Goal: Task Accomplishment & Management: Use online tool/utility

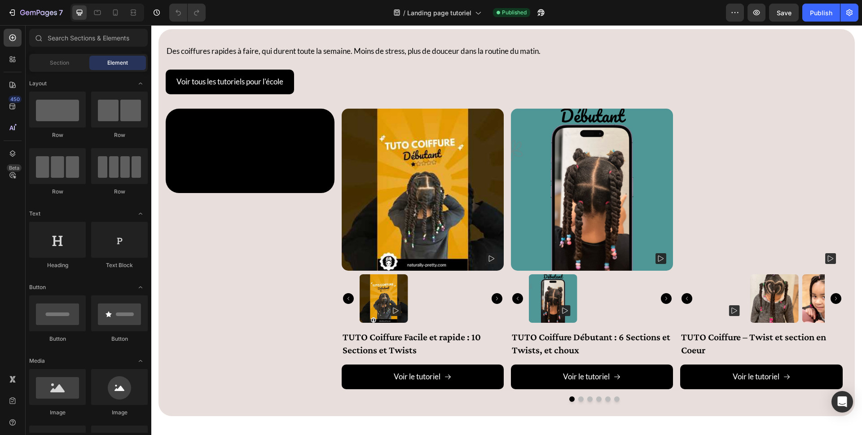
scroll to position [2884, 0]
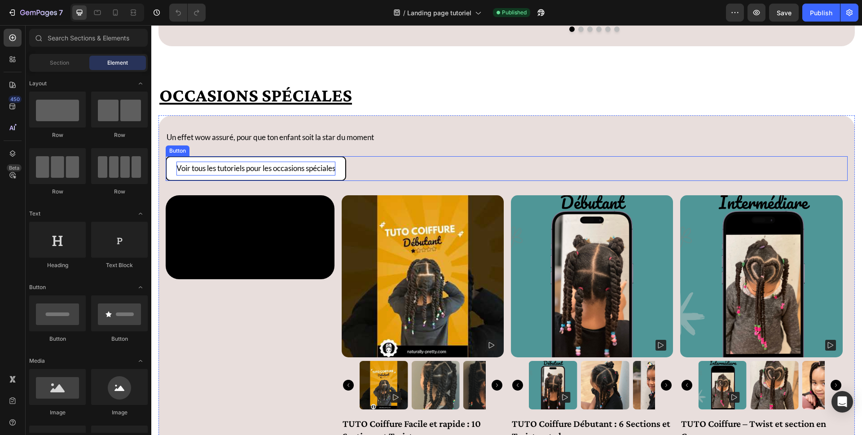
click at [311, 174] on p "Voir tous les tutoriels pour les occasions spéciales" at bounding box center [255, 169] width 159 height 14
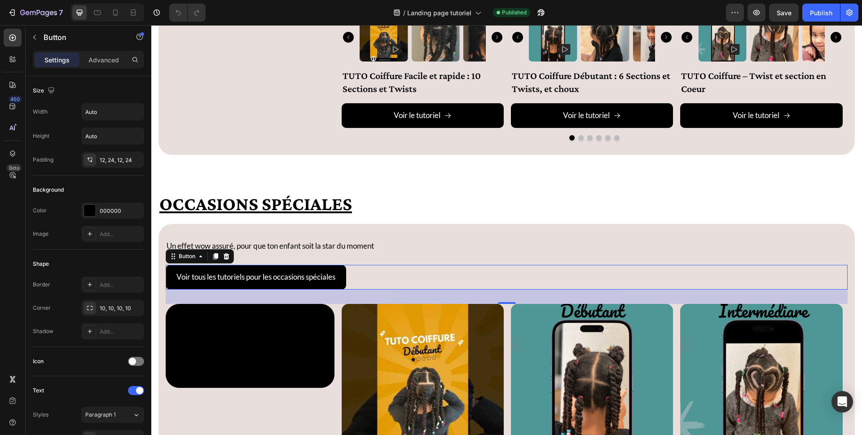
scroll to position [0, 0]
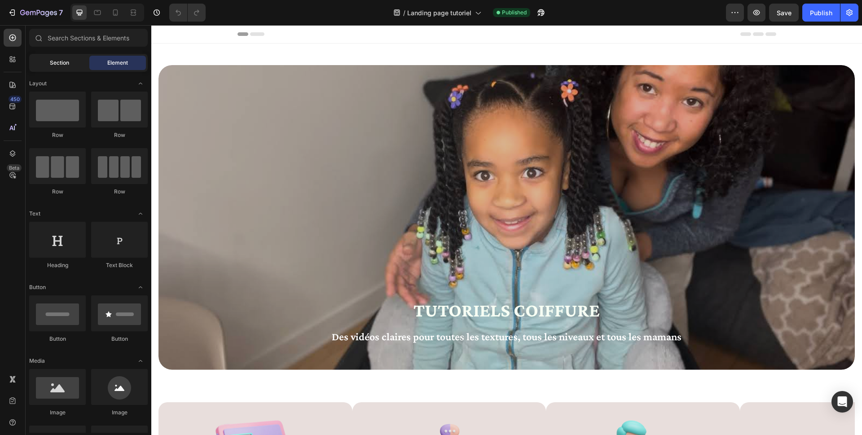
click at [54, 65] on span "Section" at bounding box center [59, 63] width 19 height 8
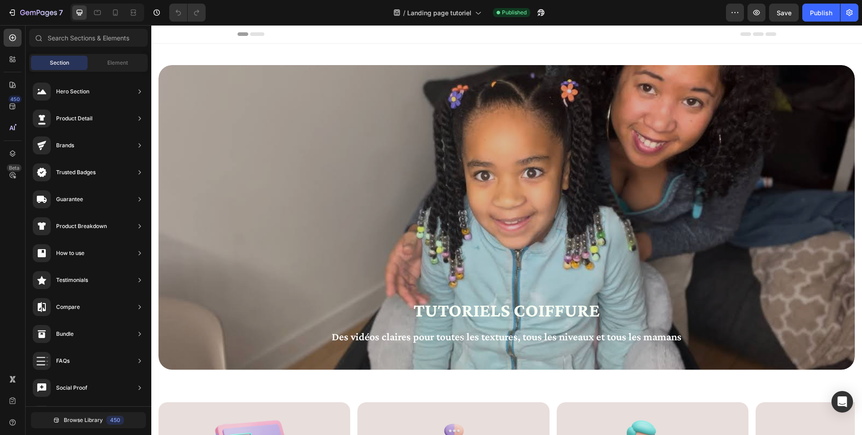
click at [89, 173] on div "Trusted Badges" at bounding box center [76, 172] width 40 height 9
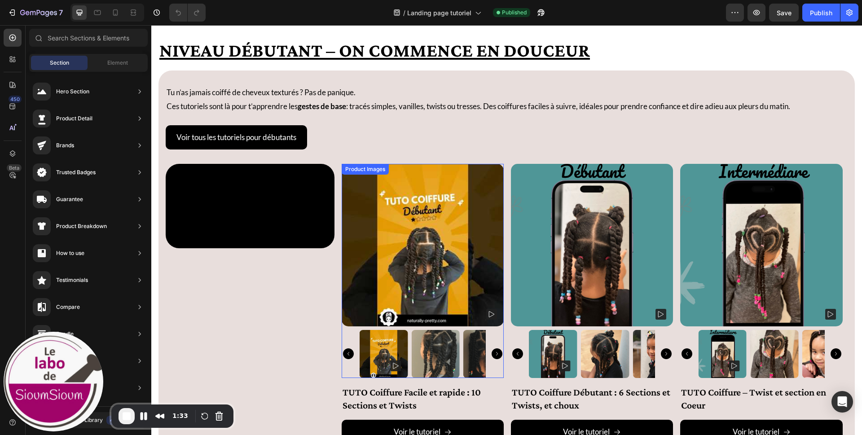
scroll to position [649, 0]
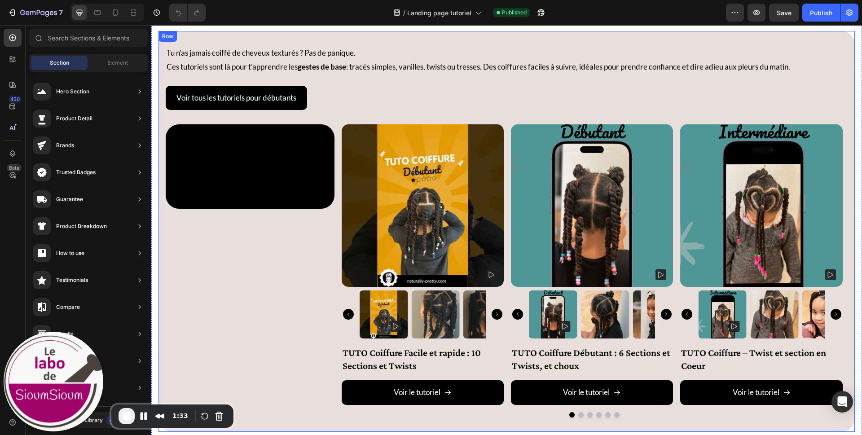
click at [513, 322] on div "Tu n’as jamais coiffé de cheveux texturés ? Pas de panique. Ces tutoriels sont …" at bounding box center [507, 231] width 697 height 401
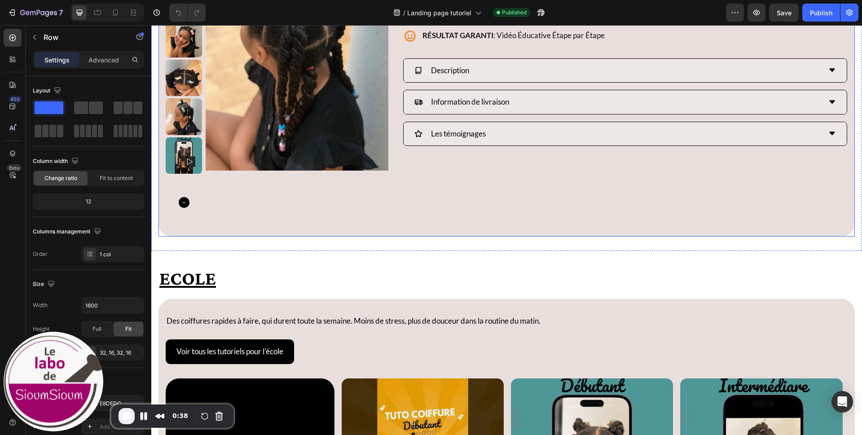
scroll to position [2462, 0]
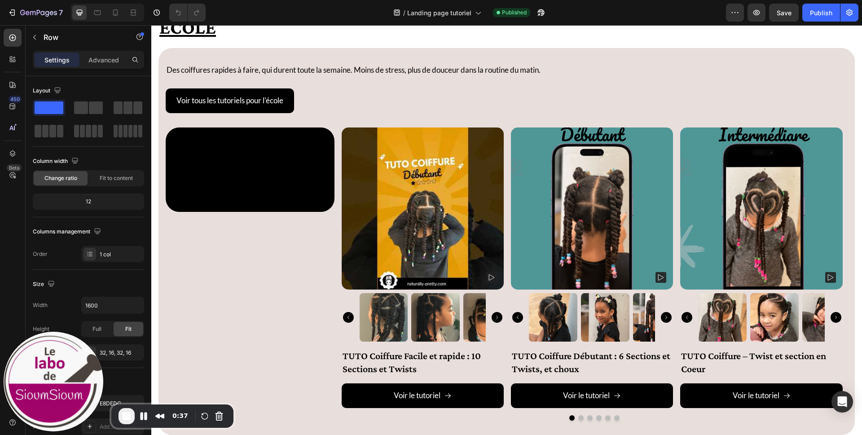
click at [128, 322] on span "End Recording" at bounding box center [126, 416] width 11 height 11
click at [127, 322] on span "End Recording" at bounding box center [126, 416] width 11 height 11
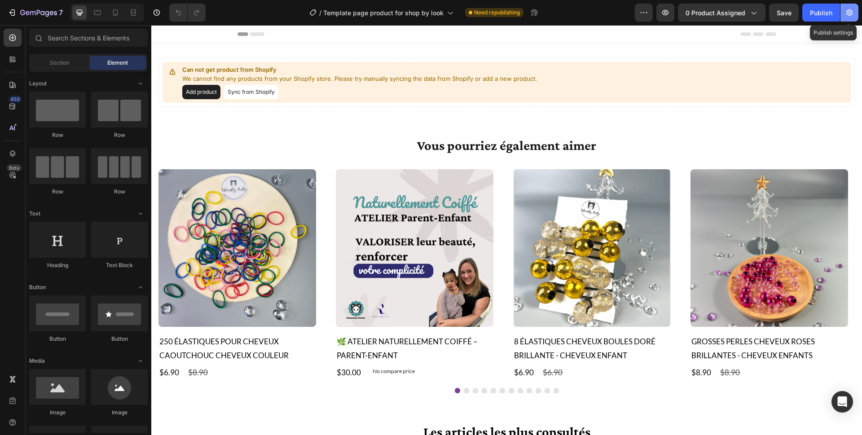
click at [646, 13] on icon "button" at bounding box center [850, 12] width 6 height 7
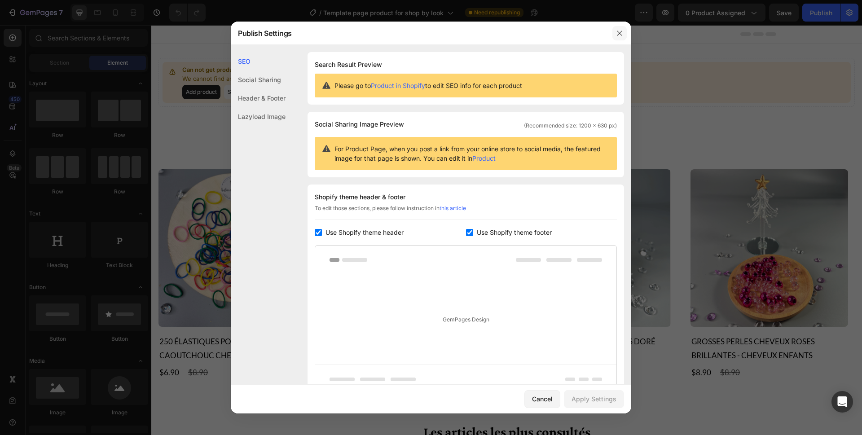
drag, startPoint x: 622, startPoint y: 32, endPoint x: 470, endPoint y: 7, distance: 153.4
click at [622, 32] on icon "button" at bounding box center [619, 33] width 7 height 7
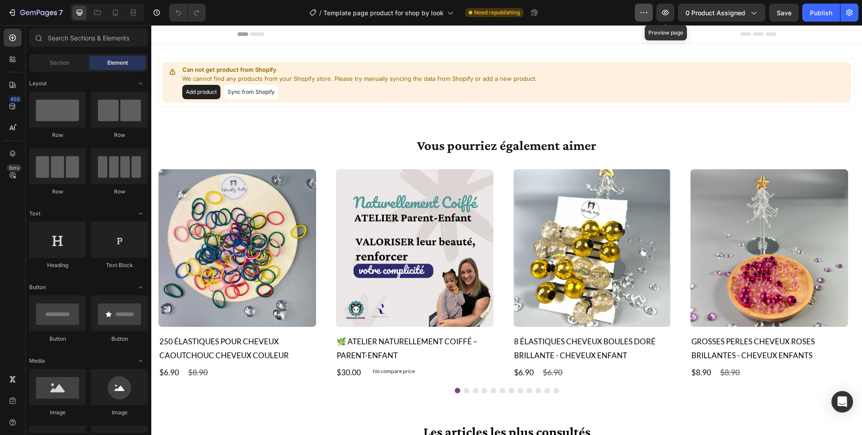
click at [645, 14] on icon "button" at bounding box center [644, 12] width 9 height 9
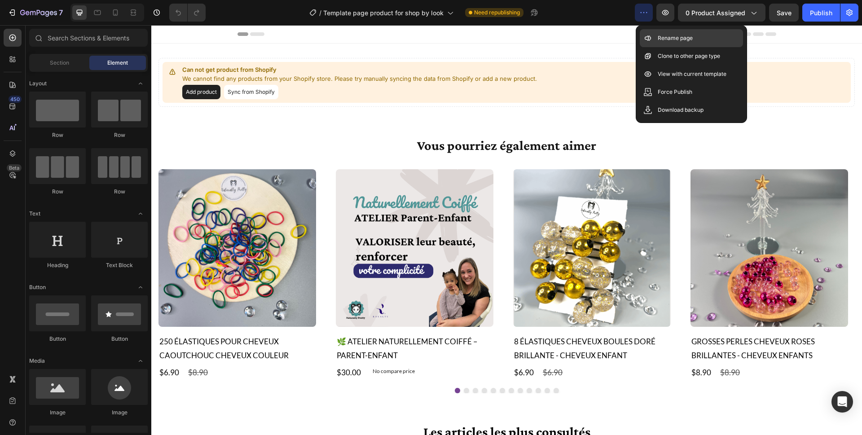
click at [646, 39] on p "Rename page" at bounding box center [675, 38] width 35 height 9
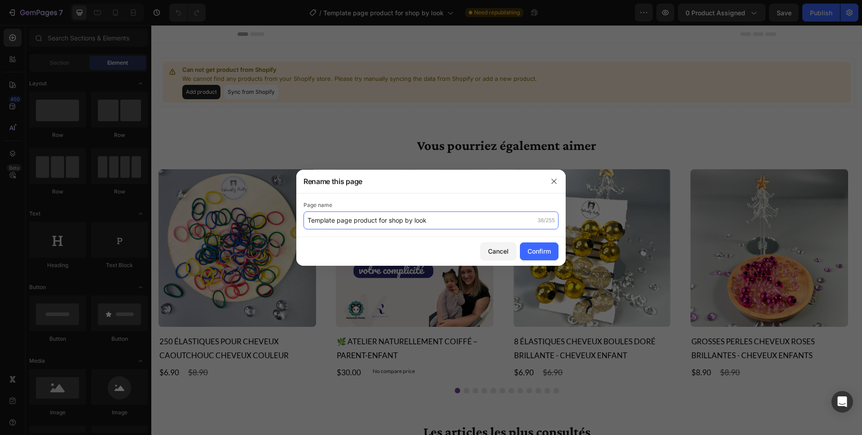
drag, startPoint x: 441, startPoint y: 224, endPoint x: 356, endPoint y: 227, distance: 84.5
click at [440, 224] on input "Template page product for shop by look" at bounding box center [431, 221] width 255 height 18
click at [309, 222] on input "Template page product for shop by look" at bounding box center [431, 221] width 255 height 18
type input "supprimer Template page product for shop by look"
click at [534, 252] on div "Confirm" at bounding box center [539, 251] width 23 height 9
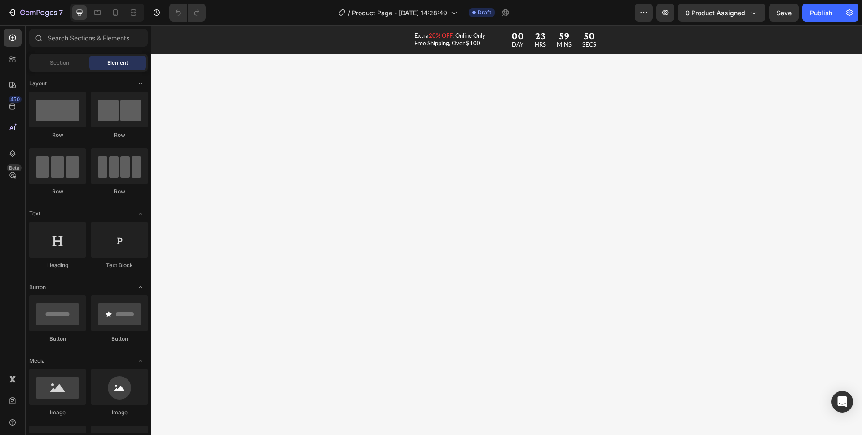
scroll to position [3249, 0]
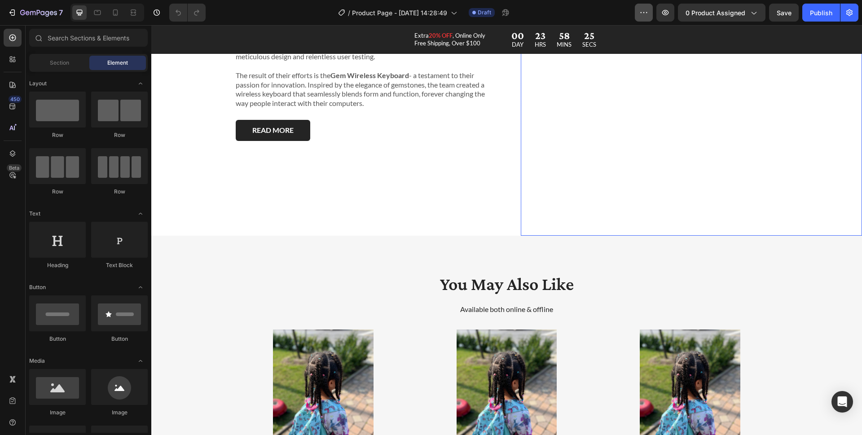
click at [637, 13] on button "button" at bounding box center [644, 13] width 18 height 18
click at [644, 12] on icon "button" at bounding box center [644, 12] width 9 height 9
click at [645, 11] on icon "button" at bounding box center [644, 12] width 9 height 9
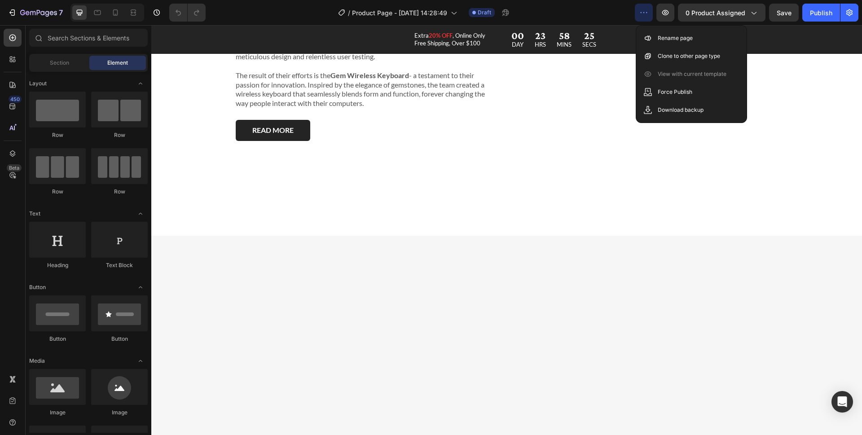
scroll to position [2321, 0]
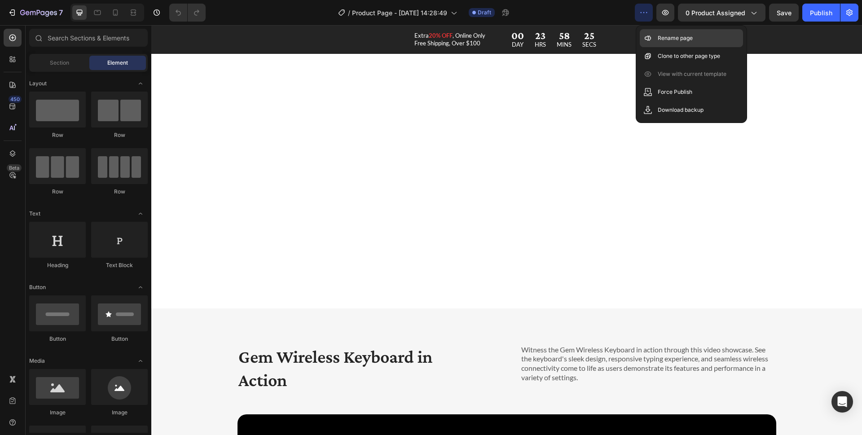
click at [668, 40] on p "Rename page" at bounding box center [675, 38] width 35 height 9
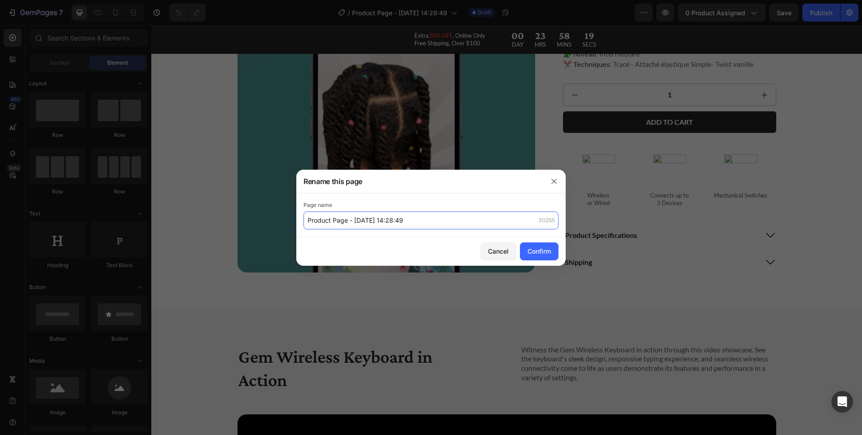
click at [309, 222] on input "Product Page - [DATE] 14:28:49" at bounding box center [431, 221] width 255 height 18
click at [312, 218] on input "Product Page - [DATE] 14:28:49" at bounding box center [431, 221] width 255 height 18
click at [308, 220] on input "Product Page - [DATE] 14:28:49" at bounding box center [431, 221] width 255 height 18
type input "supprimer Product Page - Jan 17, 14:28:49"
click at [552, 255] on button "Confirm" at bounding box center [539, 252] width 39 height 18
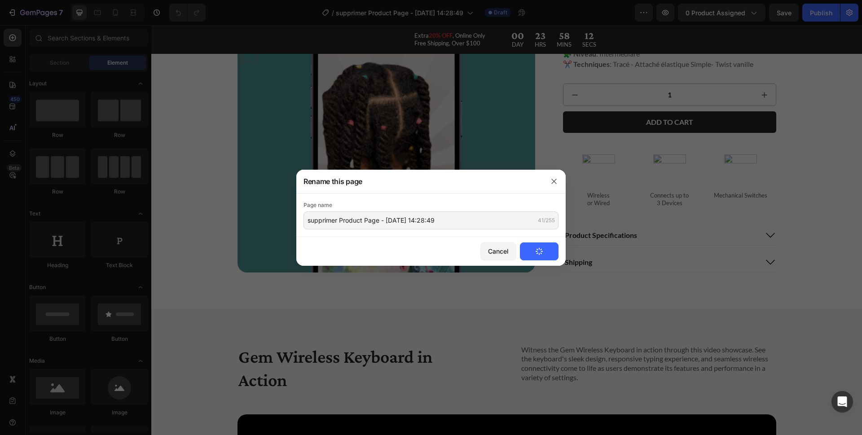
click at [545, 250] on button "Confirm" at bounding box center [539, 252] width 39 height 18
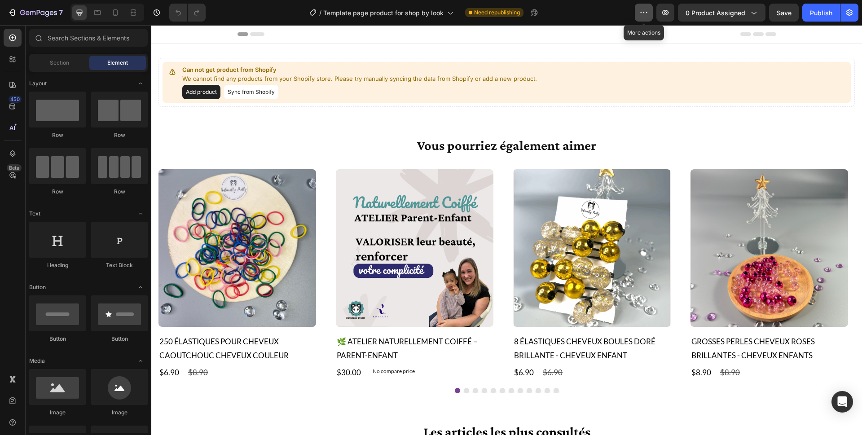
click at [646, 12] on icon "button" at bounding box center [644, 12] width 9 height 9
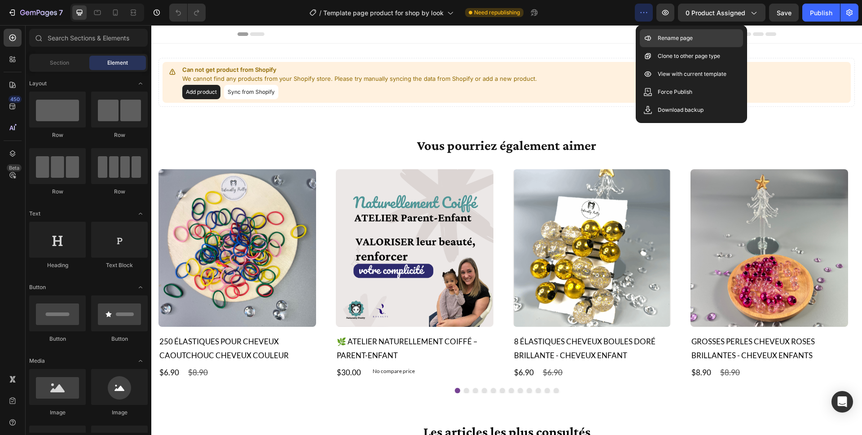
click at [676, 39] on p "Rename page" at bounding box center [675, 38] width 35 height 9
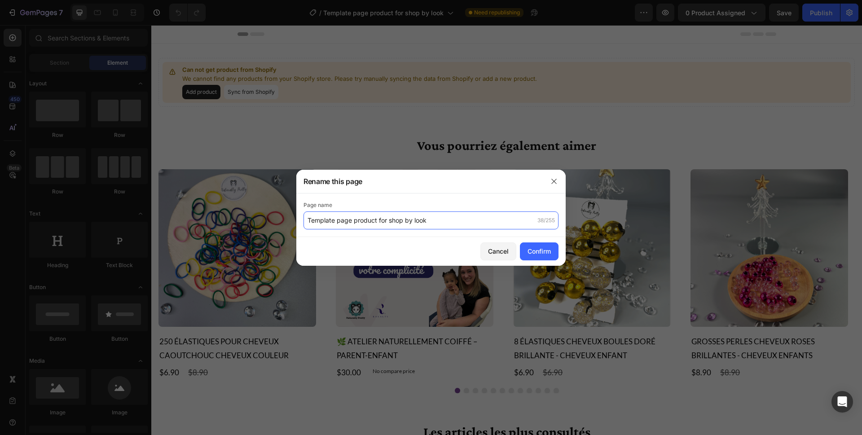
click at [306, 221] on input "Template page product for shop by look" at bounding box center [431, 221] width 255 height 18
type input "supprimeer Template page product for shop by look"
click at [530, 255] on div "Confirm" at bounding box center [539, 251] width 23 height 9
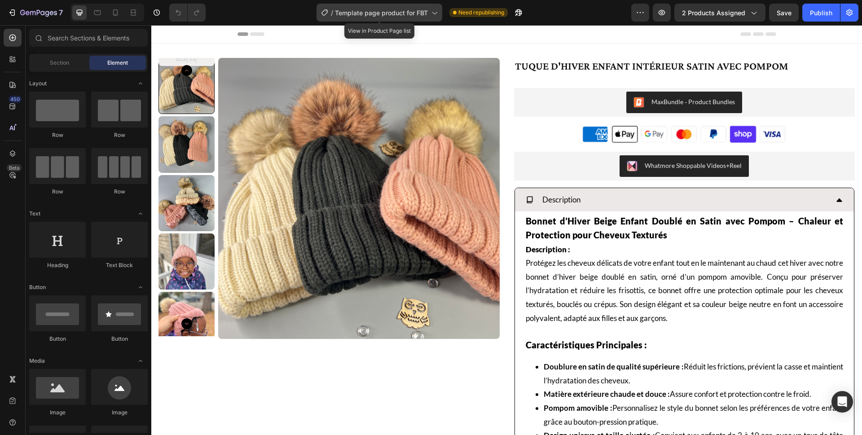
click at [439, 16] on icon at bounding box center [434, 12] width 9 height 9
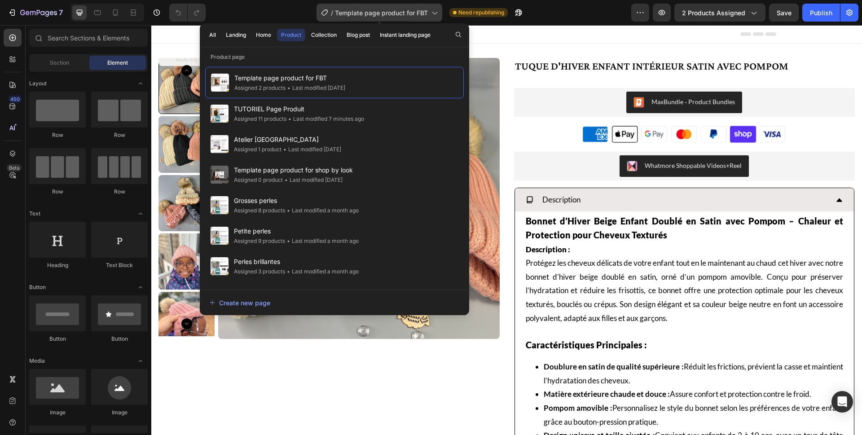
click at [332, 13] on span "/" at bounding box center [332, 12] width 2 height 9
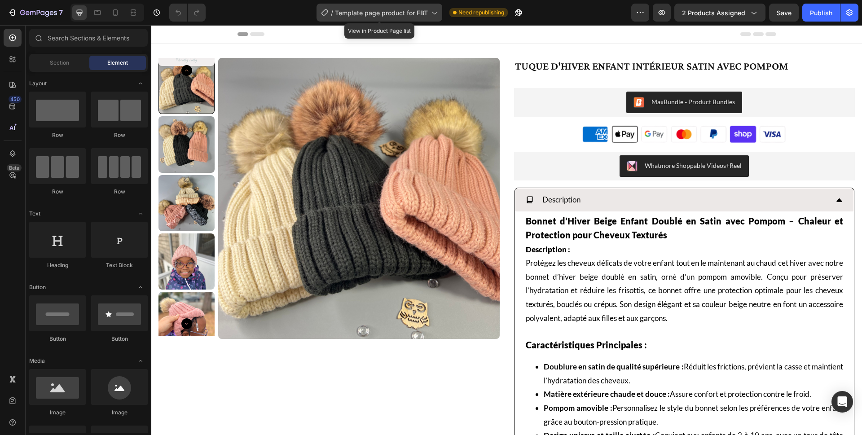
click at [337, 13] on span "Template page product for FBT" at bounding box center [381, 12] width 93 height 9
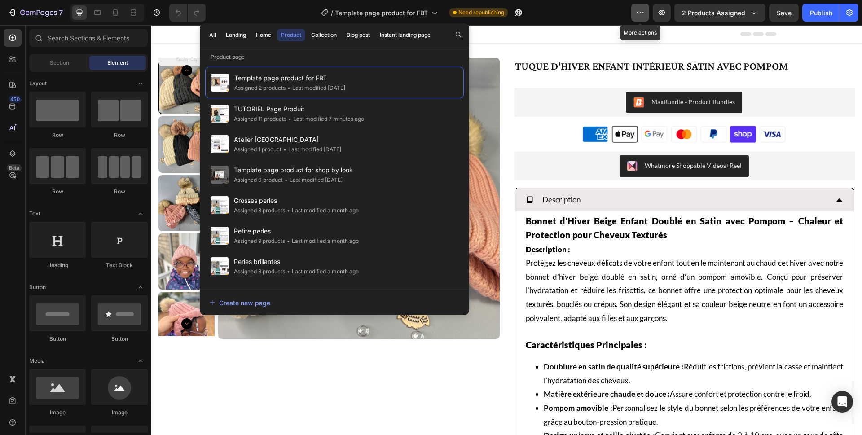
click at [643, 14] on icon "button" at bounding box center [640, 12] width 9 height 9
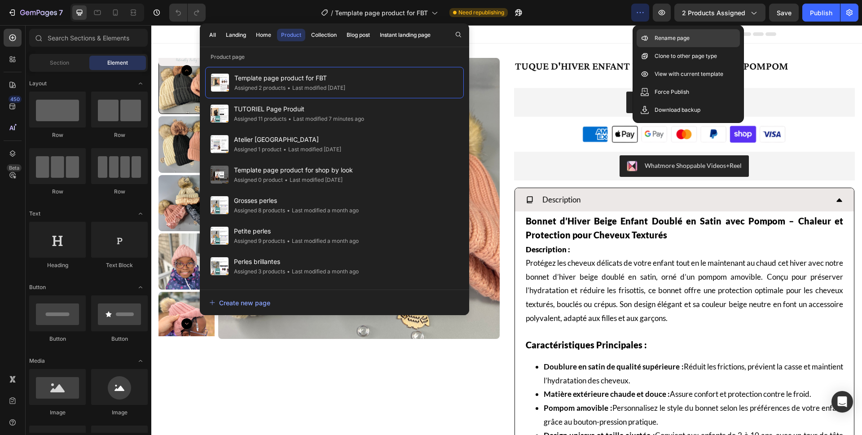
click at [661, 41] on p "Rename page" at bounding box center [672, 38] width 35 height 9
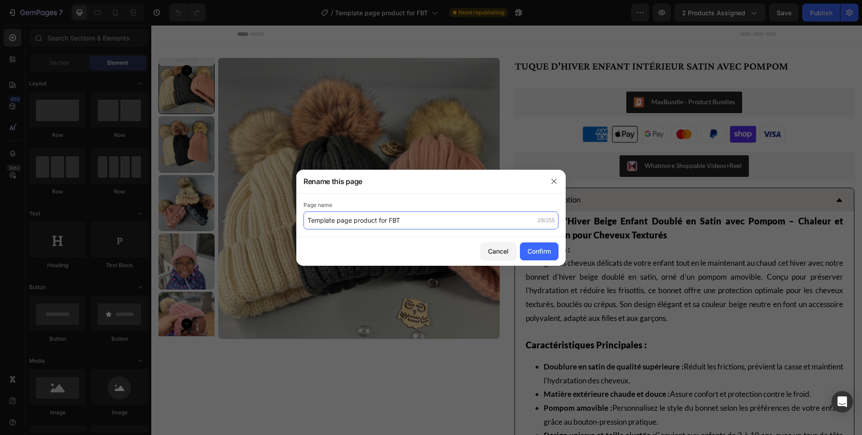
click at [305, 219] on input "Template page product for FBT" at bounding box center [431, 221] width 255 height 18
click at [308, 219] on input "Template page product for FBT" at bounding box center [431, 221] width 255 height 18
type input "supprimer Template page product for FBT"
click at [541, 252] on div "Confirm" at bounding box center [539, 251] width 23 height 9
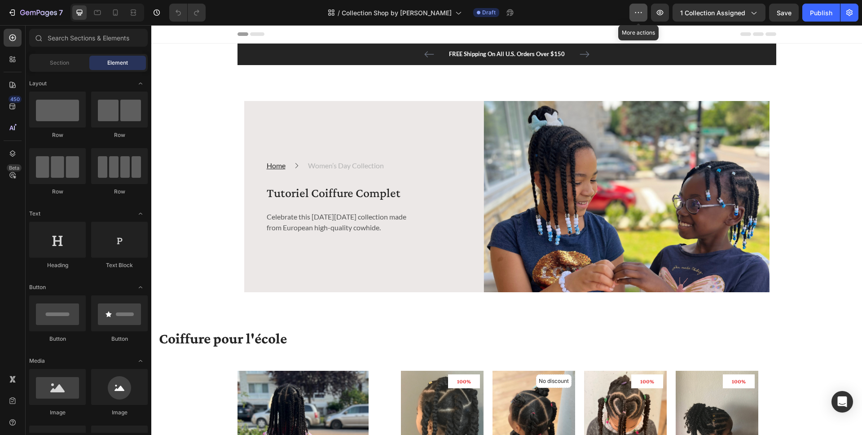
click at [640, 14] on icon "button" at bounding box center [638, 12] width 9 height 9
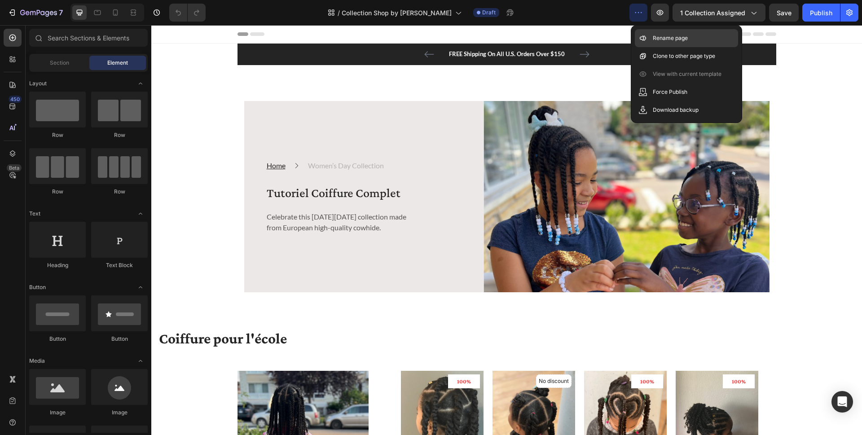
click at [674, 38] on p "Rename page" at bounding box center [670, 38] width 35 height 9
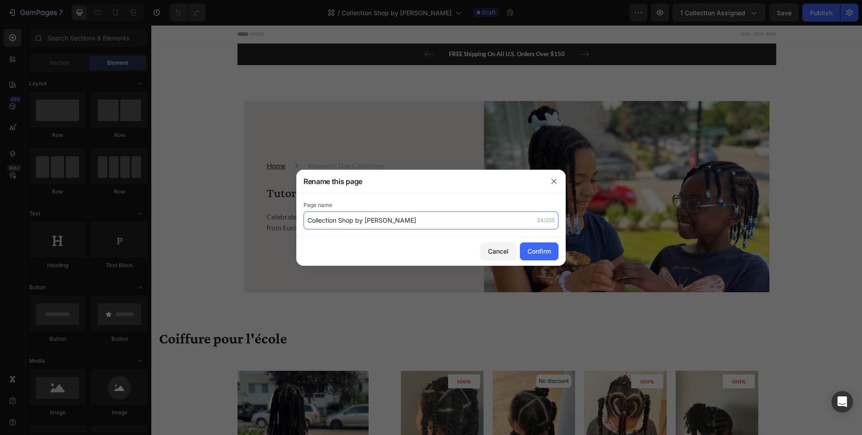
click at [308, 221] on input "Collection Shop by [PERSON_NAME]" at bounding box center [431, 221] width 255 height 18
click at [307, 220] on input "Collection Shop by STyle" at bounding box center [431, 221] width 255 height 18
click at [304, 220] on input "Collection Shop by STyle" at bounding box center [431, 221] width 255 height 18
drag, startPoint x: 357, startPoint y: 221, endPoint x: 460, endPoint y: 222, distance: 102.4
click at [460, 222] on input "tuto collectioin. smc Collection Shop by STyle" at bounding box center [431, 221] width 255 height 18
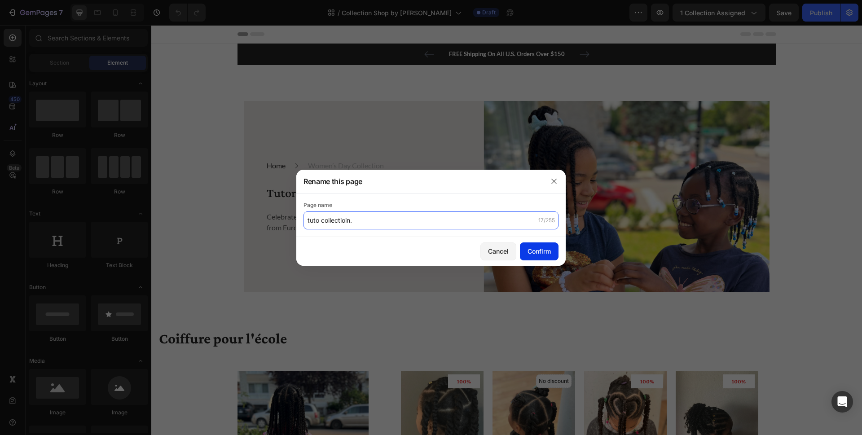
type input "tuto collectioin."
click at [548, 254] on div "Confirm" at bounding box center [539, 251] width 23 height 9
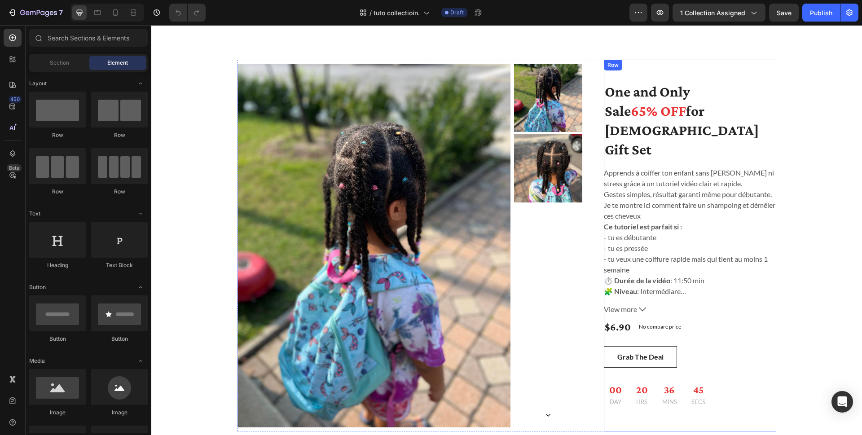
scroll to position [879, 0]
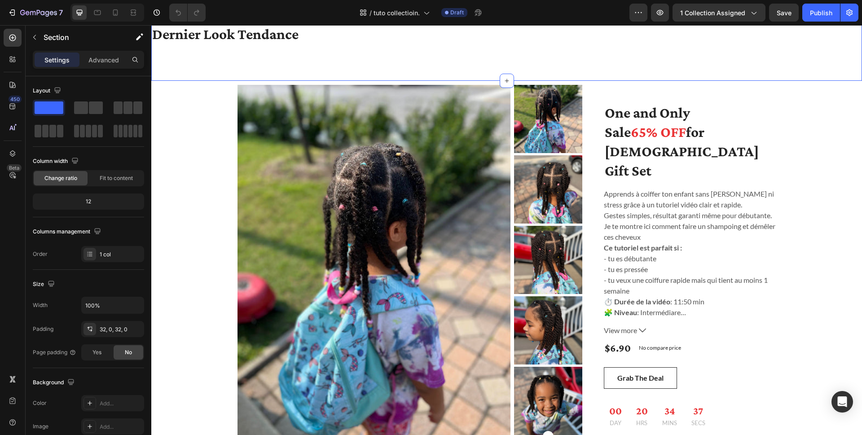
click at [343, 75] on div "Dernier Look Tendance Heading Section 3" at bounding box center [506, 44] width 711 height 71
click at [263, 106] on img at bounding box center [374, 267] width 273 height 364
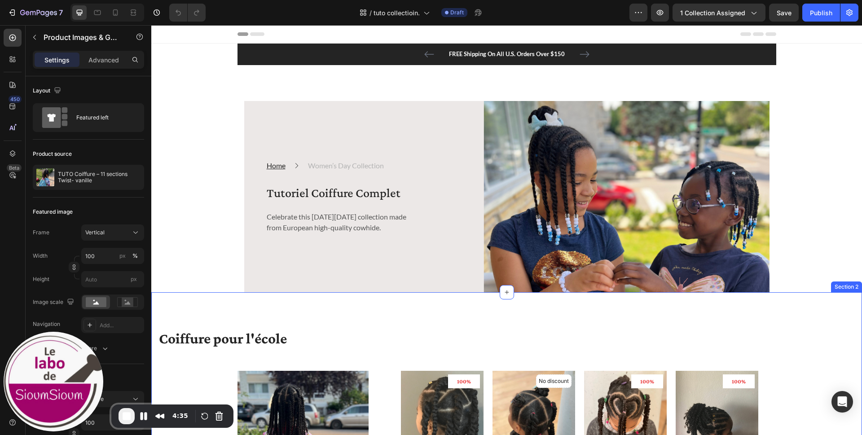
scroll to position [214, 0]
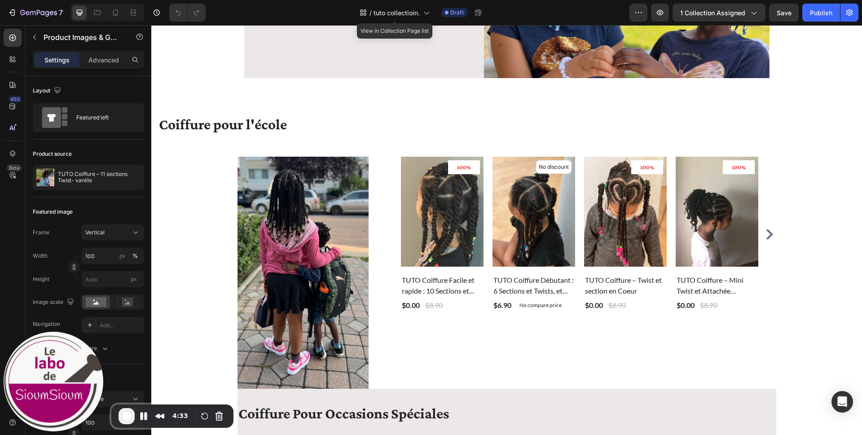
drag, startPoint x: 476, startPoint y: 25, endPoint x: 252, endPoint y: 27, distance: 223.7
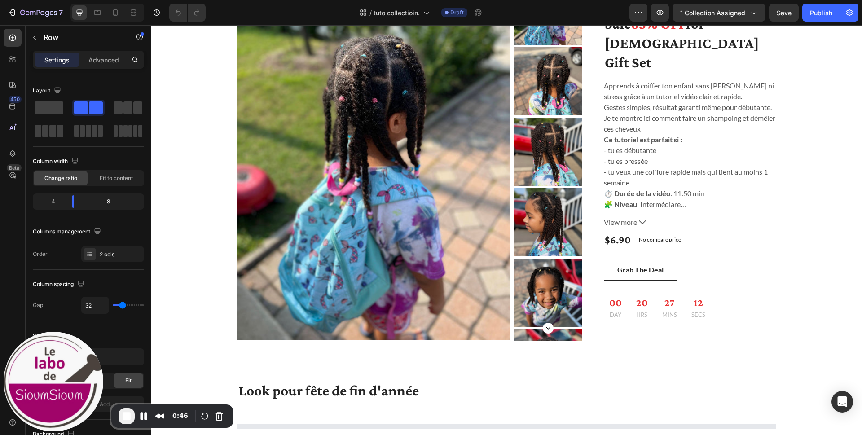
scroll to position [1289, 0]
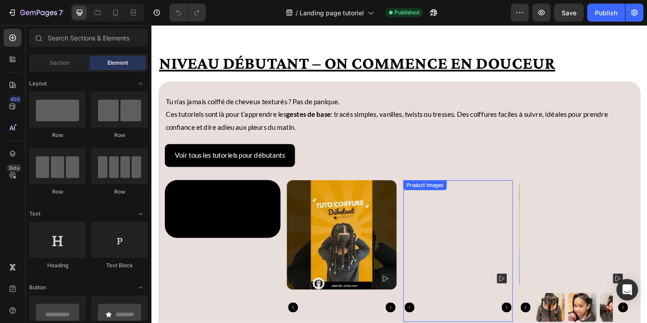
scroll to position [534, 0]
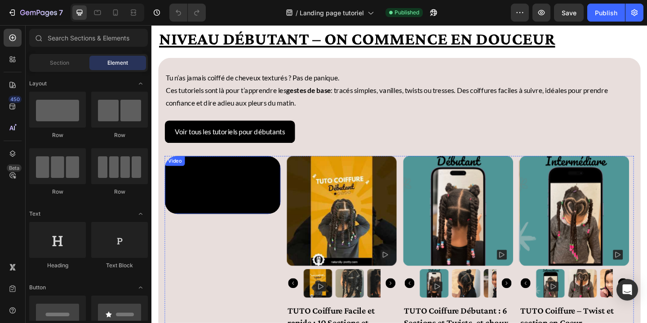
click at [229, 168] on video at bounding box center [229, 199] width 126 height 63
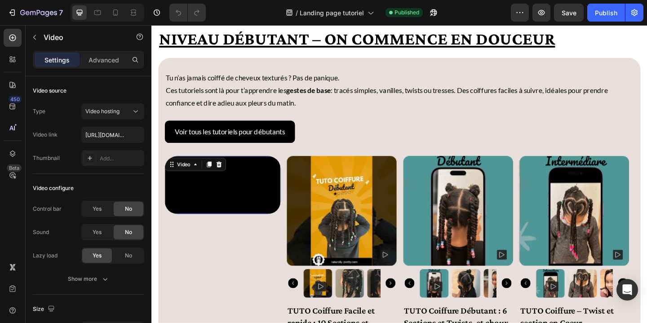
scroll to position [666, 0]
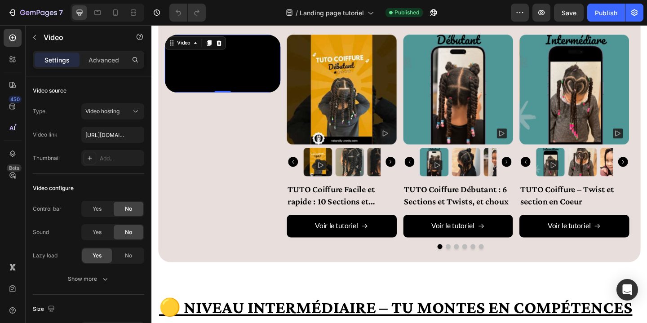
click at [228, 98] on video at bounding box center [229, 66] width 126 height 63
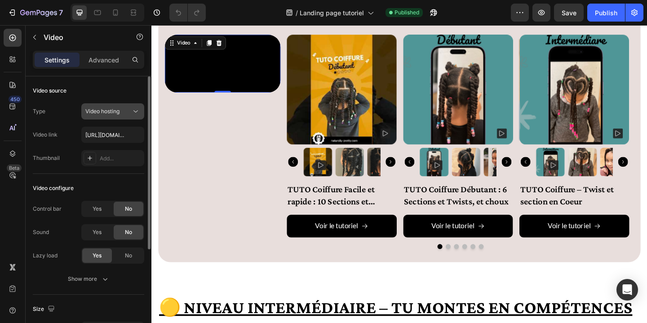
click at [133, 110] on icon at bounding box center [135, 111] width 9 height 9
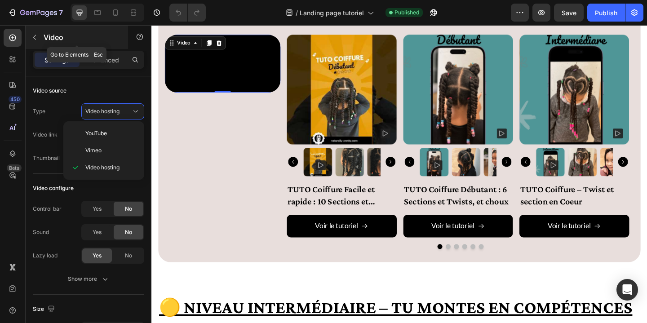
click at [31, 37] on icon "button" at bounding box center [34, 37] width 7 height 7
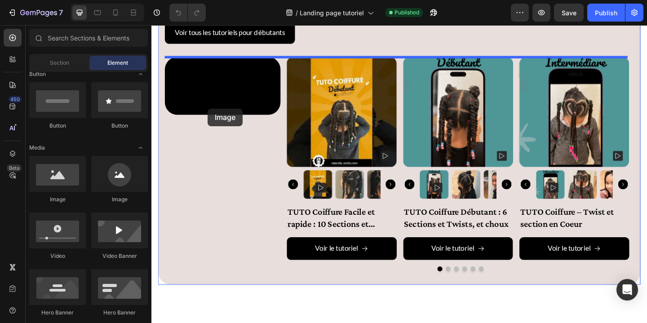
scroll to position [601, 0]
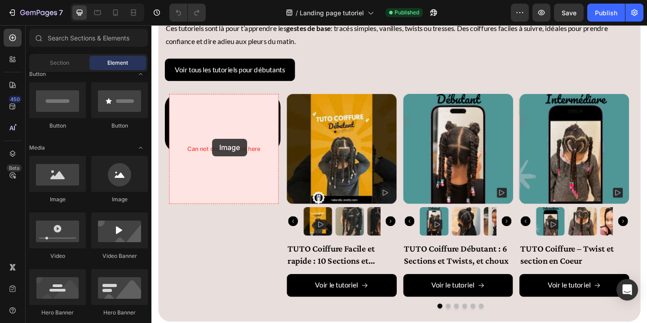
drag, startPoint x: 211, startPoint y: 212, endPoint x: 218, endPoint y: 140, distance: 73.2
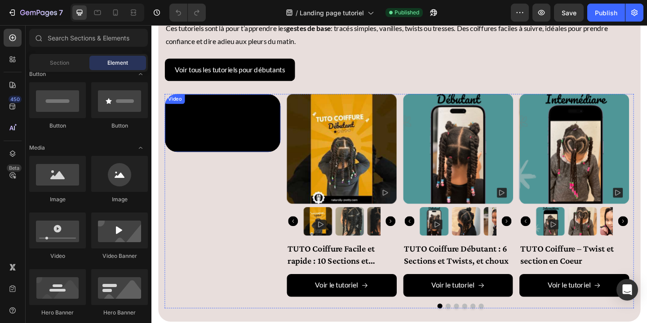
click at [228, 163] on video at bounding box center [229, 131] width 126 height 63
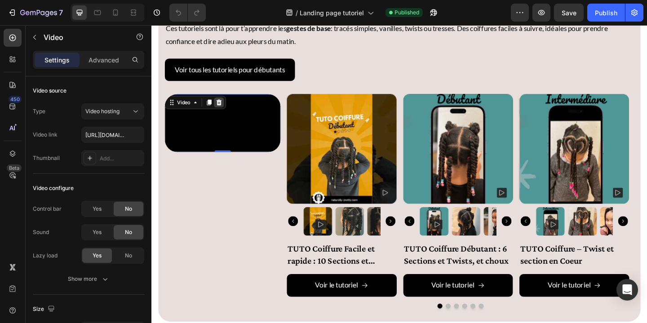
click at [227, 109] on icon at bounding box center [224, 109] width 7 height 7
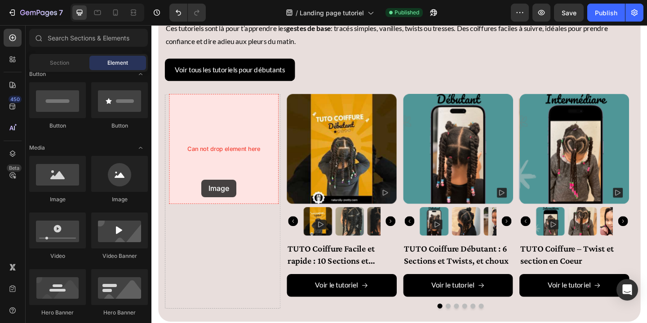
drag, startPoint x: 233, startPoint y: 201, endPoint x: 206, endPoint y: 193, distance: 28.1
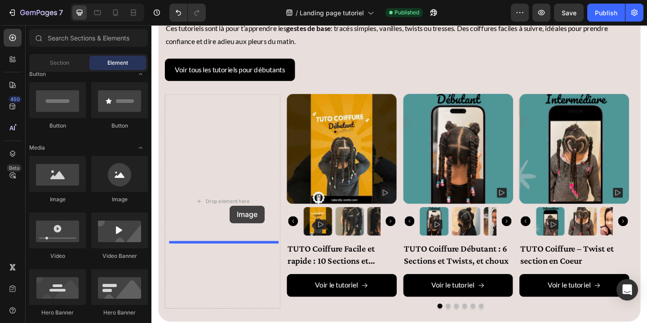
drag, startPoint x: 207, startPoint y: 207, endPoint x: 227, endPoint y: 206, distance: 19.3
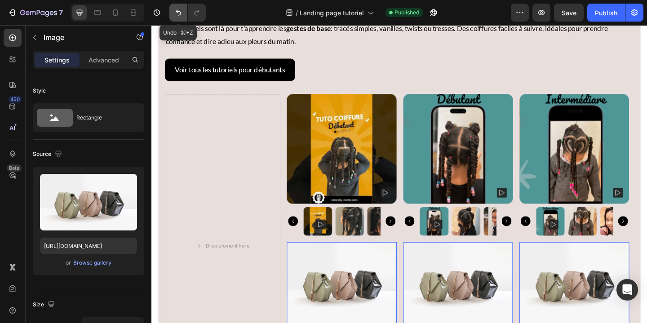
click at [178, 15] on icon "Undo/Redo" at bounding box center [178, 13] width 5 height 6
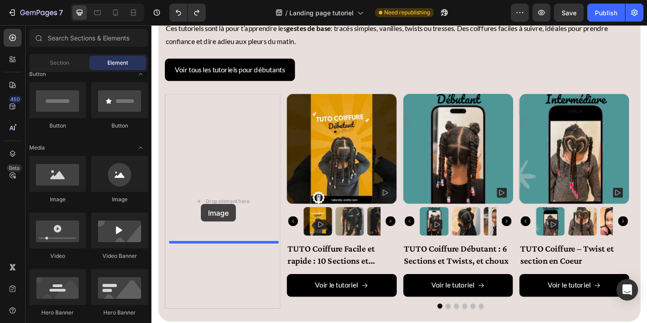
drag, startPoint x: 296, startPoint y: 215, endPoint x: 205, endPoint y: 220, distance: 91.3
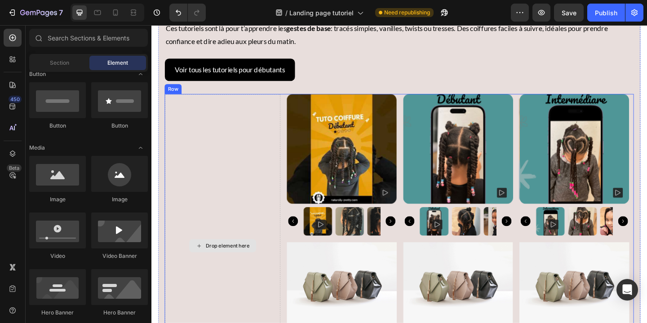
click at [215, 262] on div "Drop element here" at bounding box center [234, 264] width 48 height 7
click at [203, 265] on icon at bounding box center [202, 265] width 7 height 8
click at [202, 265] on icon at bounding box center [203, 265] width 4 height 4
click at [202, 265] on icon at bounding box center [202, 265] width 7 height 8
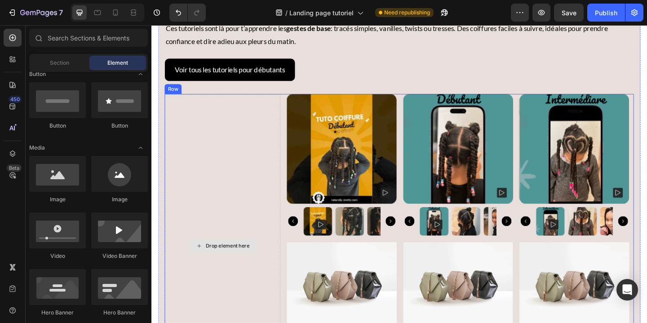
click at [202, 265] on icon at bounding box center [202, 265] width 7 height 8
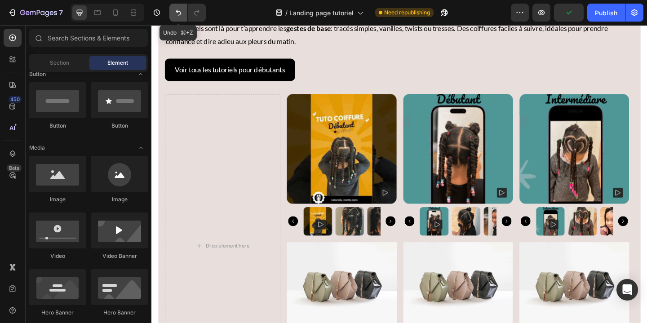
click at [175, 14] on icon "Undo/Redo" at bounding box center [178, 12] width 9 height 9
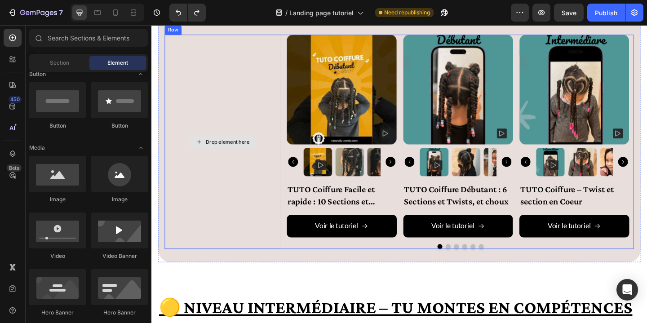
scroll to position [633, 0]
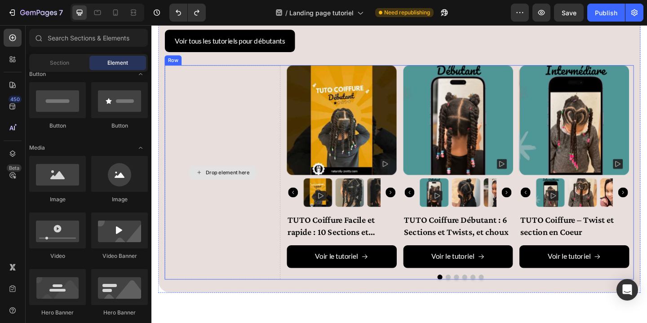
click at [243, 185] on div "Drop element here" at bounding box center [234, 185] width 48 height 7
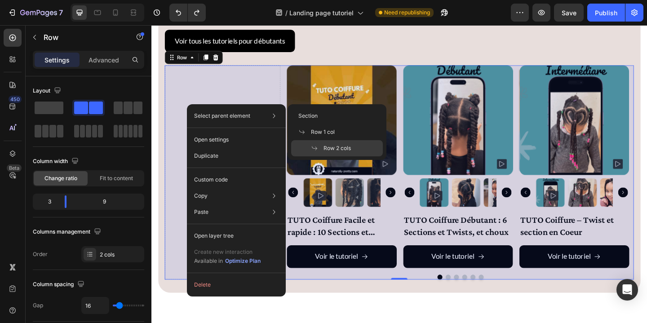
click at [337, 151] on span "Row 2 cols" at bounding box center [336, 148] width 27 height 8
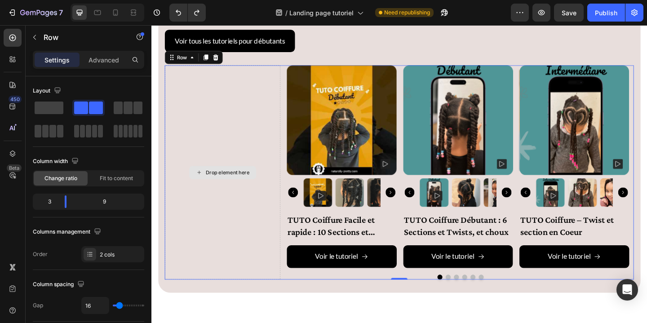
click at [231, 164] on div "Drop element here" at bounding box center [229, 185] width 126 height 233
click at [45, 180] on span "Change ratio" at bounding box center [60, 178] width 33 height 8
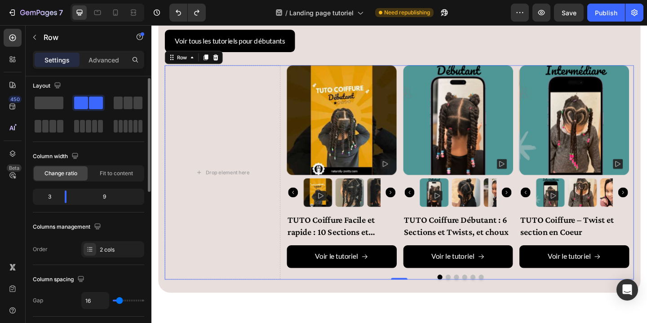
scroll to position [0, 0]
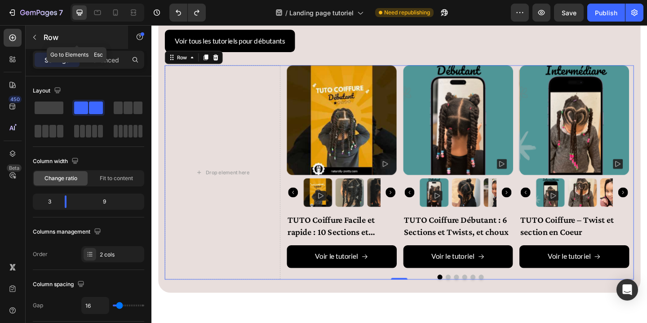
click at [35, 37] on icon "button" at bounding box center [34, 37] width 7 height 7
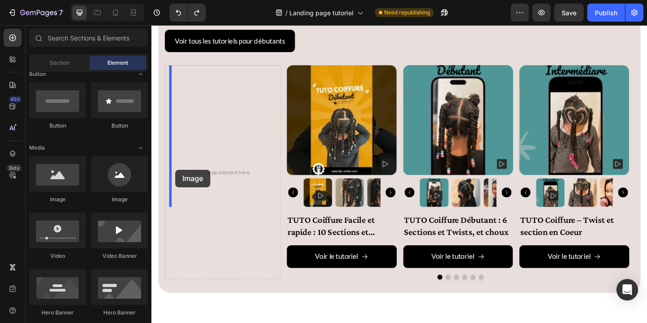
drag, startPoint x: 204, startPoint y: 204, endPoint x: 177, endPoint y: 182, distance: 34.2
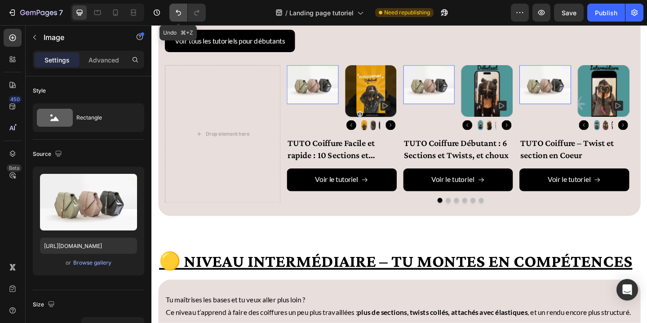
click at [176, 11] on icon "Undo/Redo" at bounding box center [178, 13] width 5 height 6
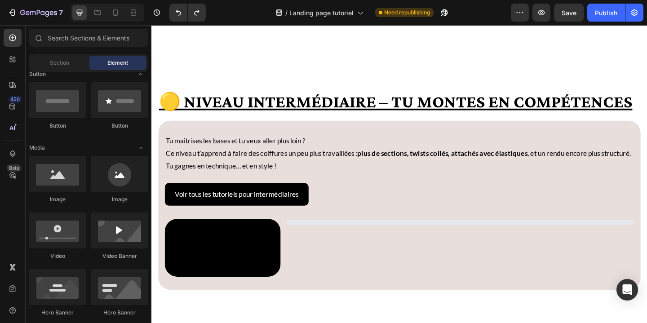
scroll to position [1085, 0]
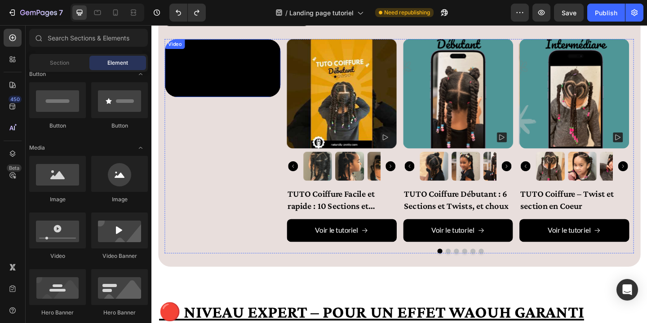
click at [257, 103] on video at bounding box center [229, 71] width 126 height 63
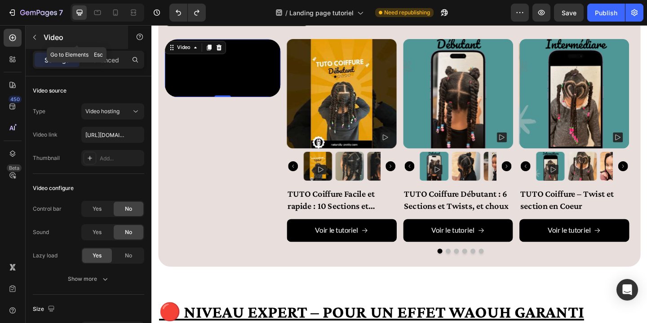
click at [35, 37] on icon "button" at bounding box center [34, 37] width 7 height 7
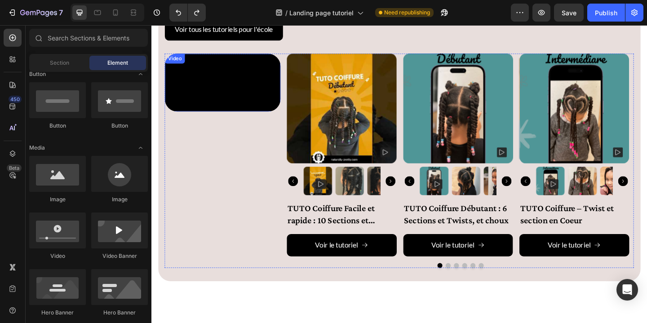
scroll to position [2217, 0]
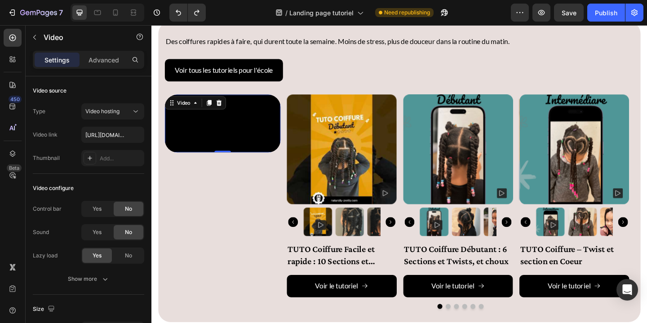
click at [199, 119] on video at bounding box center [229, 132] width 126 height 63
click at [225, 111] on icon at bounding box center [225, 109] width 6 height 6
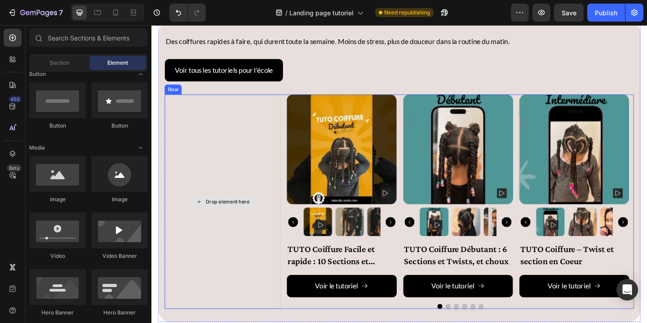
click at [199, 219] on icon at bounding box center [202, 217] width 7 height 8
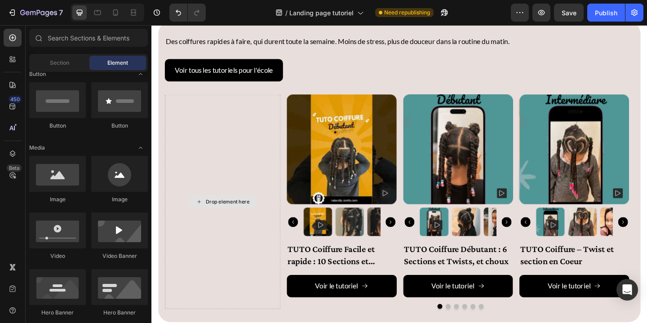
click at [203, 217] on icon at bounding box center [202, 217] width 7 height 8
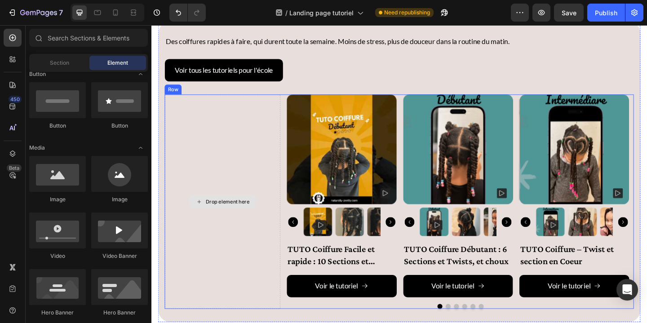
click at [225, 217] on div "Drop element here" at bounding box center [234, 217] width 48 height 7
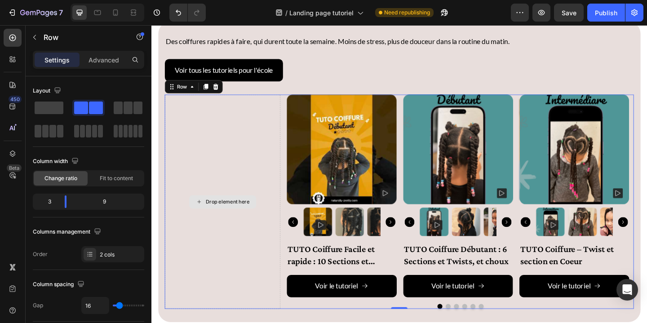
click at [263, 175] on div "Drop element here" at bounding box center [229, 217] width 126 height 233
click at [220, 209] on div "Drop element here" at bounding box center [229, 217] width 126 height 233
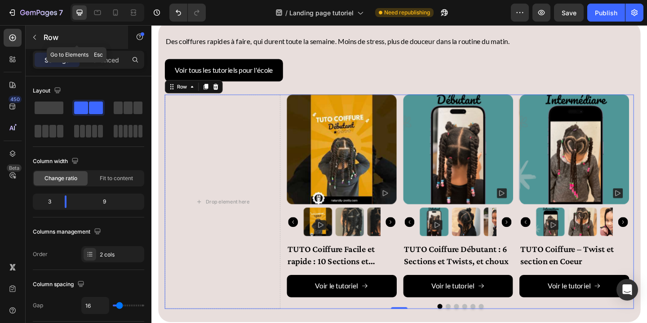
click at [35, 36] on icon "button" at bounding box center [34, 37] width 7 height 7
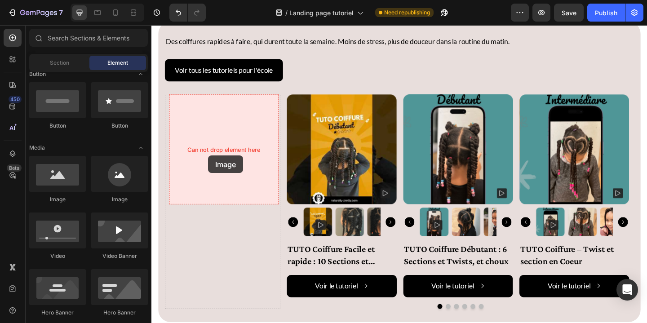
drag, startPoint x: 259, startPoint y: 207, endPoint x: 213, endPoint y: 167, distance: 60.8
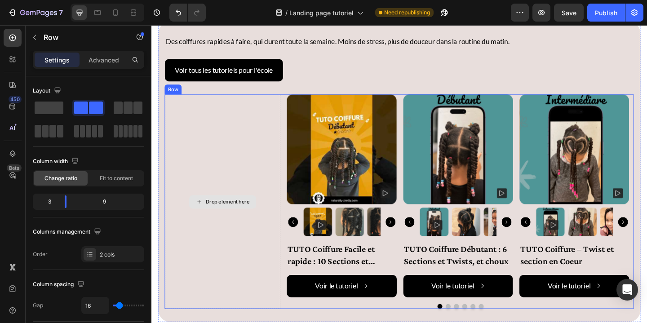
click at [213, 166] on div "Drop element here" at bounding box center [229, 217] width 126 height 233
click at [213, 165] on div "Drop element here" at bounding box center [229, 217] width 126 height 233
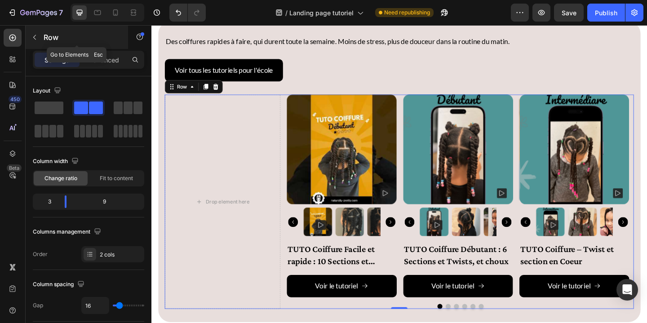
click at [33, 37] on icon "button" at bounding box center [34, 37] width 7 height 7
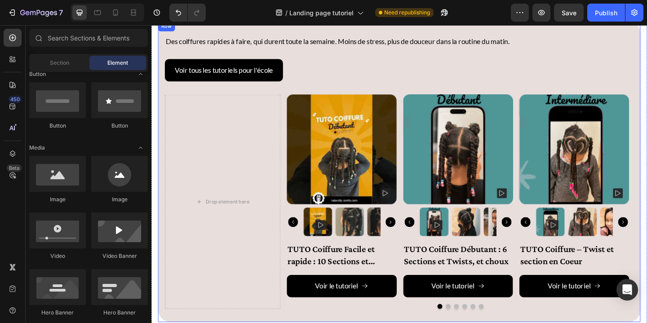
click at [296, 94] on div "Voir tous les tutoriels pour l'école Button" at bounding box center [421, 81] width 510 height 39
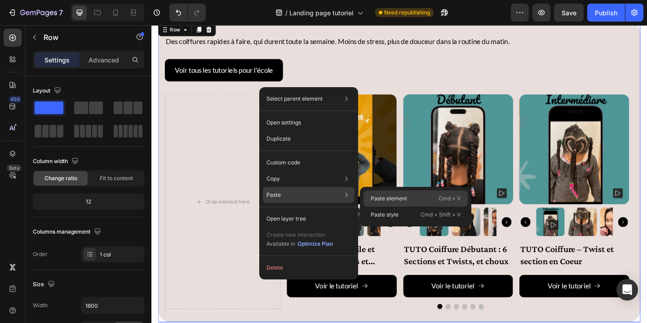
click at [396, 197] on p "Paste element" at bounding box center [388, 198] width 36 height 8
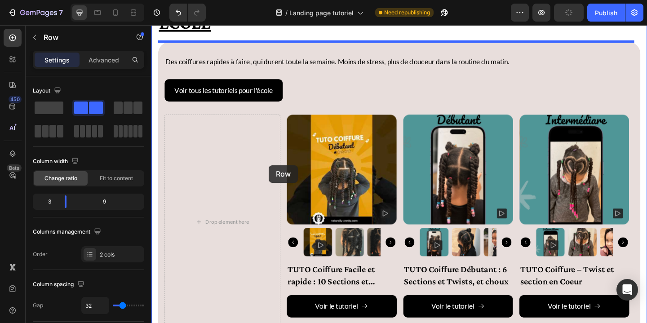
scroll to position [2101, 0]
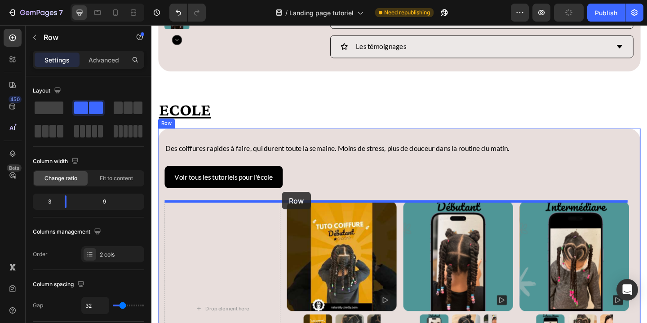
drag, startPoint x: 296, startPoint y: 313, endPoint x: 292, endPoint y: 207, distance: 106.0
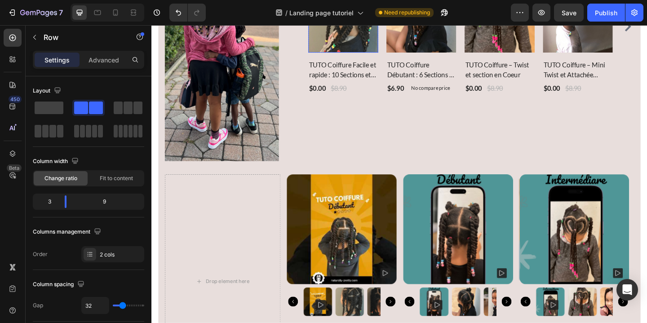
scroll to position [2395, 0]
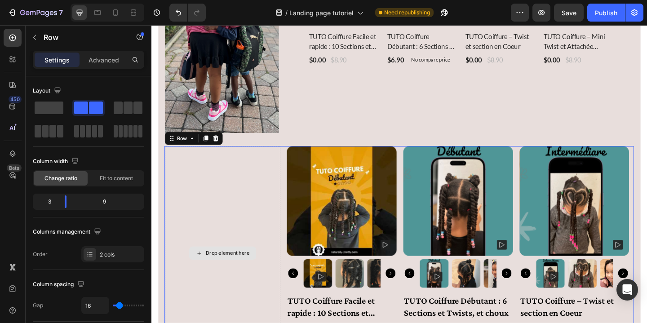
click at [170, 158] on div "Drop element here" at bounding box center [229, 273] width 126 height 233
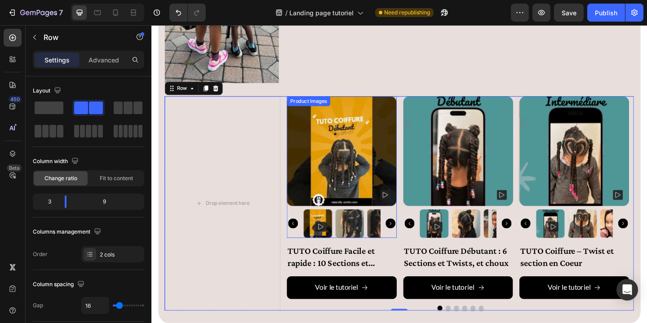
scroll to position [2463, 0]
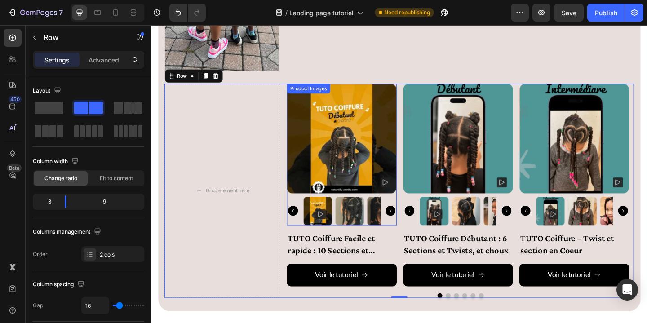
click at [314, 133] on img at bounding box center [358, 148] width 119 height 119
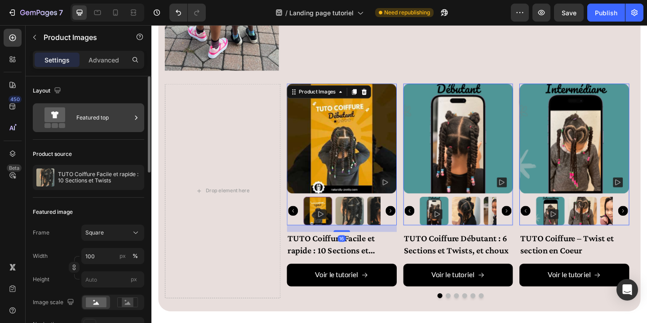
click at [103, 117] on div "Featured top" at bounding box center [103, 117] width 55 height 21
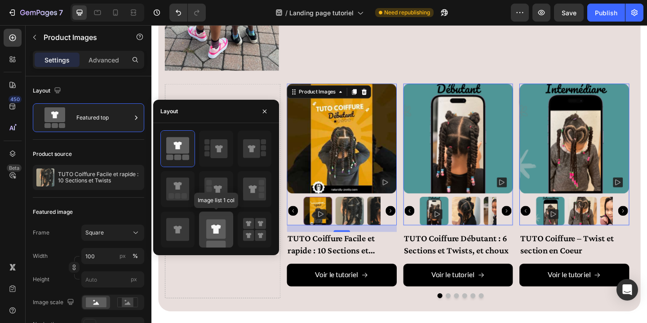
click at [213, 242] on rect at bounding box center [215, 250] width 19 height 19
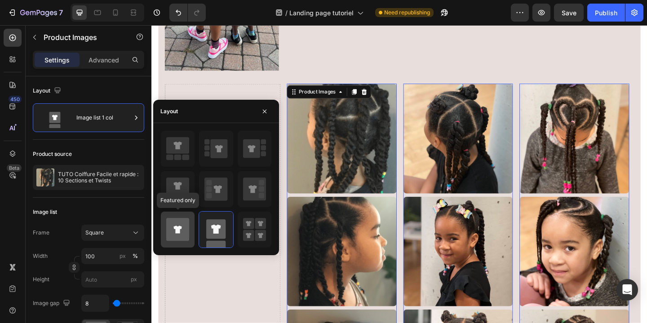
click at [181, 234] on icon at bounding box center [177, 229] width 23 height 23
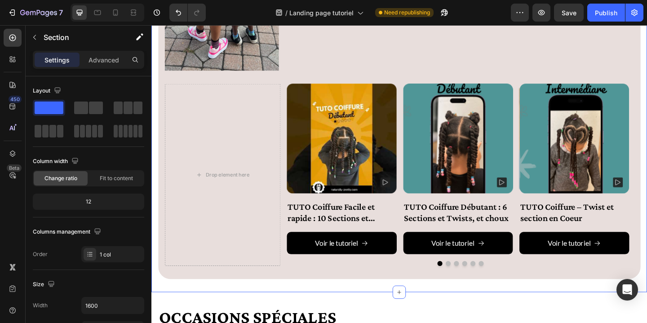
click at [340, 300] on div "Ecole Heading Des coiffures rapides à faire, qui durent toute la semaine. Moins…" at bounding box center [420, 22] width 539 height 588
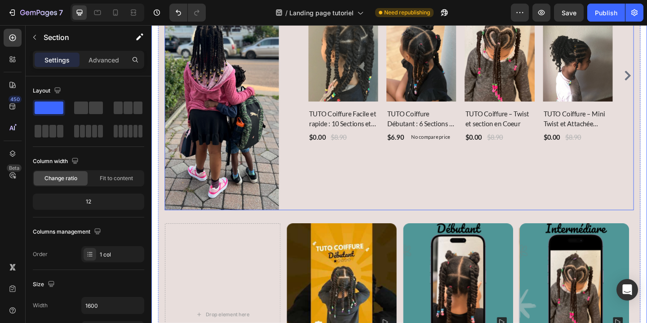
scroll to position [2313, 0]
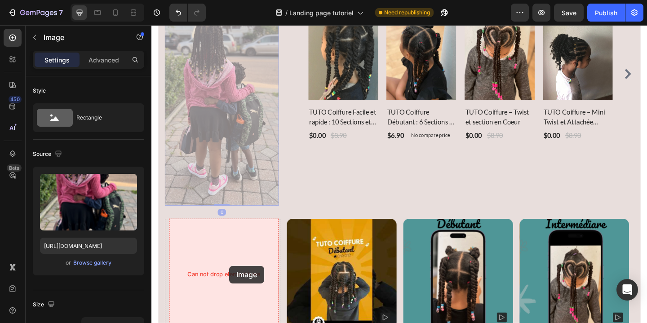
drag, startPoint x: 230, startPoint y: 101, endPoint x: 236, endPoint y: 287, distance: 186.0
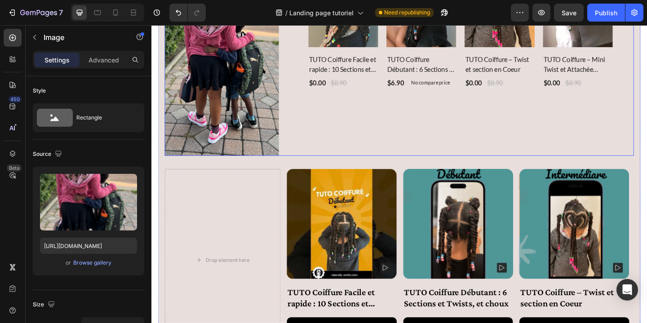
scroll to position [2380, 0]
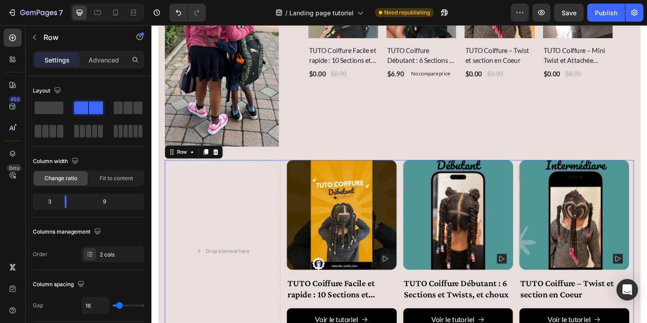
click at [292, 175] on div "Drop element here Product Images TUTO Coiffure Facile et rapide : 10 Sections e…" at bounding box center [421, 271] width 510 height 198
click at [194, 161] on icon at bounding box center [195, 162] width 7 height 7
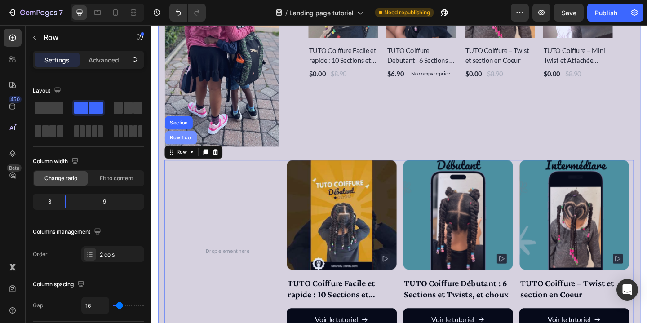
click at [181, 145] on div "Row 1 col" at bounding box center [183, 147] width 27 height 5
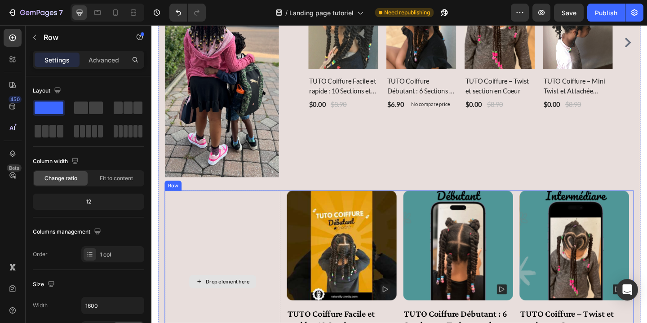
scroll to position [2336, 0]
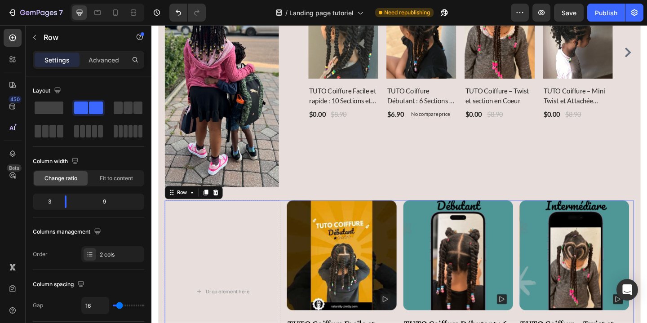
click at [293, 217] on div "Drop element here Product Images TUTO Coiffure Facile et rapide : 10 Sections e…" at bounding box center [421, 315] width 510 height 198
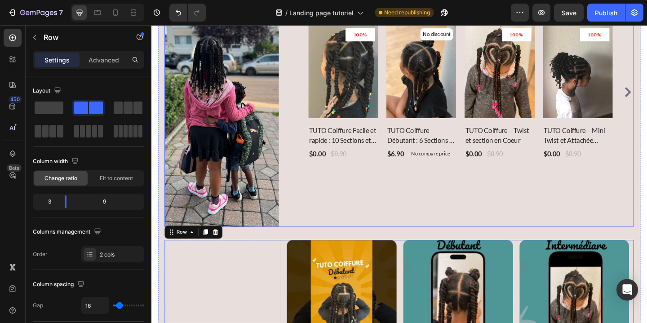
scroll to position [2352, 0]
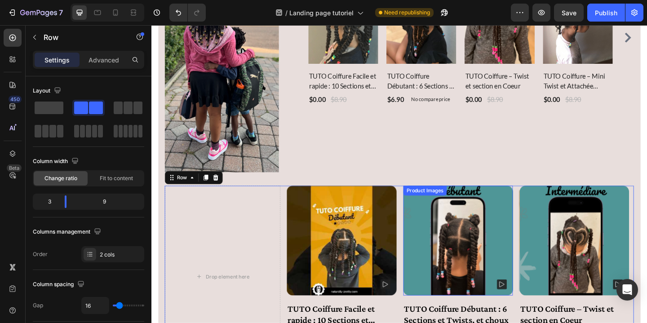
click at [447, 269] on img at bounding box center [484, 258] width 119 height 119
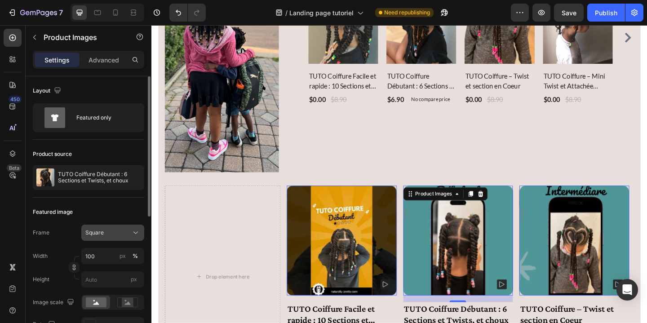
click at [135, 233] on icon at bounding box center [135, 232] width 9 height 9
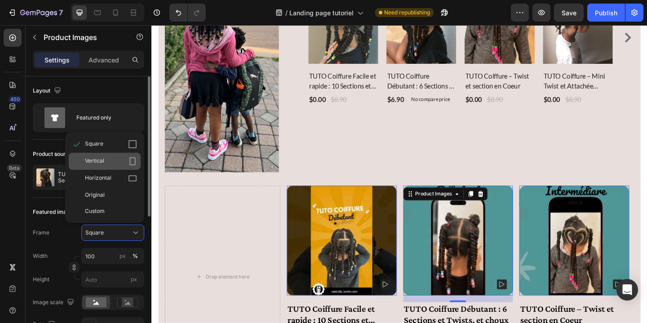
click at [131, 161] on icon at bounding box center [132, 161] width 9 height 9
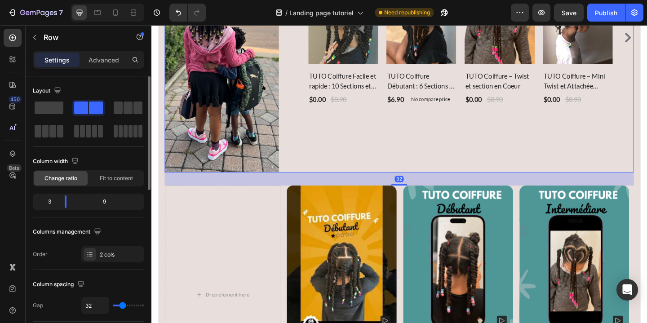
click at [467, 164] on div "100% (P) Tag Product Images & Gallery Row TUTO Coiffure Facile et rapide : 10 S…" at bounding box center [490, 75] width 372 height 220
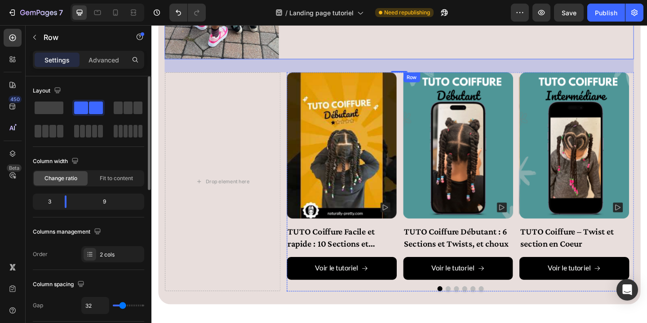
scroll to position [2416, 0]
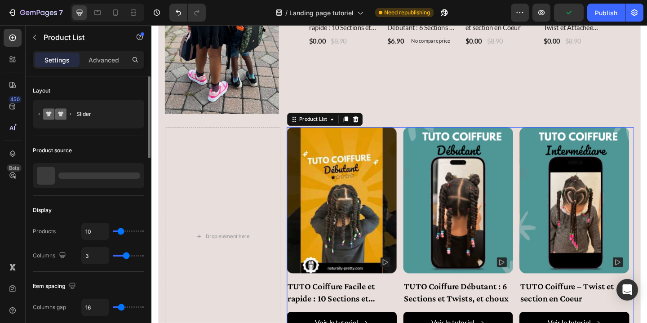
click at [422, 140] on div "Product Images TUTO Coiffure Facile et rapide : 10 Sections et Twists Product T…" at bounding box center [487, 248] width 377 height 225
click at [362, 124] on icon at bounding box center [362, 127] width 5 height 6
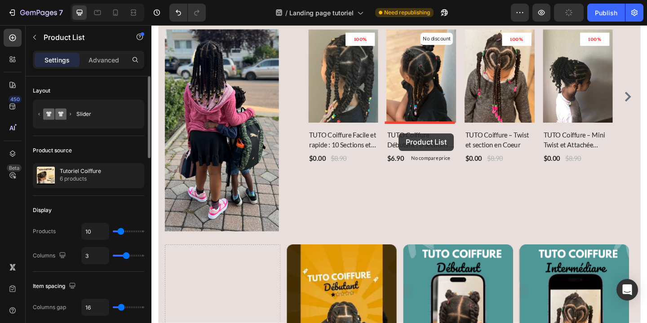
scroll to position [2263, 0]
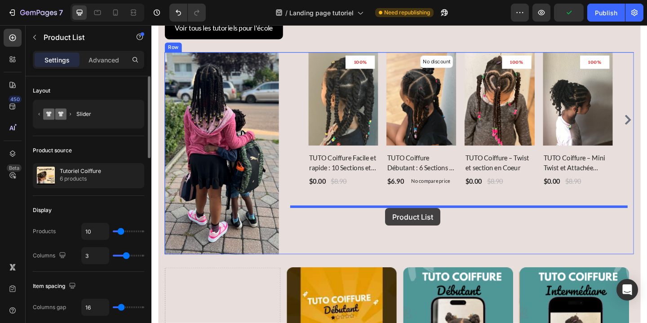
drag, startPoint x: 420, startPoint y: 212, endPoint x: 407, endPoint y: 222, distance: 17.0
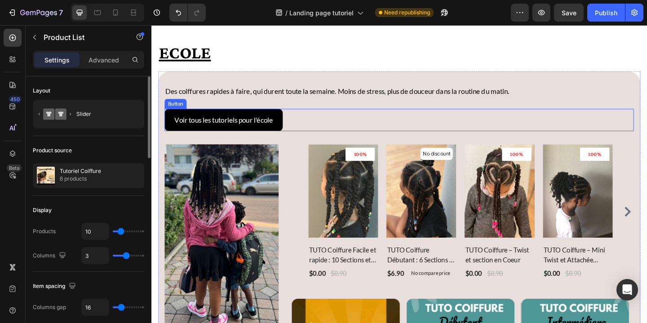
scroll to position [2201, 0]
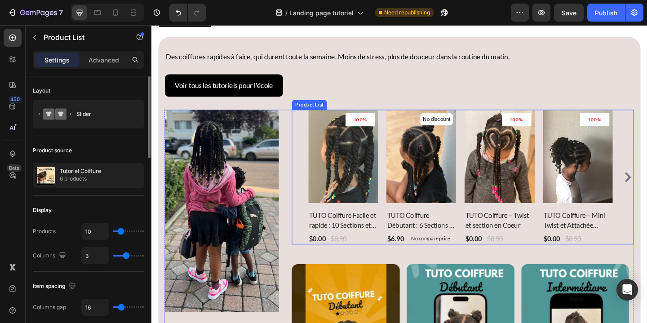
click at [311, 148] on div "100% (P) Tag Product Images & Gallery Row TUTO Coiffure Facile et rapide : 10 S…" at bounding box center [490, 190] width 372 height 146
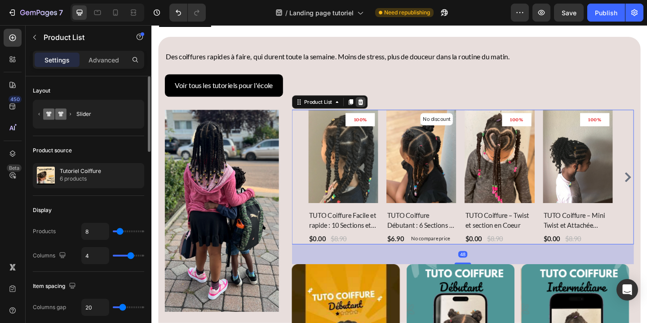
click at [381, 109] on div at bounding box center [378, 108] width 11 height 11
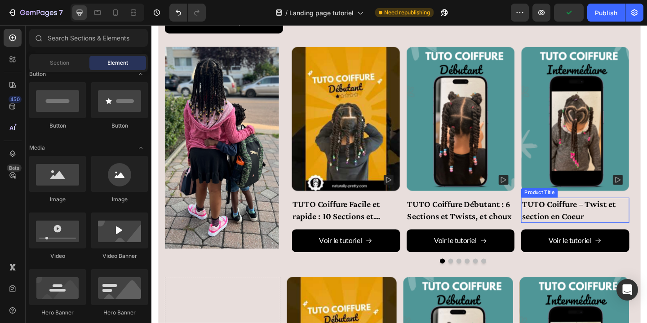
scroll to position [2271, 0]
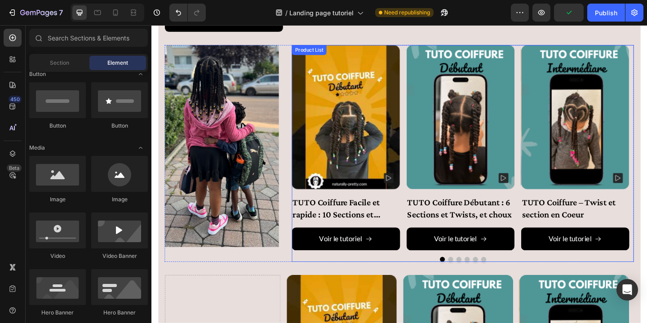
click at [474, 281] on button "Dot" at bounding box center [476, 279] width 5 height 5
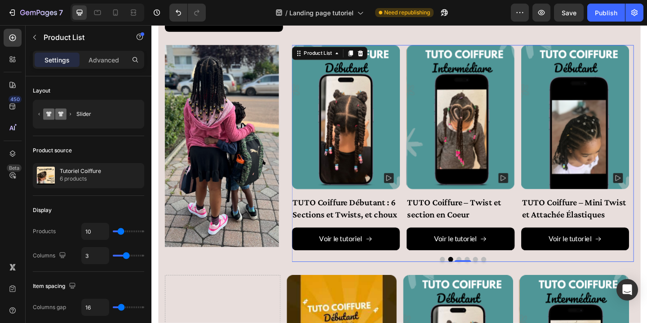
click at [483, 279] on button "Dot" at bounding box center [485, 279] width 5 height 5
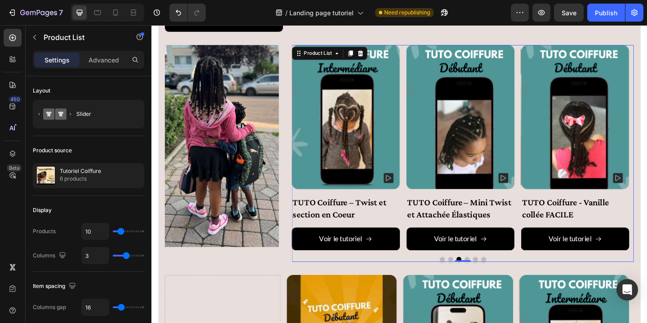
click at [492, 279] on button "Dot" at bounding box center [494, 279] width 5 height 5
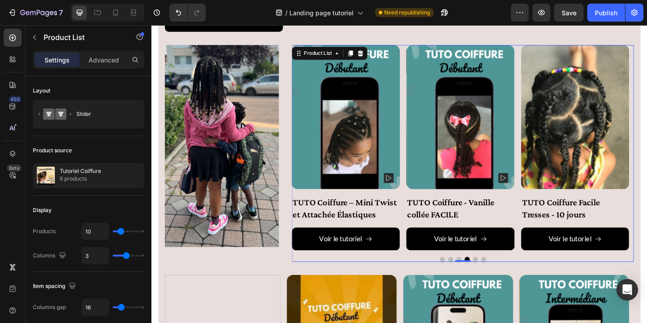
click at [501, 279] on button "Dot" at bounding box center [503, 279] width 5 height 5
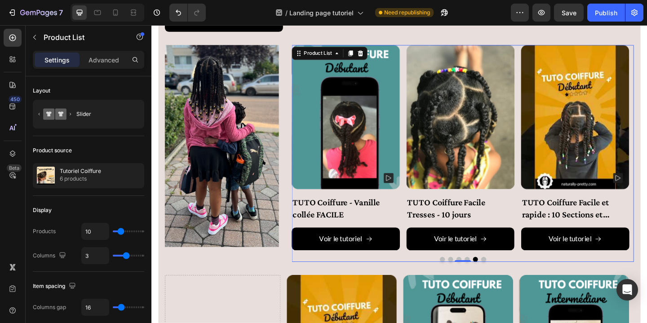
click at [510, 281] on button "Dot" at bounding box center [512, 279] width 5 height 5
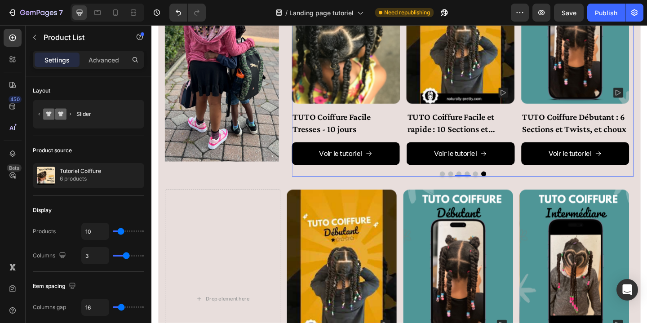
scroll to position [2457, 0]
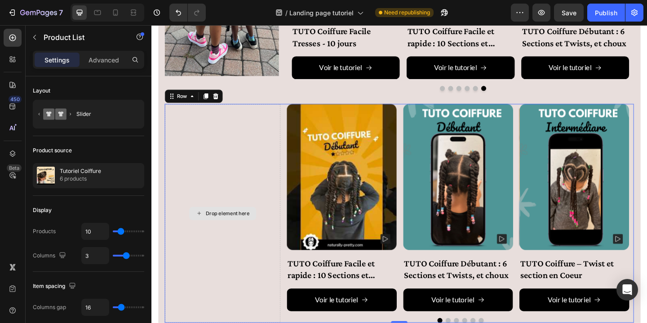
click at [192, 129] on div "Drop element here" at bounding box center [229, 230] width 126 height 238
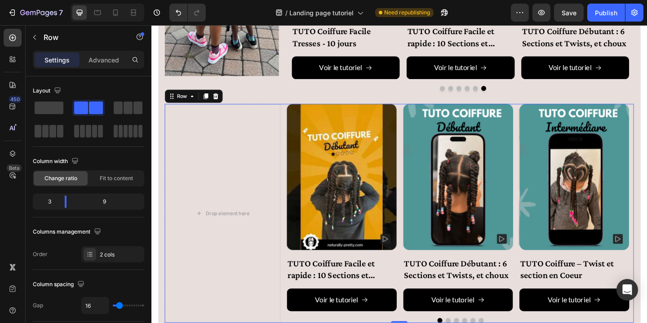
click at [224, 105] on div at bounding box center [221, 102] width 11 height 11
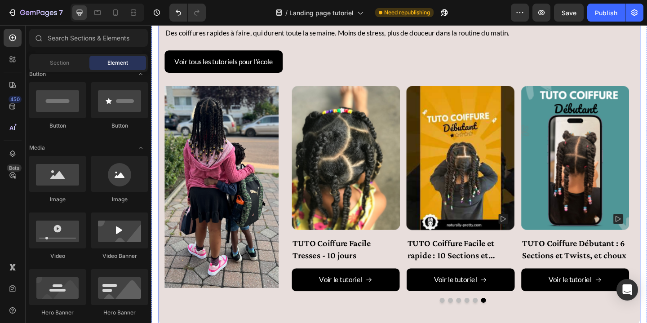
scroll to position [2157, 0]
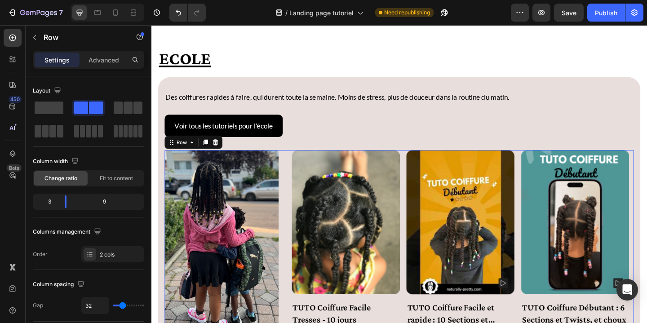
click at [297, 269] on div "Image Product Images TUTO Coiffure Facile et rapide : 10 Sections et Twists Pro…" at bounding box center [421, 279] width 510 height 236
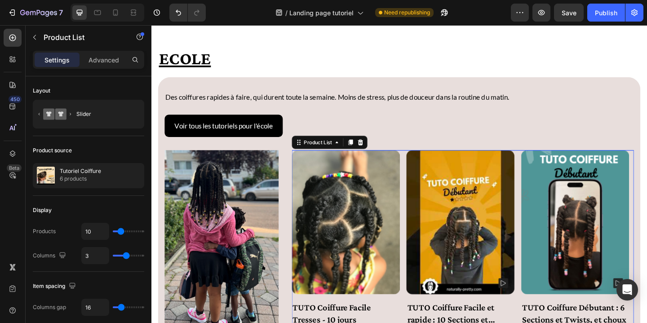
click at [425, 168] on div "Product Images TUTO Coiffure Facile et rapide : 10 Sections et Twists Product T…" at bounding box center [490, 272] width 372 height 223
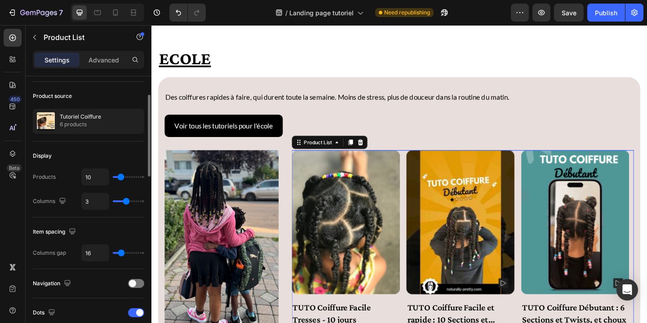
scroll to position [56, 0]
click at [133, 200] on div "3" at bounding box center [112, 199] width 63 height 17
type input "4"
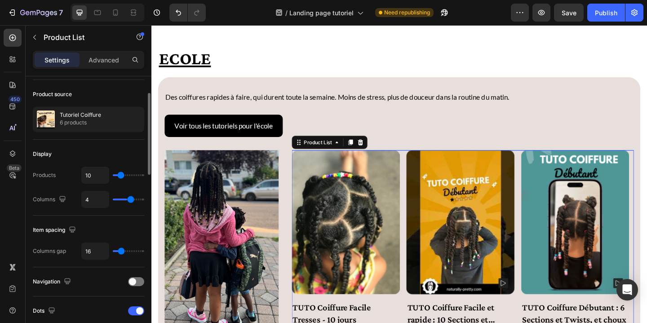
click at [132, 199] on input "range" at bounding box center [128, 199] width 31 height 2
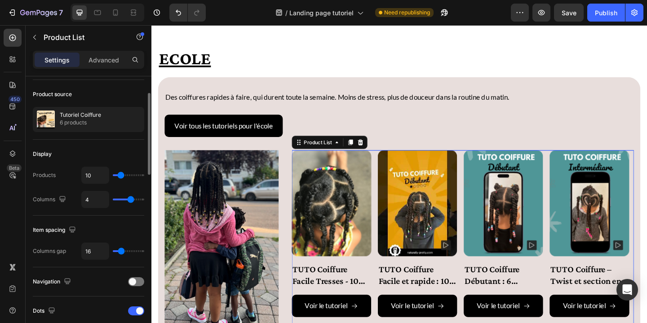
click at [125, 200] on div "4" at bounding box center [112, 199] width 63 height 17
type input "3"
click at [128, 200] on input "range" at bounding box center [128, 199] width 31 height 2
type input "3"
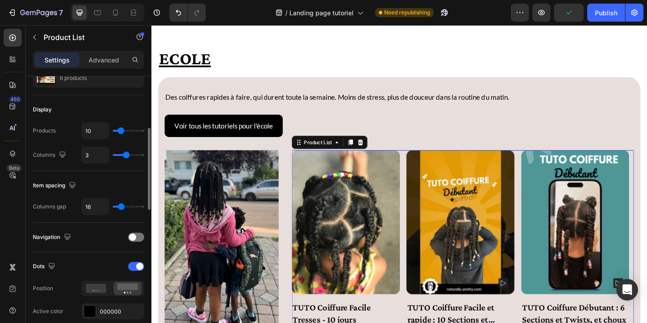
scroll to position [147, 0]
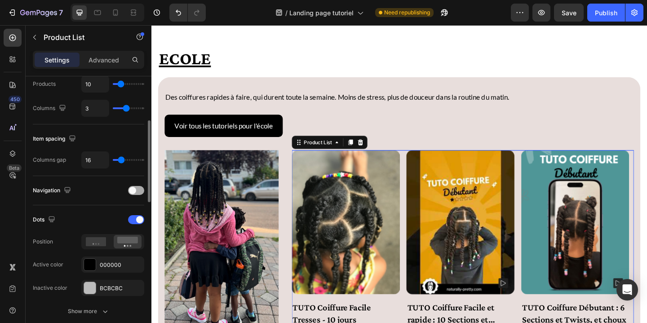
click at [140, 190] on div at bounding box center [136, 190] width 16 height 9
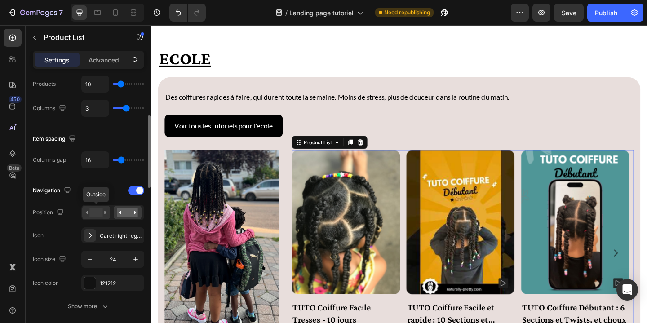
click at [94, 212] on rect at bounding box center [95, 212] width 13 height 10
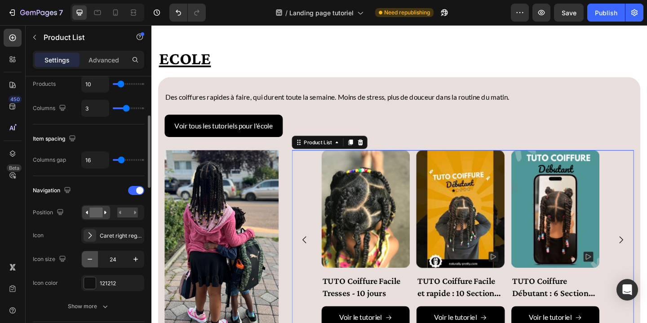
click at [91, 259] on icon "button" at bounding box center [90, 259] width 4 height 1
click at [88, 259] on icon "button" at bounding box center [90, 259] width 4 height 1
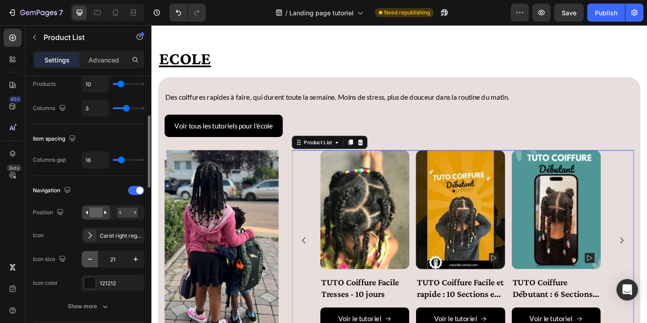
click at [88, 259] on icon "button" at bounding box center [90, 259] width 4 height 1
type input "19"
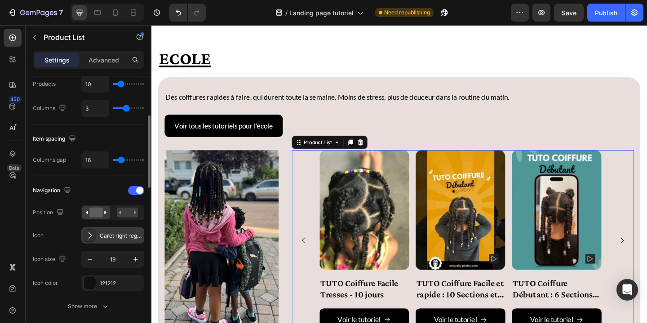
click at [91, 241] on div at bounding box center [90, 235] width 13 height 13
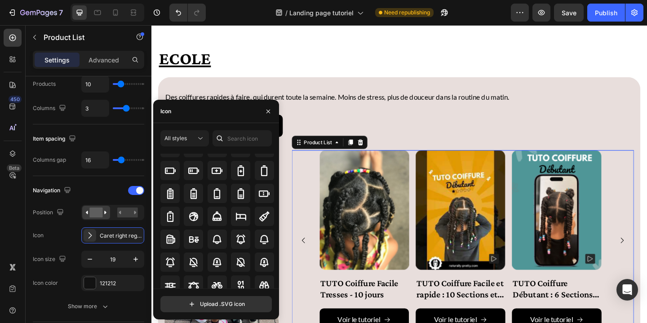
scroll to position [710, 0]
click at [269, 112] on icon "button" at bounding box center [268, 111] width 4 height 4
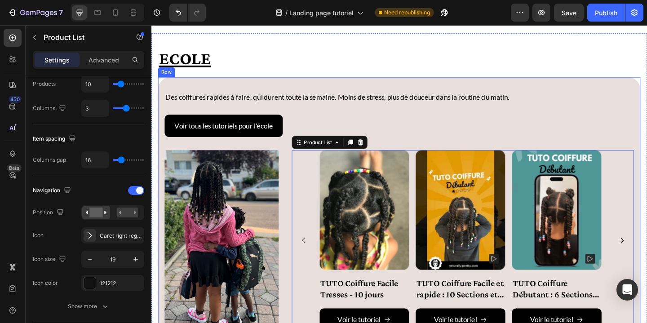
click at [410, 124] on div "Voir tous les tutoriels pour l'école Button" at bounding box center [421, 135] width 510 height 25
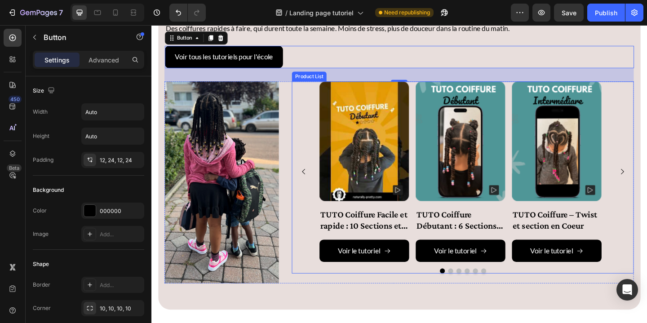
scroll to position [2125, 0]
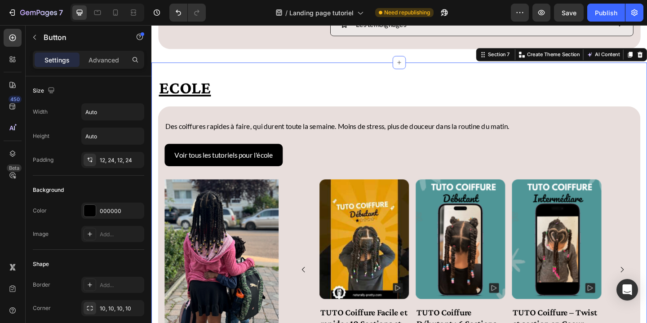
click at [153, 181] on div "Ecole Heading Des coiffures rapides à faire, qui durent toute la semaine. Moins…" at bounding box center [420, 261] width 539 height 390
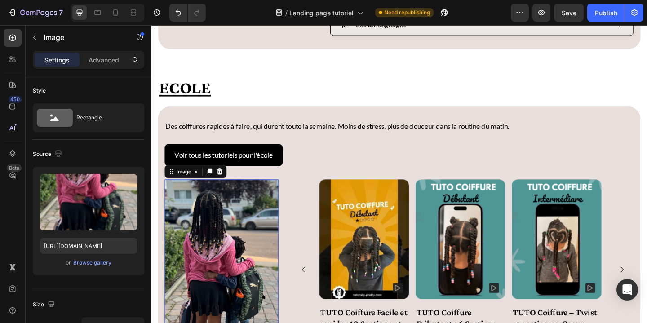
click at [173, 195] on img at bounding box center [228, 303] width 124 height 220
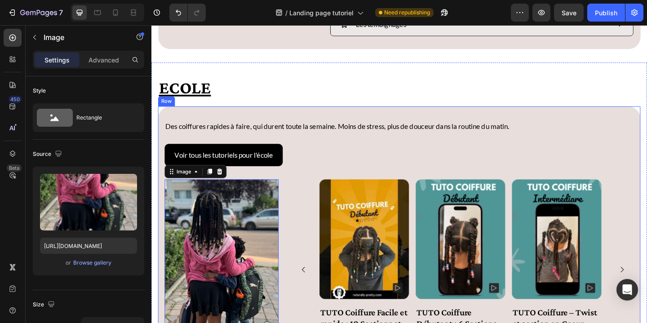
click at [164, 195] on div "Des coiffures rapides à faire, qui durent toute la semaine. Moins de stress, pl…" at bounding box center [421, 277] width 525 height 328
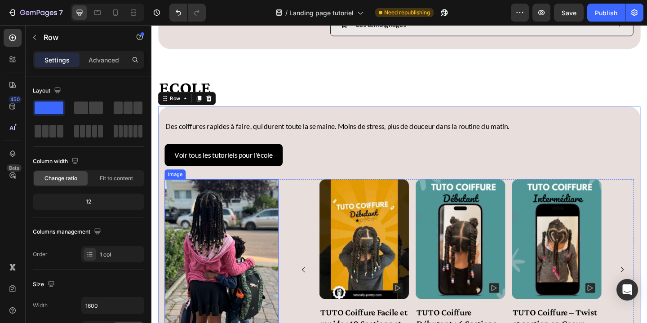
click at [168, 194] on img at bounding box center [228, 303] width 124 height 220
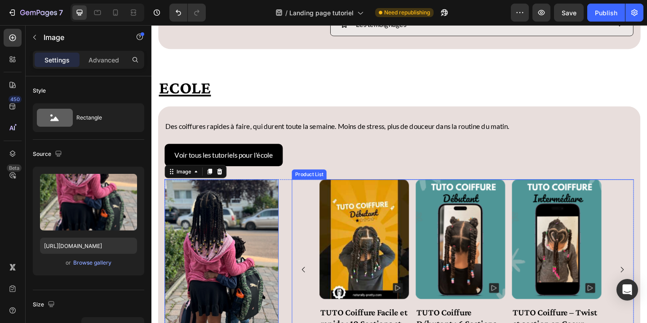
click at [316, 206] on div "Product Images TUTO Coiffure Facile et rapide : 10 Sections et Twists Product T…" at bounding box center [490, 291] width 372 height 196
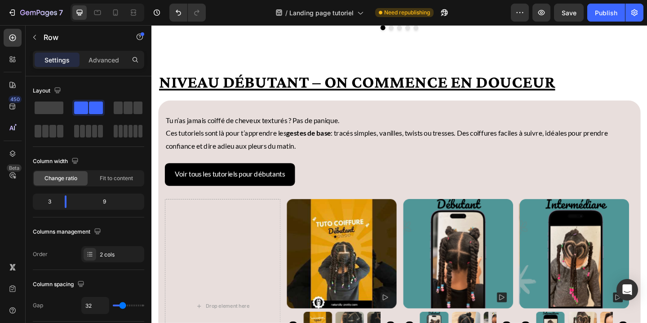
scroll to position [489, 0]
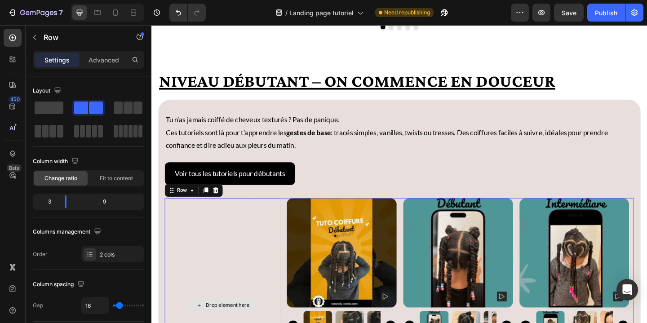
click at [222, 206] on icon at bounding box center [221, 205] width 6 height 6
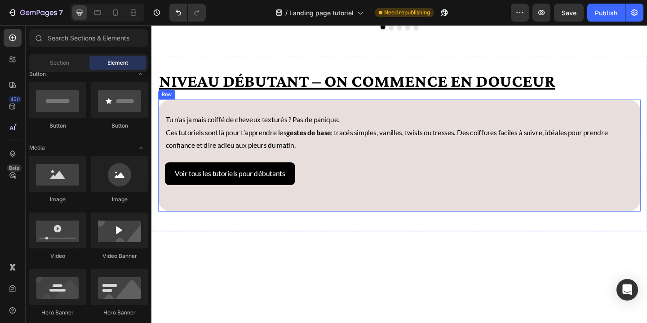
click at [222, 212] on div "Voir tous les tutoriels pour débutants Button" at bounding box center [421, 193] width 510 height 39
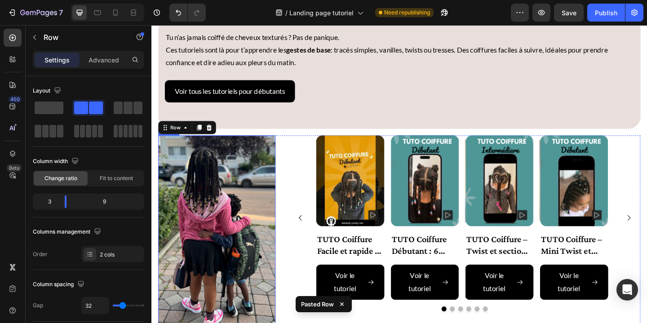
scroll to position [544, 0]
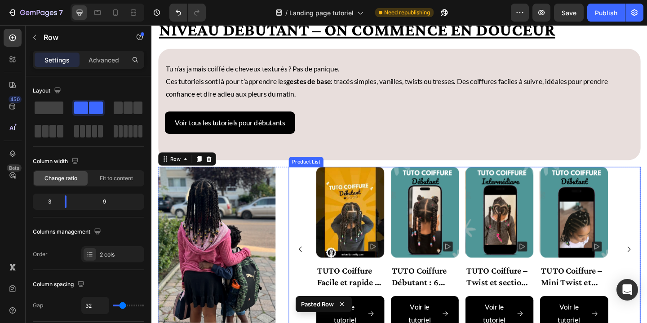
click at [300, 215] on div "Product Images TUTO Coiffure Facile et rapide : 10 Sections et Twists Product T…" at bounding box center [491, 268] width 383 height 179
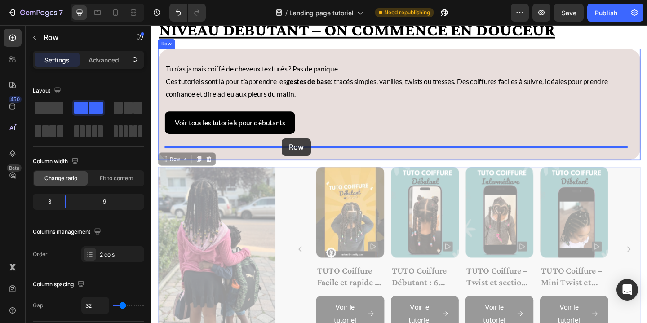
drag, startPoint x: 294, startPoint y: 212, endPoint x: 293, endPoint y: 149, distance: 62.9
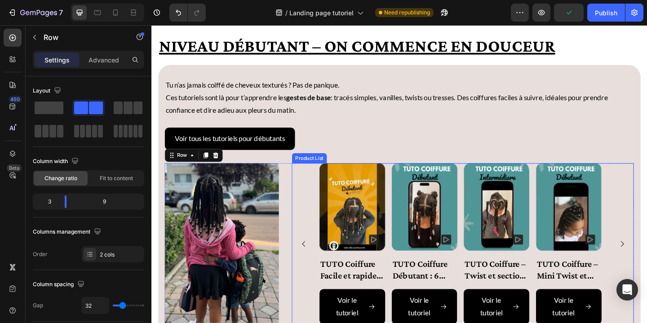
scroll to position [523, 0]
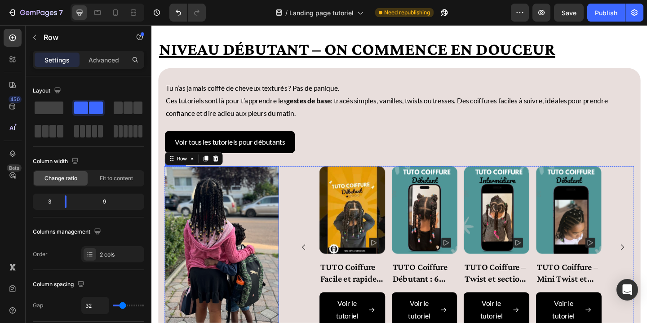
click at [236, 226] on img at bounding box center [228, 289] width 124 height 220
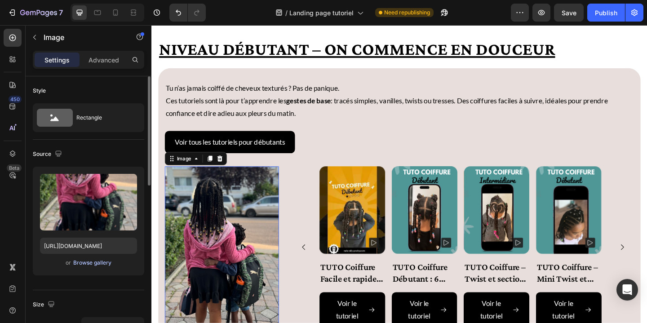
click at [97, 265] on div "Browse gallery" at bounding box center [92, 263] width 38 height 8
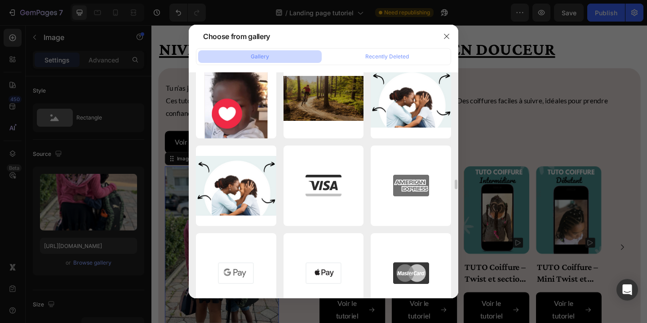
scroll to position [3980, 0]
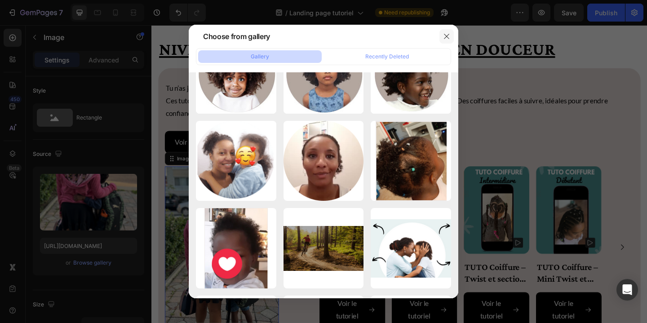
click at [446, 36] on icon "button" at bounding box center [446, 36] width 5 height 5
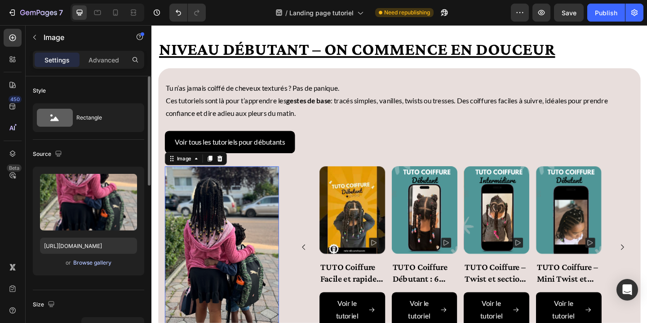
click at [95, 264] on div "Browse gallery" at bounding box center [92, 263] width 38 height 8
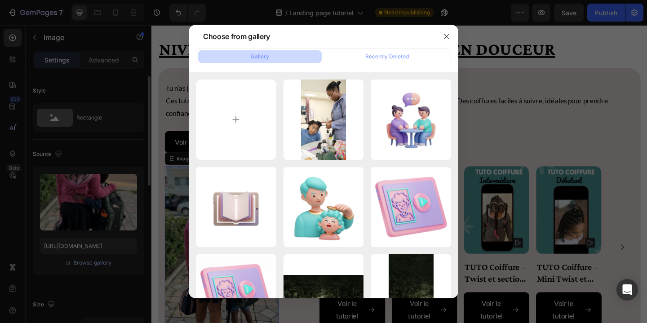
click at [234, 121] on input "file" at bounding box center [236, 119] width 80 height 80
type input "C:\fakepath\IMG_1163.jpg"
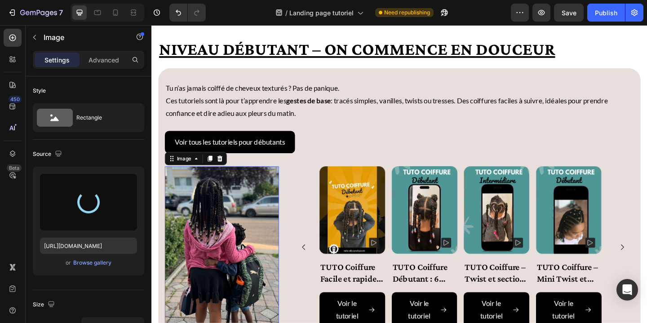
type input "https://cdn.shopify.com/s/files/1/0818/5200/6678/files/gempages_546969932928123…"
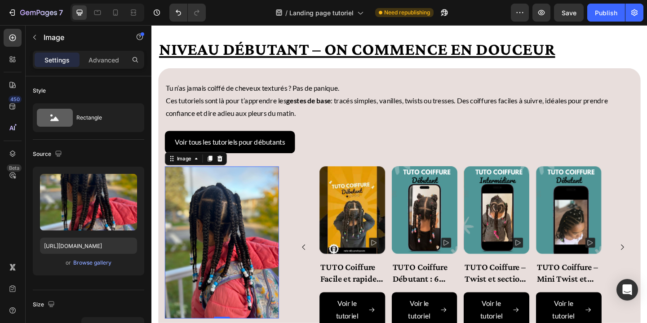
click at [229, 274] on img at bounding box center [228, 261] width 124 height 165
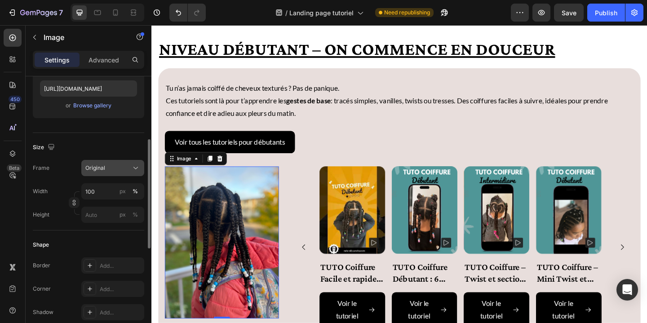
click at [134, 168] on icon at bounding box center [135, 167] width 9 height 9
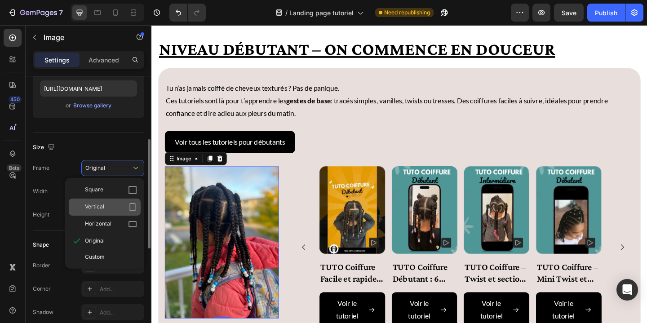
click at [132, 211] on icon at bounding box center [133, 207] width 6 height 8
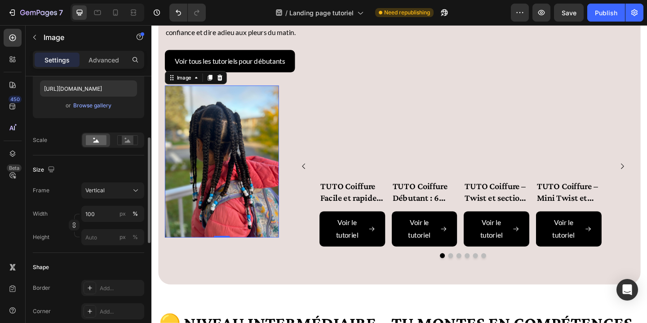
scroll to position [604, 0]
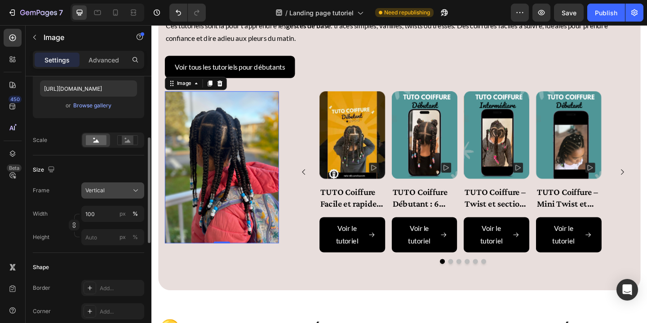
click at [138, 191] on icon at bounding box center [135, 190] width 9 height 9
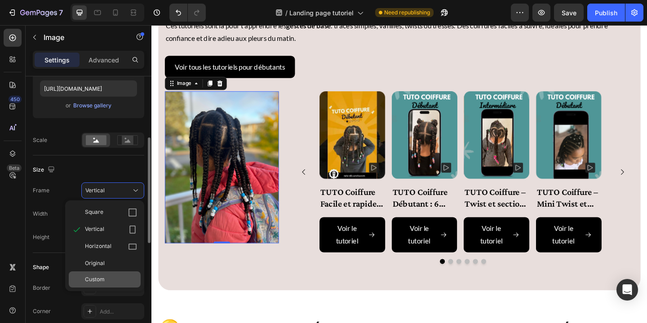
click at [128, 278] on div "Custom" at bounding box center [111, 279] width 52 height 8
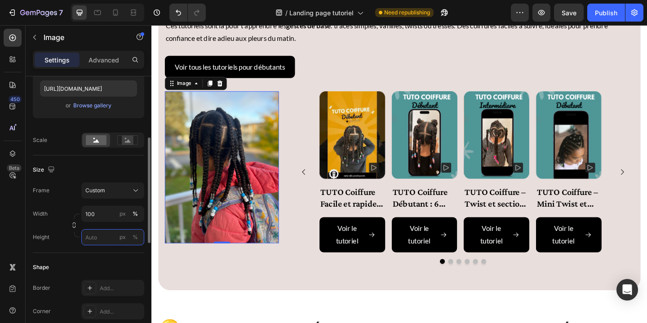
click at [103, 241] on input "px %" at bounding box center [112, 237] width 63 height 16
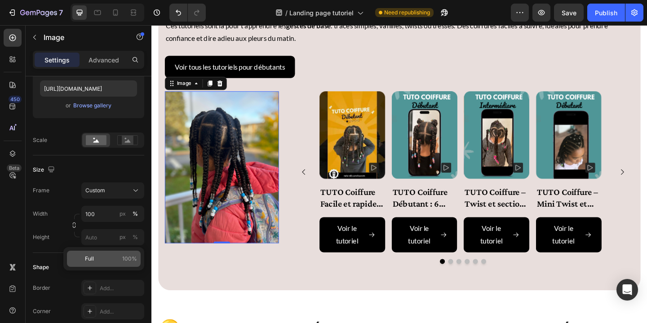
click at [101, 259] on p "Full 100%" at bounding box center [111, 259] width 52 height 8
type input "100"
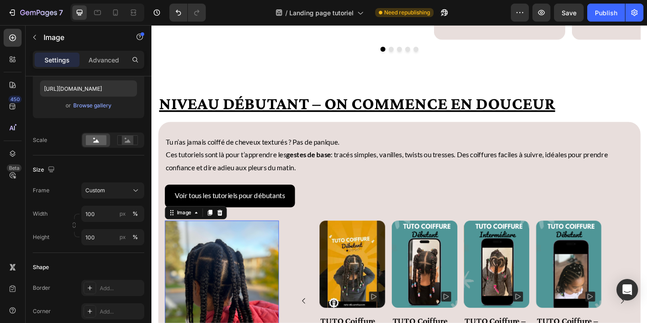
scroll to position [500, 0]
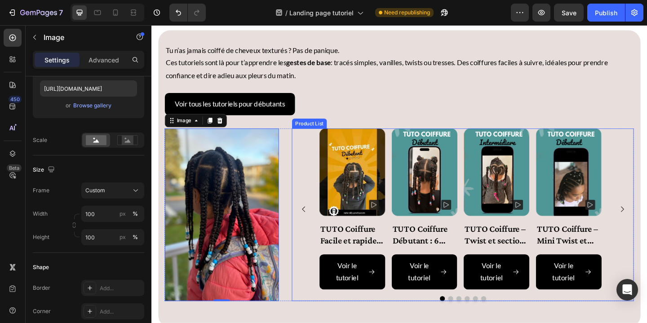
click at [317, 152] on div "Product Images TUTO Coiffure Facile et rapide : 10 Sections et Twists Product T…" at bounding box center [490, 224] width 372 height 175
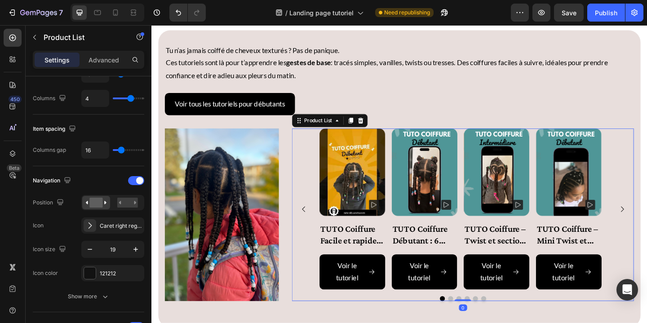
scroll to position [0, 0]
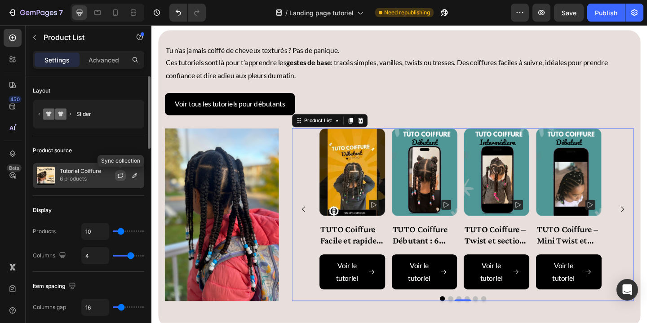
click at [120, 177] on icon "button" at bounding box center [120, 175] width 7 height 7
click at [72, 178] on p "11 products" at bounding box center [80, 178] width 41 height 9
click at [133, 174] on icon "button" at bounding box center [134, 175] width 7 height 7
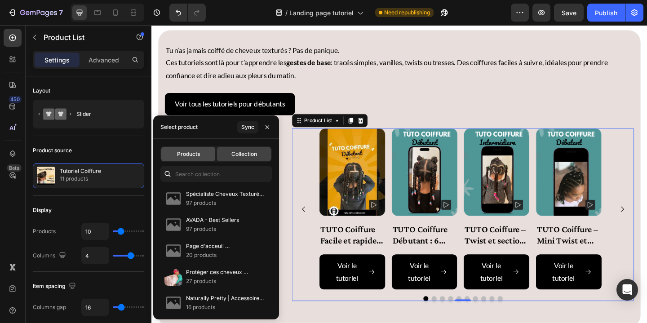
click at [186, 158] on span "Products" at bounding box center [188, 154] width 23 height 8
type input "4"
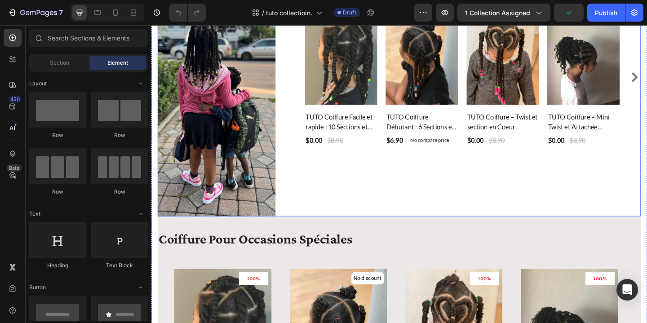
scroll to position [354, 0]
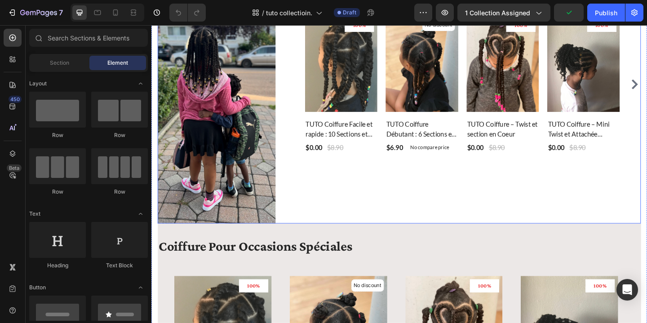
click at [297, 147] on div "Image 100% (P) Tag Product Images & Gallery Row TUTO Coiffure Facile et rapide …" at bounding box center [420, 127] width 525 height 226
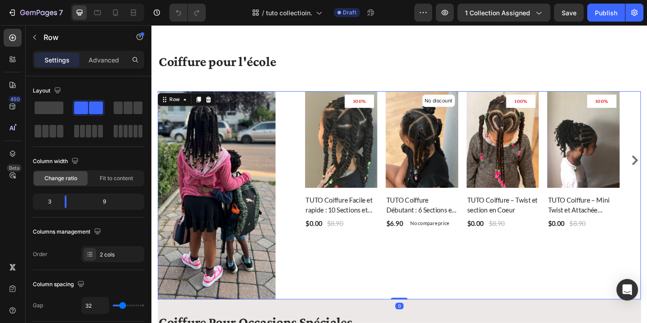
scroll to position [253, 0]
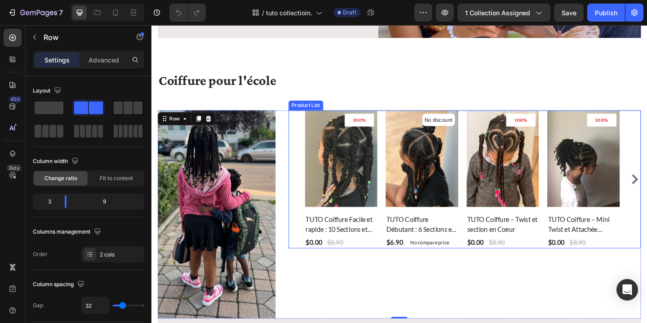
click at [307, 146] on div "100% (P) Tag Product Images & Gallery Row TUTO Coiffure Facile et rapide : 10 S…" at bounding box center [492, 193] width 384 height 150
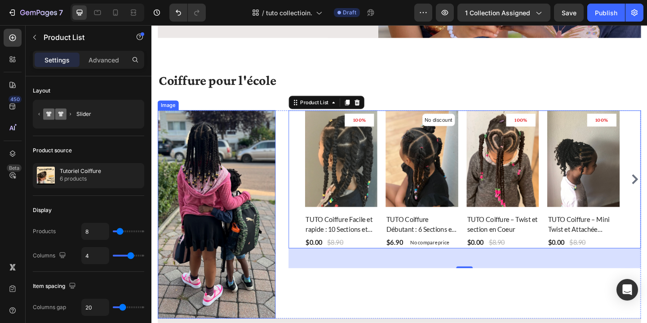
click at [273, 147] on img at bounding box center [222, 231] width 128 height 226
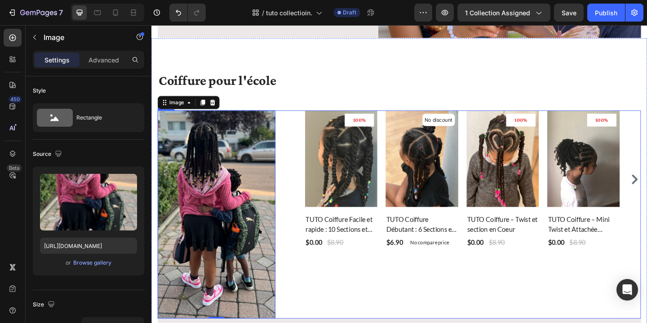
click at [294, 138] on div "Image 0 100% (P) Tag Product Images & Gallery Row TUTO Coiffure Facile et rapid…" at bounding box center [420, 231] width 525 height 226
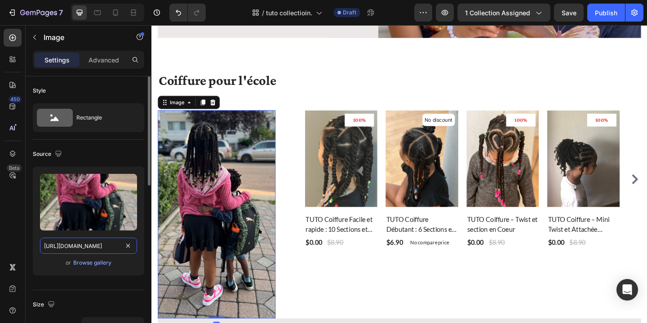
click at [98, 243] on input "[URL][DOMAIN_NAME]" at bounding box center [88, 246] width 97 height 16
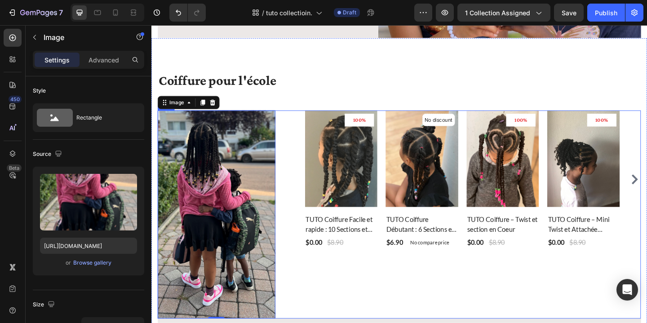
click at [296, 120] on div "Image 0 100% (P) Tag Product Images & Gallery Row TUTO Coiffure Facile et rapid…" at bounding box center [420, 231] width 525 height 226
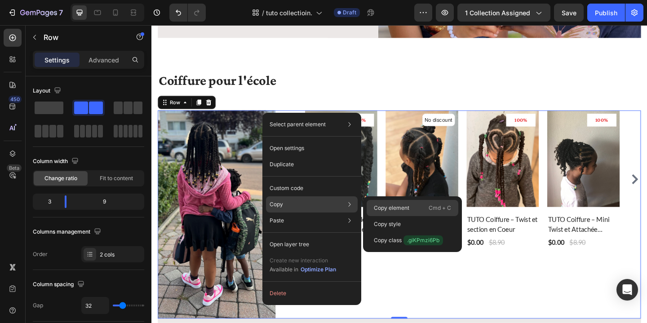
click at [399, 204] on p "Copy element" at bounding box center [391, 208] width 35 height 8
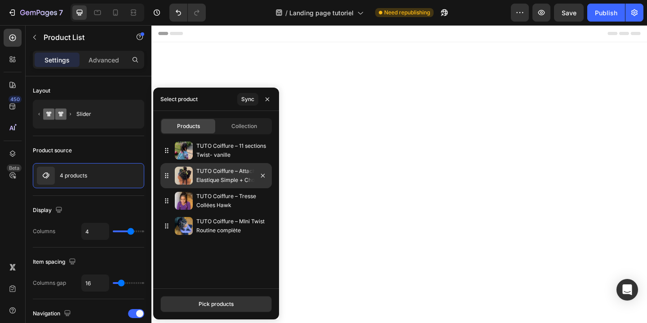
scroll to position [500, 0]
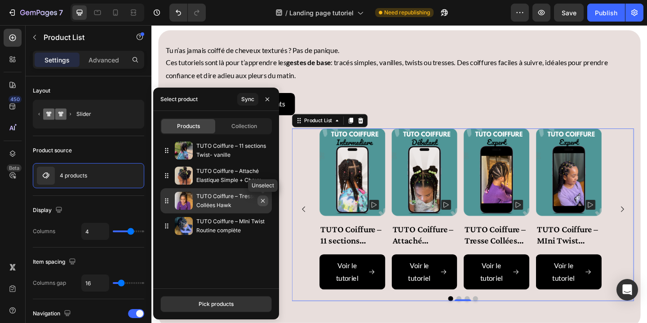
click at [261, 202] on icon "button" at bounding box center [263, 201] width 4 height 4
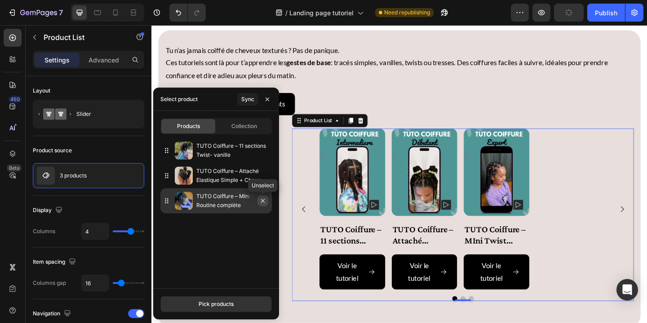
click at [263, 202] on icon "button" at bounding box center [262, 200] width 7 height 7
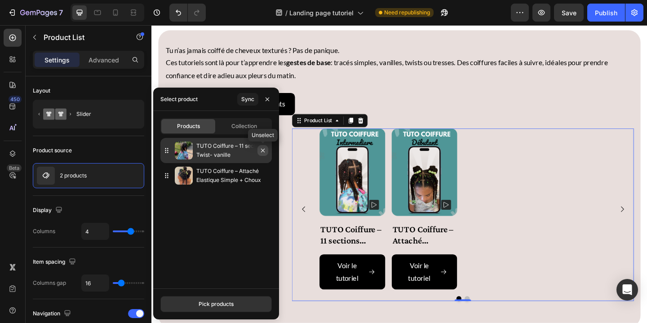
click at [264, 151] on icon "button" at bounding box center [263, 151] width 4 height 4
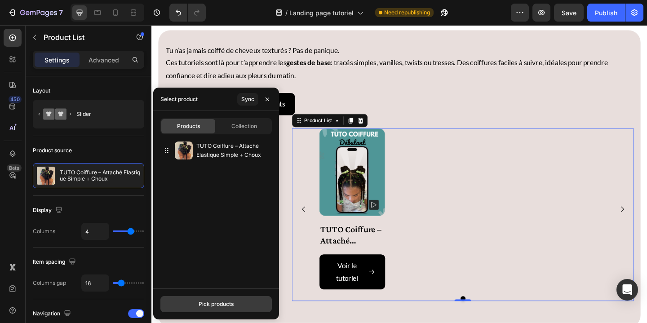
click at [235, 302] on button "Pick products" at bounding box center [215, 304] width 111 height 16
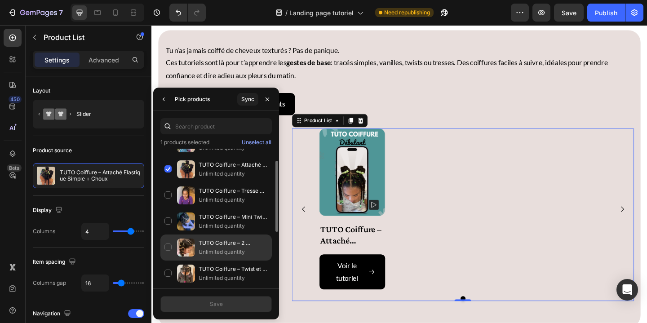
scroll to position [20, 0]
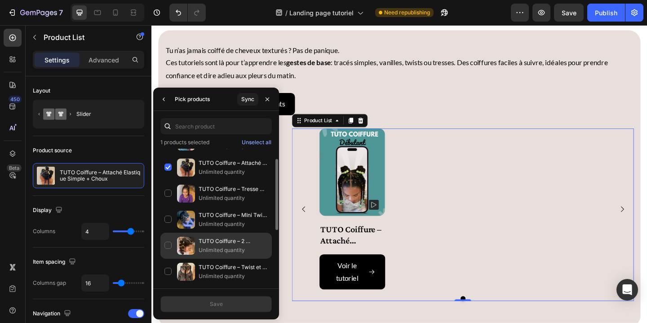
click at [168, 259] on div "TUTO Coiffure – 2 Couettes et Pompoms Unlimited quantity" at bounding box center [215, 272] width 111 height 26
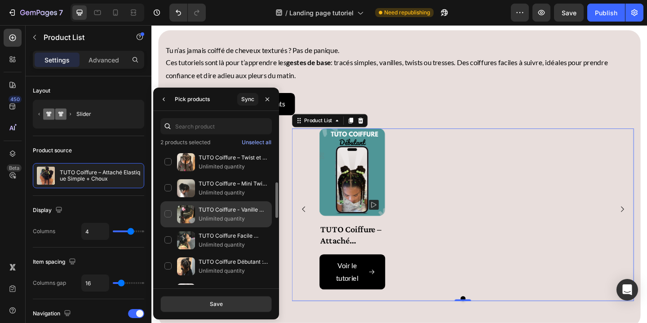
scroll to position [132, 0]
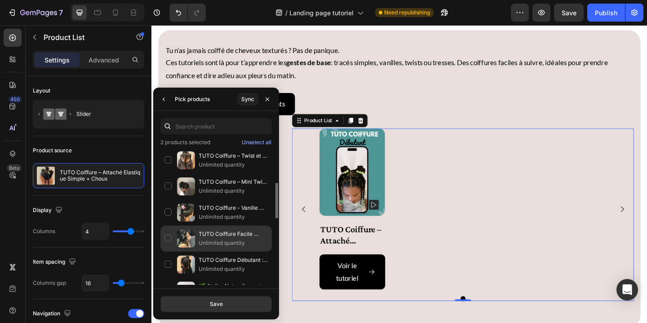
click at [169, 251] on div "TUTO Coiffure Facile Tresses - 10 jours Unlimited quantity" at bounding box center [215, 264] width 111 height 26
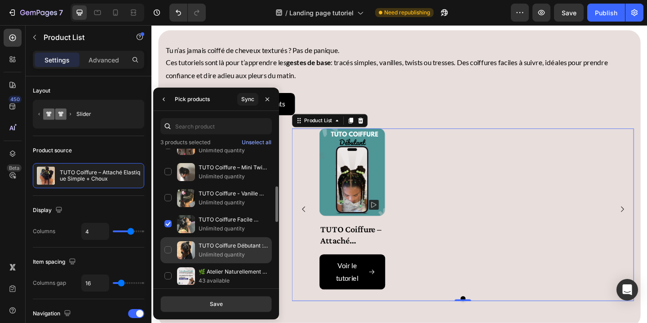
scroll to position [183, 0]
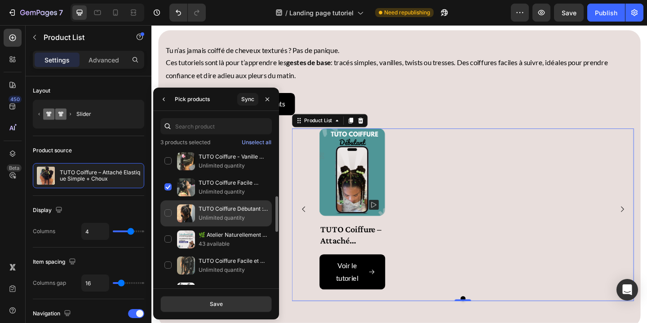
click at [168, 226] on div "TUTO Coiffure Débutant : 6 Sections et Twists, et choux Unlimited quantity" at bounding box center [215, 239] width 111 height 26
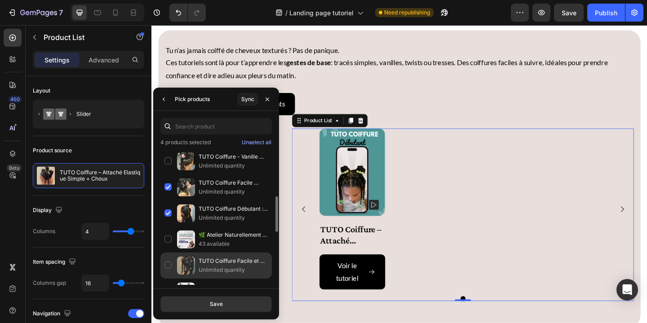
click at [168, 278] on div "TUTO Coiffure Facile et rapide : 10 Sections et Twists Unlimited quantity" at bounding box center [215, 291] width 111 height 26
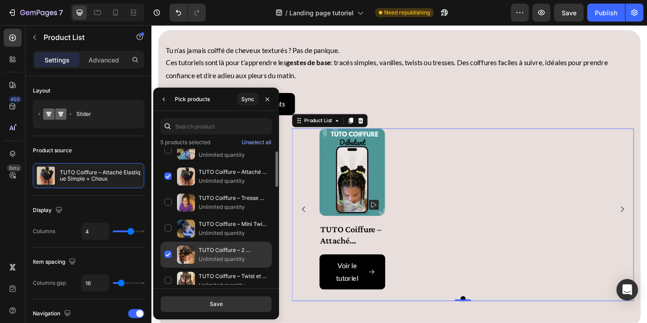
scroll to position [0, 0]
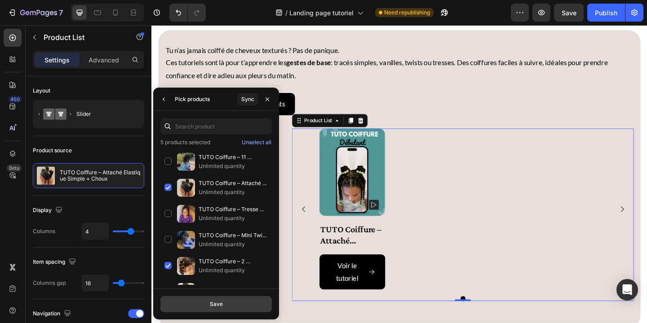
click at [219, 307] on div "Save" at bounding box center [216, 304] width 13 height 8
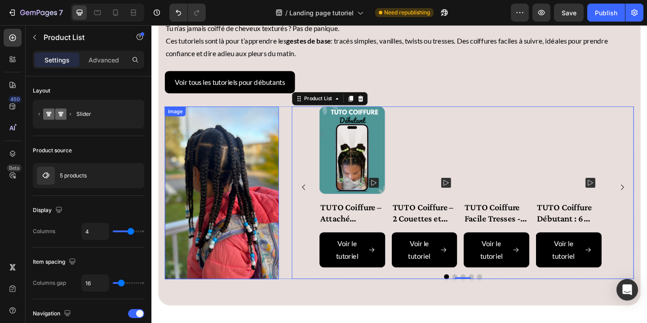
scroll to position [615, 0]
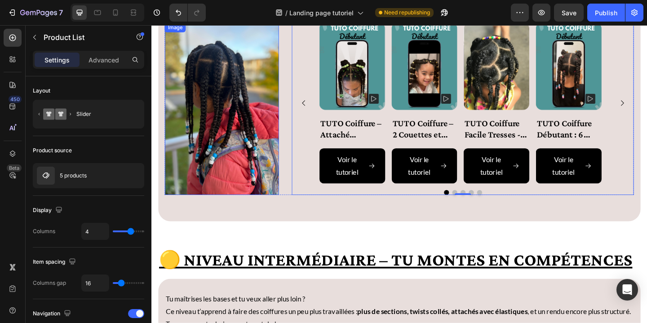
click at [211, 167] on img at bounding box center [228, 116] width 124 height 188
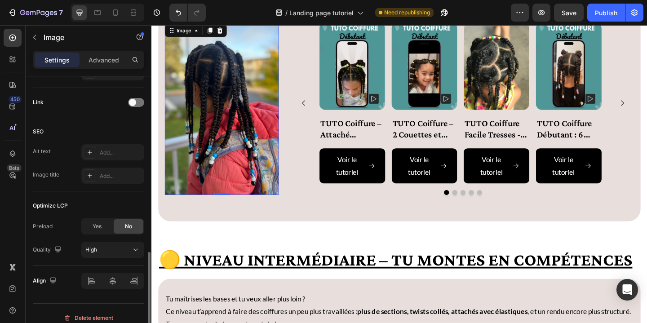
scroll to position [428, 0]
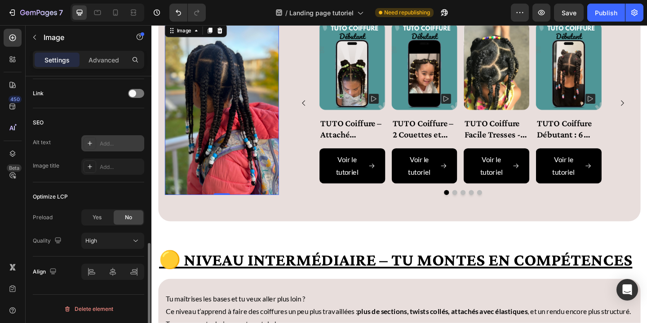
click at [102, 146] on div "Add..." at bounding box center [121, 144] width 42 height 8
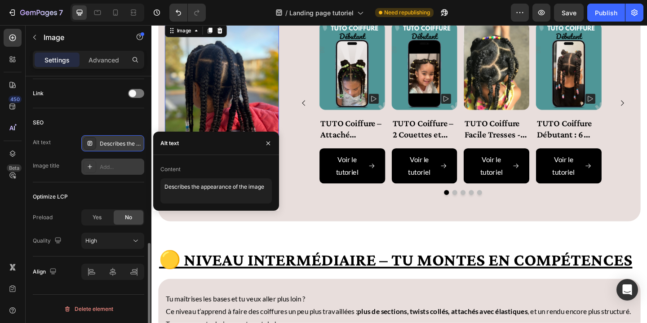
click at [103, 172] on div "Add..." at bounding box center [112, 167] width 63 height 16
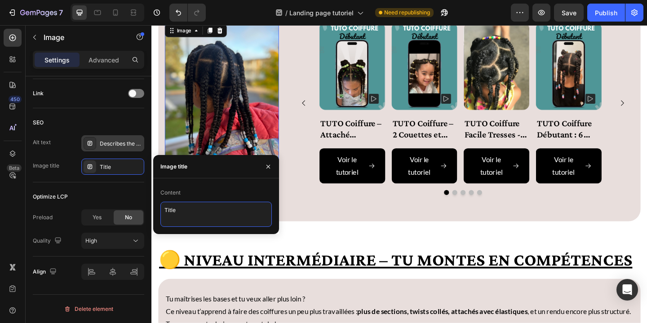
click at [180, 214] on textarea "Title" at bounding box center [215, 214] width 111 height 25
drag, startPoint x: 181, startPoint y: 208, endPoint x: 157, endPoint y: 209, distance: 23.8
click at [157, 209] on div "Content Title Title" at bounding box center [216, 205] width 126 height 41
click at [174, 208] on textarea "fille metisse -avec-tresse" at bounding box center [215, 214] width 111 height 25
type textarea "fille-metisse -avec-tresse"
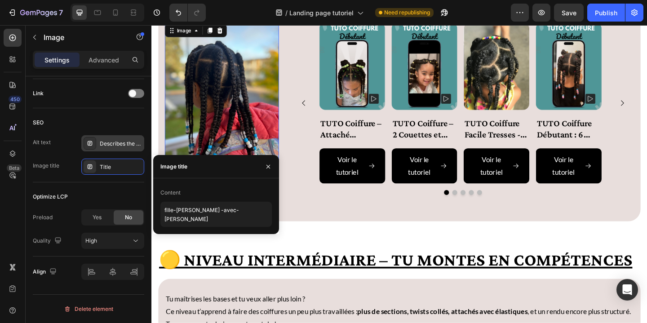
click at [126, 145] on div "Describes the appearance of the image" at bounding box center [121, 144] width 42 height 8
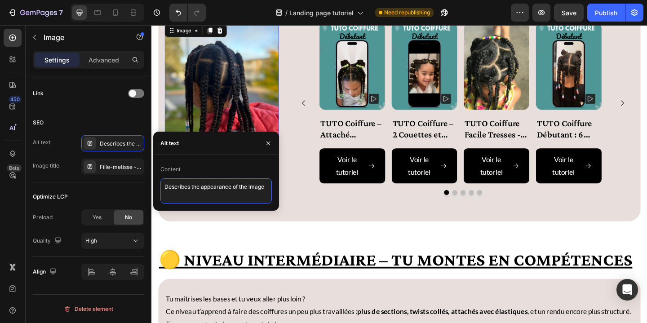
click at [185, 189] on textarea "Describes the appearance of the image" at bounding box center [215, 190] width 111 height 25
drag, startPoint x: 165, startPoint y: 186, endPoint x: 270, endPoint y: 184, distance: 105.6
click at [270, 184] on textarea "Describes the appearance of the image" at bounding box center [215, 190] width 111 height 25
type textarea "fille metisse avec une coiffure protectrice niveau debutant avec des tresses"
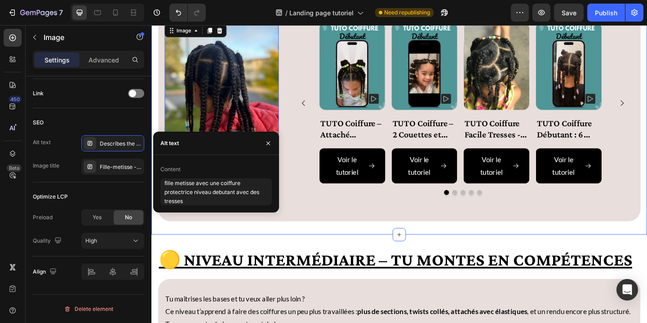
click at [292, 243] on div "Niveau Débutant – On commence en douceur Heading Tu n’as jamais coiffé de cheve…" at bounding box center [420, 60] width 539 height 386
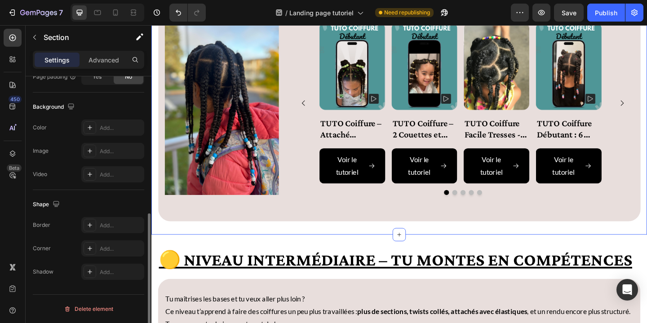
scroll to position [0, 0]
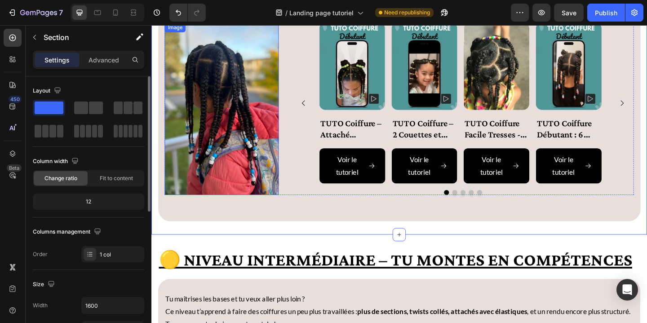
click at [232, 170] on img at bounding box center [228, 116] width 124 height 188
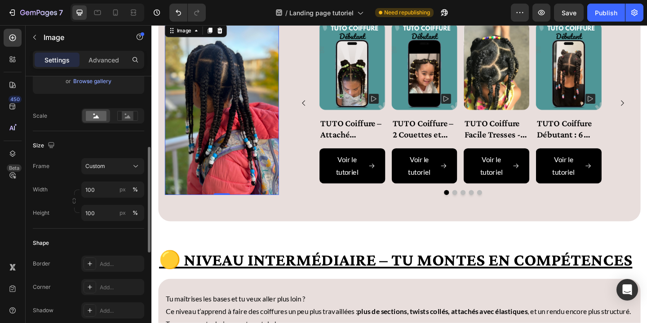
scroll to position [241, 0]
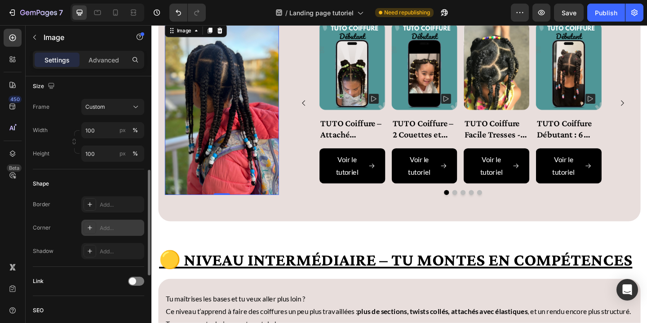
click at [103, 231] on div "Add..." at bounding box center [121, 228] width 42 height 8
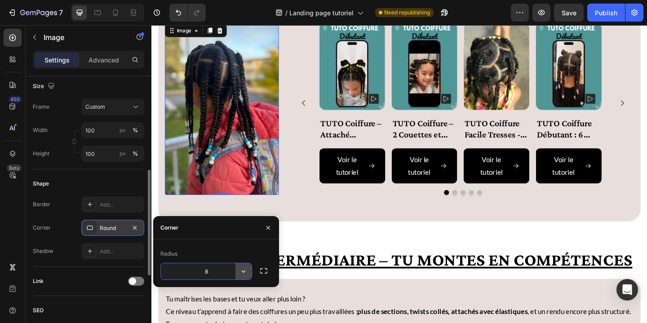
click at [243, 272] on icon "button" at bounding box center [243, 271] width 9 height 9
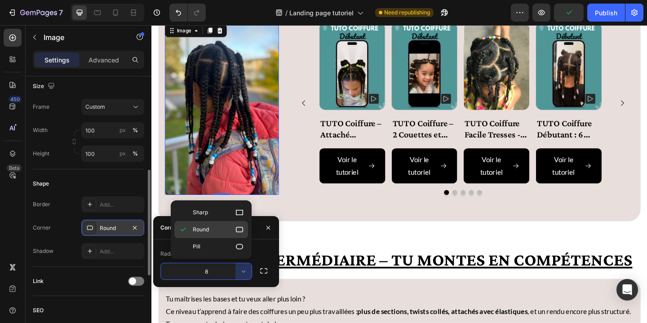
click at [233, 229] on p "Round" at bounding box center [218, 229] width 51 height 9
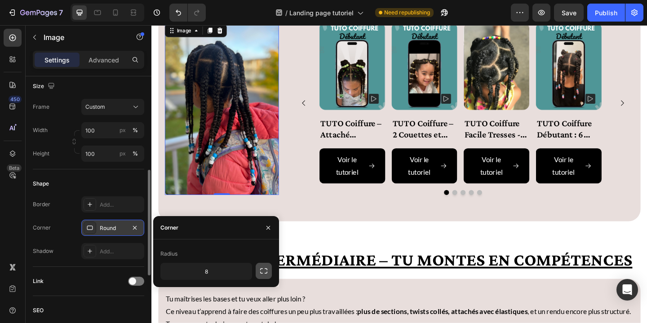
click at [266, 272] on icon "button" at bounding box center [263, 270] width 9 height 9
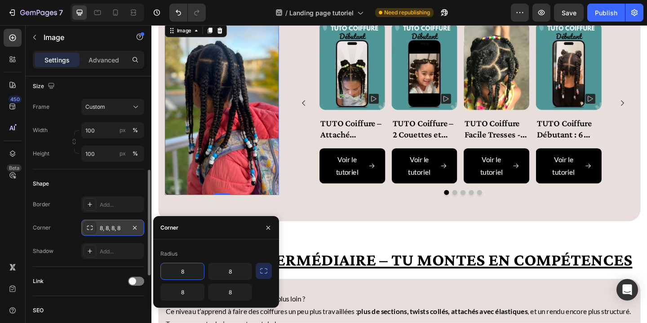
drag, startPoint x: 189, startPoint y: 273, endPoint x: 181, endPoint y: 273, distance: 8.1
click at [181, 273] on input "8" at bounding box center [182, 271] width 43 height 16
drag, startPoint x: 186, startPoint y: 273, endPoint x: 174, endPoint y: 273, distance: 12.6
click at [174, 273] on input "8" at bounding box center [182, 271] width 43 height 16
drag, startPoint x: 188, startPoint y: 271, endPoint x: 172, endPoint y: 270, distance: 15.7
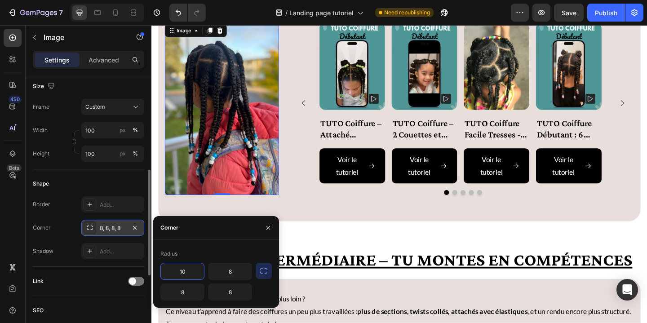
click at [172, 270] on input "10" at bounding box center [182, 271] width 43 height 16
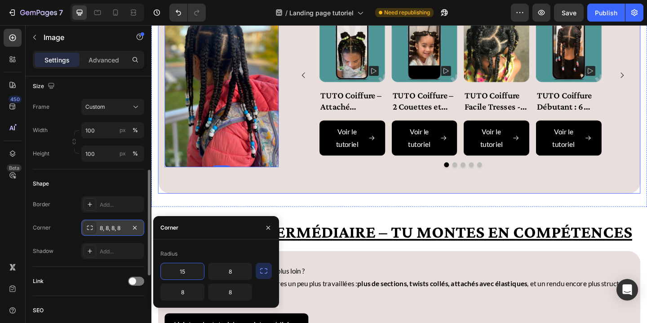
scroll to position [648, 0]
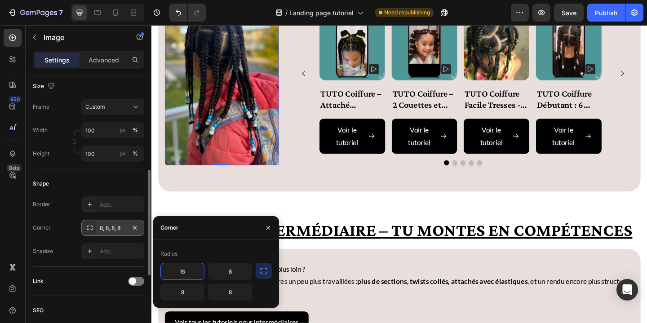
drag, startPoint x: 187, startPoint y: 273, endPoint x: 176, endPoint y: 272, distance: 10.9
click at [176, 272] on input "15" at bounding box center [182, 271] width 43 height 16
drag, startPoint x: 190, startPoint y: 271, endPoint x: 168, endPoint y: 271, distance: 21.6
click at [168, 271] on input "20" at bounding box center [182, 271] width 43 height 16
type input "20"
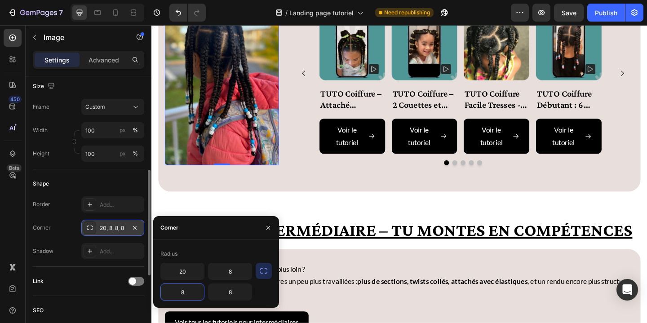
drag, startPoint x: 172, startPoint y: 293, endPoint x: 194, endPoint y: 291, distance: 21.2
click at [194, 291] on input "8" at bounding box center [182, 292] width 43 height 16
drag, startPoint x: 190, startPoint y: 290, endPoint x: 168, endPoint y: 291, distance: 22.5
click at [168, 291] on input "8" at bounding box center [182, 292] width 43 height 16
paste input "20"
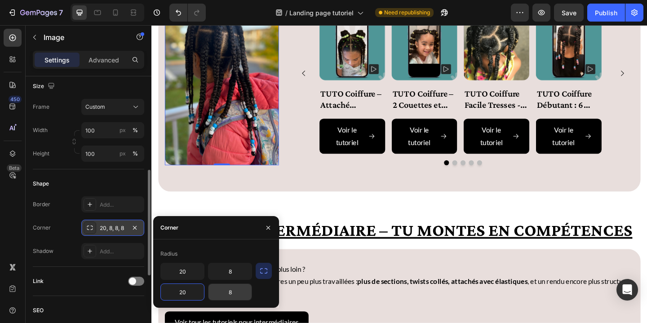
type input "20"
drag, startPoint x: 232, startPoint y: 292, endPoint x: 216, endPoint y: 291, distance: 15.7
click at [216, 291] on input "8" at bounding box center [229, 292] width 43 height 16
drag, startPoint x: 225, startPoint y: 291, endPoint x: 241, endPoint y: 293, distance: 15.9
click at [241, 293] on input "8" at bounding box center [229, 292] width 43 height 16
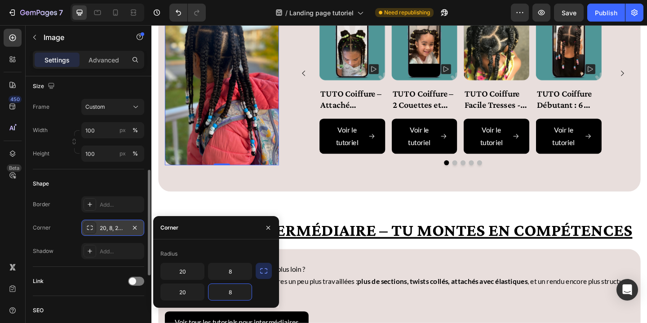
paste input "20"
type input "20"
drag, startPoint x: 226, startPoint y: 272, endPoint x: 240, endPoint y: 272, distance: 14.4
click at [240, 272] on input "8" at bounding box center [229, 271] width 43 height 16
paste input "20"
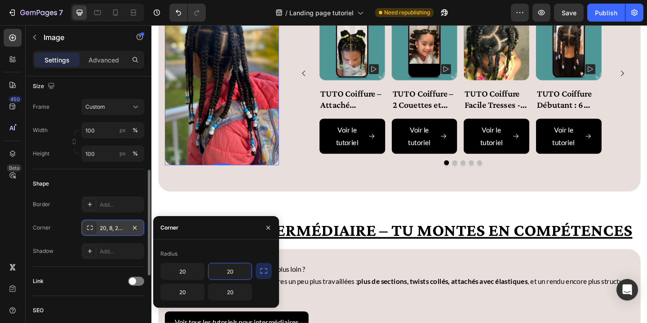
type input "20"
click at [265, 294] on div "20 20 20 20" at bounding box center [215, 282] width 111 height 38
click at [271, 228] on icon "button" at bounding box center [268, 227] width 7 height 7
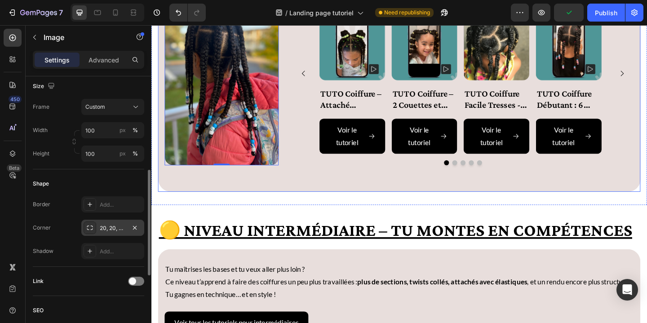
click at [322, 220] on div "Niveau Débutant – On commence en douceur Heading Tu n’as jamais coiffé de cheve…" at bounding box center [420, 28] width 539 height 386
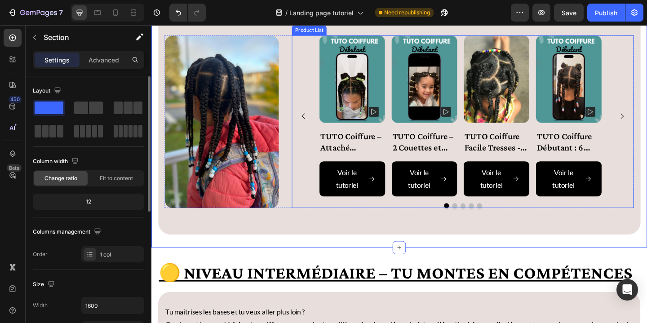
scroll to position [505, 0]
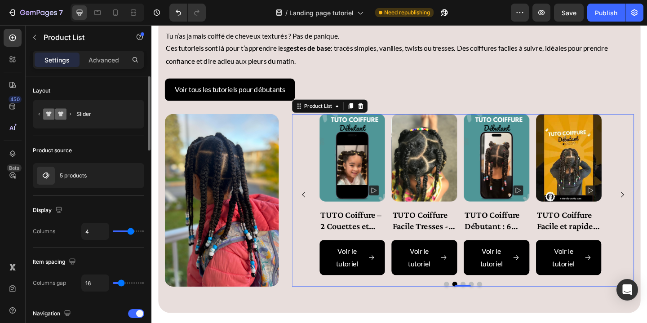
scroll to position [836, 0]
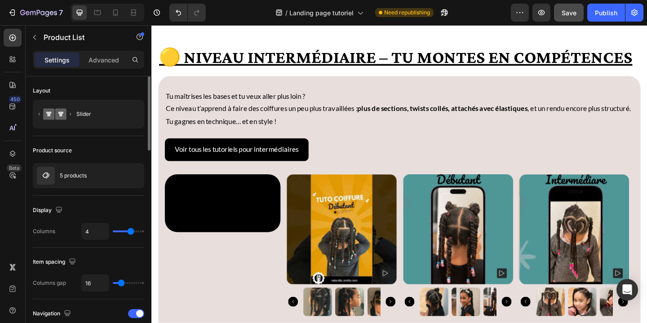
click at [564, 14] on span "Save" at bounding box center [568, 13] width 15 height 8
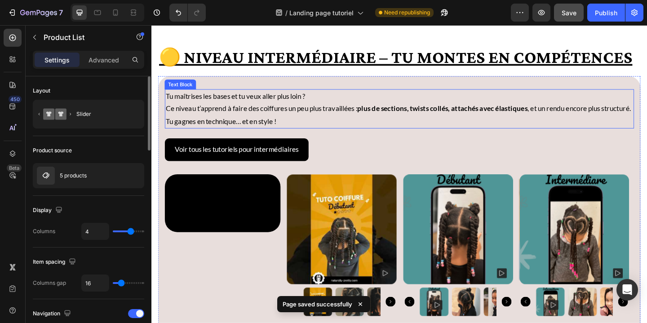
scroll to position [568, 0]
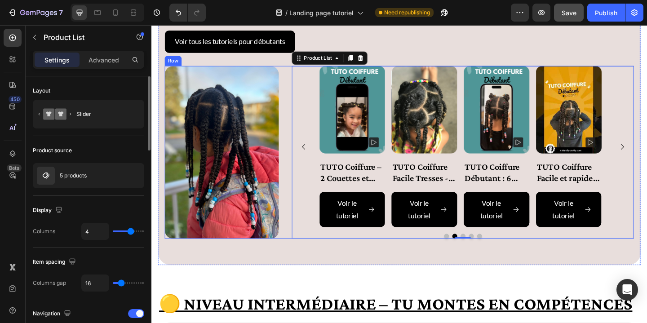
click at [296, 74] on div "Image Product Images TUTO Coiffure – Attaché Elastique Simple + Choux Product T…" at bounding box center [421, 164] width 510 height 188
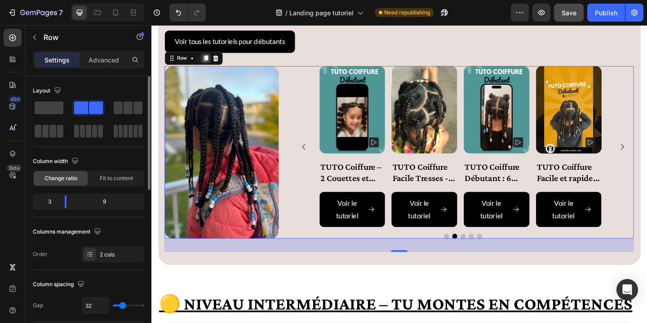
click at [212, 62] on icon at bounding box center [210, 60] width 7 height 7
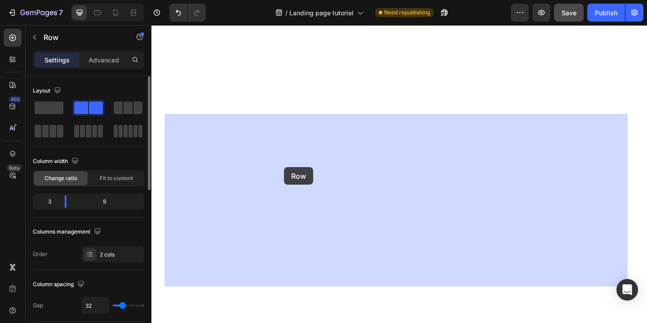
scroll to position [1100, 0]
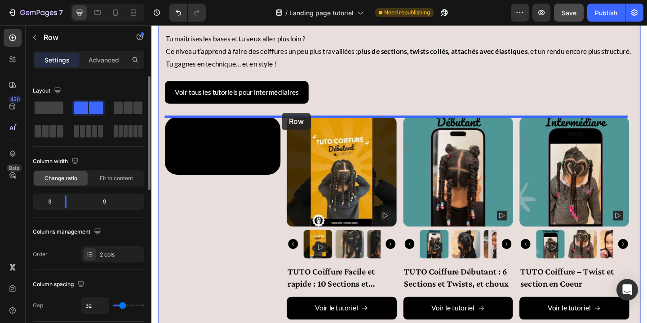
drag, startPoint x: 294, startPoint y: 130, endPoint x: 293, endPoint y: 121, distance: 9.5
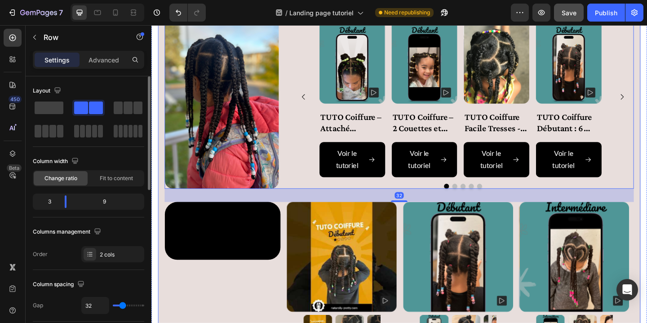
scroll to position [1234, 0]
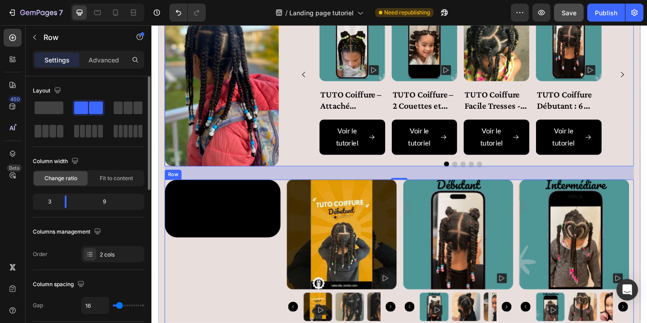
click at [293, 198] on div "Video Product Images TUTO Coiffure Facile et rapide : 10 Sections et Twists Pro…" at bounding box center [421, 309] width 510 height 233
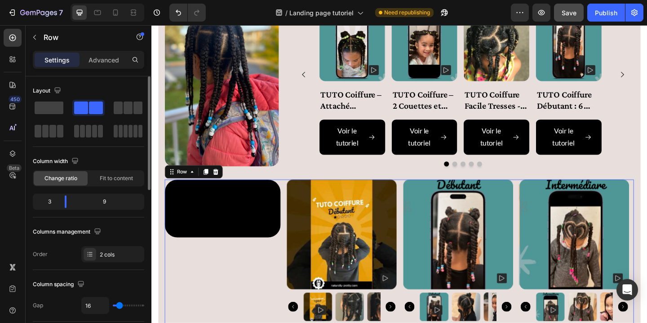
click at [220, 185] on icon at bounding box center [220, 184] width 7 height 7
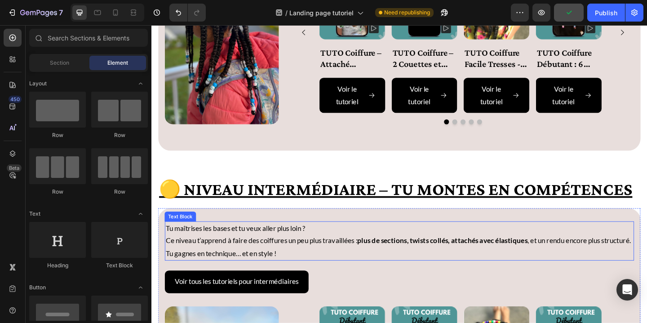
scroll to position [841, 0]
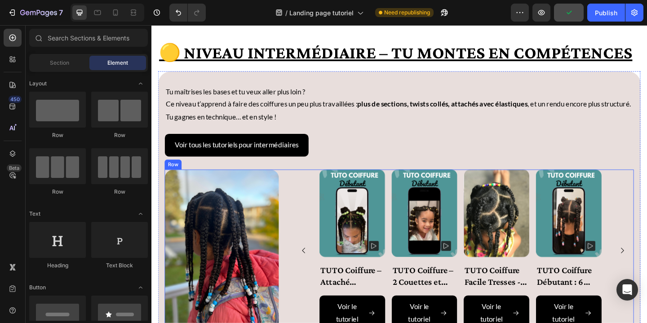
click at [250, 244] on img at bounding box center [228, 276] width 124 height 188
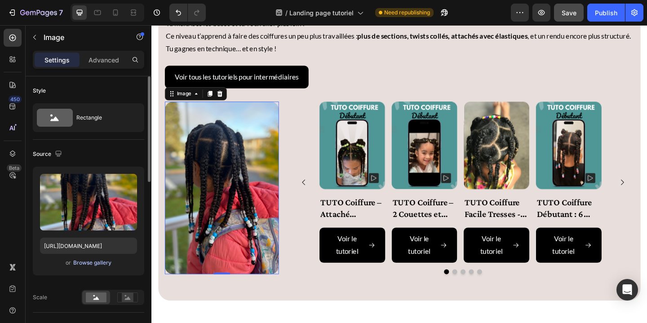
click at [96, 265] on div "Browse gallery" at bounding box center [92, 263] width 38 height 8
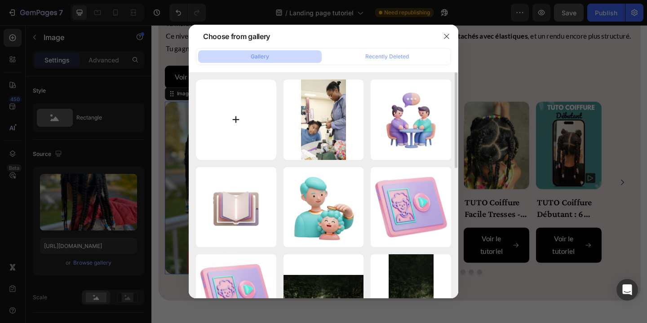
click at [233, 118] on input "file" at bounding box center [236, 119] width 80 height 80
type input "C:\fakepath\IMG_7019.jpg"
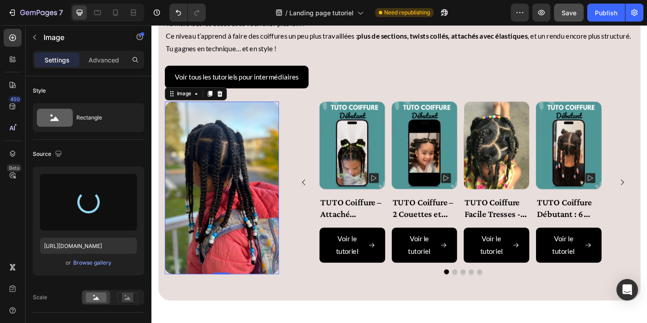
type input "https://cdn.shopify.com/s/files/1/0818/5200/6678/files/gempages_546969932928123…"
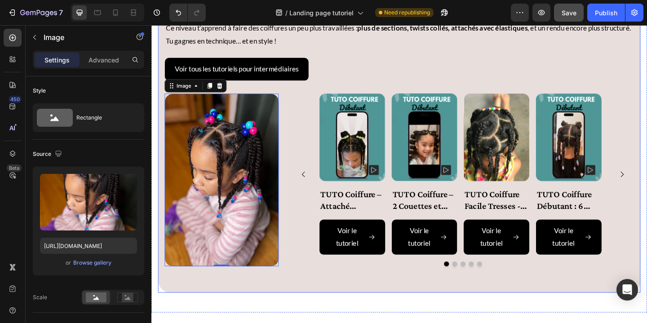
scroll to position [924, 0]
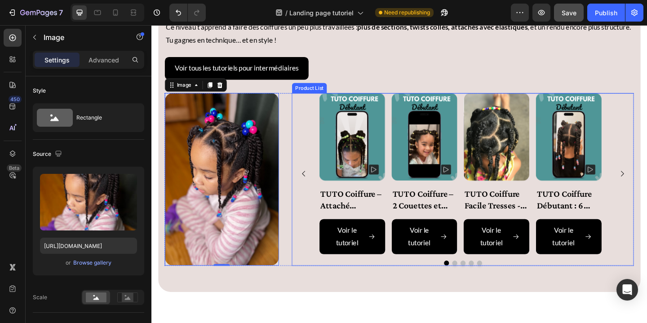
click at [320, 204] on div "Product Images TUTO Coiffure – Attaché Elastique Simple + Choux Product Title V…" at bounding box center [490, 186] width 372 height 175
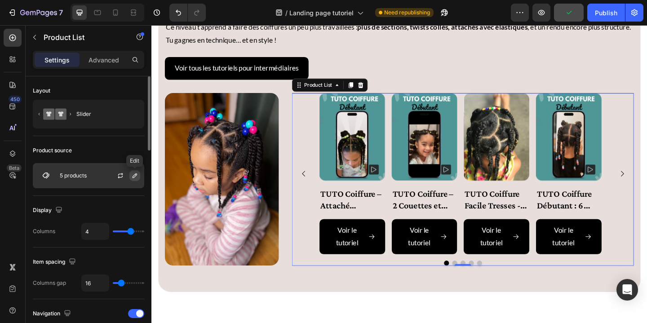
click at [135, 179] on icon "button" at bounding box center [134, 175] width 7 height 7
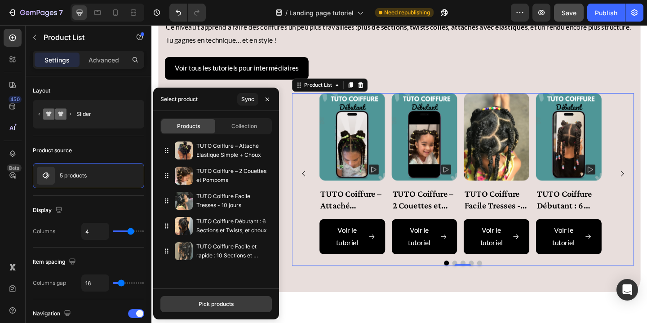
click at [213, 307] on div "Pick products" at bounding box center [215, 304] width 35 height 8
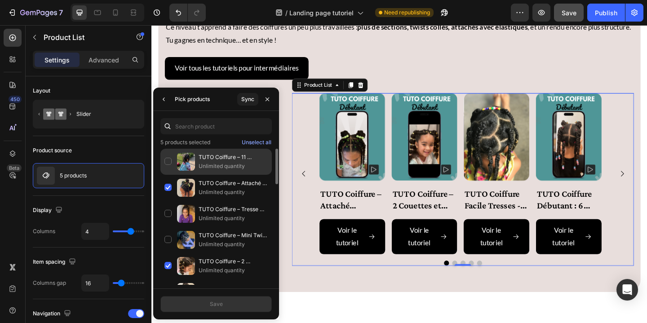
click at [167, 175] on div "TUTO Coiffure – 11 sections Twist- vanille Unlimited quantity" at bounding box center [215, 188] width 111 height 26
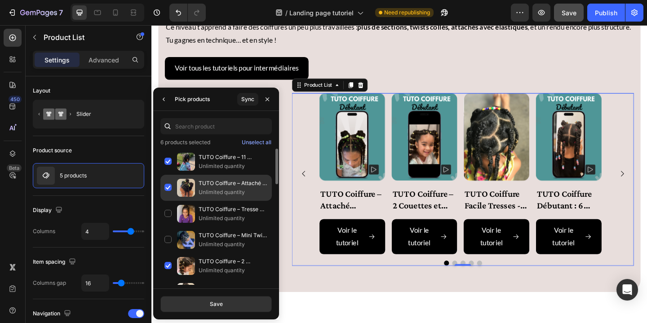
click at [169, 201] on div "TUTO Coiffure – Attaché Elastique Simple + Choux Unlimited quantity" at bounding box center [215, 214] width 111 height 26
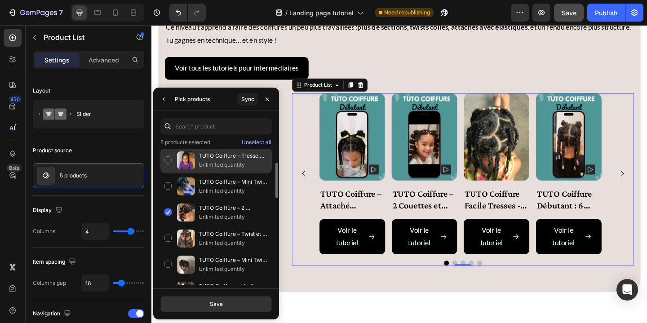
scroll to position [55, 0]
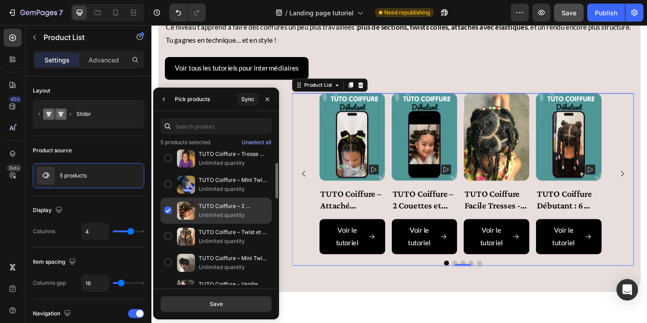
click at [168, 224] on div "TUTO Coiffure – 2 Couettes et Pompoms Unlimited quantity" at bounding box center [215, 237] width 111 height 26
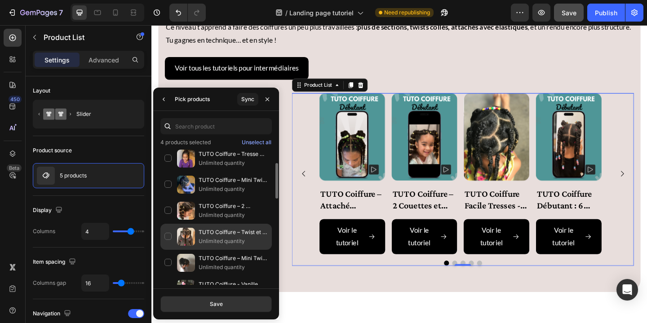
click at [168, 250] on div "TUTO Coiffure – Twist et section en Coeur Unlimited quantity" at bounding box center [215, 263] width 111 height 26
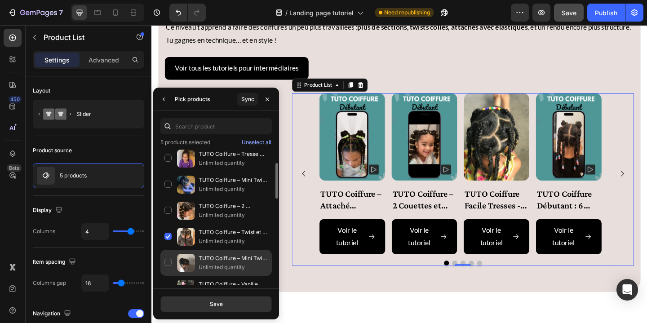
drag, startPoint x: 168, startPoint y: 264, endPoint x: 172, endPoint y: 260, distance: 5.1
click at [168, 276] on div "TUTO Coiffure – Mini Twist et Attachée Élastiques Unlimited quantity" at bounding box center [215, 289] width 111 height 26
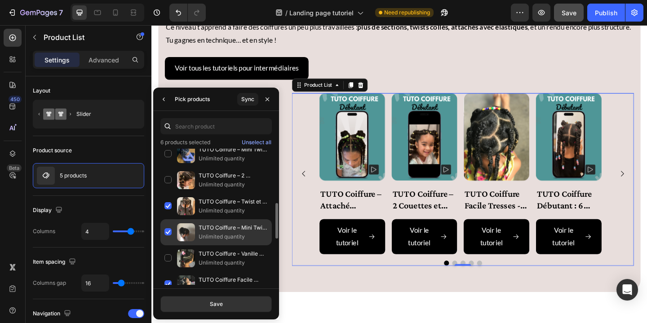
scroll to position [111, 0]
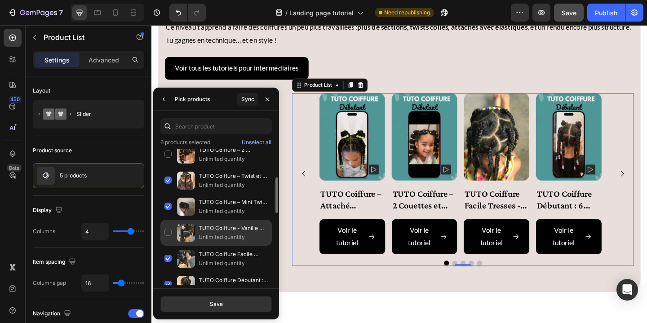
click at [169, 246] on div "TUTO Coiffure - Vanille collée FACILE Unlimited quantity" at bounding box center [215, 259] width 111 height 26
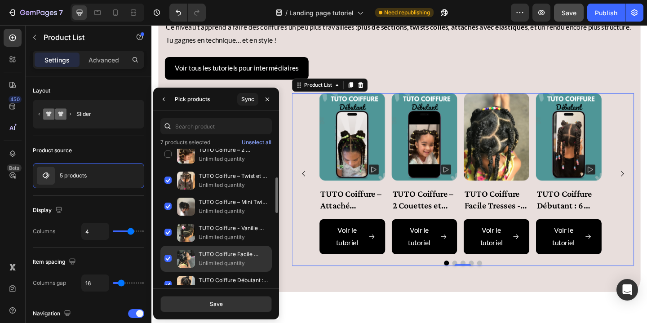
click at [169, 272] on div "TUTO Coiffure Facile Tresses - 10 jours Unlimited quantity" at bounding box center [215, 285] width 111 height 26
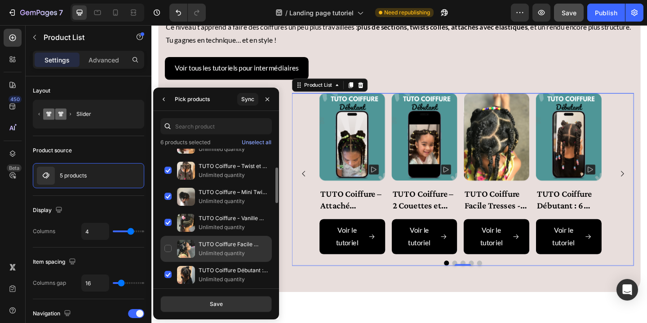
scroll to position [183, 0]
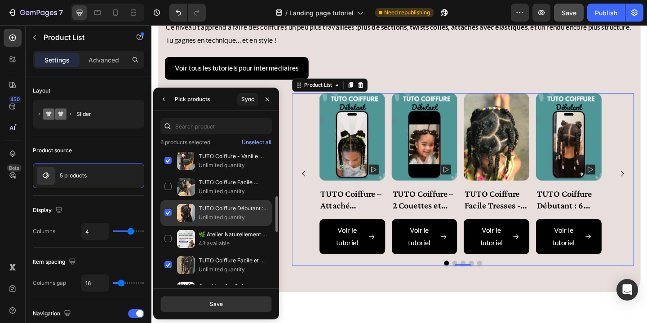
click at [168, 226] on div "TUTO Coiffure Débutant : 6 Sections et Twists, et choux Unlimited quantity" at bounding box center [215, 239] width 111 height 26
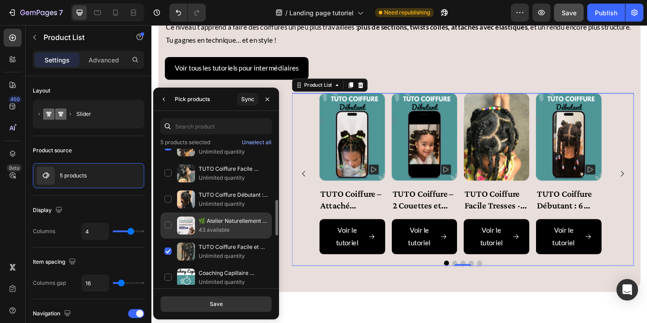
scroll to position [215, 0]
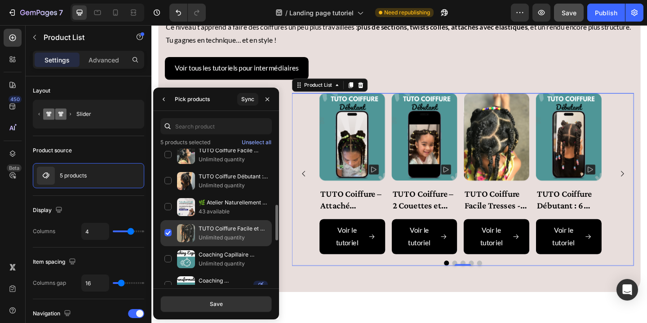
click at [167, 246] on div "TUTO Coiffure Facile et rapide : 10 Sections et Twists Unlimited quantity" at bounding box center [215, 259] width 111 height 26
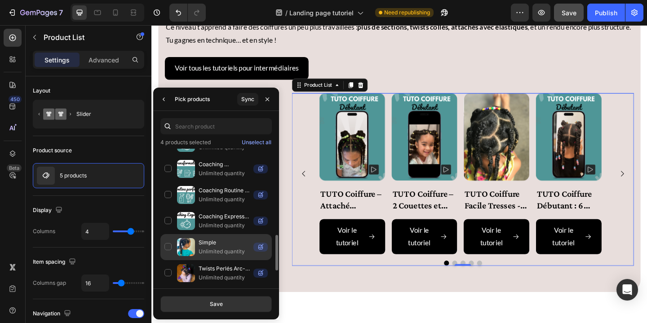
scroll to position [333, 0]
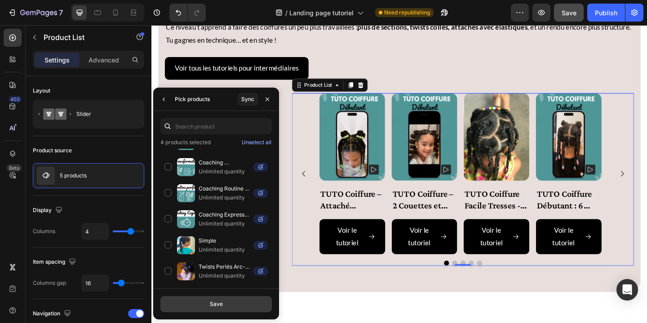
click at [223, 305] on button "Save" at bounding box center [215, 304] width 111 height 16
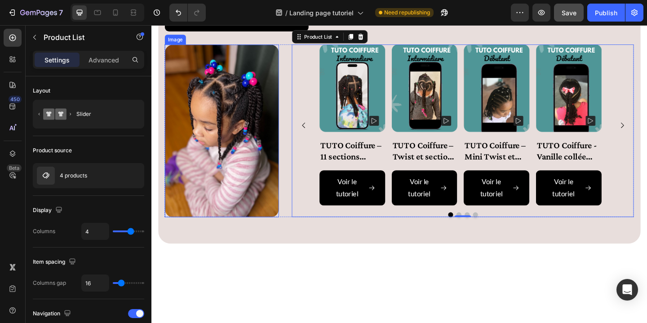
scroll to position [695, 0]
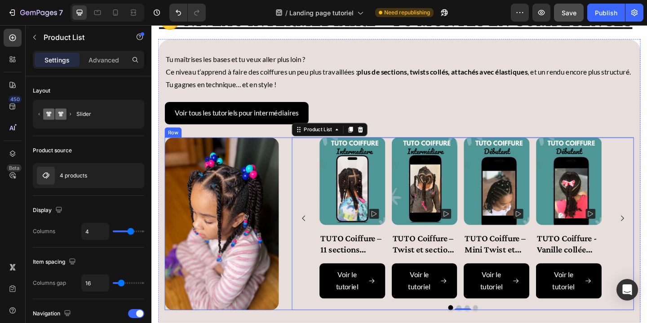
click at [296, 153] on div "Image Product Images TUTO Coiffure – 11 sections Twist- vanille Product Title V…" at bounding box center [421, 241] width 510 height 188
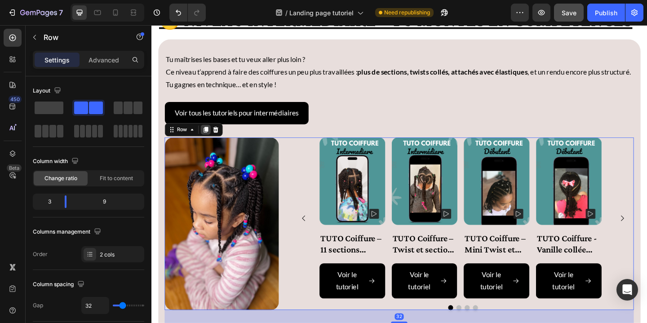
click at [212, 137] on icon at bounding box center [210, 139] width 5 height 6
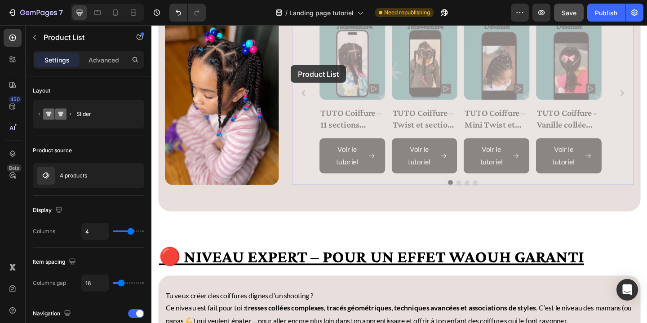
scroll to position [952, 0]
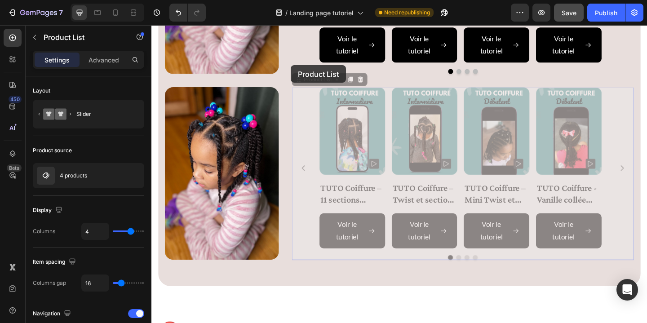
drag, startPoint x: 308, startPoint y: 119, endPoint x: 296, endPoint y: 103, distance: 19.9
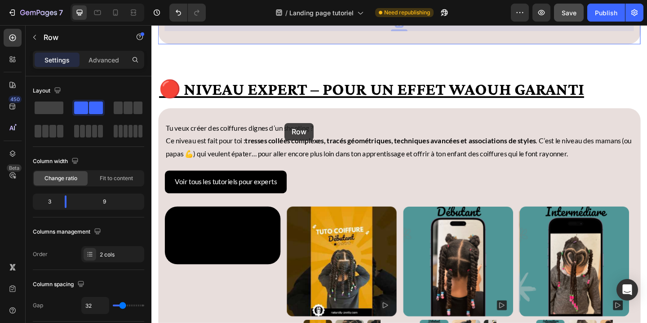
scroll to position [1228, 0]
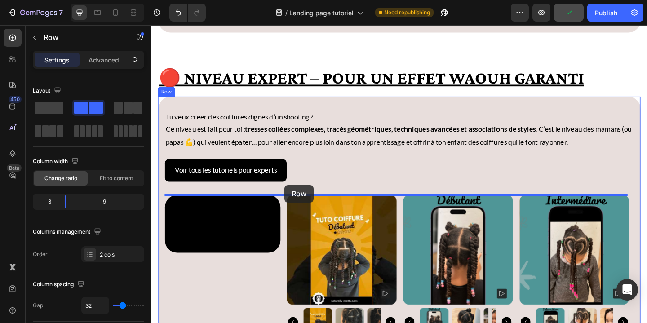
drag, startPoint x: 294, startPoint y: 106, endPoint x: 296, endPoint y: 198, distance: 92.1
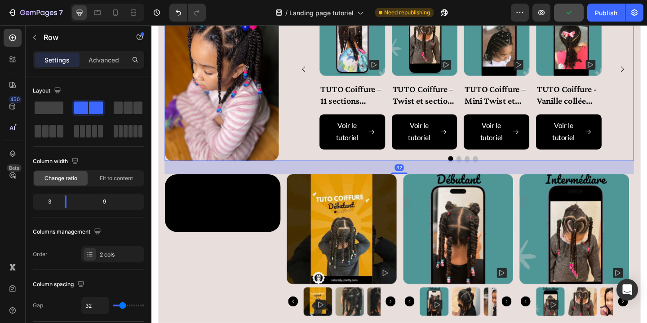
scroll to position [1335, 0]
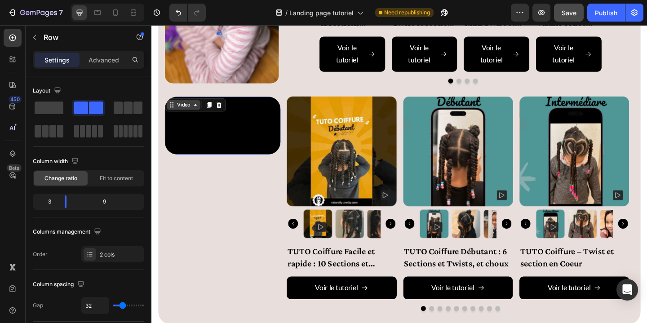
click at [169, 107] on div "Video" at bounding box center [186, 111] width 36 height 11
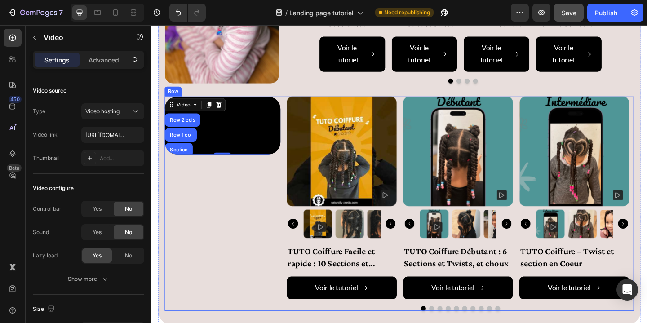
click at [295, 110] on div "Video Row 2 cols Row 1 col Section 0 Product Images TUTO Coiffure Facile et rap…" at bounding box center [421, 219] width 510 height 233
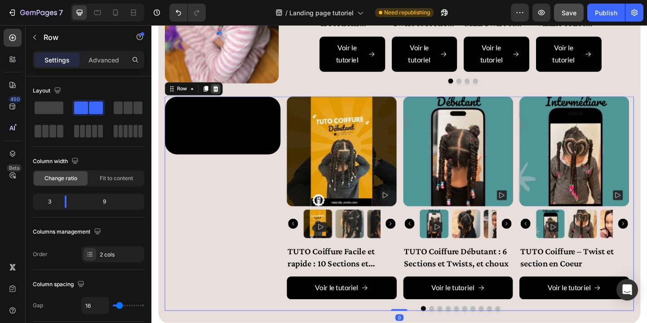
click at [221, 95] on icon at bounding box center [220, 94] width 7 height 7
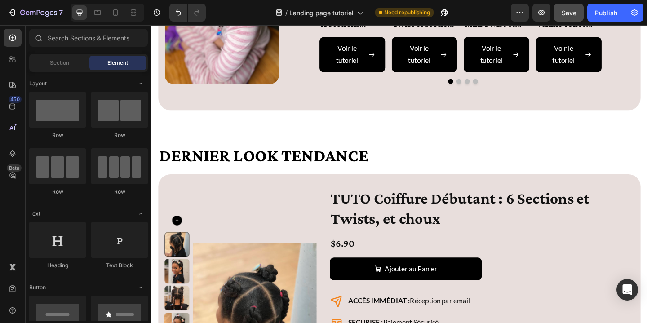
scroll to position [1187, 0]
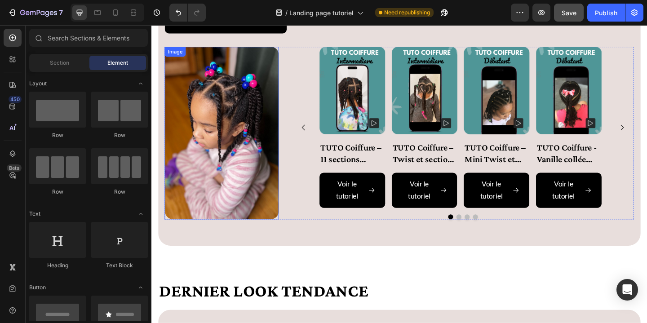
click at [253, 171] on img at bounding box center [228, 143] width 124 height 188
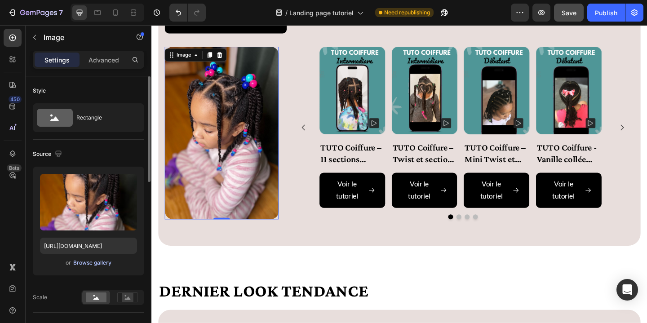
click at [101, 265] on div "Browse gallery" at bounding box center [92, 263] width 38 height 8
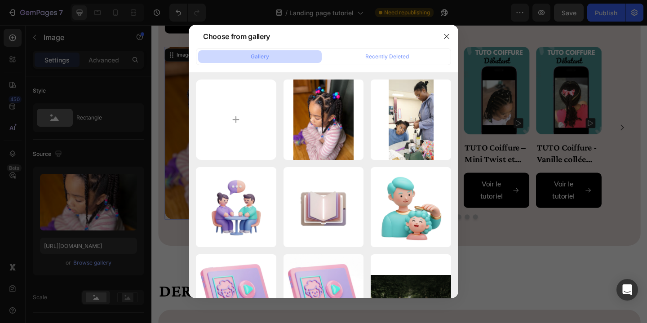
click at [283, 56] on button "Gallery" at bounding box center [259, 56] width 123 height 13
click at [236, 119] on input "file" at bounding box center [236, 119] width 80 height 80
type input "C:\fakepath\Capture d’écran, le 2025-08-27 à 15.02.59.png"
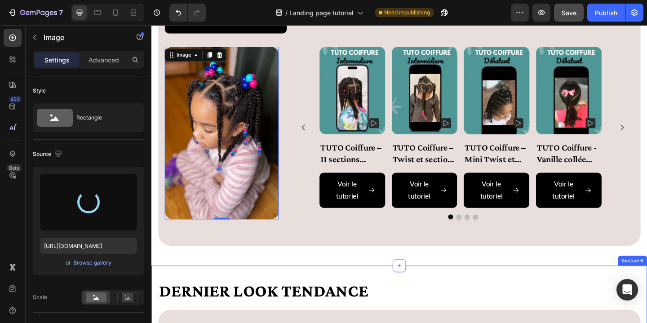
type input "https://cdn.shopify.com/s/files/1/0818/5200/6678/files/gempages_546969932928123…"
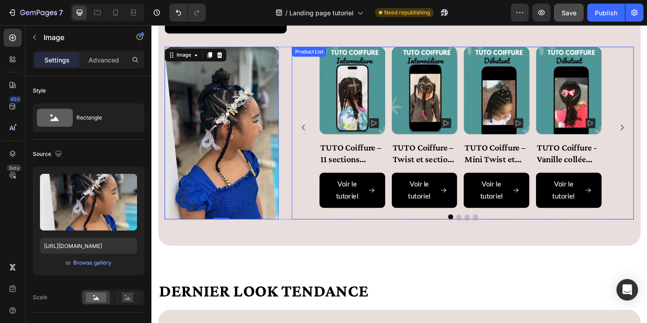
click at [315, 65] on div "Product Images TUTO Coiffure – 11 sections Twist- vanille Product Title Voir le…" at bounding box center [490, 136] width 372 height 175
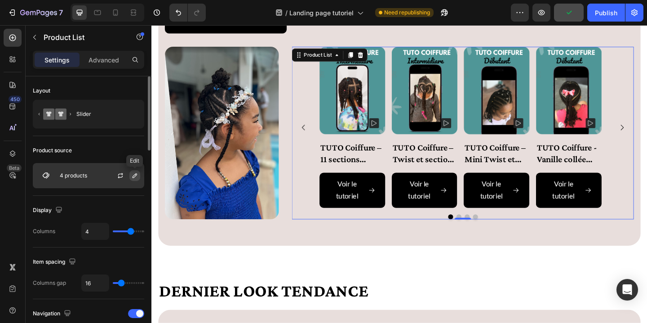
click at [134, 176] on icon "button" at bounding box center [134, 175] width 4 height 4
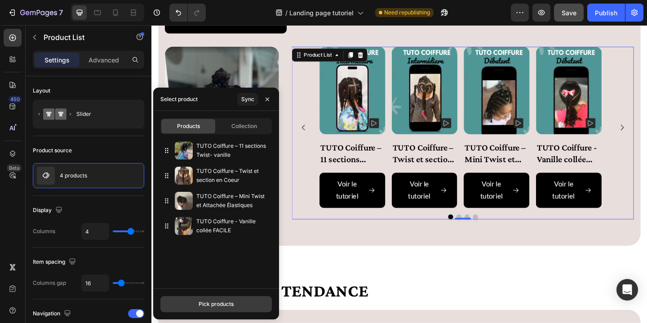
click at [211, 308] on button "Pick products" at bounding box center [215, 304] width 111 height 16
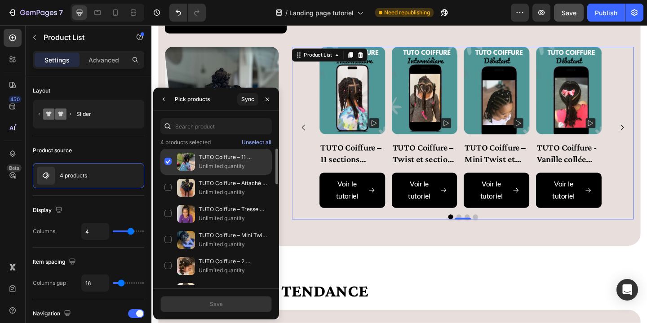
click at [168, 175] on div "TUTO Coiffure – 11 sections Twist- vanille Unlimited quantity" at bounding box center [215, 188] width 111 height 26
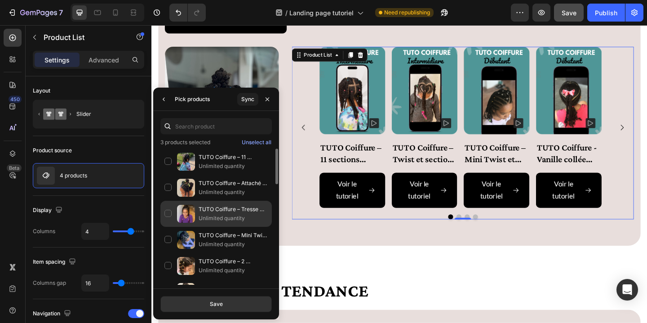
click at [167, 227] on div "TUTO Coiffure – Tresse Collées Hawk Unlimited quantity" at bounding box center [215, 240] width 111 height 26
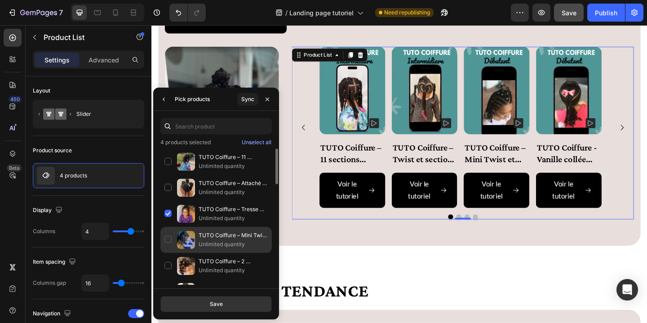
click at [166, 253] on div "TUTO Coiffure – MIni Twist Routine complète Unlimited quantity" at bounding box center [215, 266] width 111 height 26
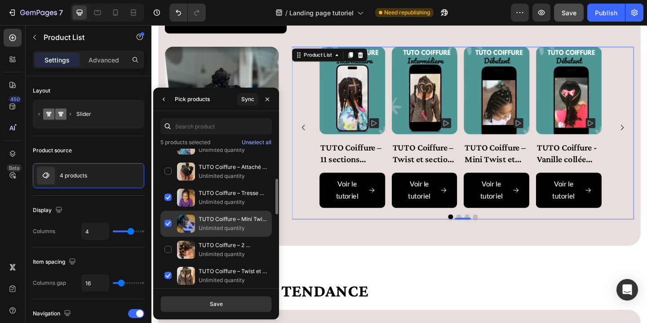
scroll to position [37, 0]
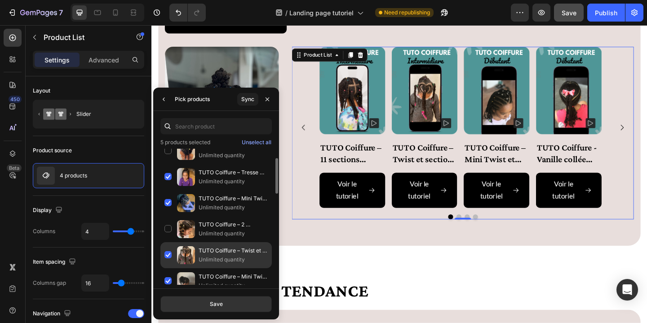
click at [169, 268] on div "TUTO Coiffure – Twist et section en Coeur Unlimited quantity" at bounding box center [215, 281] width 111 height 26
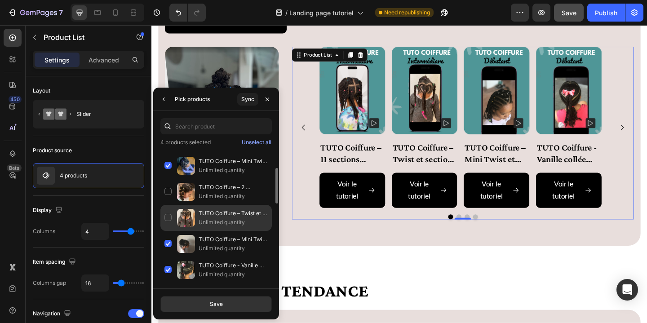
scroll to position [76, 0]
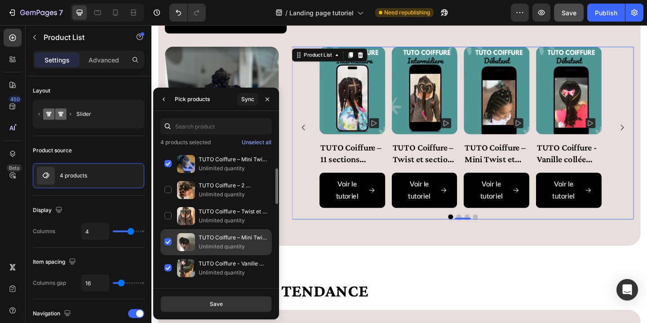
click at [167, 255] on div "TUTO Coiffure – Mini Twist et Attachée Élastiques Unlimited quantity" at bounding box center [215, 268] width 111 height 26
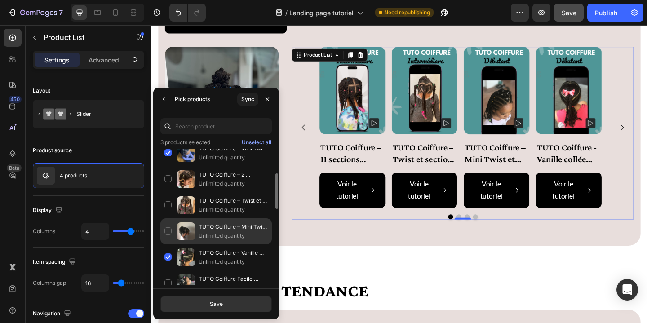
scroll to position [88, 0]
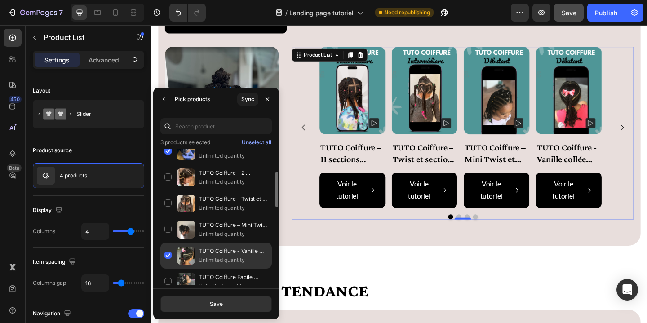
click at [167, 269] on div "TUTO Coiffure - Vanille collée FACILE Unlimited quantity" at bounding box center [215, 282] width 111 height 26
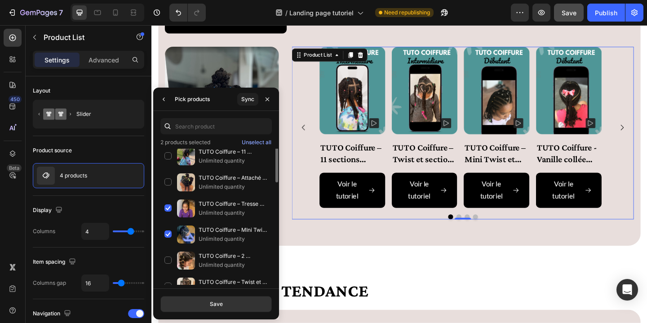
scroll to position [0, 0]
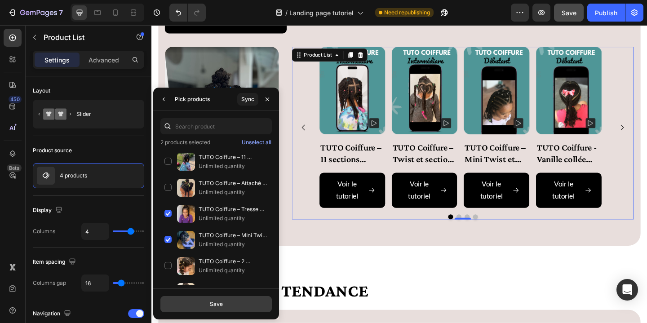
click at [237, 306] on button "Save" at bounding box center [215, 304] width 111 height 16
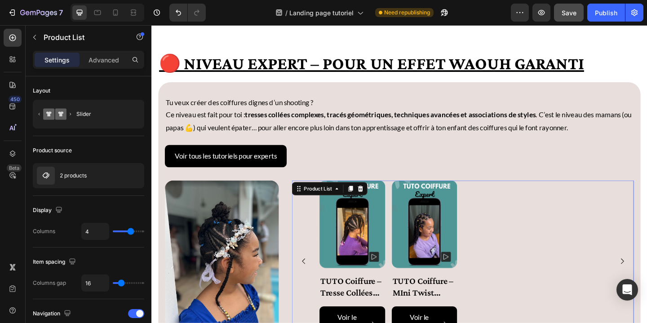
scroll to position [859, 0]
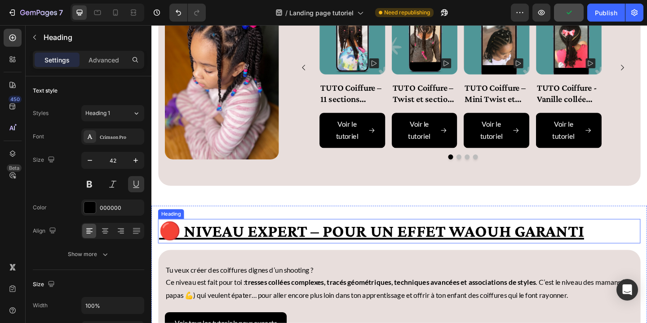
click at [480, 250] on h2 "🔴 Niveau Expert – Pour un effet WAOUH garanti" at bounding box center [421, 249] width 525 height 26
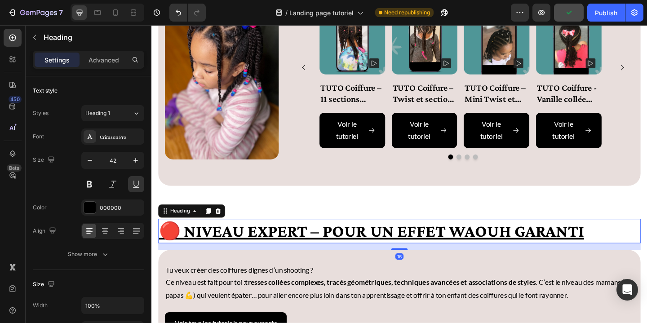
click at [480, 250] on h2 "🔴 Niveau Expert – Pour un effet WAOUH garanti" at bounding box center [421, 249] width 525 height 26
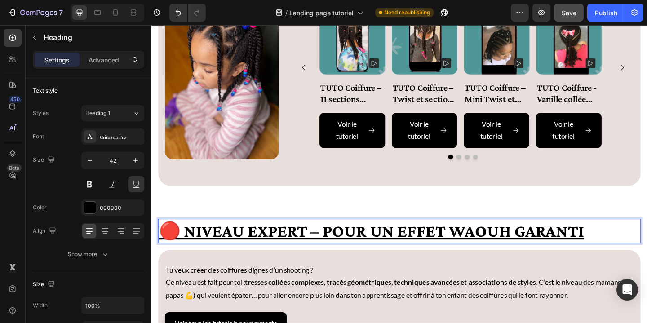
click at [617, 251] on p "🔴 Niveau Expert – Pour un effet WAOUH garanti" at bounding box center [420, 249] width 523 height 25
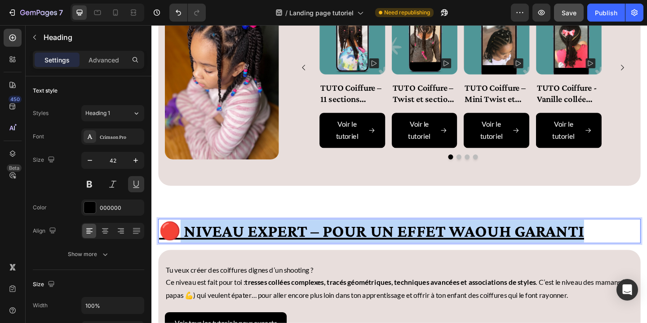
drag, startPoint x: 617, startPoint y: 251, endPoint x: 176, endPoint y: 255, distance: 441.9
click at [176, 255] on p "🔴 Niveau Expert – Pour un effet WAOUH garanti" at bounding box center [420, 249] width 523 height 25
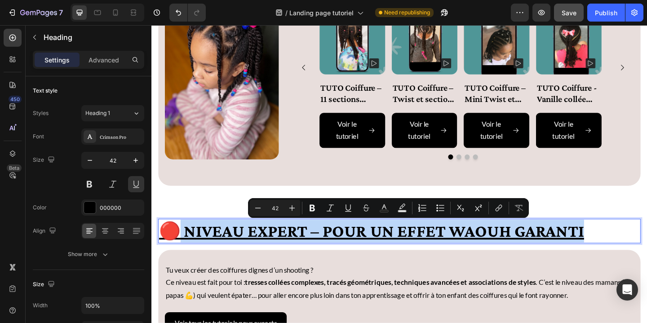
click at [183, 250] on p "🔴 Niveau Expert – Pour un effet WAOUH garanti" at bounding box center [420, 249] width 523 height 25
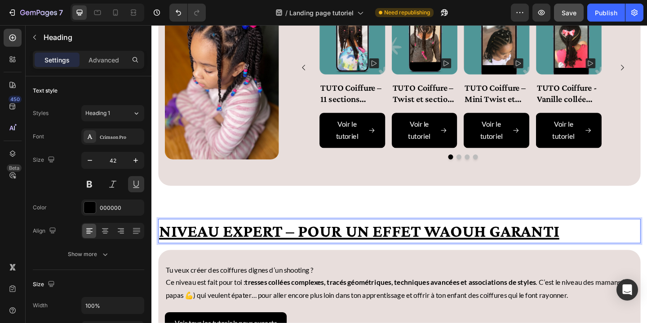
click at [261, 249] on p "Niveau Expert – Pour un effet WAOUH garanti" at bounding box center [420, 249] width 523 height 25
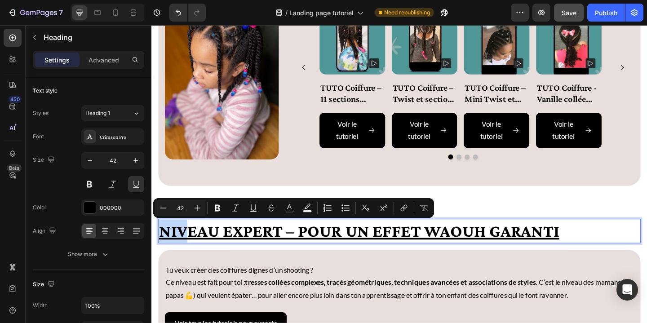
drag, startPoint x: 597, startPoint y: 250, endPoint x: 160, endPoint y: 255, distance: 437.0
click at [160, 255] on p "Niveau Expert – Pour un effet WAOUH garanti" at bounding box center [420, 249] width 523 height 25
click at [164, 256] on p "Niveau Expert – Pour un effet WAOUH garanti" at bounding box center [420, 249] width 523 height 25
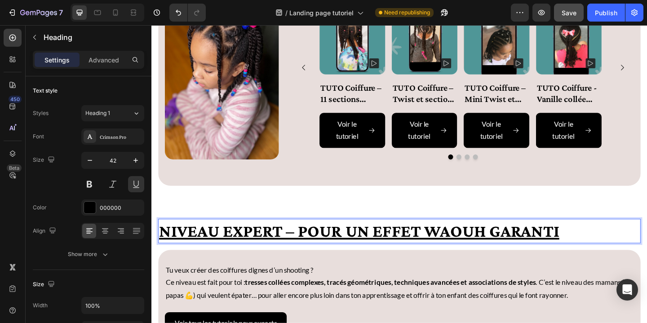
click at [165, 251] on p "Niveau Expert – Pour un effet WAOUH garanti" at bounding box center [420, 249] width 523 height 25
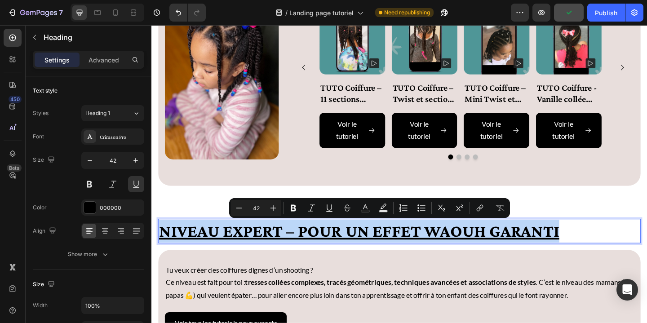
drag, startPoint x: 608, startPoint y: 246, endPoint x: 163, endPoint y: 250, distance: 445.5
click at [163, 250] on p "Niveau Expert – Pour un effet WAOUH garanti" at bounding box center [420, 249] width 523 height 25
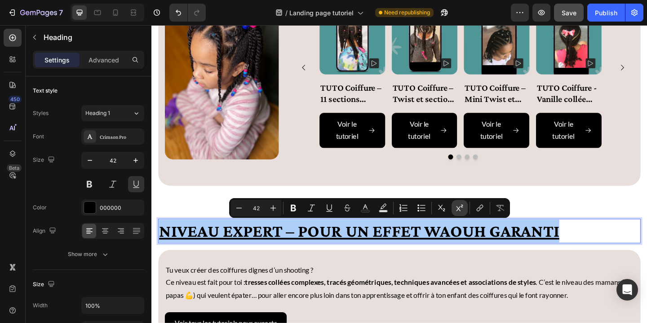
click at [459, 212] on button "Superscript" at bounding box center [459, 208] width 16 height 16
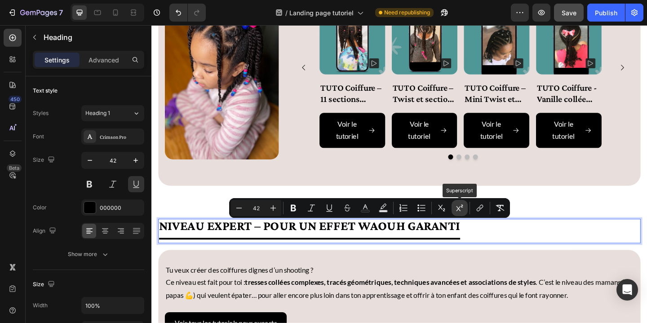
click at [460, 210] on icon "Editor contextual toolbar" at bounding box center [459, 207] width 9 height 9
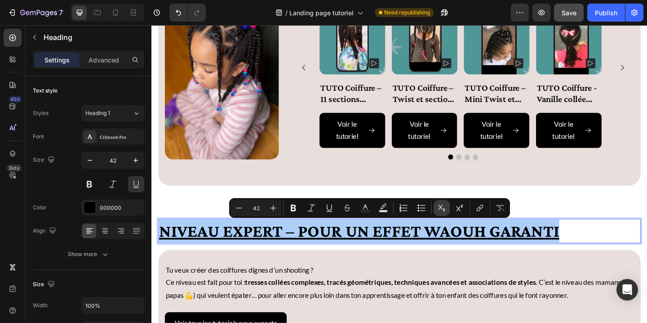
click at [443, 210] on icon "Editor contextual toolbar" at bounding box center [441, 208] width 7 height 6
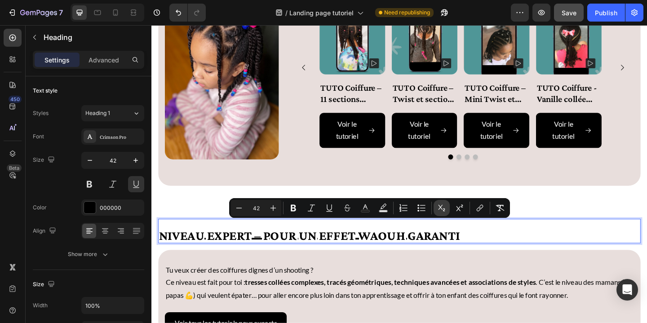
click at [443, 209] on icon "Editor contextual toolbar" at bounding box center [441, 208] width 7 height 6
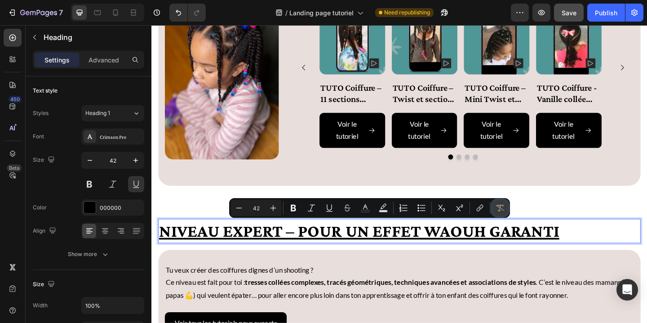
click at [500, 207] on icon "Editor contextual toolbar" at bounding box center [499, 207] width 9 height 9
click at [366, 250] on p "Niveau Expert – Pour un effet WAOUH garanti" at bounding box center [420, 249] width 523 height 25
click at [365, 250] on p "Niveau Expert – Pour un effet WAOUH garanti" at bounding box center [420, 249] width 523 height 25
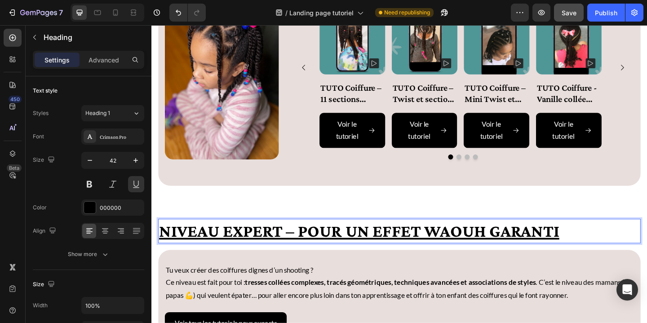
click at [313, 248] on p "Niveau Expert – Pour un effet WAOUH garanti" at bounding box center [420, 249] width 523 height 25
drag, startPoint x: 315, startPoint y: 248, endPoint x: 320, endPoint y: 248, distance: 4.9
click at [320, 248] on p "Niveau Expert – Pour un effet WAOUH garanti" at bounding box center [420, 249] width 523 height 25
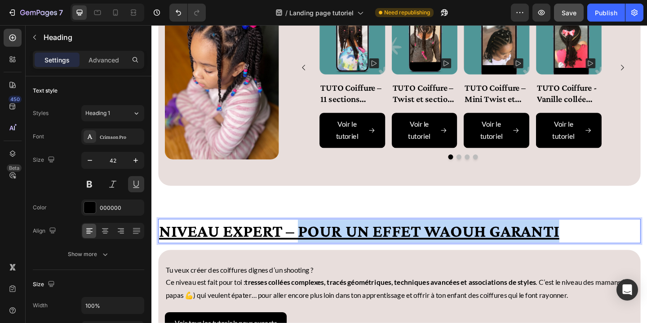
drag, startPoint x: 309, startPoint y: 249, endPoint x: 609, endPoint y: 252, distance: 300.5
click at [609, 252] on p "Niveau Expert – Pour un effet WAOUH garanti" at bounding box center [420, 249] width 523 height 25
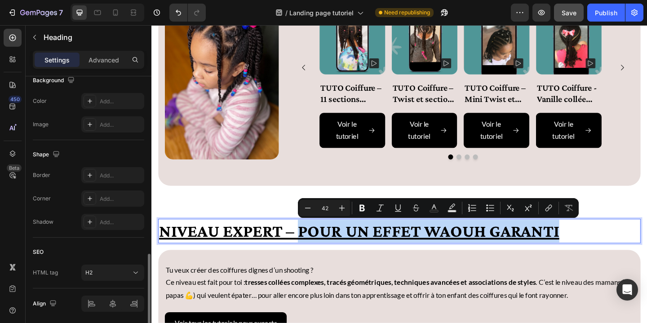
scroll to position [311, 0]
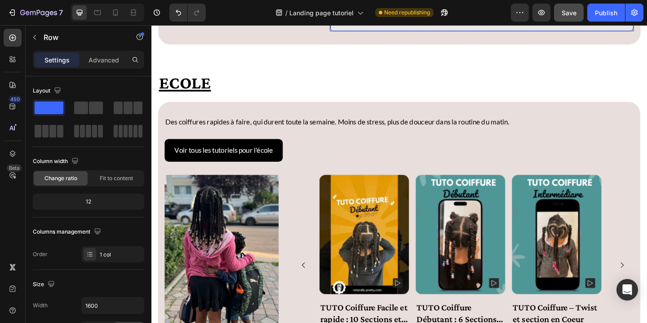
scroll to position [1798, 0]
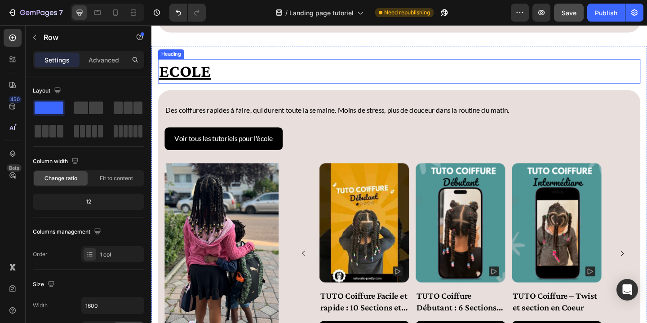
click at [190, 71] on h2 "Ecole" at bounding box center [421, 75] width 525 height 26
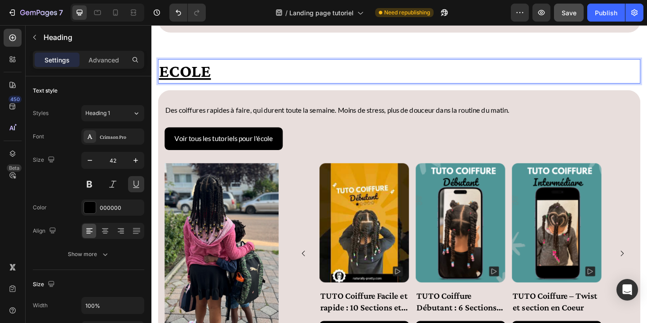
click at [170, 76] on h2 "Ecole" at bounding box center [421, 75] width 525 height 26
click at [335, 142] on div "Voir tous les tutoriels pour l'école Button" at bounding box center [421, 148] width 510 height 25
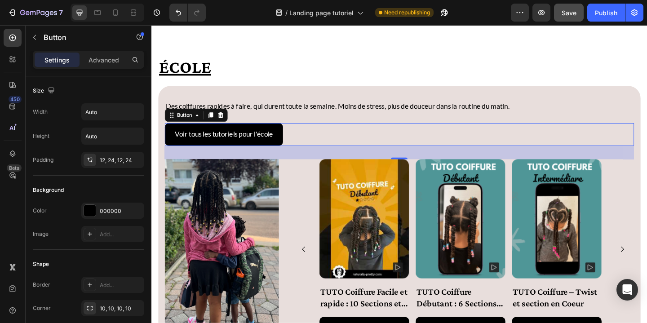
scroll to position [1877, 0]
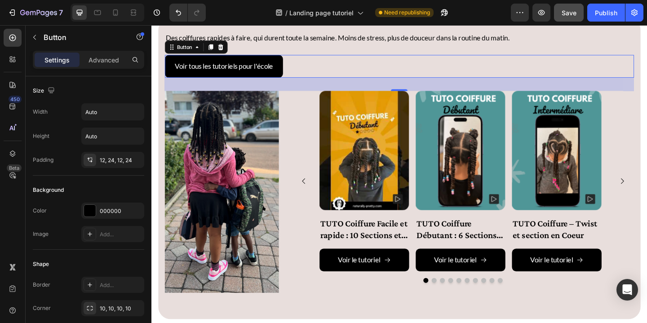
click at [237, 188] on img at bounding box center [228, 207] width 124 height 220
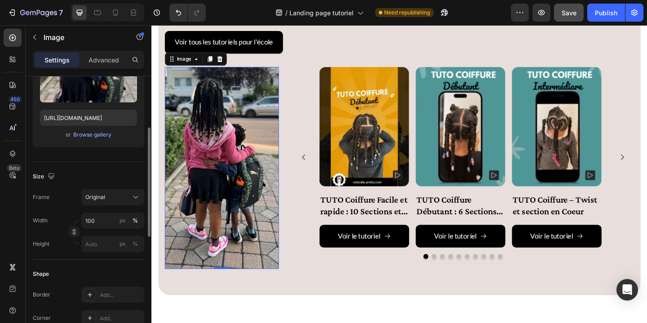
scroll to position [204, 0]
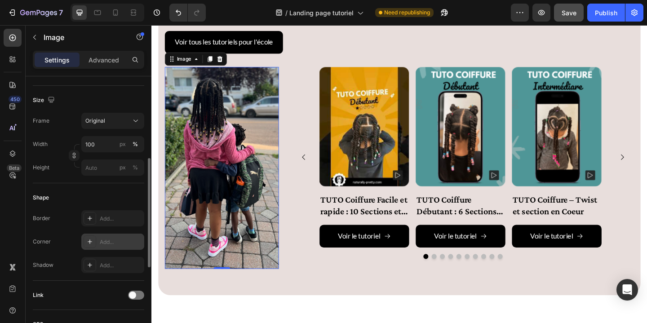
click at [130, 238] on div "Add..." at bounding box center [121, 242] width 42 height 8
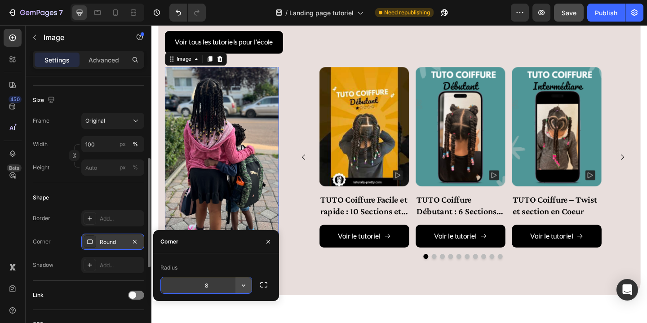
click at [243, 285] on icon "button" at bounding box center [243, 285] width 9 height 9
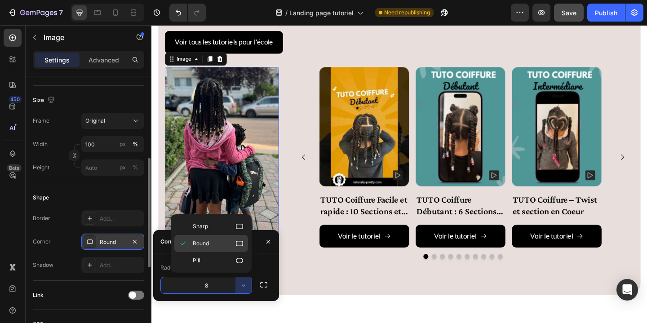
click at [230, 242] on p "Round" at bounding box center [218, 243] width 51 height 9
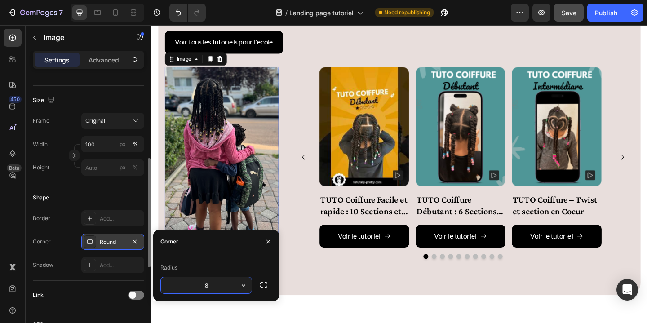
drag, startPoint x: 221, startPoint y: 287, endPoint x: 200, endPoint y: 284, distance: 20.8
click at [200, 284] on input "8" at bounding box center [206, 285] width 91 height 16
type input "20"
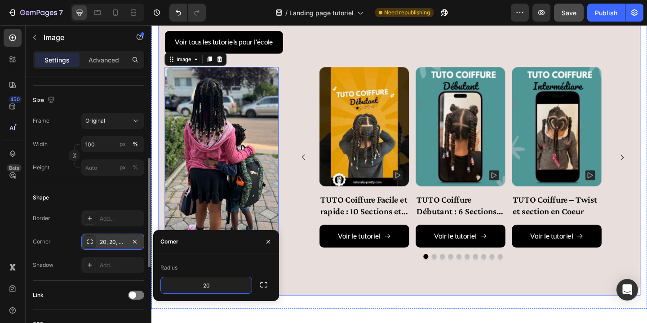
click at [348, 299] on div "Des coiffures rapides à faire, qui durent toute la semaine. Moins de stress, pl…" at bounding box center [421, 154] width 510 height 299
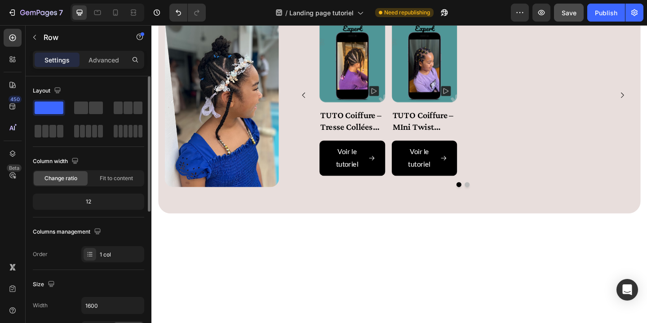
scroll to position [917, 0]
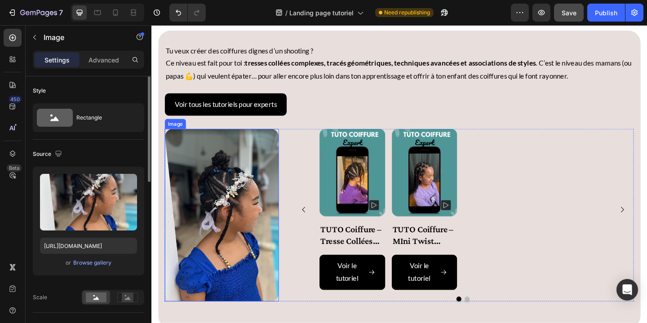
click at [239, 259] on img at bounding box center [228, 232] width 124 height 188
click at [91, 264] on div "Browse gallery" at bounding box center [92, 263] width 38 height 8
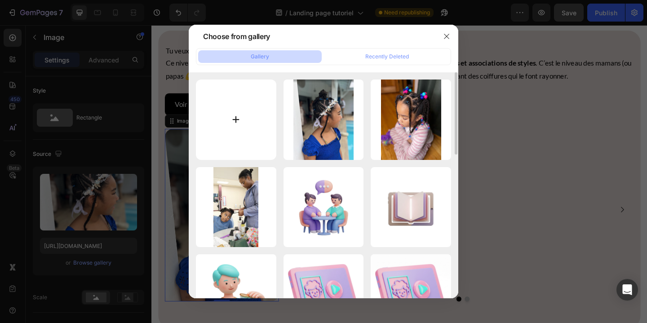
click at [233, 122] on input "file" at bounding box center [236, 119] width 80 height 80
type input "C:\fakepath\IMG_9747.jpg"
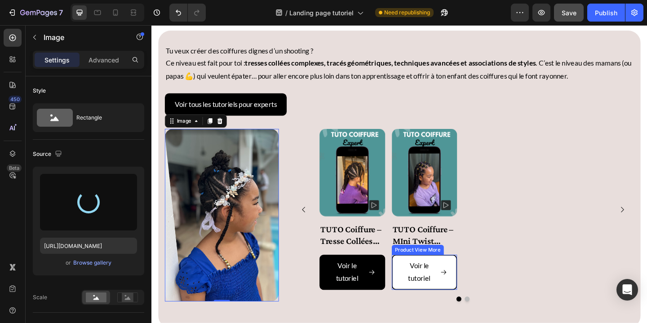
type input "https://cdn.shopify.com/s/files/1/0818/5200/6678/files/gempages_546969932928123…"
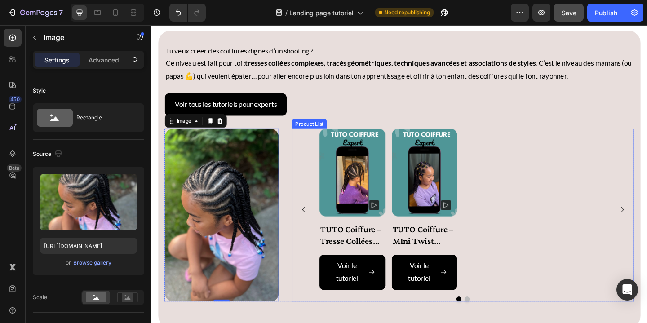
click at [583, 285] on div "Product Images TUTO Coiffure – Tresse Collées Hawk Product Title Voir le tutori…" at bounding box center [490, 225] width 312 height 175
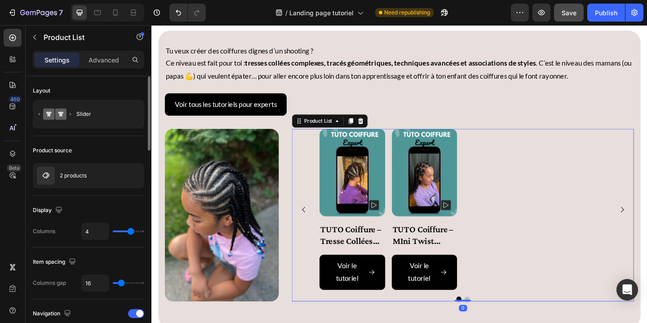
click at [122, 233] on div "4" at bounding box center [112, 231] width 63 height 17
type input "2"
click at [123, 231] on input "range" at bounding box center [128, 231] width 31 height 2
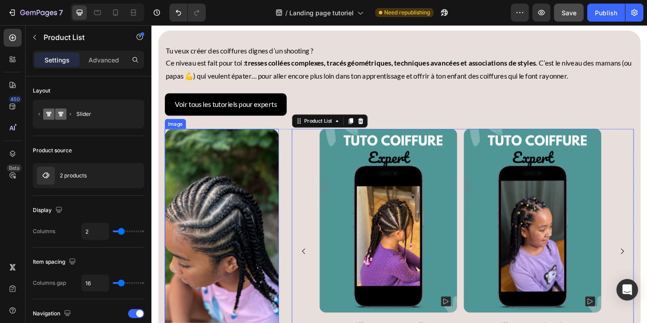
click at [262, 258] on img at bounding box center [228, 277] width 124 height 278
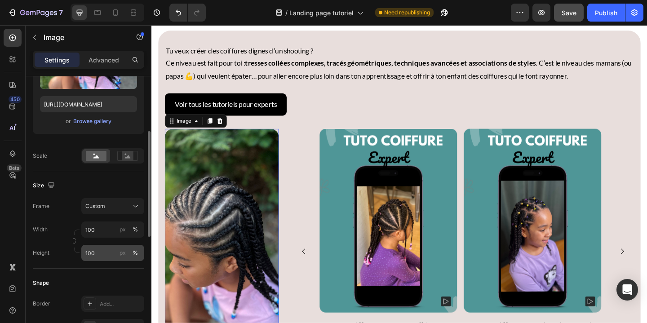
scroll to position [143, 0]
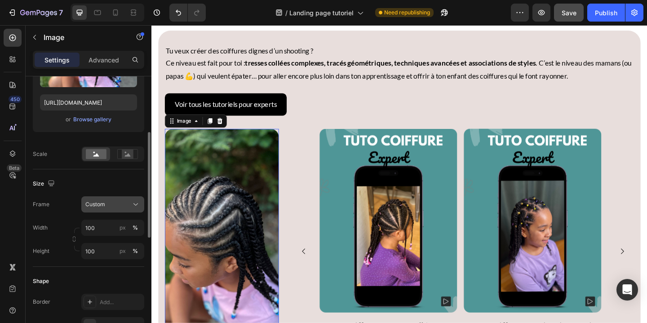
click at [135, 203] on icon at bounding box center [135, 204] width 9 height 9
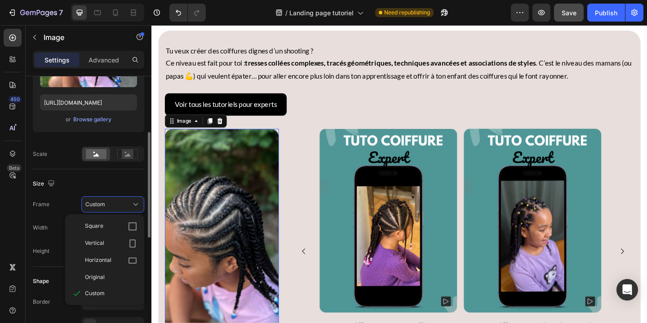
click at [108, 244] on div "Vertical" at bounding box center [111, 243] width 52 height 9
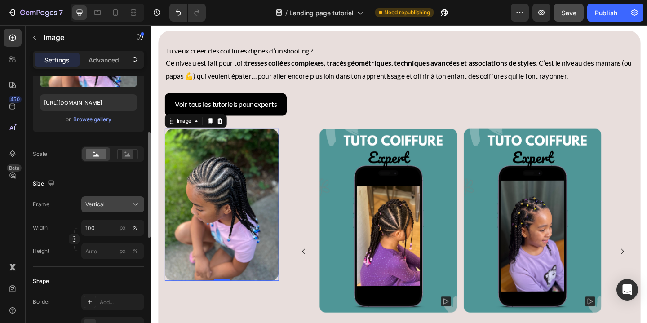
click at [132, 203] on icon at bounding box center [135, 204] width 9 height 9
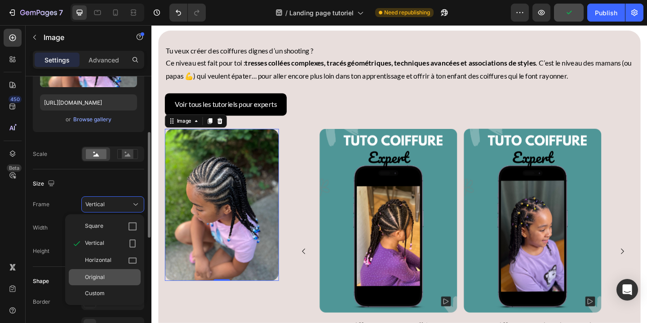
click at [112, 282] on div "Original" at bounding box center [105, 277] width 72 height 16
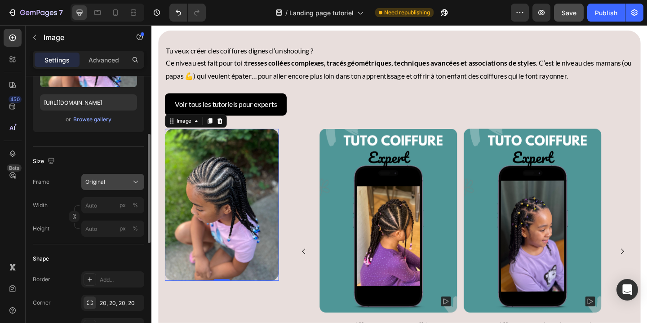
click at [134, 181] on icon at bounding box center [135, 181] width 9 height 9
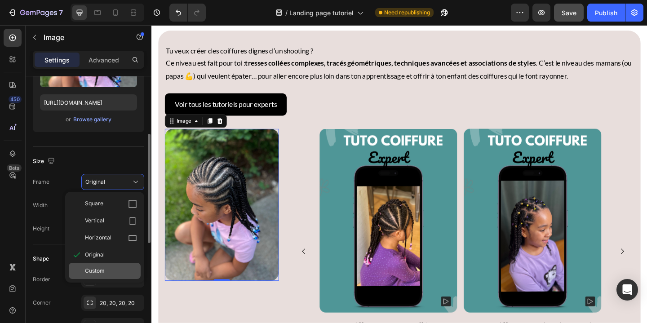
click at [123, 274] on div "Custom" at bounding box center [111, 271] width 52 height 8
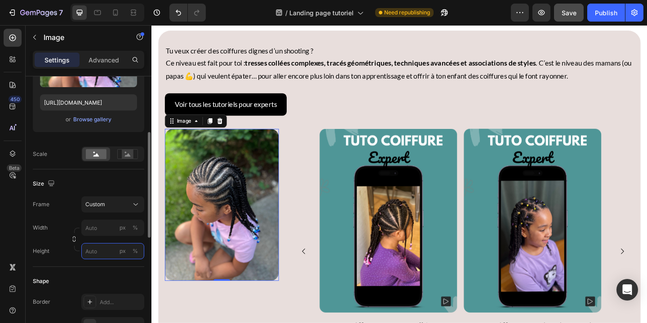
click at [109, 248] on div "Style Rectangle Source Upload Image https://cdn.shopify.com/s/files/1/0818/5200…" at bounding box center [88, 252] width 111 height 639
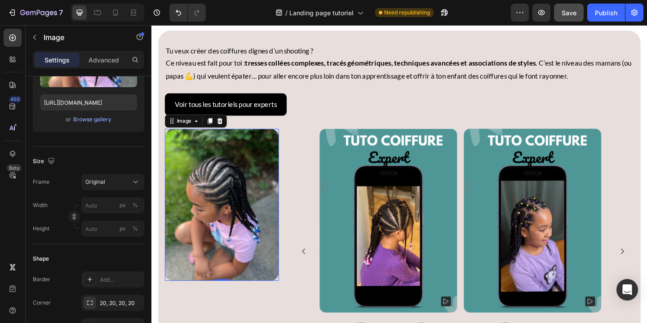
click at [272, 313] on div "Image 0" at bounding box center [228, 277] width 124 height 278
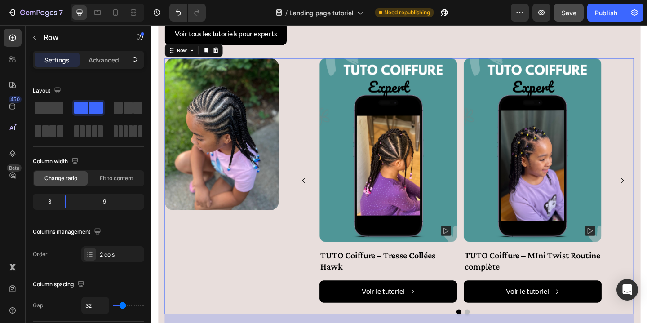
scroll to position [979, 0]
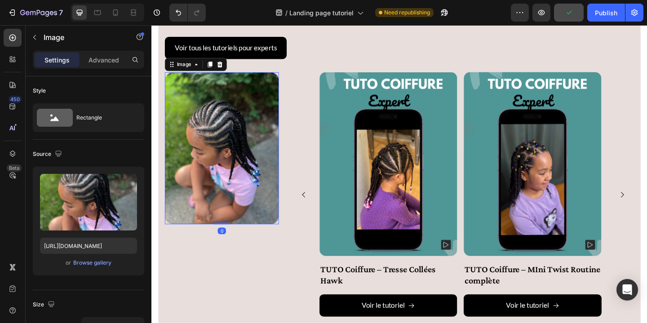
click at [260, 234] on img at bounding box center [228, 158] width 124 height 165
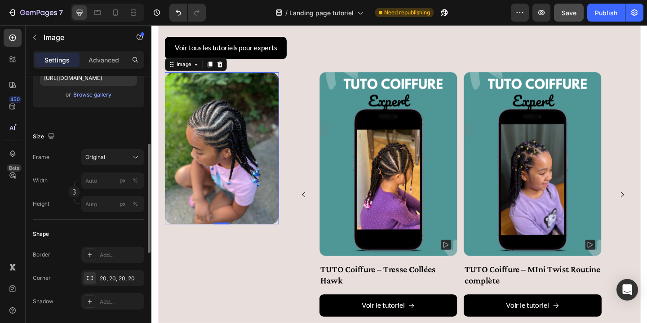
scroll to position [170, 0]
click at [115, 202] on input "px %" at bounding box center [112, 202] width 63 height 16
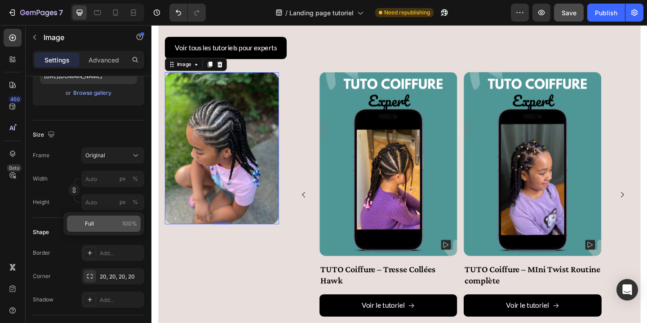
click at [125, 224] on span "100%" at bounding box center [129, 224] width 15 height 8
type input "100"
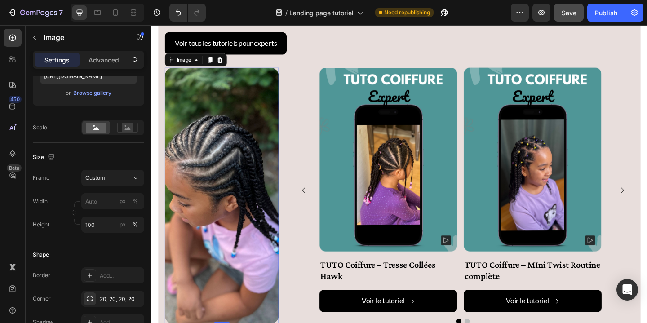
scroll to position [981, 0]
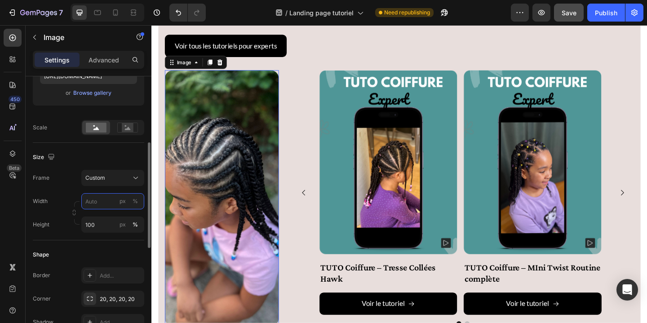
click at [105, 203] on input "px %" at bounding box center [112, 201] width 63 height 16
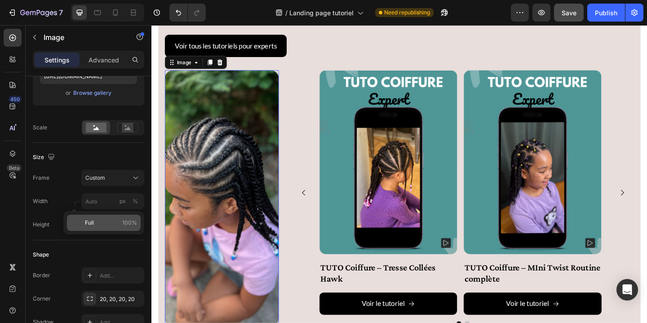
click at [100, 222] on p "Full 100%" at bounding box center [111, 223] width 52 height 8
type input "100"
click at [263, 229] on img at bounding box center [228, 213] width 124 height 278
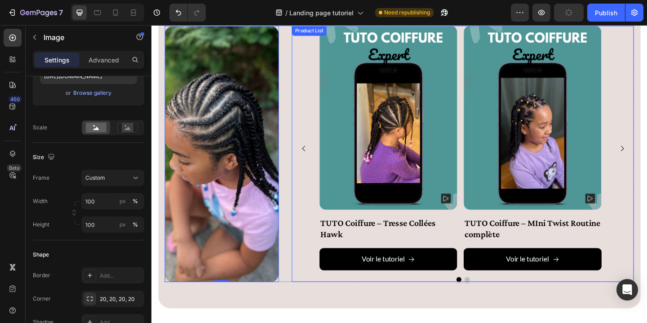
scroll to position [993, 0]
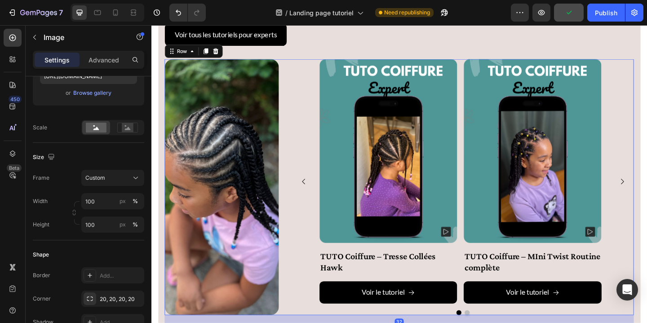
click at [290, 205] on div "Image Product Images TUTO Coiffure – Tresse Collées Hawk Product Title Voir le …" at bounding box center [421, 201] width 510 height 278
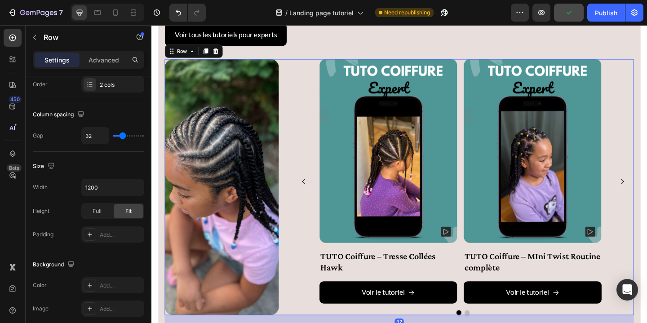
scroll to position [0, 0]
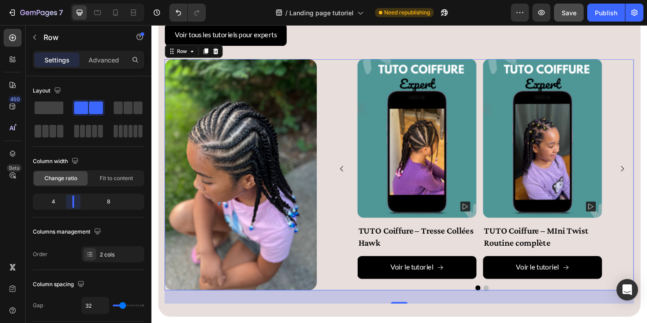
drag, startPoint x: 65, startPoint y: 203, endPoint x: 126, endPoint y: 215, distance: 62.2
click at [74, 0] on body "7 Version history / Landing page tutoriel Need republishing Preview Save Publis…" at bounding box center [323, 0] width 647 height 0
click at [259, 247] on img at bounding box center [248, 187] width 165 height 251
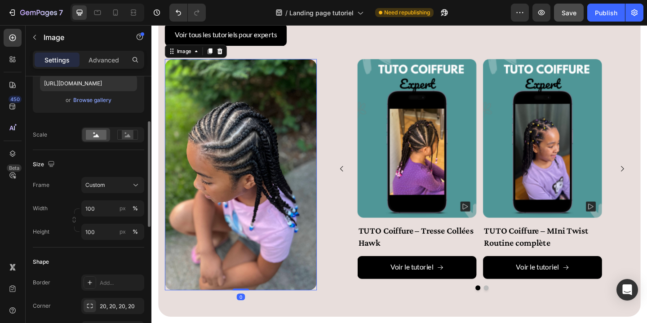
scroll to position [190, 0]
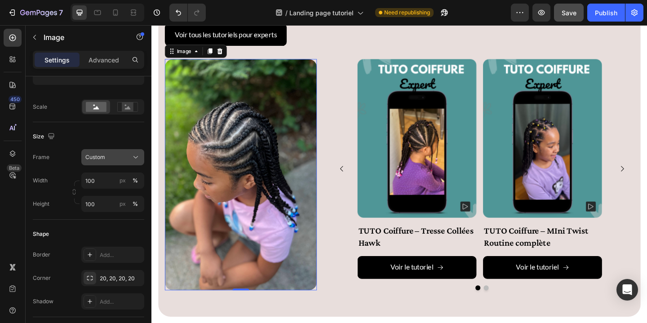
click at [137, 157] on icon at bounding box center [135, 157] width 4 height 2
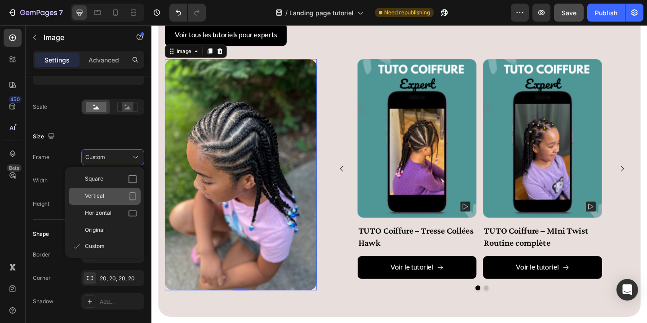
click at [117, 195] on div "Vertical" at bounding box center [111, 196] width 52 height 9
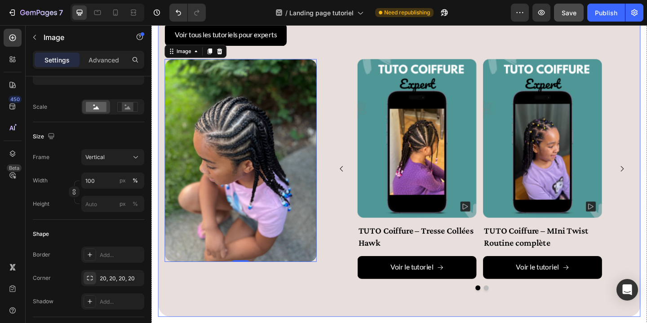
click at [324, 312] on div at bounding box center [324, 315] width 4 height 7
click at [342, 322] on div "Tu veux créer des coiffures dignes d’un shooting ? Ce niveau est fait pour toi …" at bounding box center [421, 148] width 525 height 387
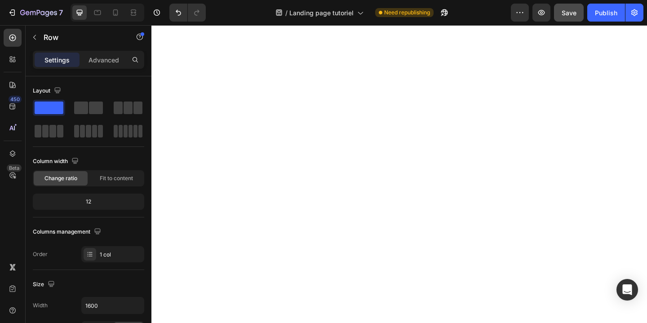
scroll to position [873, 0]
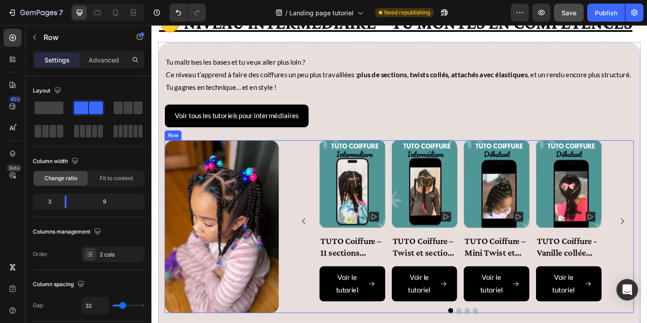
click at [298, 158] on div "Image Product Images TUTO Coiffure – 11 sections Twist- vanille Product Title V…" at bounding box center [421, 244] width 510 height 188
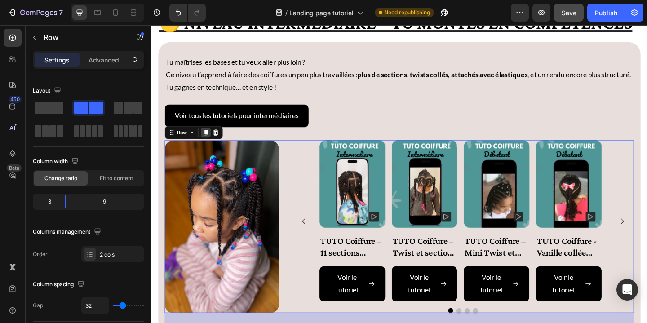
click at [211, 141] on icon at bounding box center [210, 142] width 5 height 6
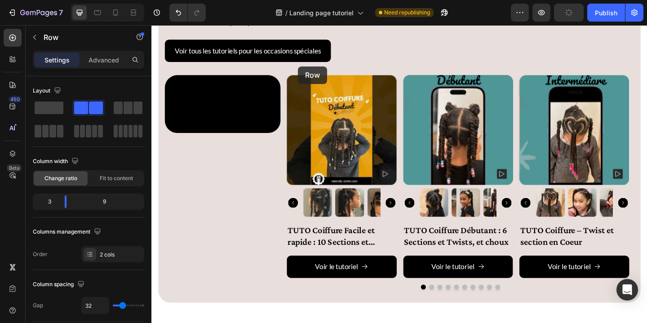
scroll to position [2729, 0]
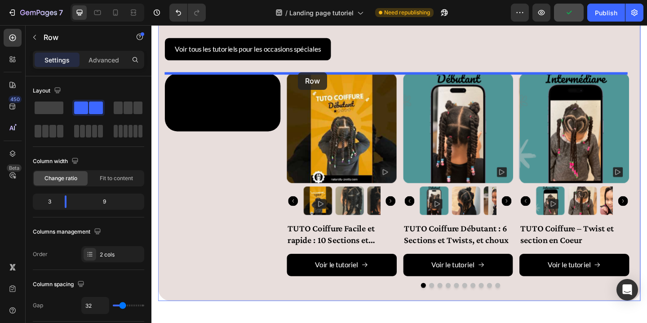
drag, startPoint x: 294, startPoint y: 59, endPoint x: 311, endPoint y: 74, distance: 22.6
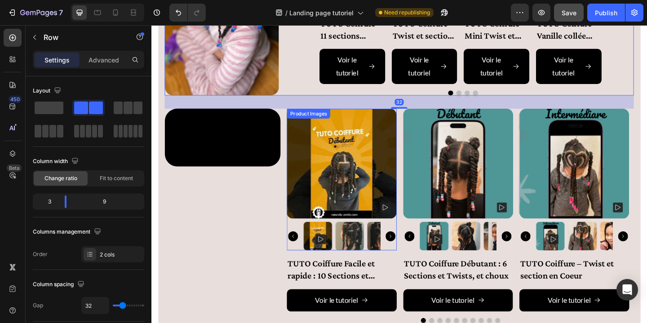
scroll to position [2955, 0]
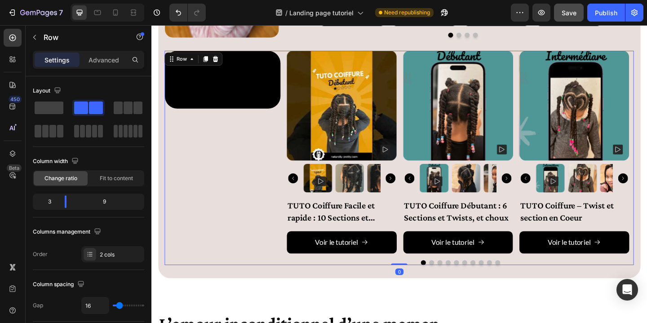
click at [294, 278] on div "Video Product Images TUTO Coiffure Facile et rapide : 10 Sections et Twists Pro…" at bounding box center [421, 169] width 510 height 233
click at [223, 61] on icon at bounding box center [221, 62] width 6 height 6
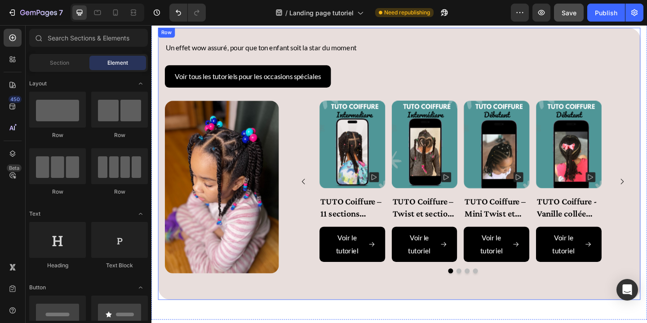
scroll to position [2801, 0]
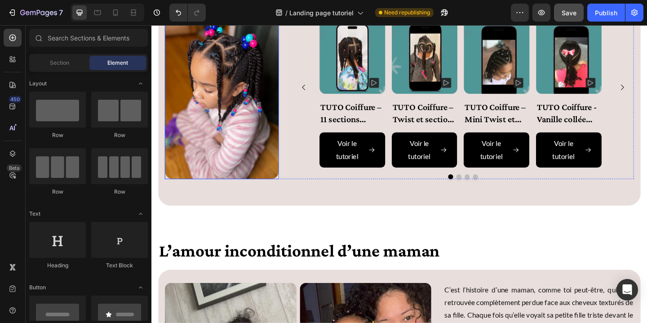
click at [229, 149] on img at bounding box center [228, 99] width 124 height 188
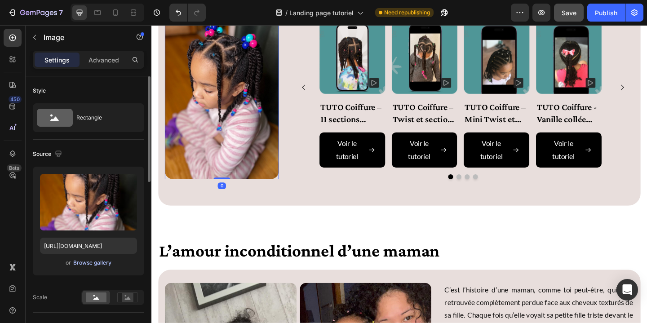
click at [89, 262] on div "Browse gallery" at bounding box center [92, 263] width 38 height 8
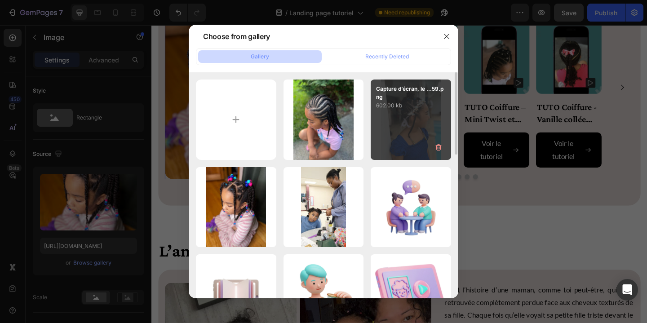
drag, startPoint x: 405, startPoint y: 116, endPoint x: 410, endPoint y: 114, distance: 5.4
click at [406, 116] on div "Capture d’écran, le ...59.png 602.00 kb" at bounding box center [410, 119] width 80 height 80
type input "https://cdn.shopify.com/s/files/1/0818/5200/6678/files/gempages_546969932928123…"
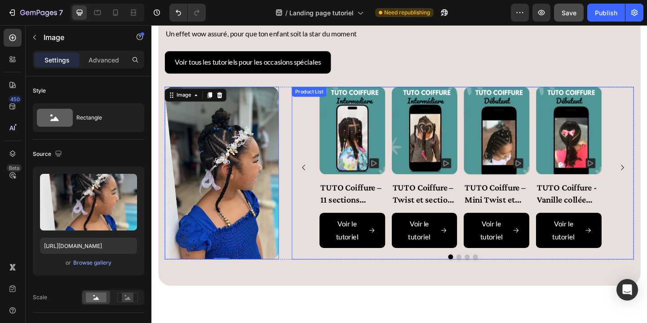
scroll to position [2687, 0]
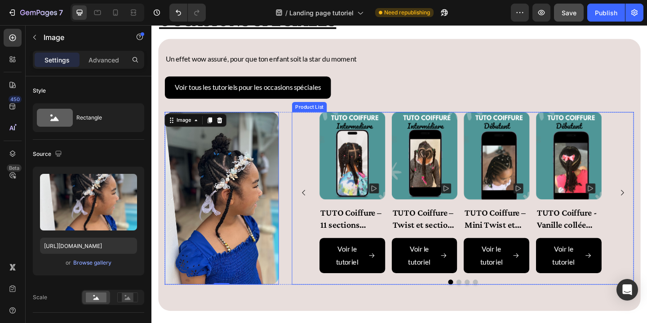
click at [326, 150] on div "Product Images TUTO Coiffure – 11 sections Twist- vanille Product Title Voir le…" at bounding box center [490, 206] width 372 height 175
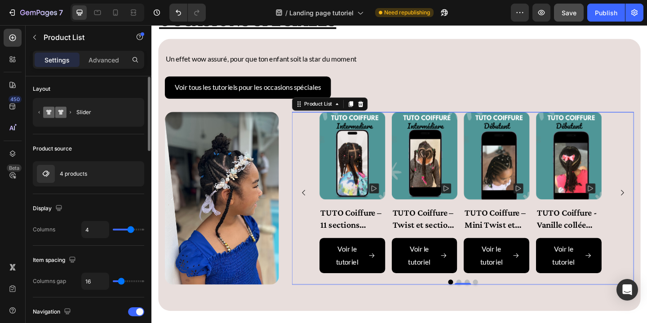
scroll to position [8, 0]
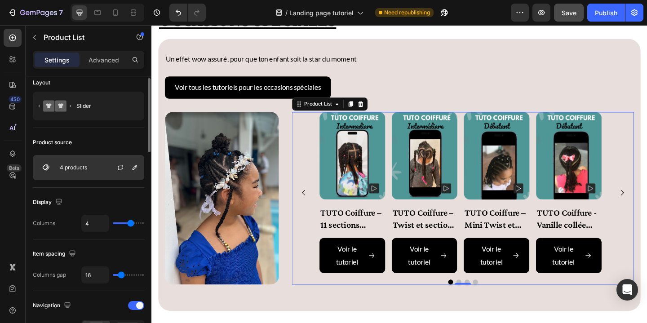
click at [75, 166] on p "4 products" at bounding box center [73, 167] width 27 height 6
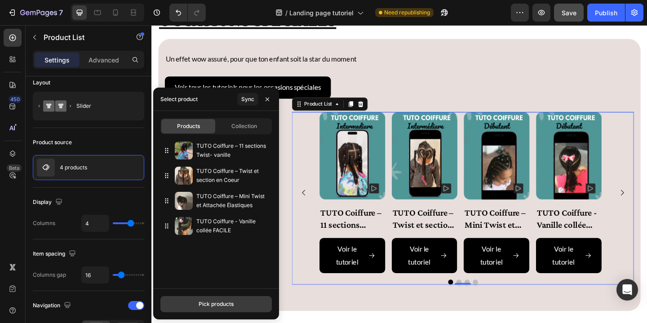
click at [223, 308] on div "Pick products" at bounding box center [215, 304] width 35 height 8
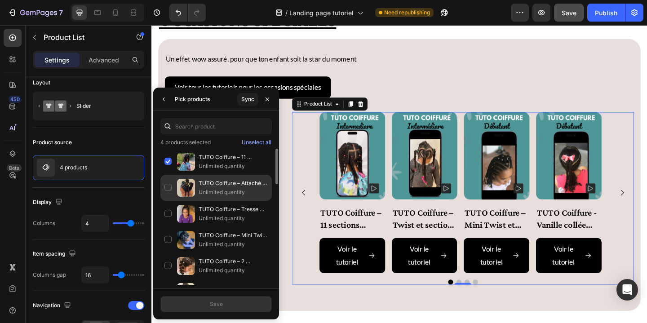
click at [167, 201] on div "TUTO Coiffure – Attaché Elastique Simple + Choux Unlimited quantity" at bounding box center [215, 214] width 111 height 26
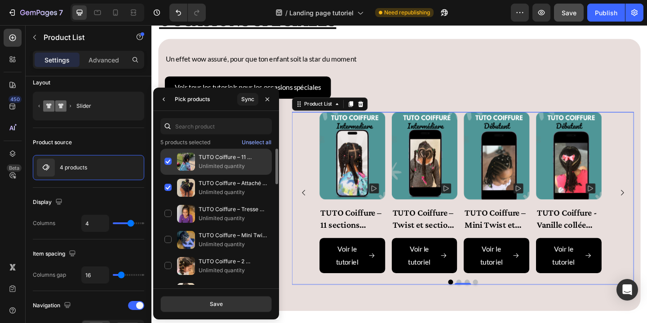
click at [168, 175] on div "TUTO Coiffure – 11 sections Twist- vanille Unlimited quantity" at bounding box center [215, 188] width 111 height 26
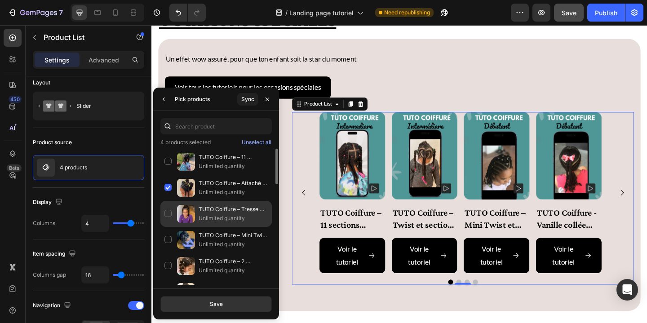
click at [165, 227] on div "TUTO Coiffure – Tresse Collées Hawk Unlimited quantity" at bounding box center [215, 240] width 111 height 26
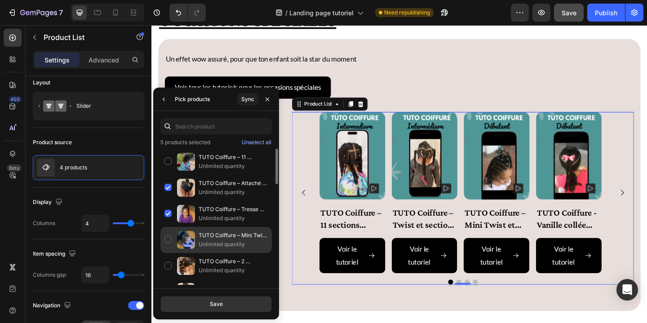
click at [167, 253] on div "TUTO Coiffure – MIni Twist Routine complète Unlimited quantity" at bounding box center [215, 266] width 111 height 26
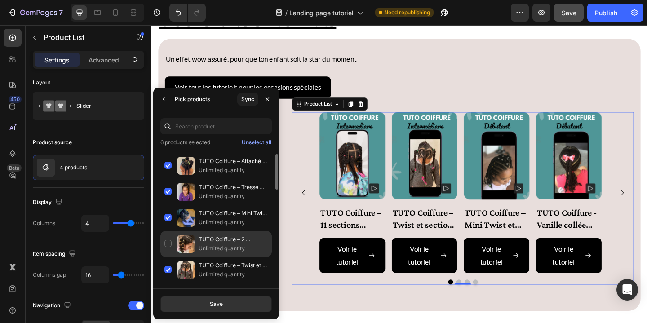
click at [167, 257] on div "TUTO Coiffure – 2 Couettes et Pompoms Unlimited quantity" at bounding box center [215, 270] width 111 height 26
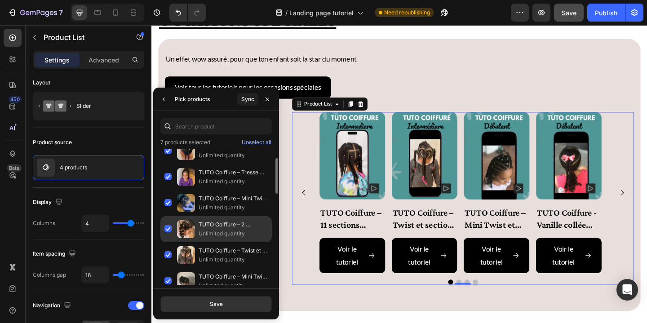
scroll to position [54, 0]
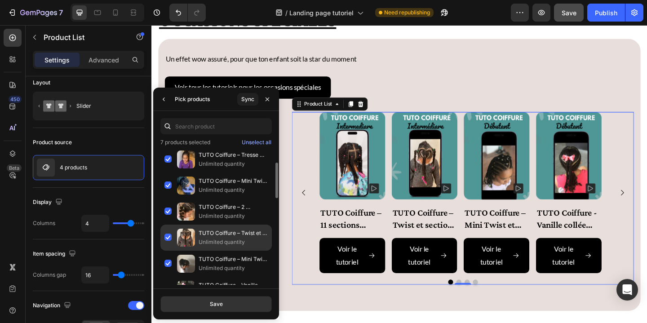
click at [166, 251] on div "TUTO Coiffure – Twist et section en Coeur Unlimited quantity" at bounding box center [215, 264] width 111 height 26
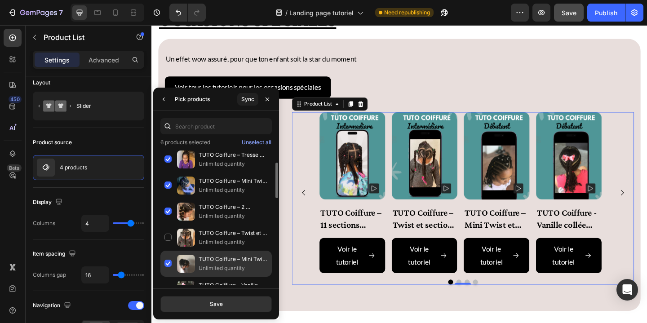
click at [166, 277] on div "TUTO Coiffure – Mini Twist et Attachée Élastiques Unlimited quantity" at bounding box center [215, 290] width 111 height 26
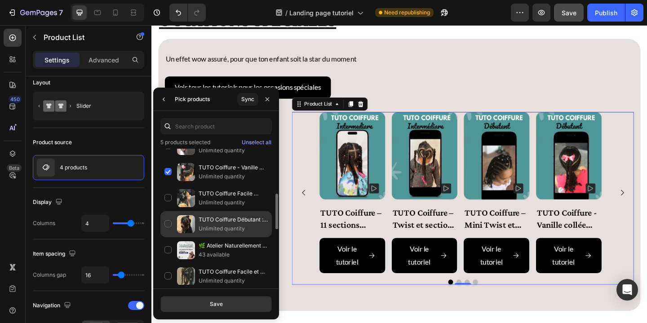
scroll to position [194, 0]
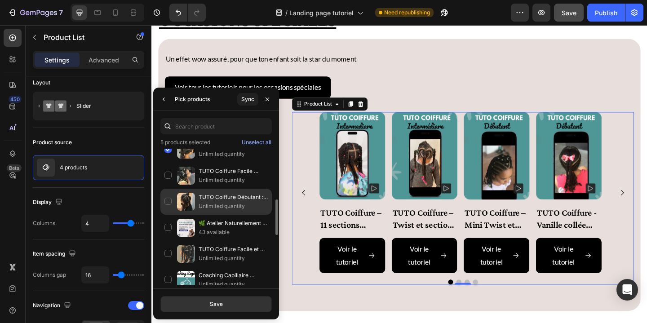
click at [171, 215] on div "TUTO Coiffure Débutant : 6 Sections et Twists, et choux Unlimited quantity" at bounding box center [215, 228] width 111 height 26
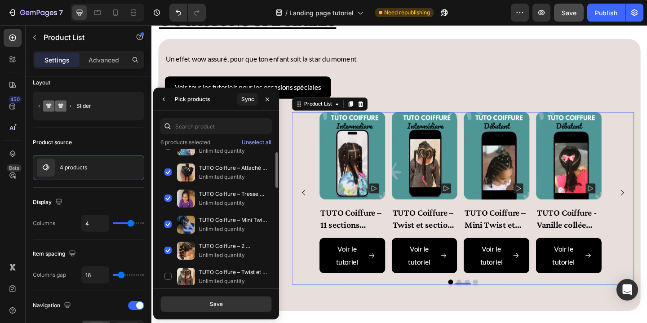
scroll to position [0, 0]
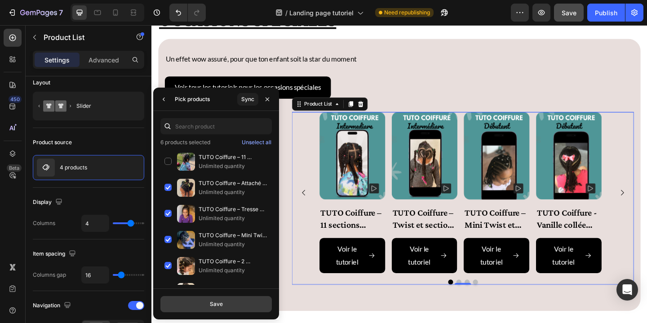
click at [233, 310] on button "Save" at bounding box center [215, 304] width 111 height 16
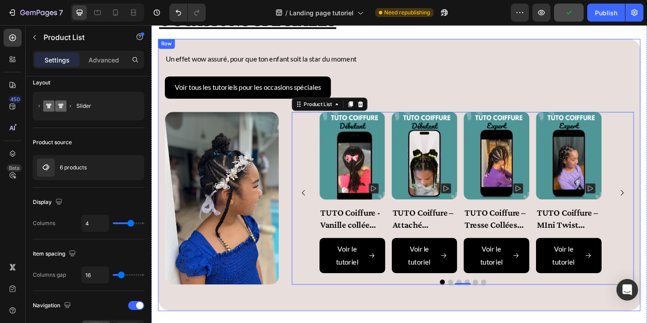
click at [556, 317] on div "Un effet wow assuré, pour que ton enfant soit la star du moment Text Block Voir…" at bounding box center [421, 187] width 510 height 267
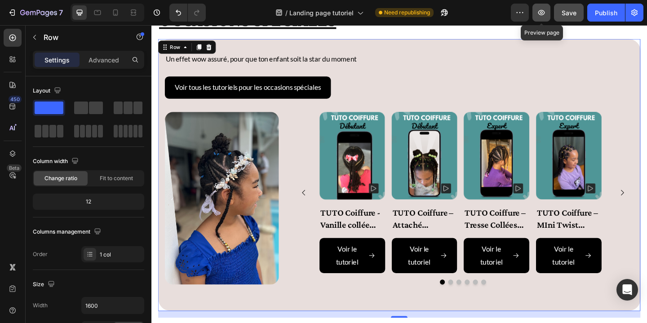
click at [541, 12] on icon "button" at bounding box center [541, 12] width 9 height 9
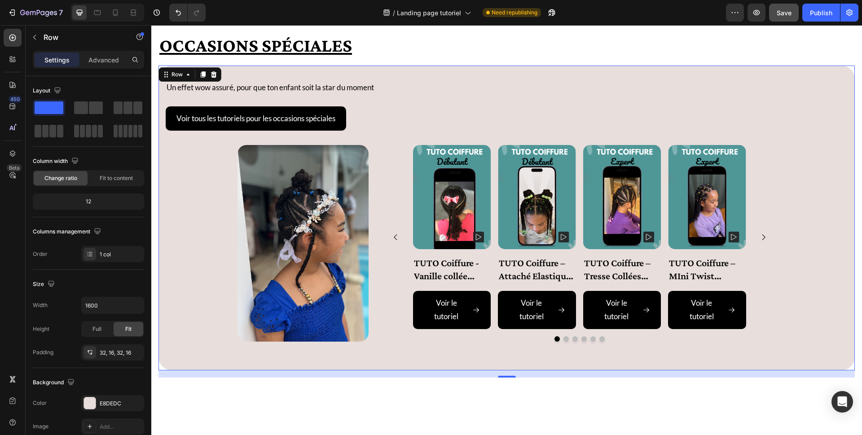
scroll to position [2533, 0]
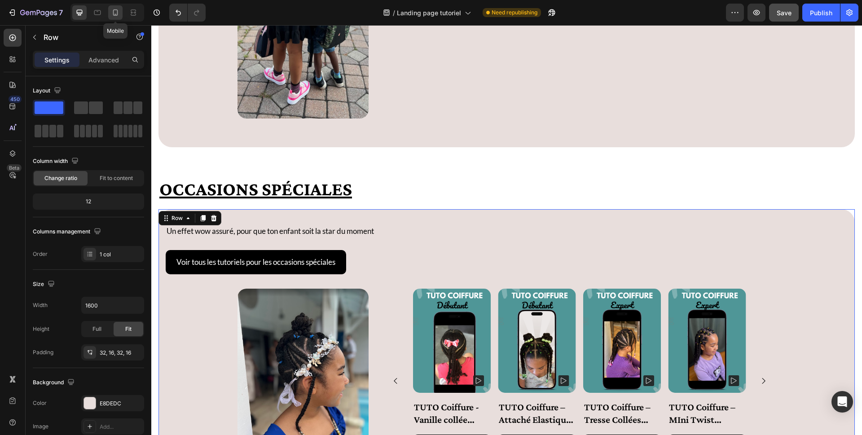
click at [115, 16] on icon at bounding box center [115, 12] width 9 height 9
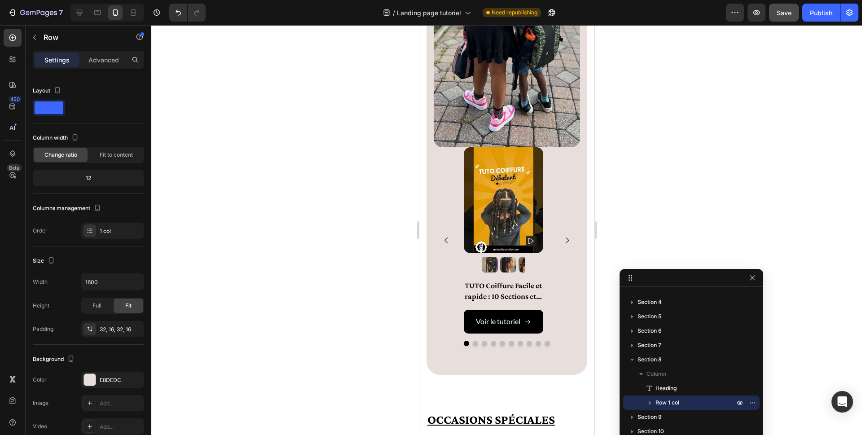
scroll to position [2970, 0]
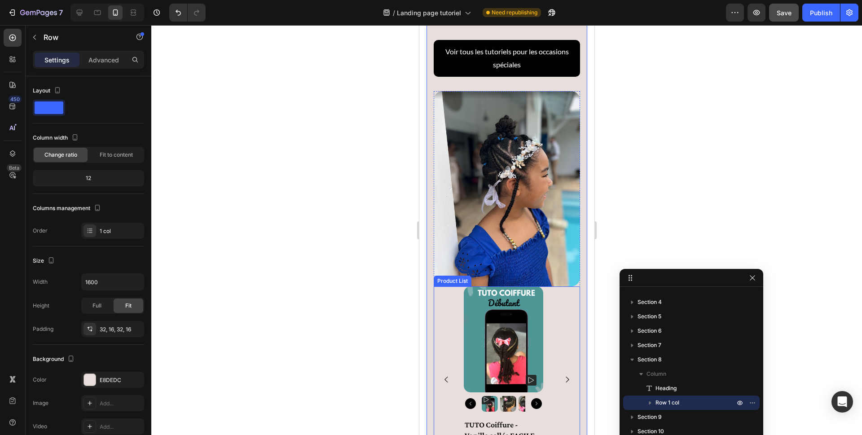
click at [563, 322] on icon "Carousel Next Arrow" at bounding box center [567, 379] width 9 height 9
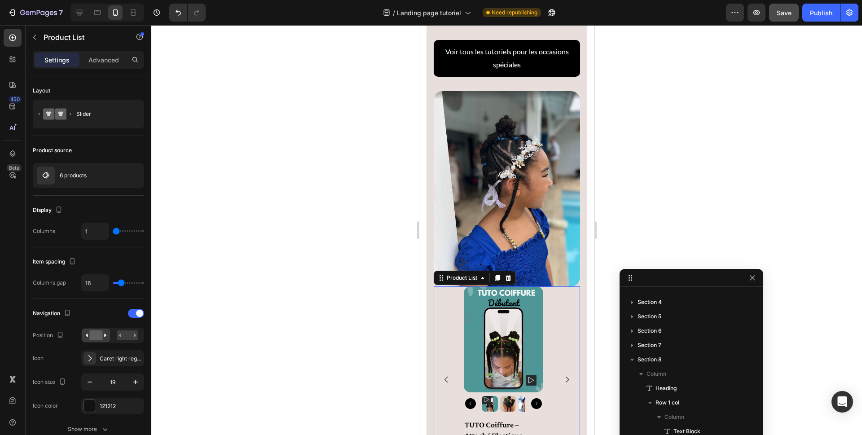
scroll to position [154, 0]
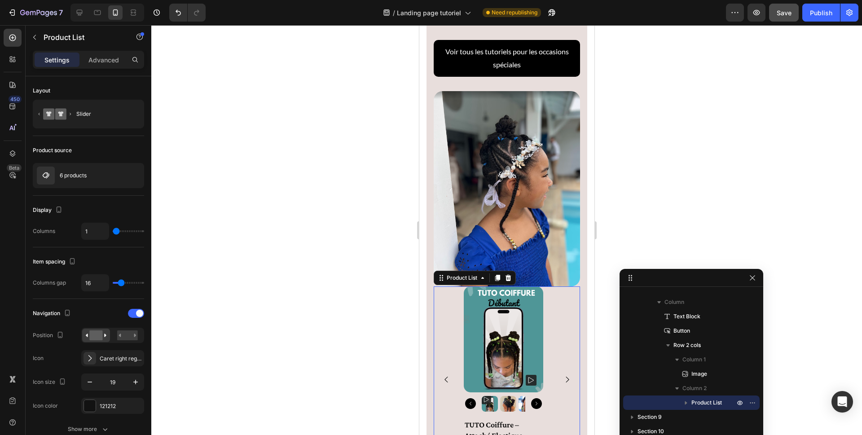
click at [563, 322] on icon "Carousel Next Arrow" at bounding box center [567, 379] width 9 height 9
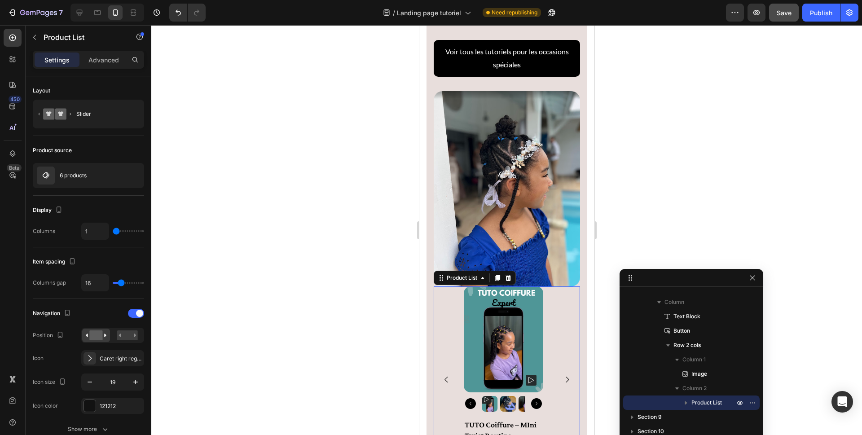
click at [563, 322] on icon "Carousel Next Arrow" at bounding box center [567, 379] width 9 height 9
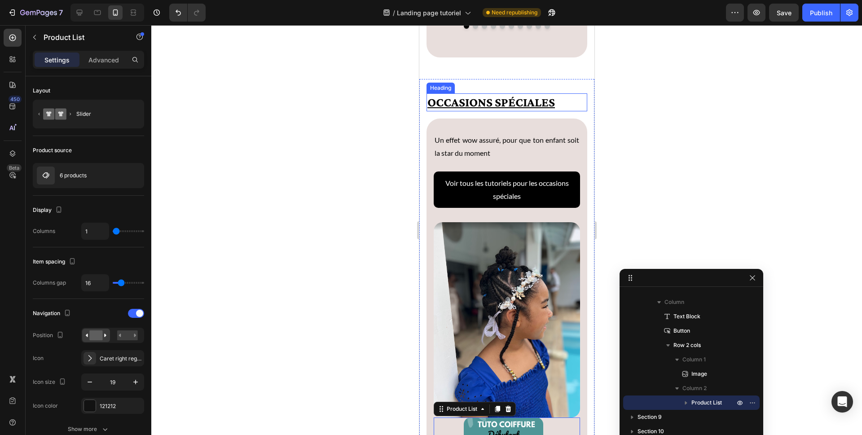
scroll to position [2425, 0]
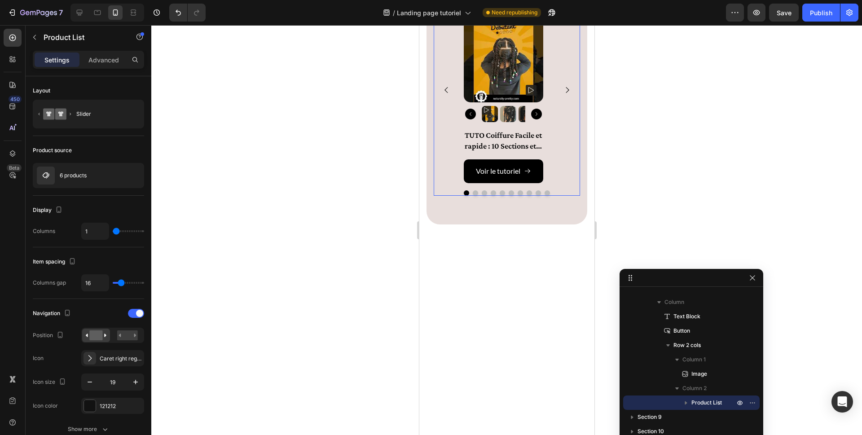
click at [556, 183] on div "Product Images TUTO Coiffure Facile et rapide : 10 Sections et Twists Product T…" at bounding box center [506, 89] width 146 height 186
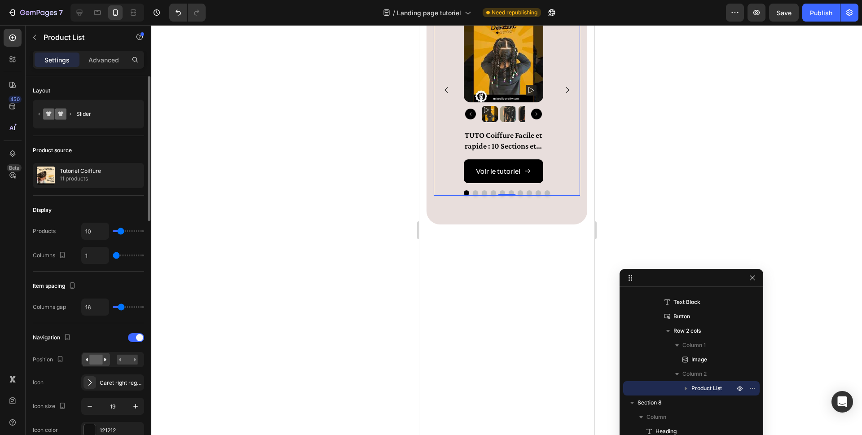
type input "3"
click at [123, 256] on input "range" at bounding box center [128, 256] width 31 height 2
type input "3"
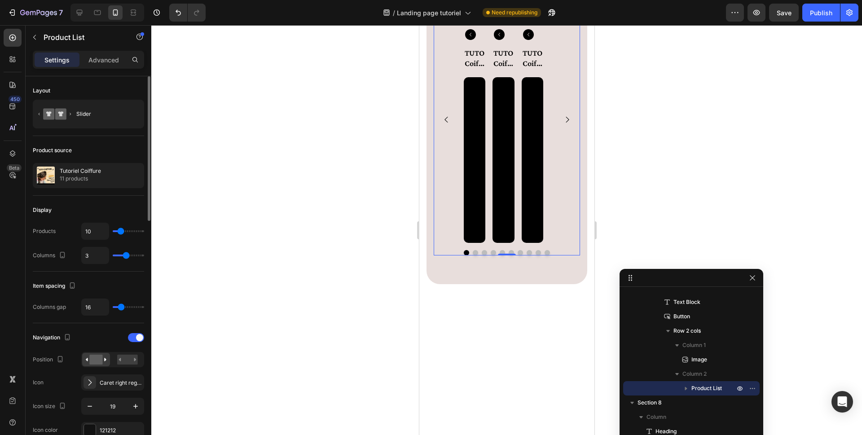
type input "2"
click at [119, 255] on input "range" at bounding box center [128, 256] width 31 height 2
type input "2"
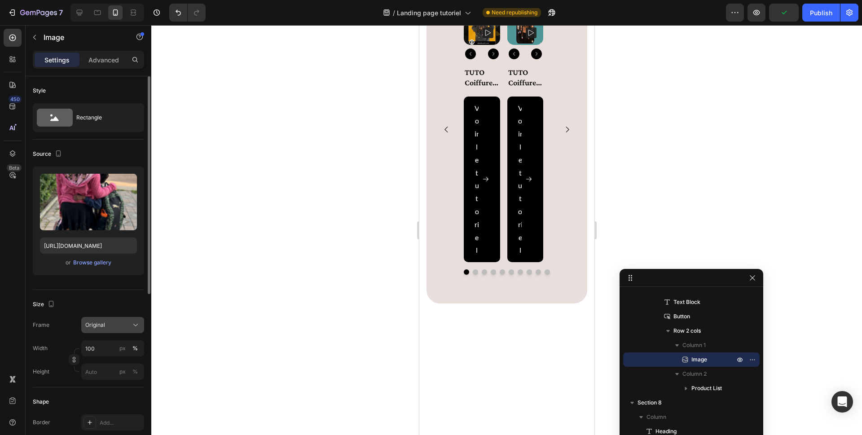
click at [137, 324] on icon at bounding box center [135, 325] width 9 height 9
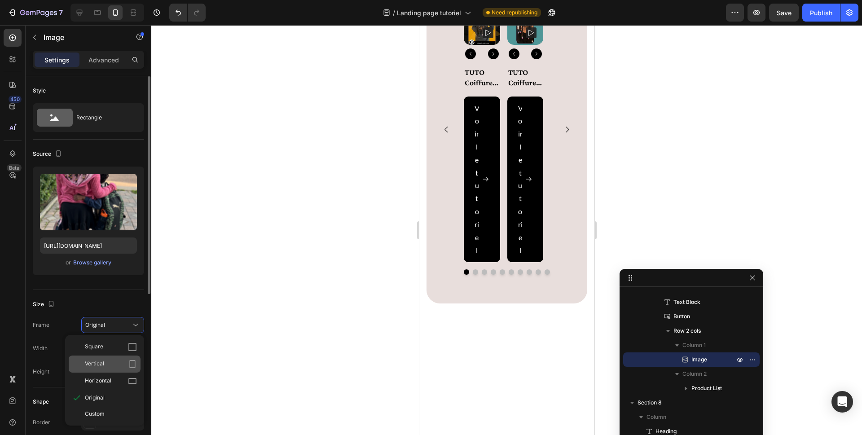
click at [126, 369] on div "Vertical" at bounding box center [105, 364] width 72 height 17
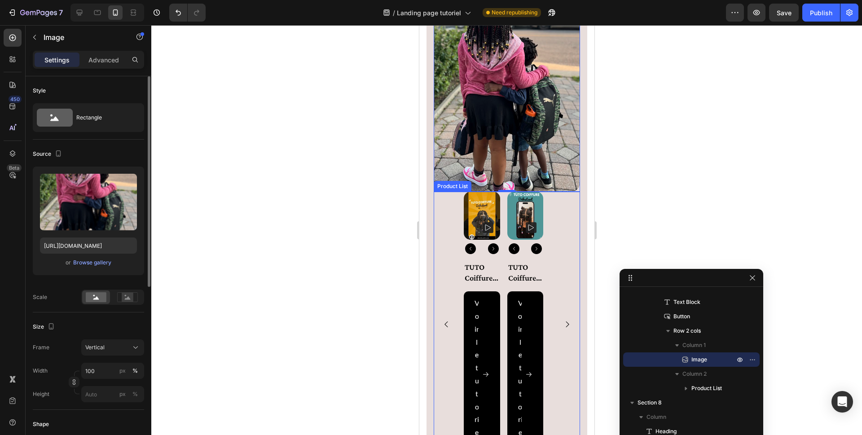
click at [565, 322] on button "Carousel Next Arrow" at bounding box center [567, 324] width 23 height 23
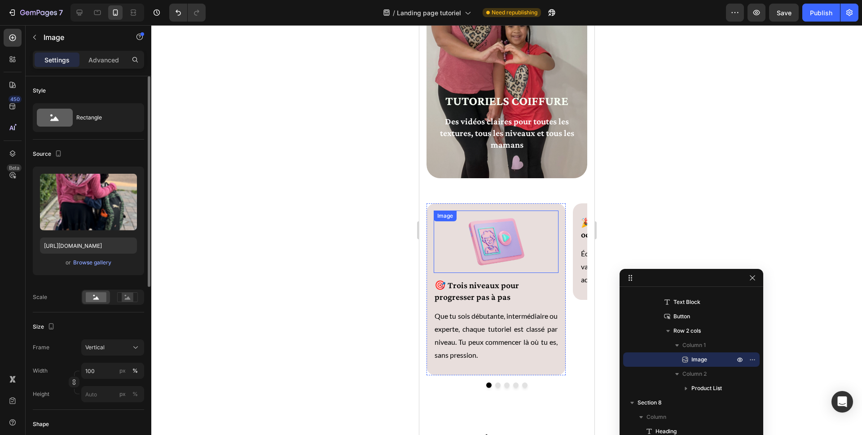
scroll to position [68, 0]
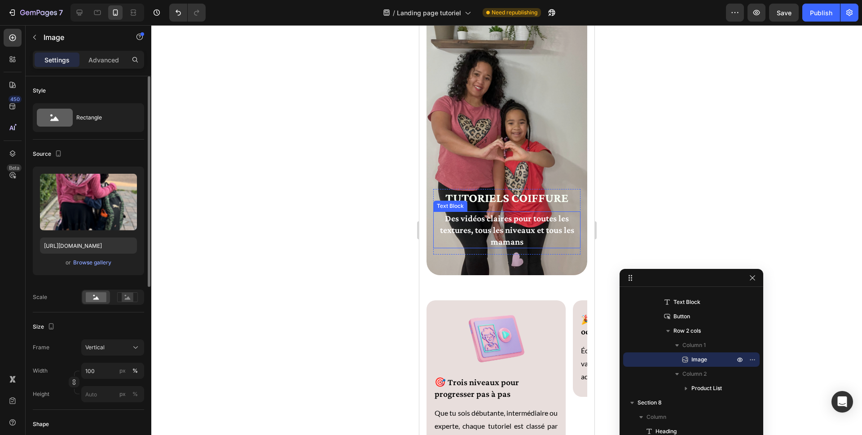
click at [557, 222] on p "Des vidéos claires pour toutes les textures, tous les niveaux et tous les mamans" at bounding box center [507, 229] width 146 height 35
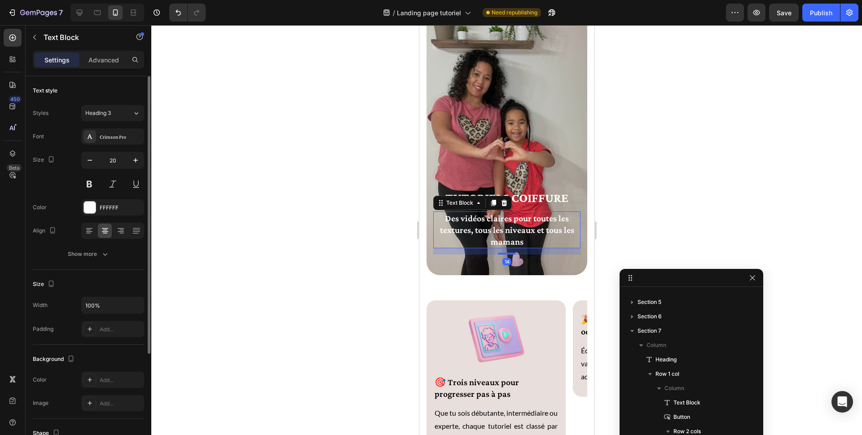
scroll to position [40, 0]
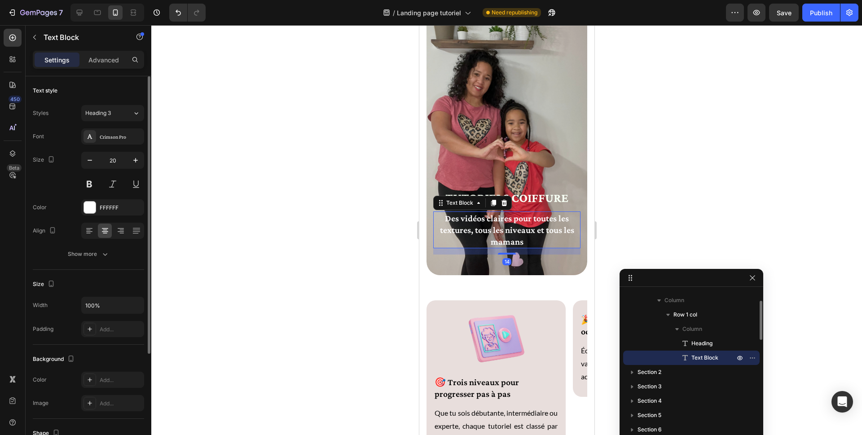
click at [559, 220] on p "Des vidéos claires pour toutes les textures, tous les niveaux et tous les mamans" at bounding box center [507, 229] width 146 height 35
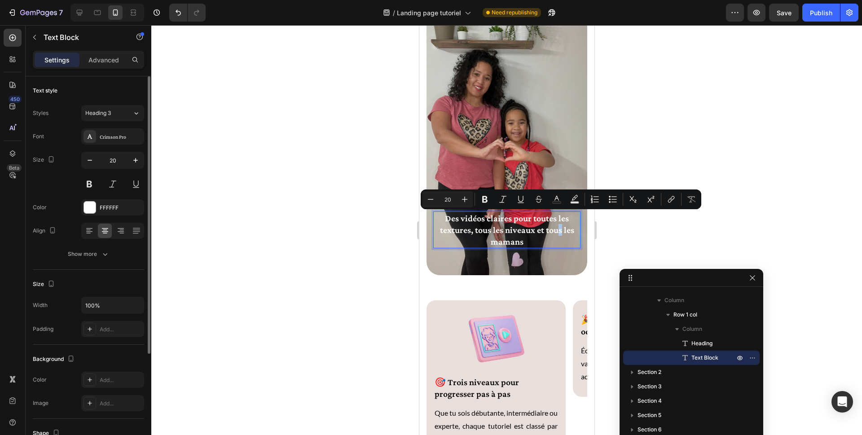
click at [555, 221] on p "Des vidéos claires pour toutes les textures, tous les niveaux et tous les mamans" at bounding box center [507, 229] width 146 height 35
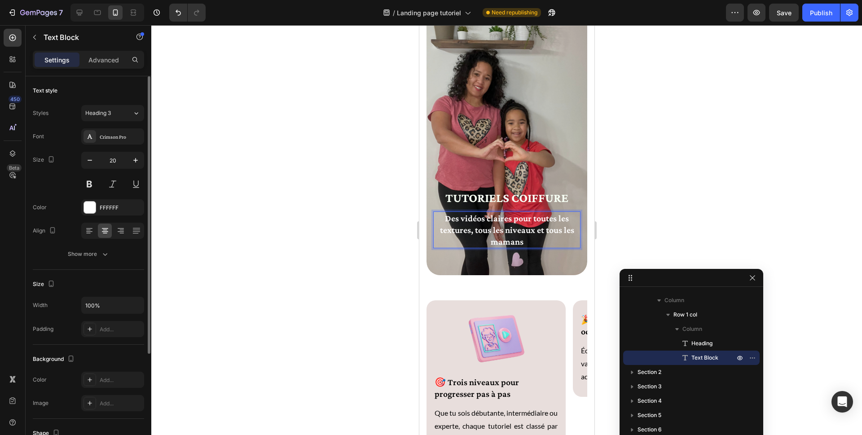
click at [514, 232] on p "Des vidéos claires pour toutes les textures, tous les niveaux et tous les mamans" at bounding box center [507, 229] width 146 height 35
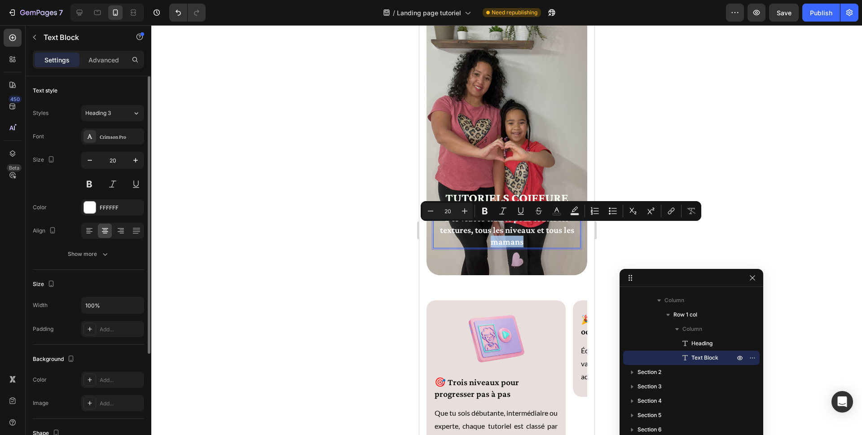
drag, startPoint x: 523, startPoint y: 230, endPoint x: 485, endPoint y: 234, distance: 38.3
click at [485, 234] on p "Des vidéos claires pour toutes les textures, tous les niveaux et tous les mamans" at bounding box center [507, 229] width 146 height 35
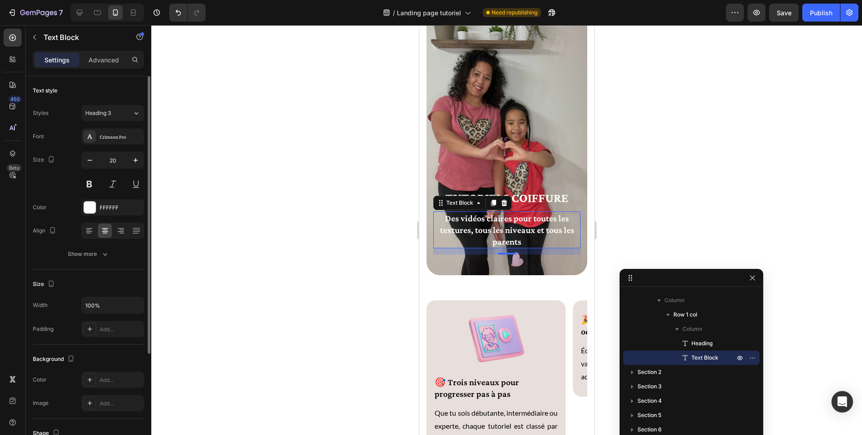
click at [634, 217] on div at bounding box center [506, 230] width 711 height 410
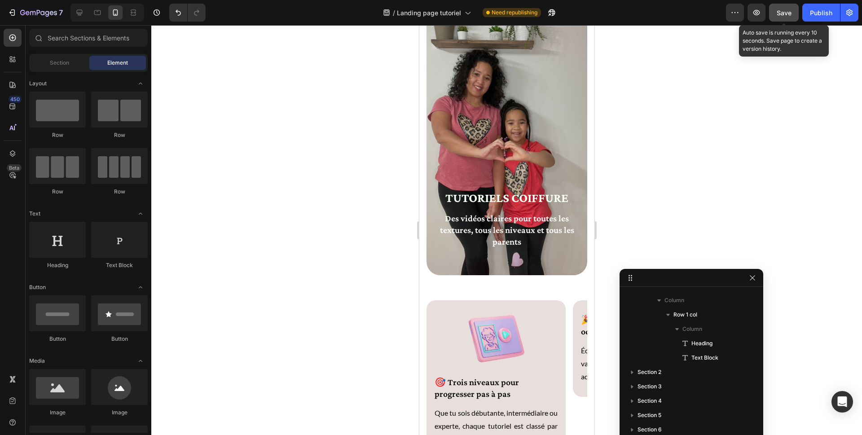
click at [785, 16] on span "Save" at bounding box center [784, 13] width 15 height 8
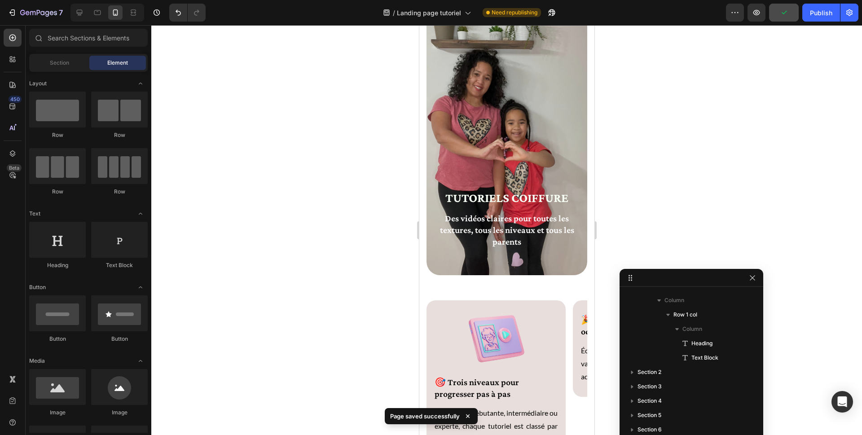
click at [649, 172] on div at bounding box center [506, 230] width 711 height 410
click at [132, 13] on icon at bounding box center [133, 12] width 9 height 9
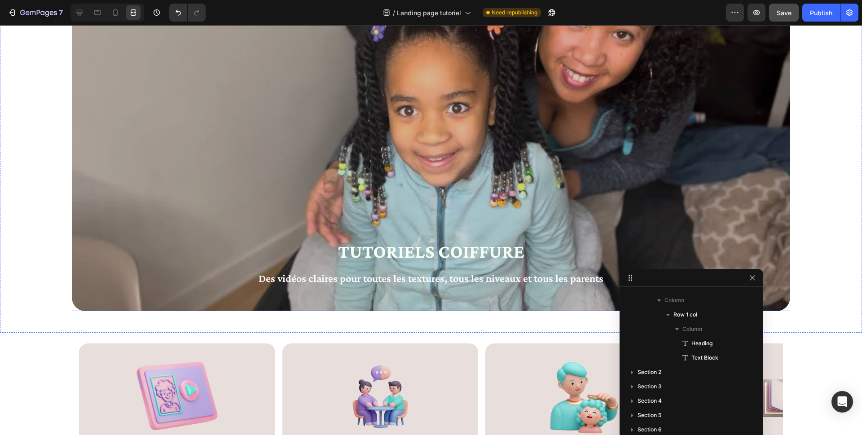
click at [89, 97] on div "Overlay" at bounding box center [431, 154] width 719 height 314
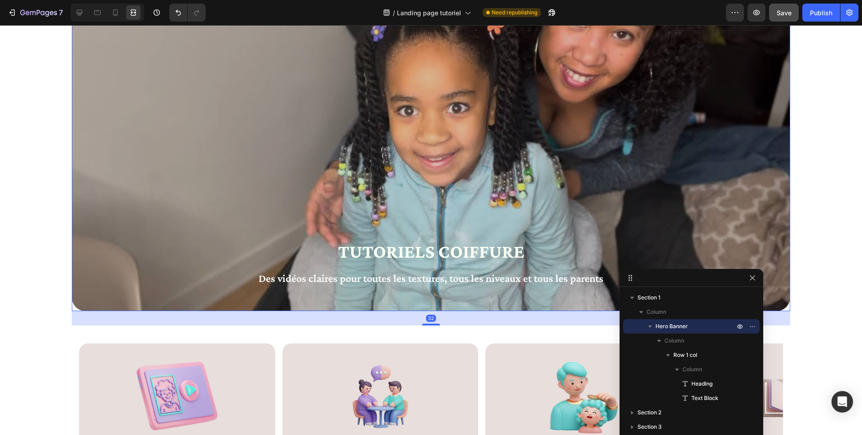
click at [91, 92] on div "Overlay" at bounding box center [431, 154] width 719 height 314
click at [133, 13] on icon at bounding box center [134, 12] width 3 height 2
click at [81, 13] on icon at bounding box center [79, 12] width 9 height 9
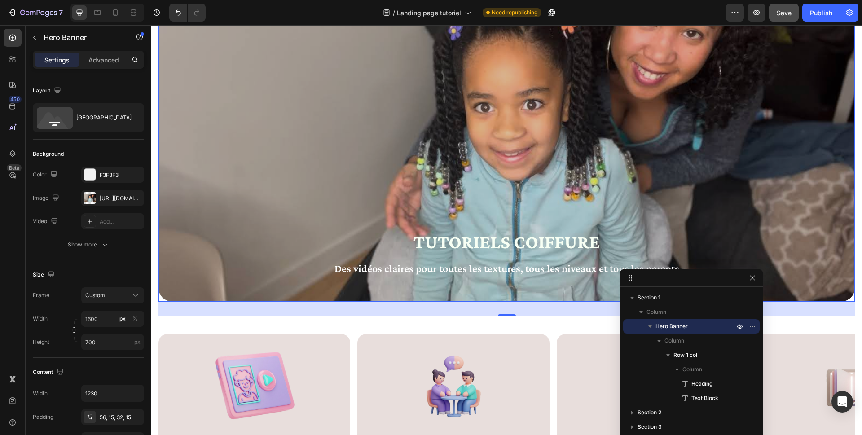
click at [230, 99] on div "Overlay" at bounding box center [507, 149] width 697 height 305
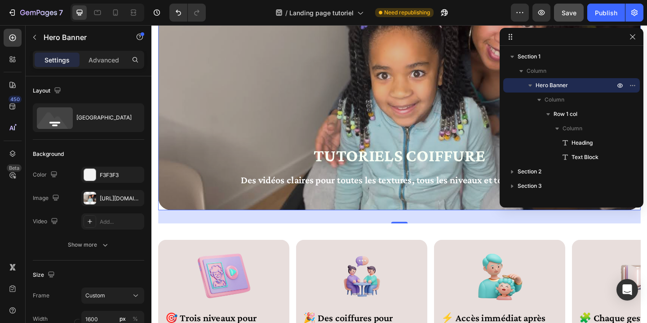
click at [454, 110] on div "Overlay" at bounding box center [421, 111] width 525 height 229
click at [485, 165] on h2 "TUTORIELS COIFFURE" at bounding box center [420, 167] width 511 height 26
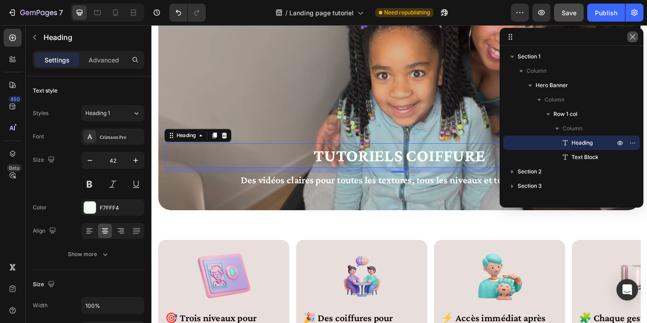
click at [635, 39] on icon "button" at bounding box center [632, 36] width 7 height 7
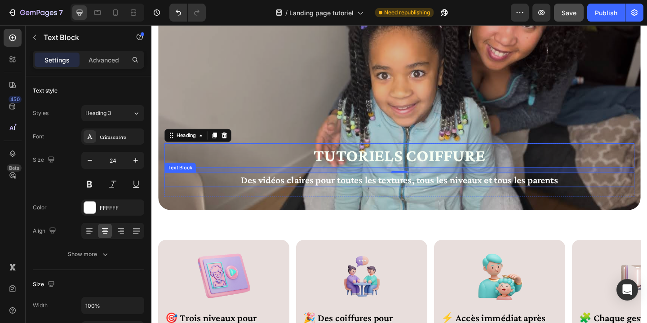
click at [573, 192] on p "Des vidéos claires pour toutes les textures, tous les niveaux et tous les paren…" at bounding box center [420, 193] width 509 height 14
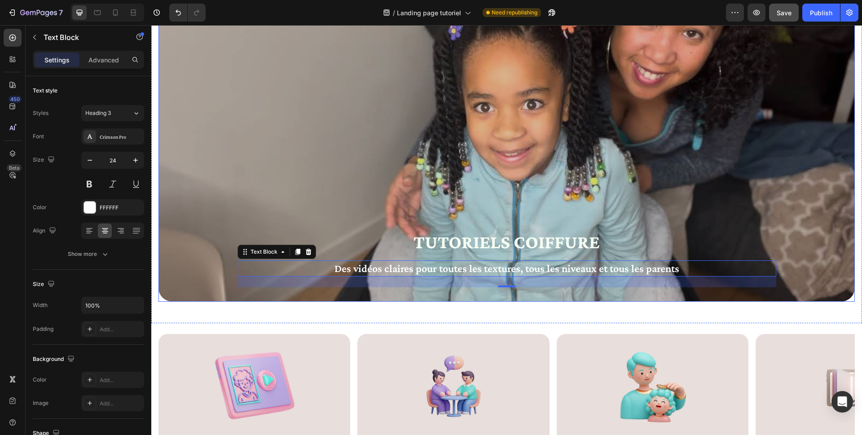
click at [233, 127] on div "Overlay" at bounding box center [507, 149] width 697 height 305
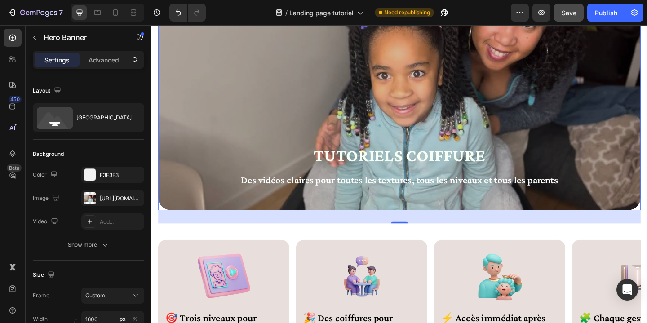
click at [224, 80] on div "Overlay" at bounding box center [421, 111] width 525 height 229
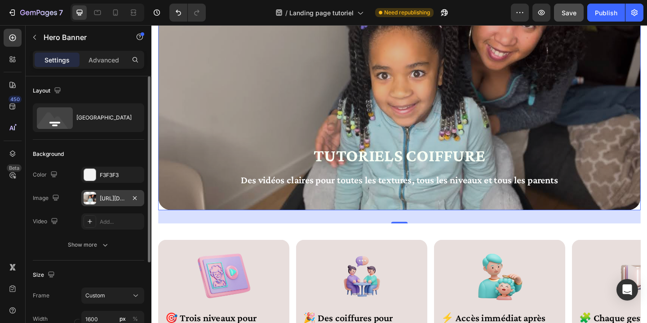
click at [119, 195] on div "[URL][DOMAIN_NAME]" at bounding box center [113, 198] width 26 height 8
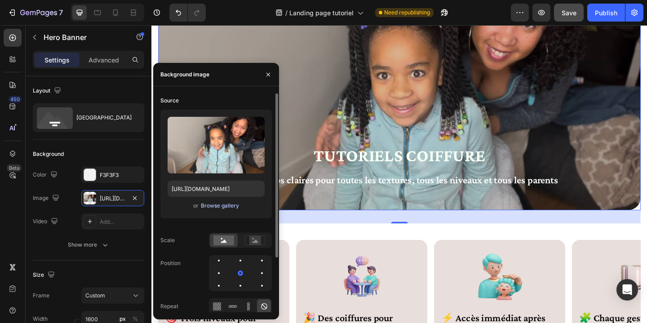
click at [222, 208] on div "Browse gallery" at bounding box center [220, 206] width 38 height 8
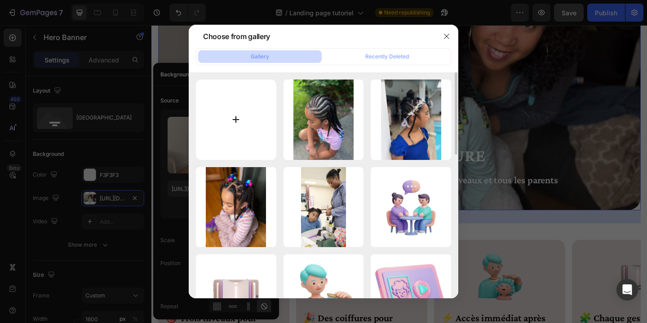
click at [235, 114] on input "file" at bounding box center [236, 119] width 80 height 80
type input "C:\fakepath\Atelier (2).png"
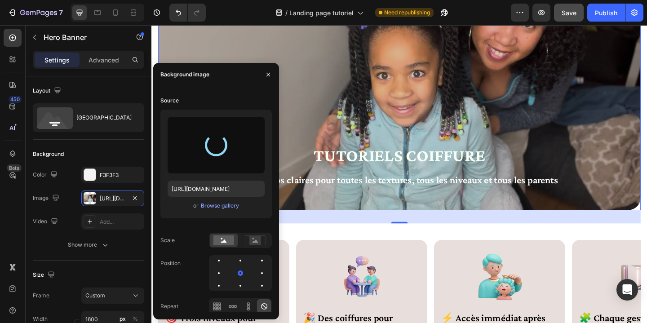
type input "https://cdn.shopify.com/s/files/1/0818/5200/6678/files/gempages_546969932928123…"
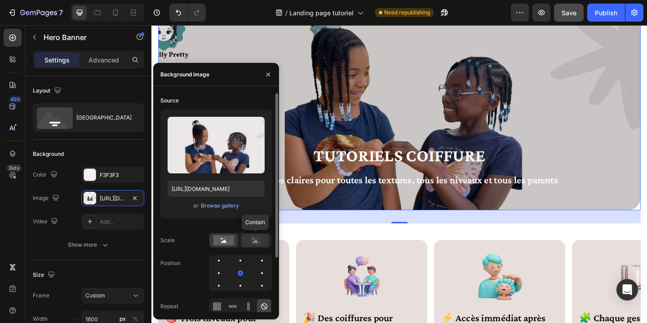
click at [251, 241] on rect at bounding box center [255, 240] width 12 height 9
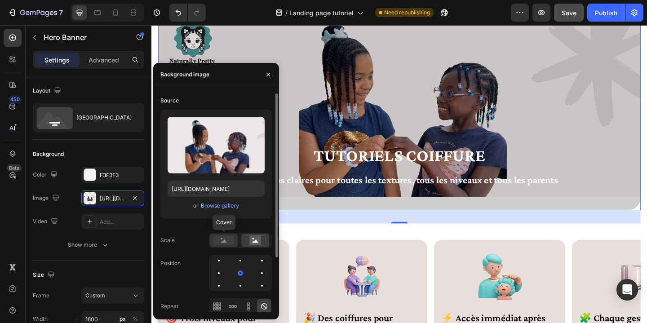
click at [226, 241] on rect at bounding box center [223, 240] width 21 height 10
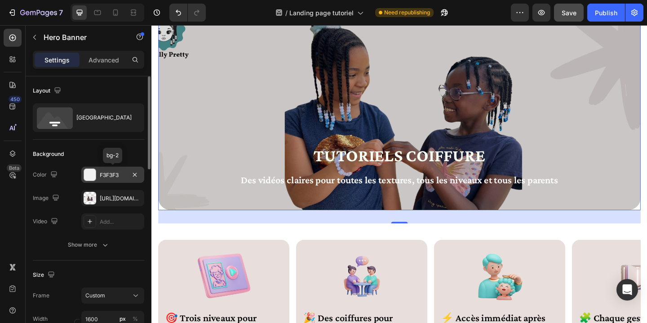
click at [112, 173] on div "F3F3F3" at bounding box center [113, 175] width 26 height 8
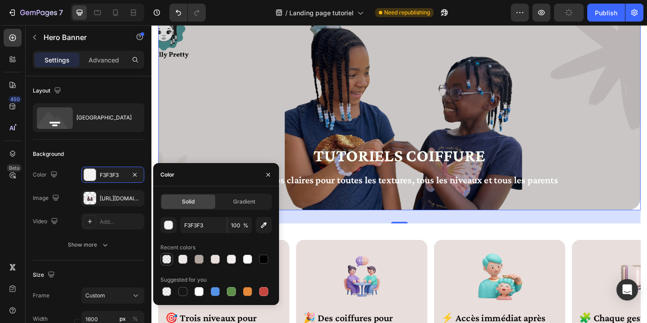
click at [168, 262] on div at bounding box center [166, 259] width 9 height 9
type input "D9D9D9"
type input "20"
click at [268, 172] on icon "button" at bounding box center [268, 174] width 7 height 7
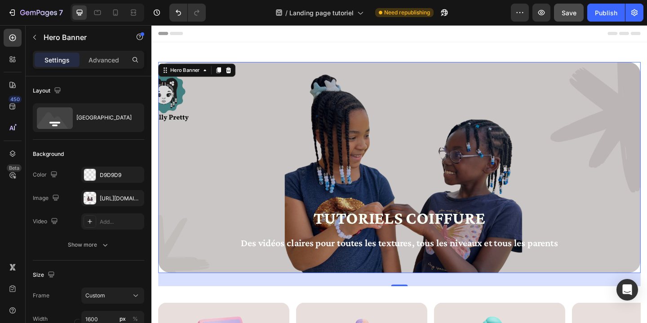
click at [168, 112] on div "Overlay" at bounding box center [421, 179] width 525 height 229
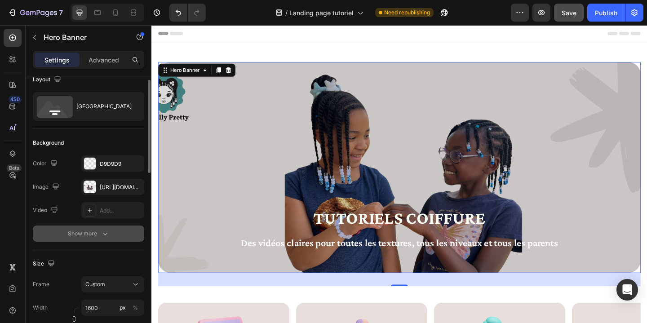
click at [107, 236] on icon "button" at bounding box center [105, 233] width 9 height 9
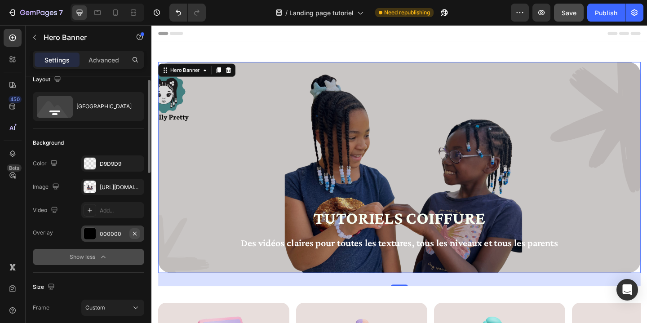
click at [136, 232] on icon "button" at bounding box center [134, 233] width 7 height 7
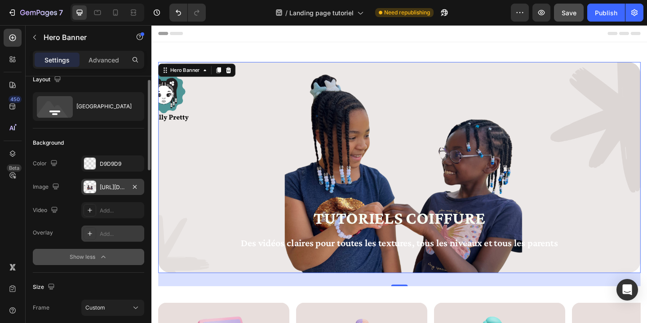
click at [114, 187] on div "https://cdn.shopify.com/s/files/1/0818/5200/6678/files/gempages_546969932928123…" at bounding box center [113, 187] width 26 height 8
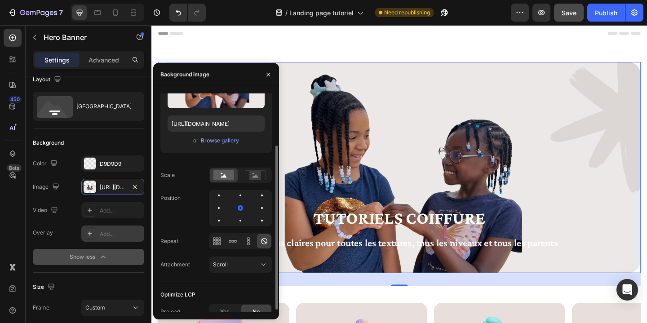
scroll to position [73, 0]
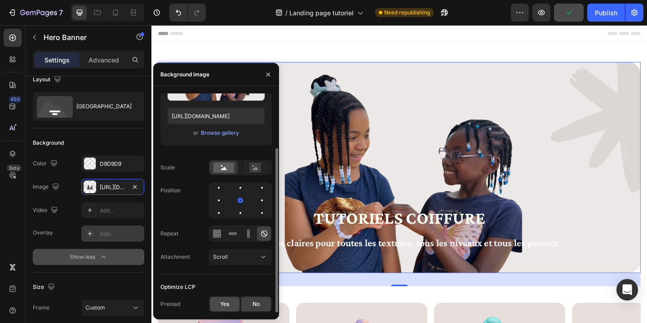
click at [225, 304] on span "Yes" at bounding box center [224, 304] width 9 height 8
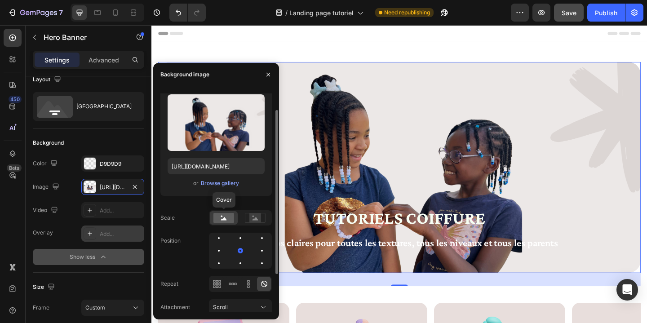
click at [227, 220] on rect at bounding box center [223, 218] width 21 height 10
click at [261, 218] on icon at bounding box center [255, 218] width 21 height 10
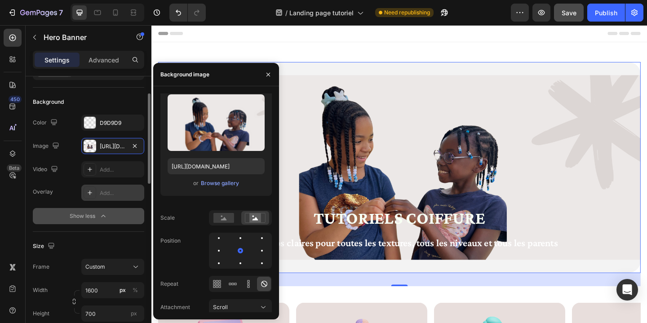
scroll to position [95, 0]
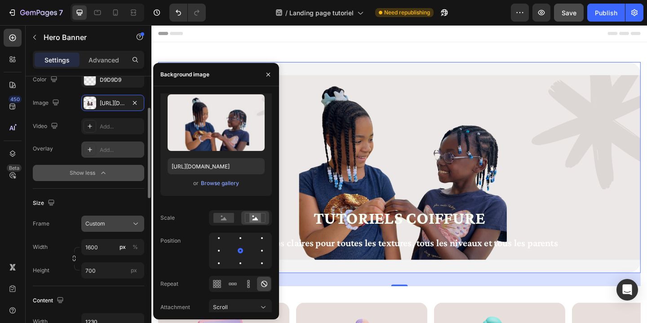
click at [135, 223] on icon at bounding box center [135, 223] width 9 height 9
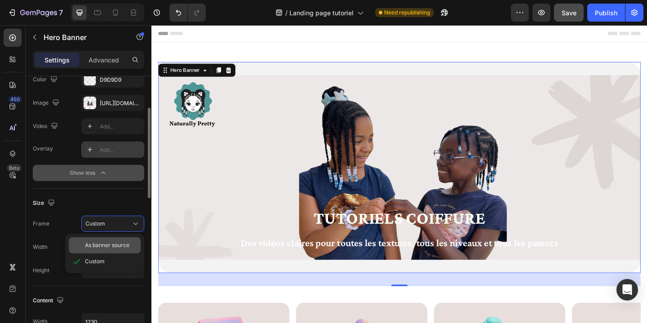
click at [129, 243] on span "As banner source" at bounding box center [107, 245] width 44 height 8
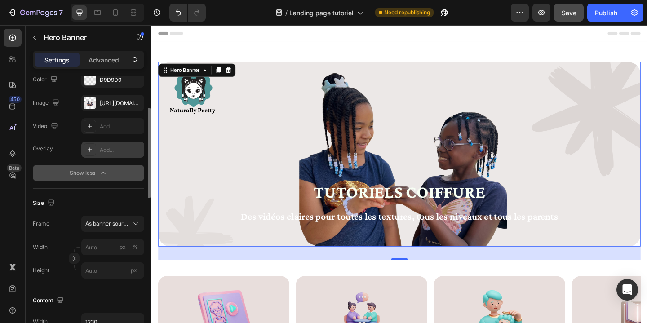
click at [252, 274] on div "32" at bounding box center [421, 273] width 525 height 14
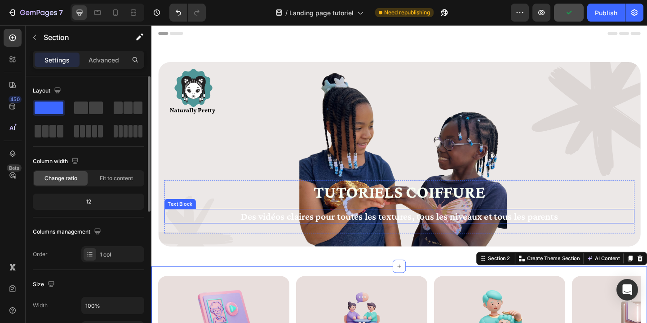
click at [402, 231] on p "Des vidéos claires pour toutes les textures, tous les niveaux et tous les paren…" at bounding box center [420, 233] width 509 height 14
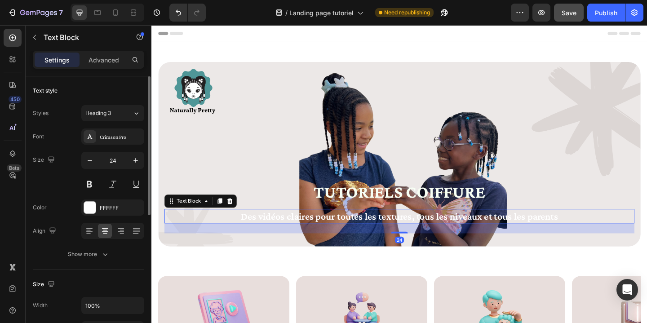
click at [80, 228] on div "Align" at bounding box center [88, 231] width 111 height 16
click at [91, 231] on icon at bounding box center [89, 230] width 9 height 9
click at [108, 230] on icon at bounding box center [105, 230] width 9 height 9
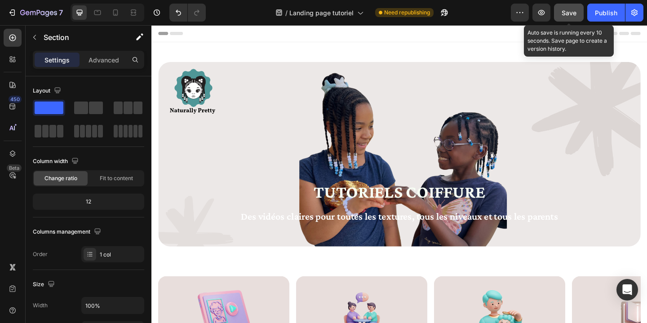
click at [567, 14] on span "Save" at bounding box center [568, 13] width 15 height 8
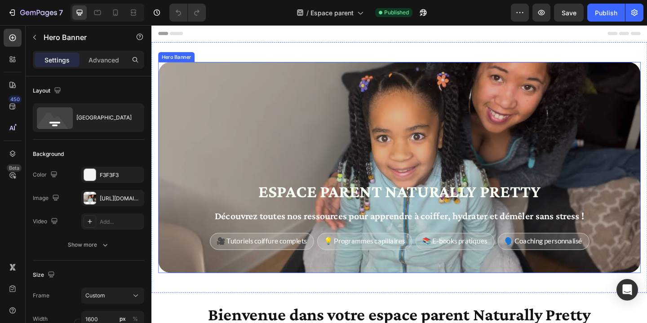
click at [208, 84] on div "Overlay" at bounding box center [421, 179] width 525 height 229
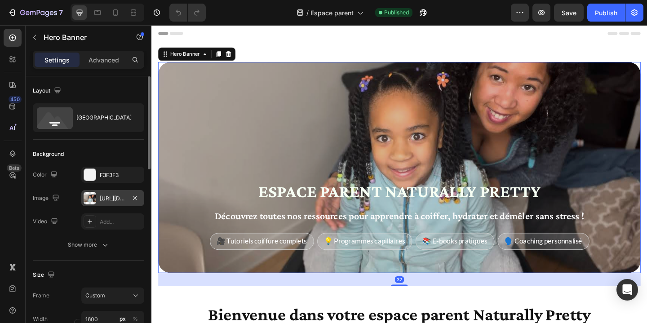
click at [124, 198] on div "[URL][DOMAIN_NAME]" at bounding box center [113, 198] width 26 height 8
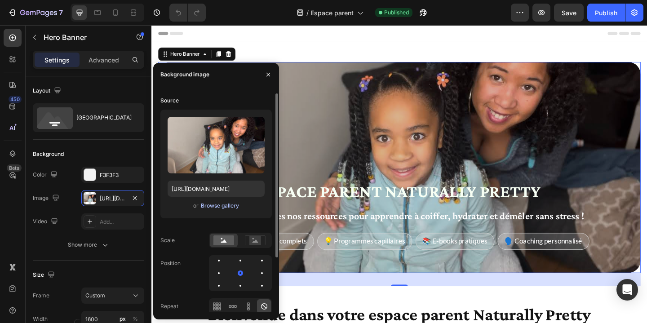
click at [208, 207] on div "Browse gallery" at bounding box center [220, 206] width 38 height 8
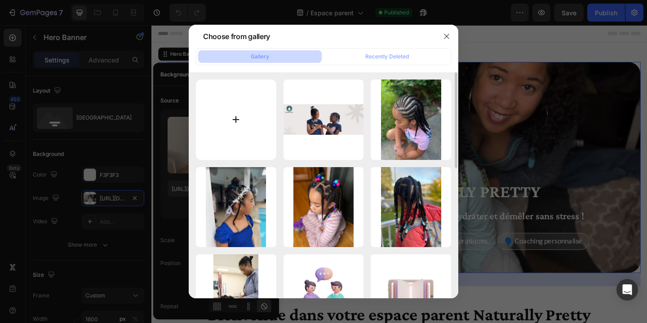
click at [239, 119] on input "file" at bounding box center [236, 119] width 80 height 80
type input "C:\fakepath\Atelier (3).png"
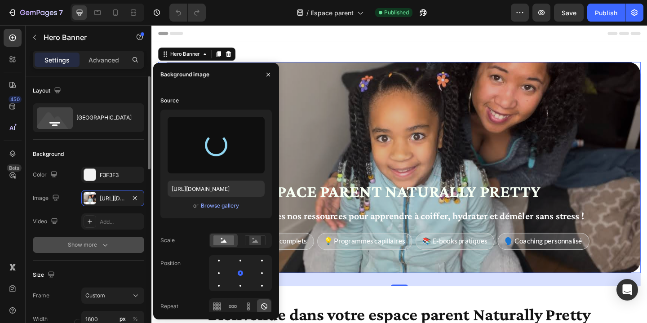
click at [85, 244] on div "Show more" at bounding box center [89, 244] width 42 height 9
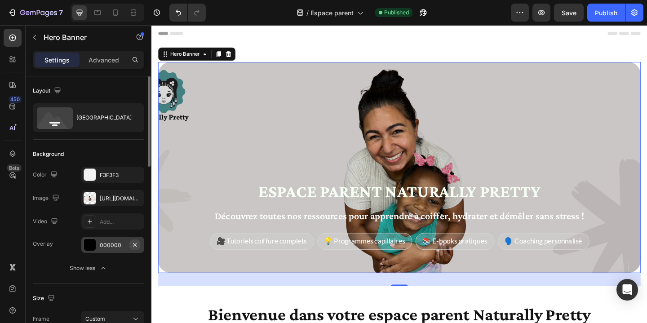
click at [136, 243] on icon "button" at bounding box center [134, 244] width 7 height 7
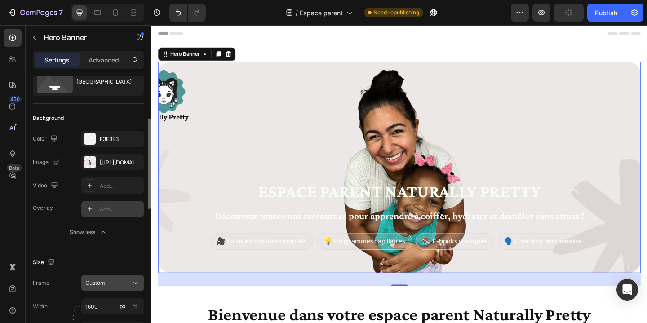
scroll to position [59, 0]
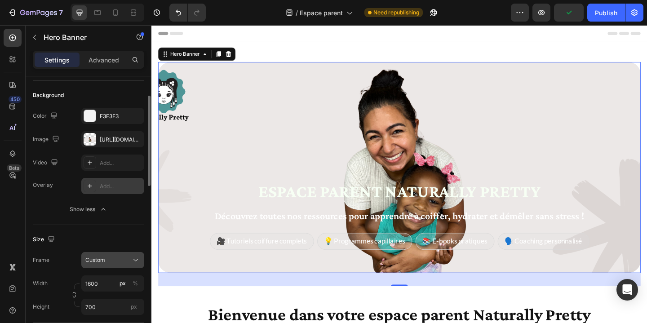
click at [132, 258] on icon at bounding box center [135, 260] width 9 height 9
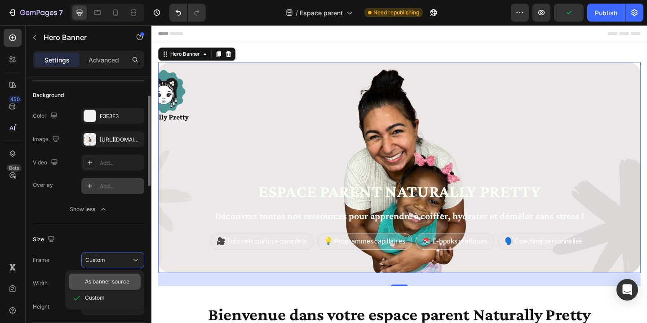
click at [130, 280] on div "As banner source" at bounding box center [111, 282] width 52 height 8
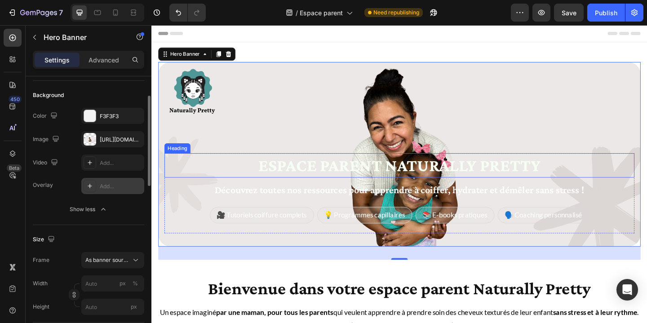
click at [287, 174] on h2 "Espace parent Naturally Pretty" at bounding box center [420, 177] width 511 height 26
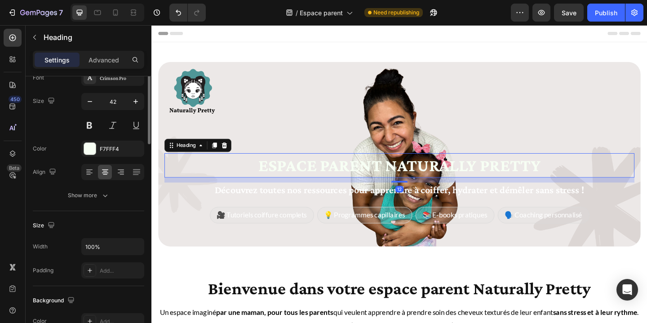
scroll to position [0, 0]
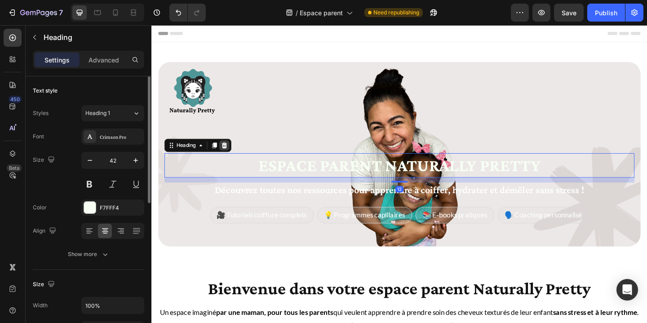
click at [232, 153] on icon at bounding box center [231, 156] width 6 height 6
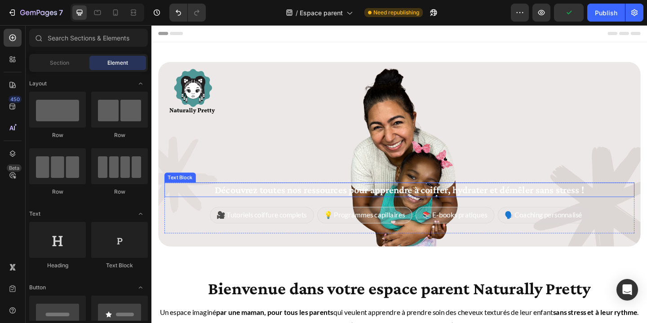
click at [175, 198] on p "Découvrez toutes nos ressources pour apprendre à coiffer, hydrater et démêler s…" at bounding box center [420, 204] width 509 height 14
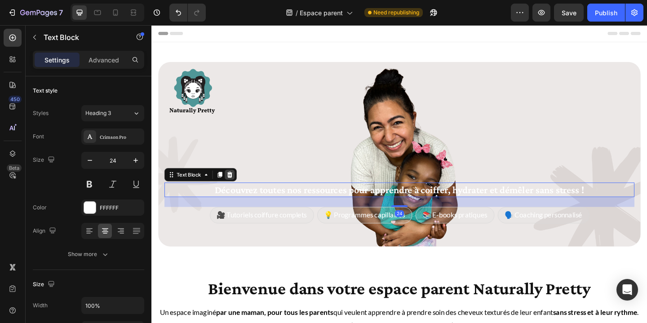
click at [235, 188] on icon at bounding box center [237, 187] width 6 height 6
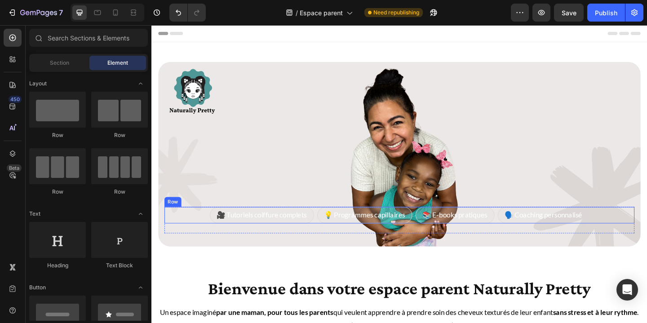
click at [202, 231] on div "🎥 Tutoriels coiffure complets Text Block Row 💡 Programmes capillaires Text Bloc…" at bounding box center [420, 232] width 511 height 18
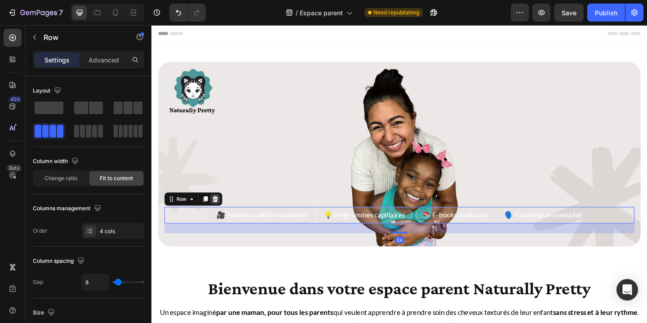
click at [221, 212] on icon at bounding box center [220, 214] width 7 height 7
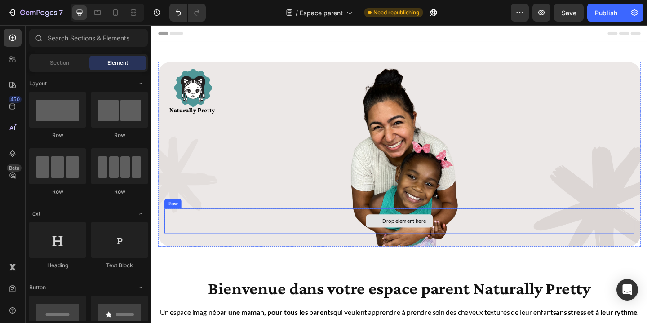
click at [215, 238] on div "Drop element here" at bounding box center [420, 238] width 511 height 27
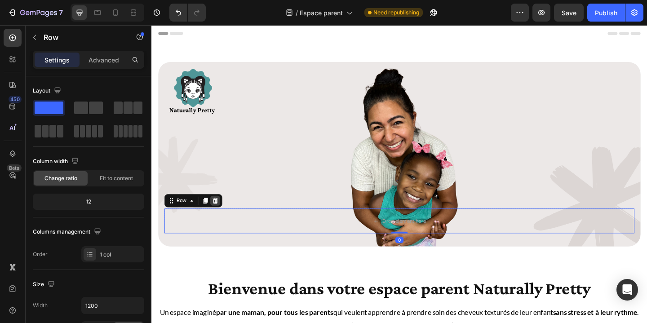
click at [220, 213] on icon at bounding box center [220, 215] width 7 height 7
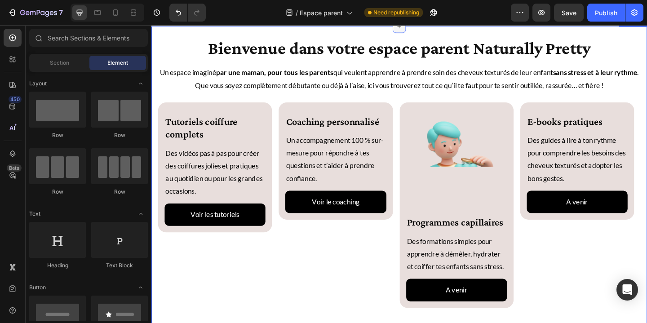
scroll to position [267, 0]
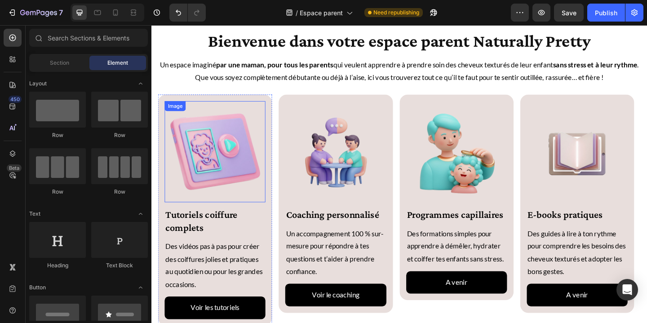
click at [190, 181] on img at bounding box center [221, 163] width 110 height 110
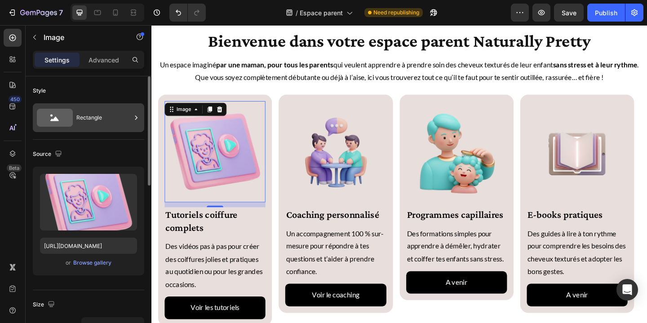
click at [97, 117] on div "Rectangle" at bounding box center [103, 117] width 55 height 21
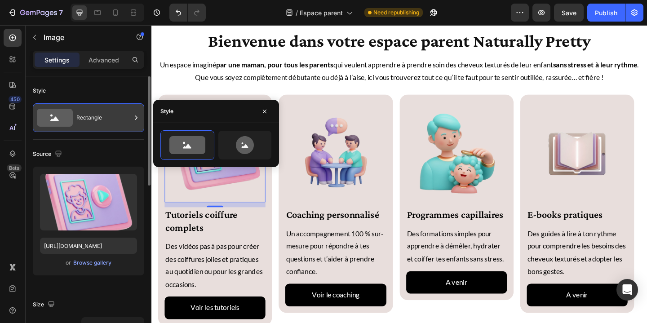
click at [115, 115] on div "Rectangle" at bounding box center [103, 117] width 55 height 21
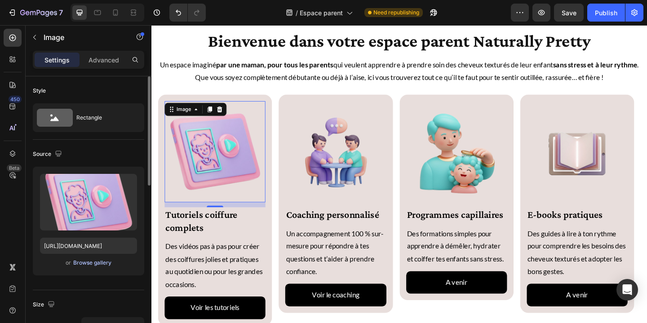
click at [98, 259] on div "Browse gallery" at bounding box center [92, 263] width 38 height 8
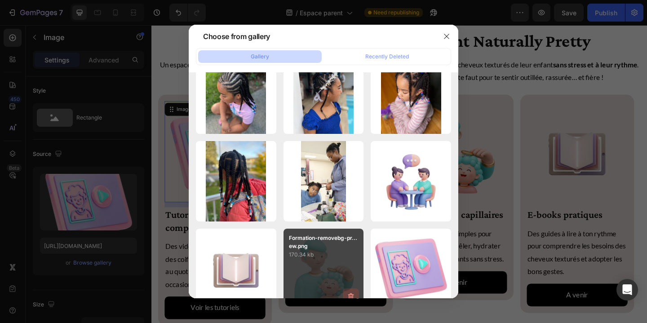
scroll to position [46, 0]
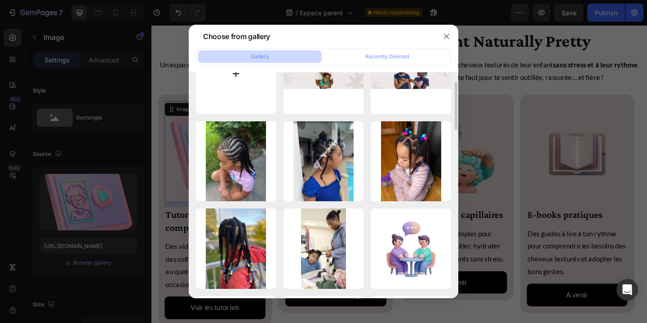
click at [234, 77] on input "file" at bounding box center [236, 74] width 80 height 80
type input "C:\fakepath\IMG_9202.jpg"
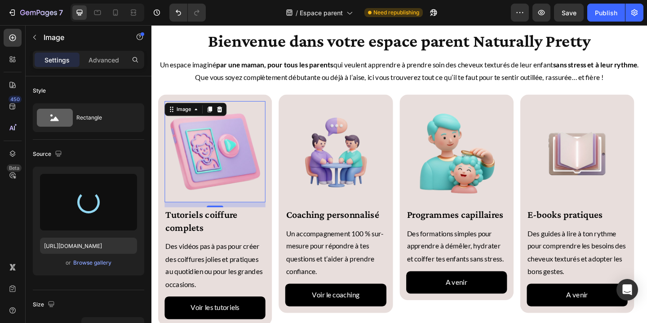
type input "[URL][DOMAIN_NAME]"
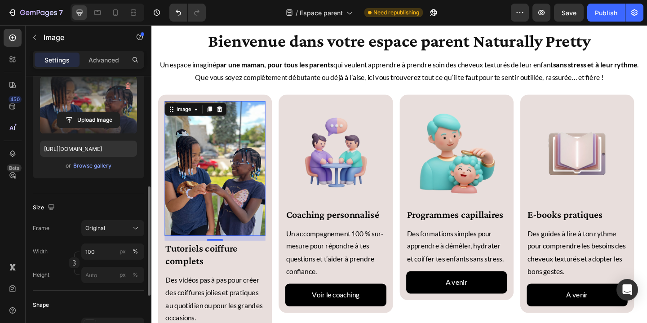
scroll to position [148, 0]
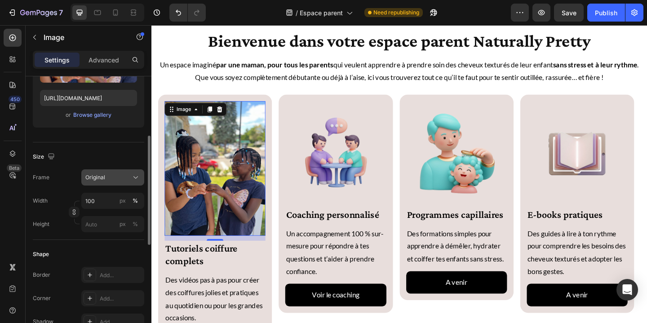
click at [134, 175] on icon at bounding box center [135, 177] width 9 height 9
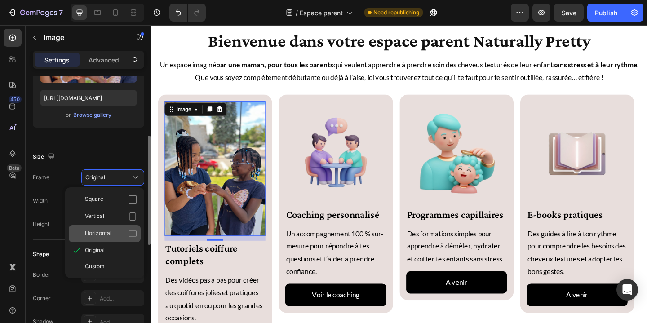
click at [120, 236] on div "Horizontal" at bounding box center [111, 233] width 52 height 9
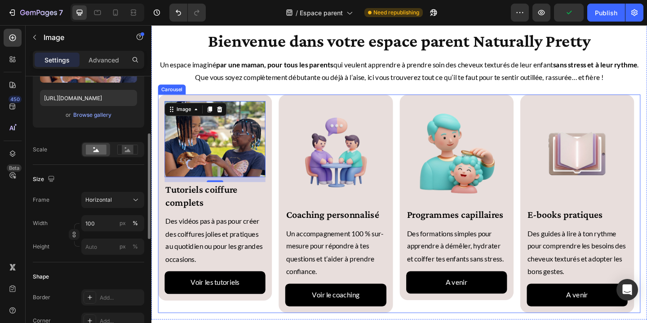
click at [287, 257] on div "Image 12 Tutoriels coiffure complets Heading Des vidéos pas à pas pour créer de…" at bounding box center [421, 219] width 525 height 237
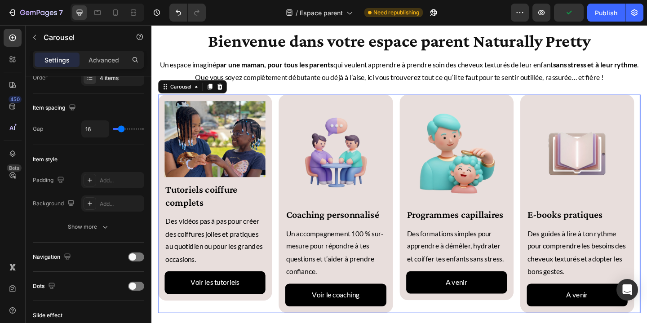
scroll to position [0, 0]
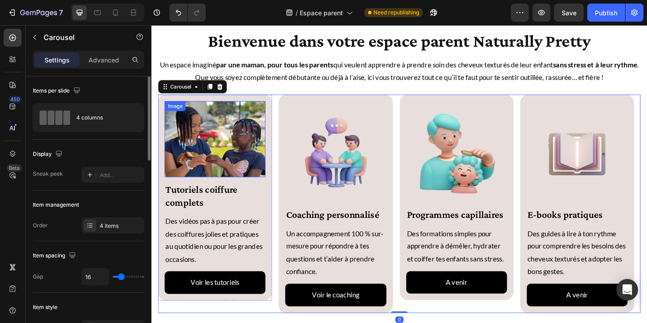
click at [243, 168] on img at bounding box center [221, 149] width 110 height 82
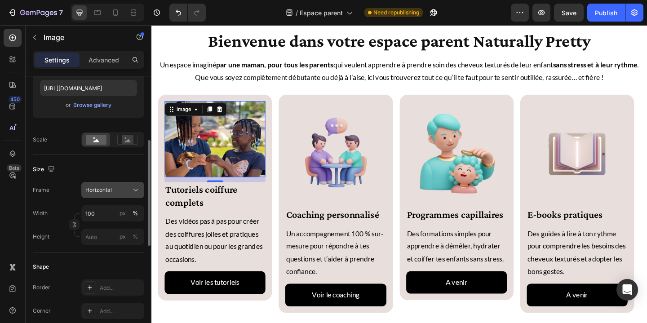
scroll to position [247, 0]
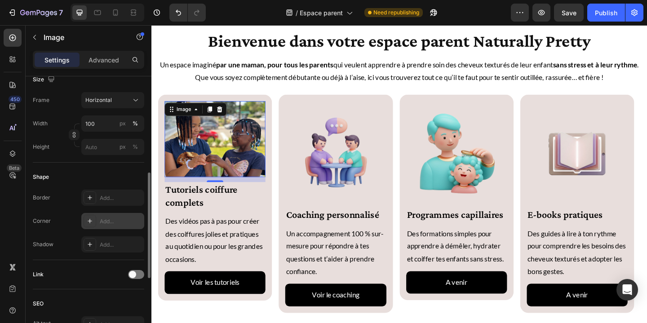
click at [123, 223] on div "Add..." at bounding box center [121, 221] width 42 height 8
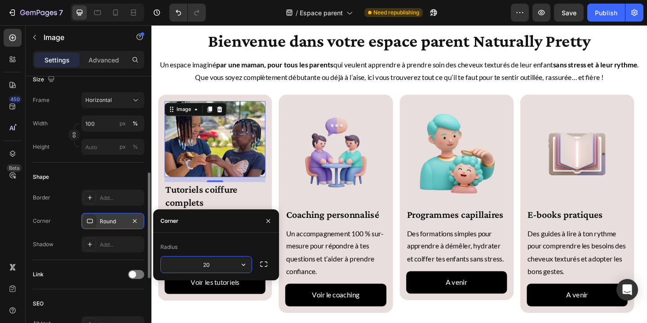
type input "20"
click at [268, 220] on icon "button" at bounding box center [268, 220] width 7 height 7
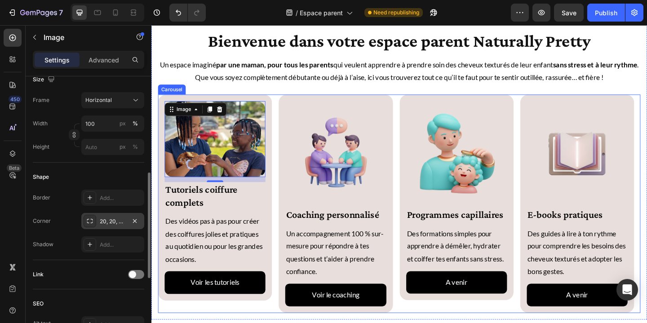
click at [289, 225] on div "Image 12 Tutoriels coiffure complets Heading Des vidéos pas à pas pour créer de…" at bounding box center [421, 219] width 525 height 237
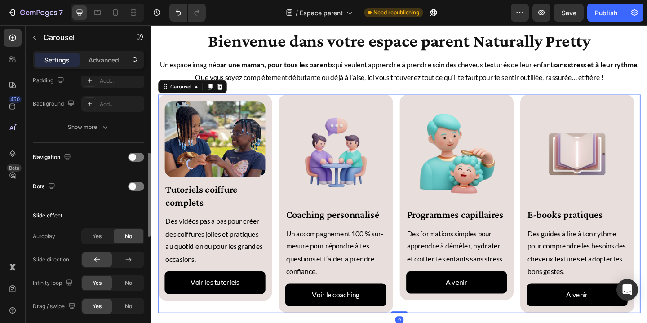
scroll to position [0, 0]
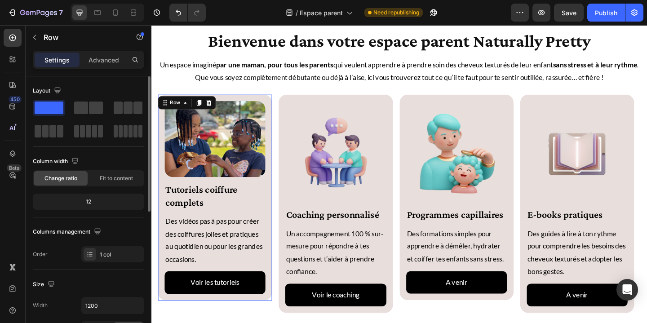
click at [281, 171] on div "Image Tutoriels coiffure complets Heading Des vidéos pas à pas pour créer des c…" at bounding box center [221, 213] width 124 height 224
click at [346, 176] on img at bounding box center [352, 163] width 110 height 110
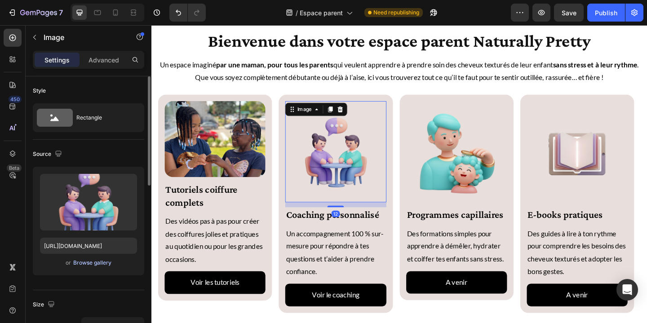
click at [100, 262] on div "Browse gallery" at bounding box center [92, 263] width 38 height 8
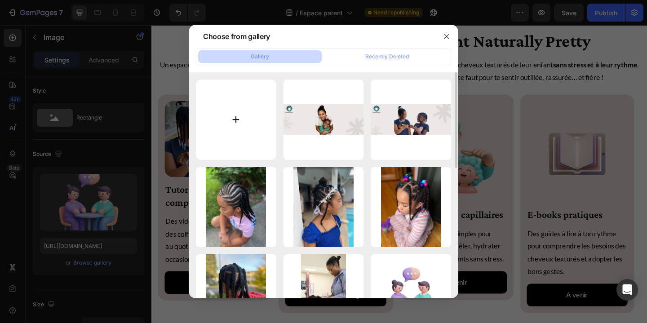
click at [233, 119] on input "file" at bounding box center [236, 119] width 80 height 80
type input "C:\fakepath\IMG_7873.JPG"
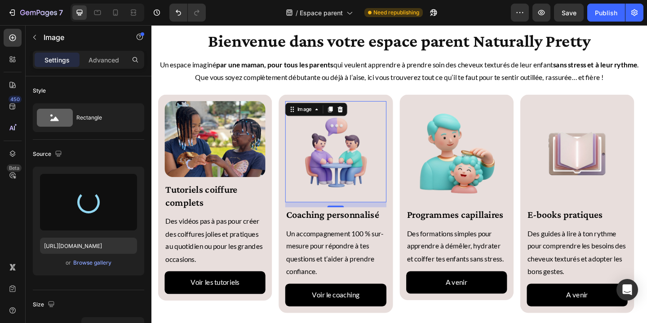
type input "[URL][DOMAIN_NAME]"
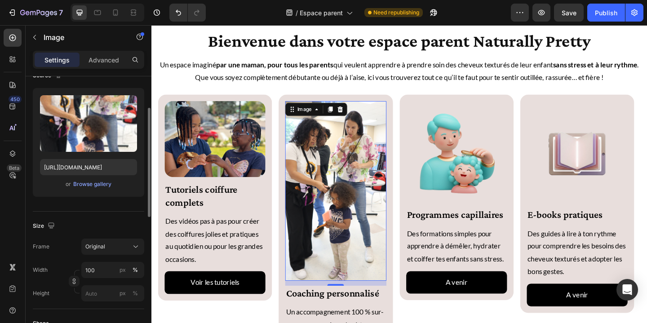
scroll to position [133, 0]
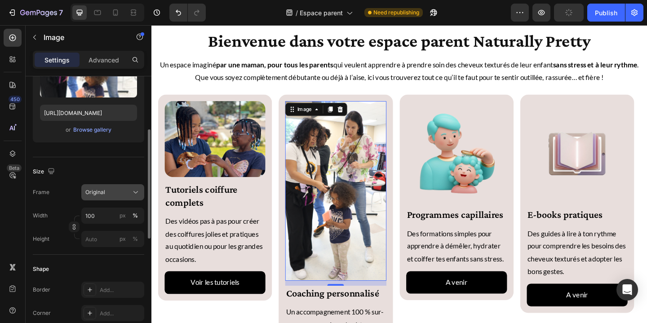
click at [128, 187] on button "Original" at bounding box center [112, 192] width 63 height 16
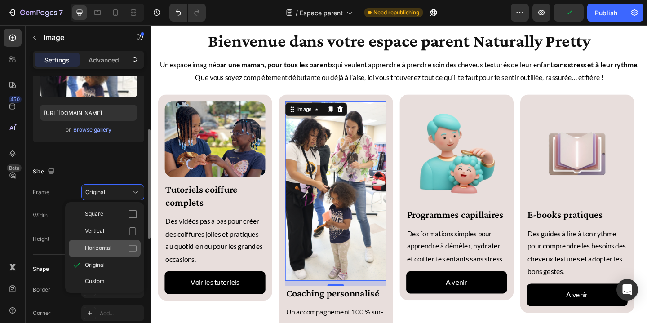
click at [115, 249] on div "Horizontal" at bounding box center [111, 248] width 52 height 9
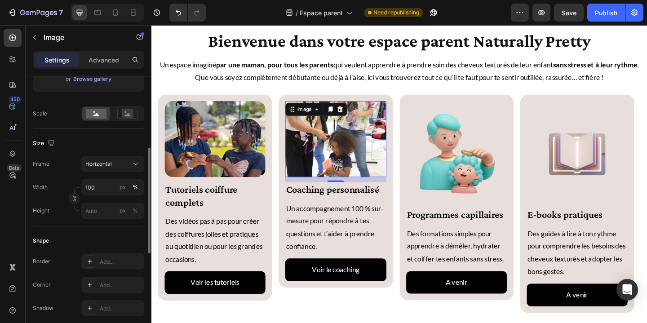
scroll to position [185, 0]
click at [377, 190] on img at bounding box center [352, 149] width 110 height 82
click at [354, 171] on img at bounding box center [352, 149] width 110 height 82
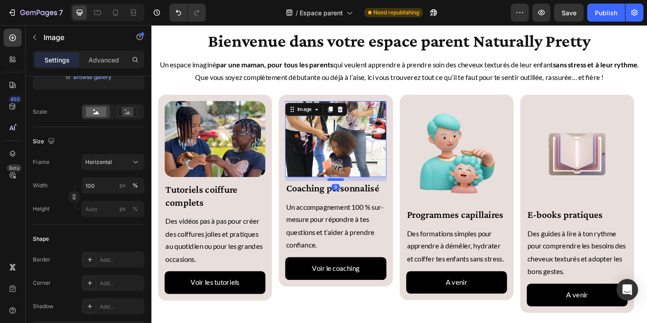
click at [353, 194] on div at bounding box center [352, 193] width 18 height 3
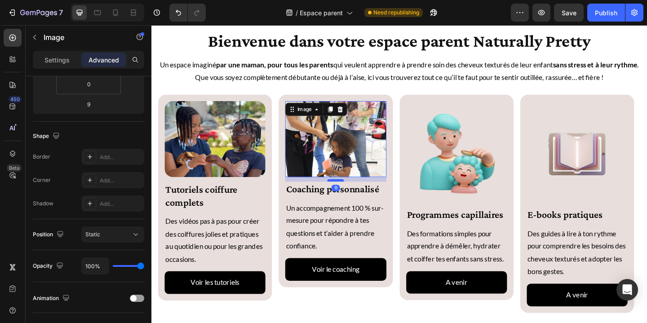
click at [354, 195] on div at bounding box center [352, 194] width 18 height 3
type input "11"
click at [335, 264] on p "Un accompagnement 100 % sur-mesure pour répondre à tes questions et t’aider à p…" at bounding box center [352, 244] width 108 height 55
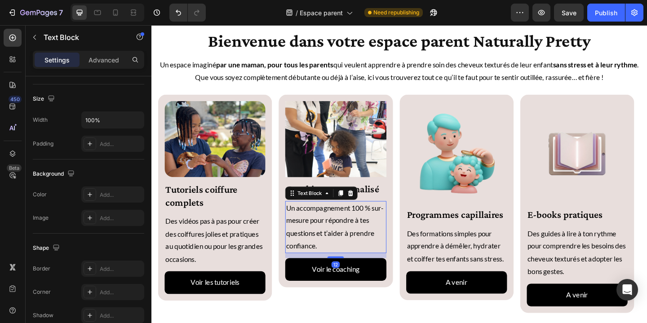
scroll to position [0, 0]
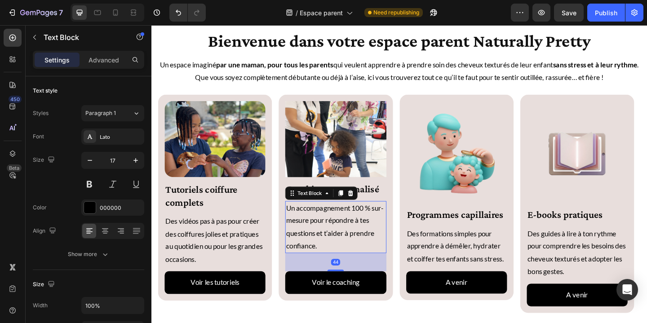
drag, startPoint x: 352, startPoint y: 291, endPoint x: 366, endPoint y: 287, distance: 14.6
click at [353, 293] on div at bounding box center [352, 292] width 18 height 2
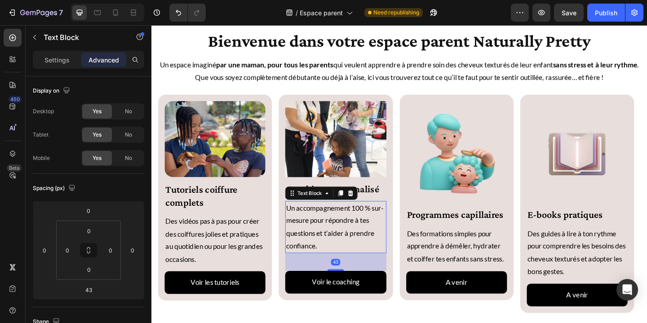
click at [381, 264] on p "Un accompagnement 100 % sur-mesure pour répondre à tes questions et t’aider à p…" at bounding box center [352, 244] width 108 height 55
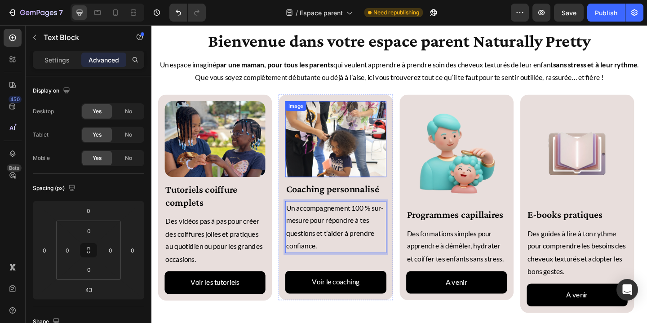
click at [352, 169] on img at bounding box center [352, 149] width 110 height 82
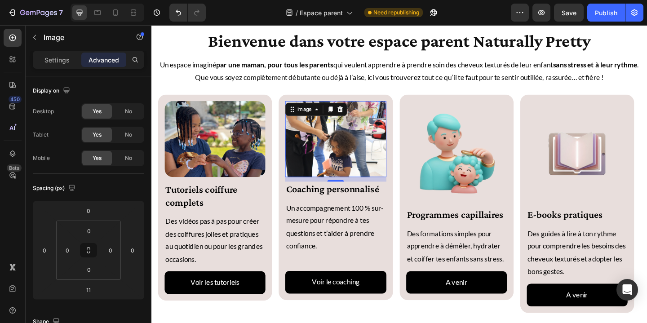
click at [362, 168] on img at bounding box center [352, 149] width 110 height 82
click at [357, 169] on img at bounding box center [352, 149] width 110 height 82
click at [46, 59] on p "Settings" at bounding box center [56, 59] width 25 height 9
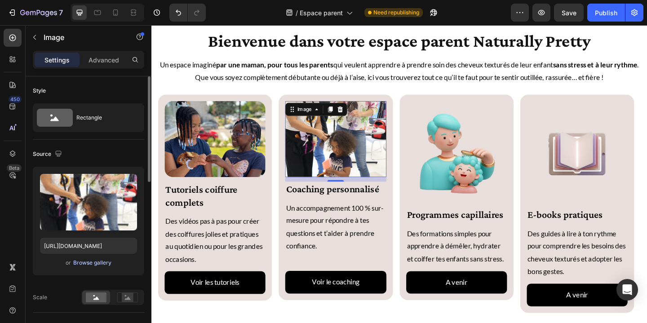
click at [98, 264] on div "Browse gallery" at bounding box center [92, 263] width 38 height 8
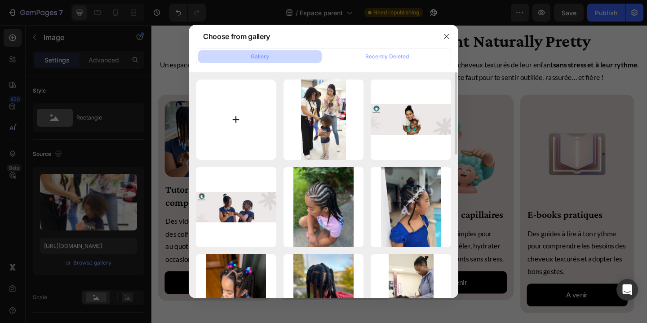
click at [238, 123] on input "file" at bounding box center [236, 119] width 80 height 80
type input "C:\fakepath\IMG_7890.JPG"
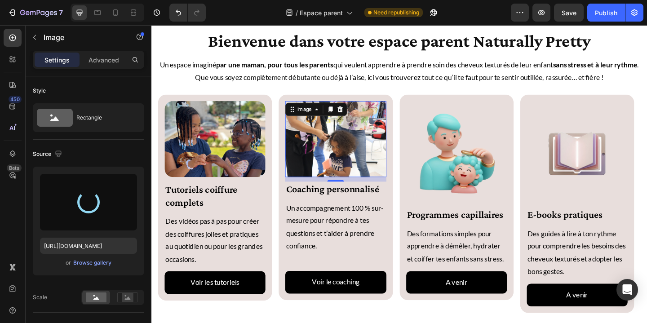
type input "https://cdn.shopify.com/s/files/1/0818/5200/6678/files/gempages_546969932928123…"
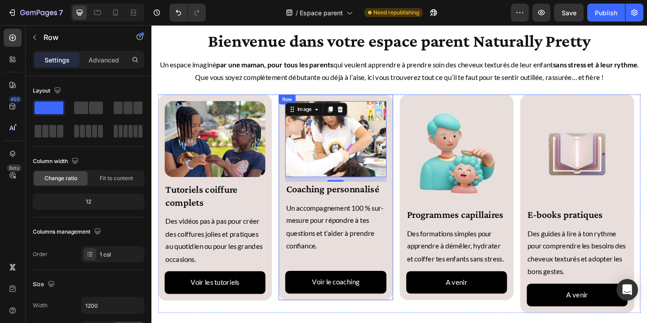
click at [410, 225] on div "Image 11 Coaching personnalisé Heading Un accompagnement 100 % sur-mesure pour …" at bounding box center [352, 212] width 124 height 223
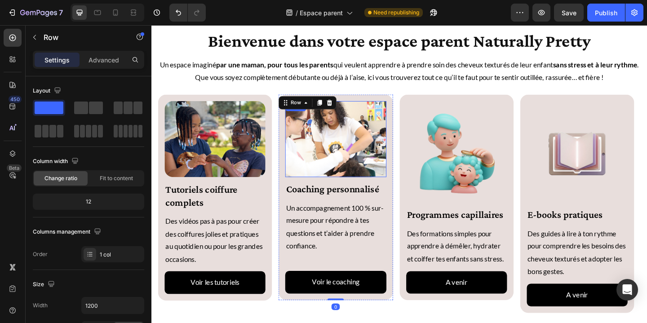
click at [384, 190] on img at bounding box center [352, 149] width 110 height 82
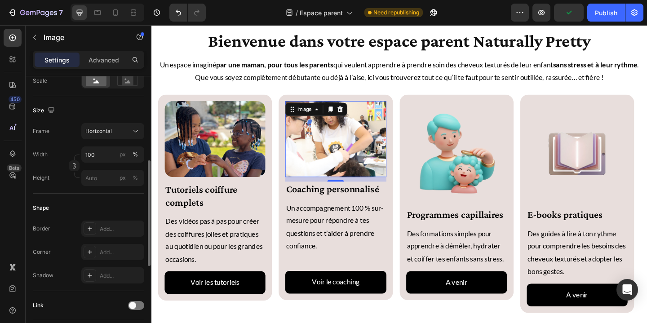
scroll to position [218, 0]
click at [119, 255] on div "Add..." at bounding box center [112, 250] width 63 height 16
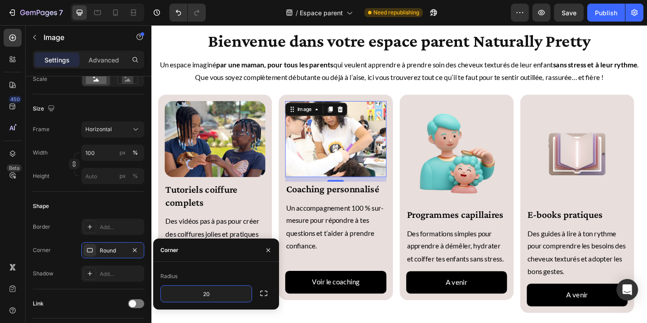
type input "20"
click at [266, 247] on icon "button" at bounding box center [268, 250] width 7 height 7
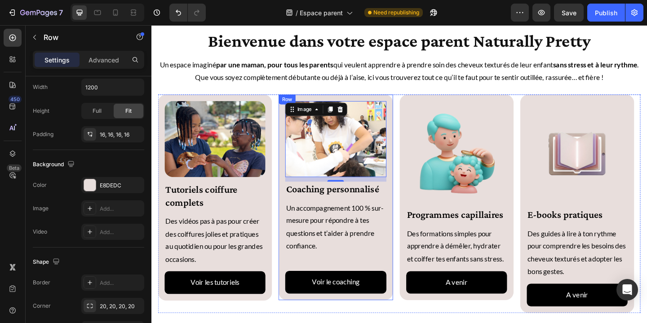
click at [312, 291] on div "Image 11 Coaching personnalisé Heading Un accompagnement 100 % sur-mesure pour …" at bounding box center [352, 212] width 110 height 209
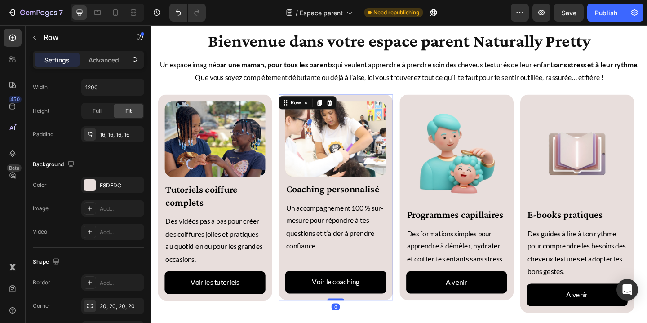
scroll to position [0, 0]
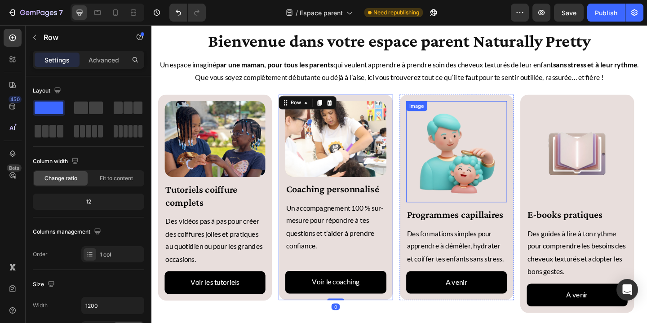
click at [473, 183] on img at bounding box center [483, 163] width 110 height 110
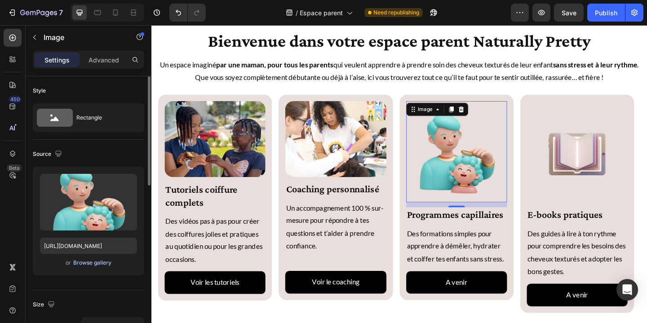
click at [107, 265] on div "Browse gallery" at bounding box center [92, 263] width 38 height 8
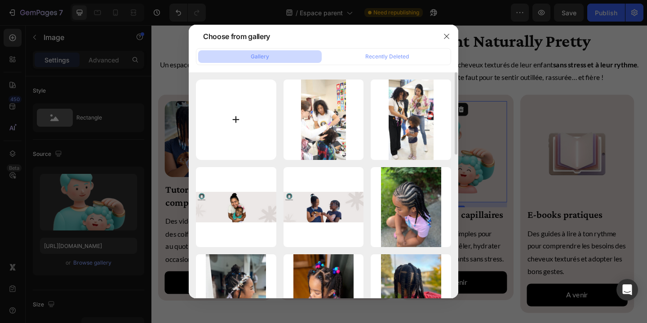
click at [239, 121] on input "file" at bounding box center [236, 119] width 80 height 80
type input "C:\fakepath\Capture d’écran, le 2025-08-27 à 15.53.52.png"
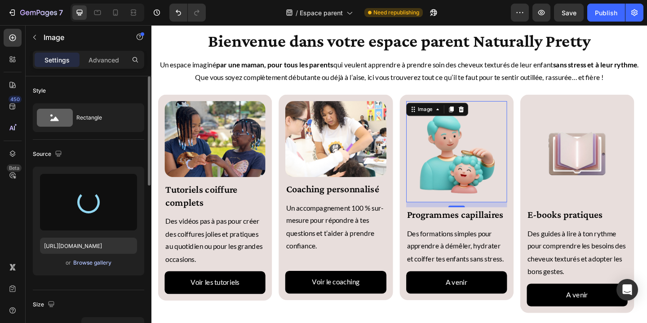
type input "https://cdn.shopify.com/s/files/1/0818/5200/6678/files/gempages_546969932928123…"
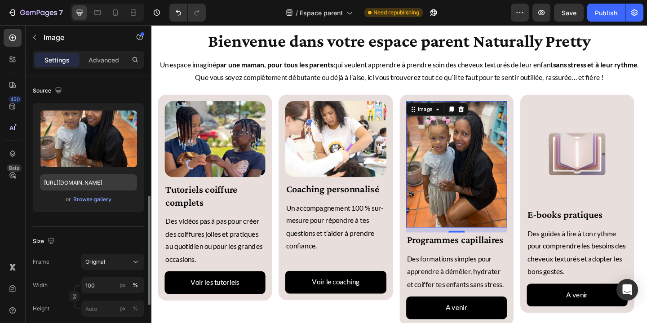
scroll to position [131, 0]
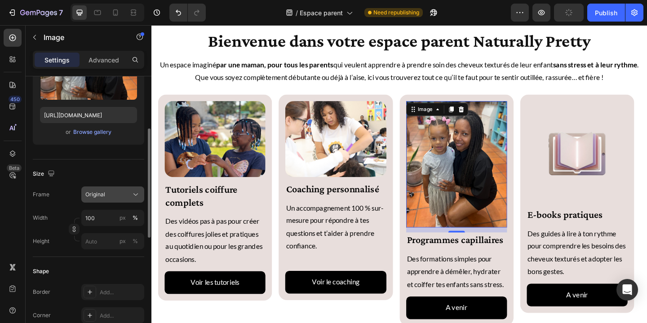
click at [134, 196] on icon at bounding box center [135, 194] width 9 height 9
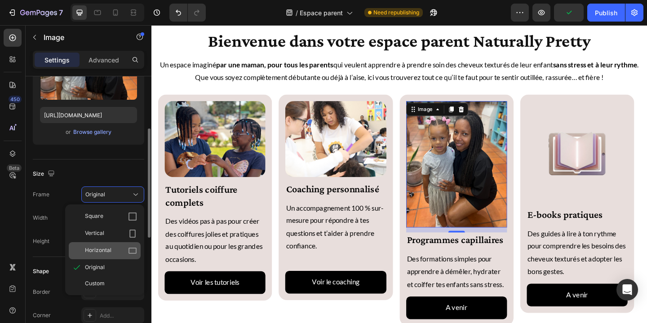
click at [123, 251] on div "Horizontal" at bounding box center [111, 250] width 52 height 9
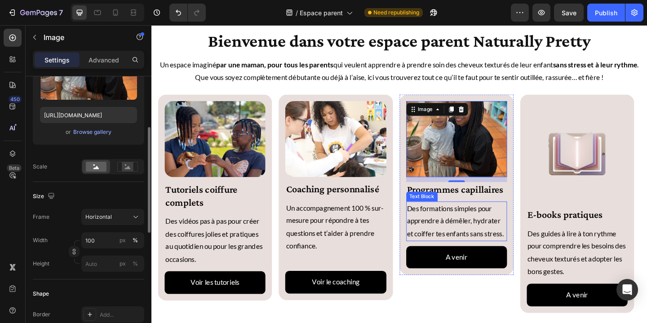
click at [523, 236] on p "Des formations simples pour apprendre à démêler, hydrater et coiffer tes enfant…" at bounding box center [483, 238] width 108 height 41
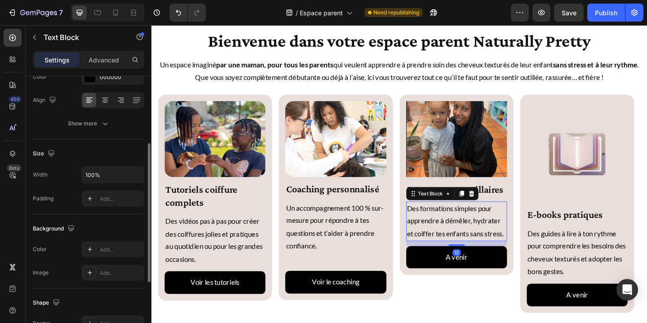
scroll to position [0, 0]
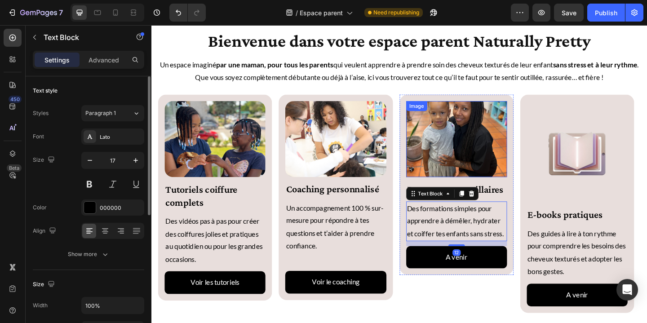
click at [505, 162] on img at bounding box center [483, 149] width 110 height 82
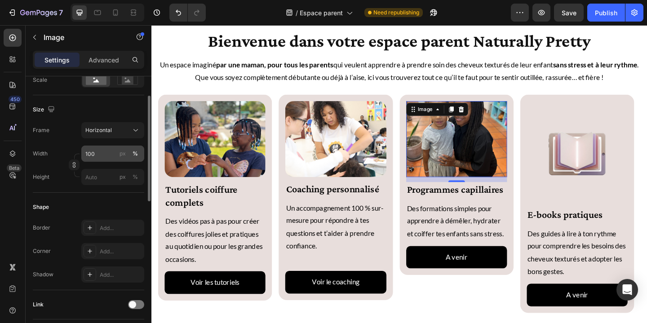
scroll to position [278, 0]
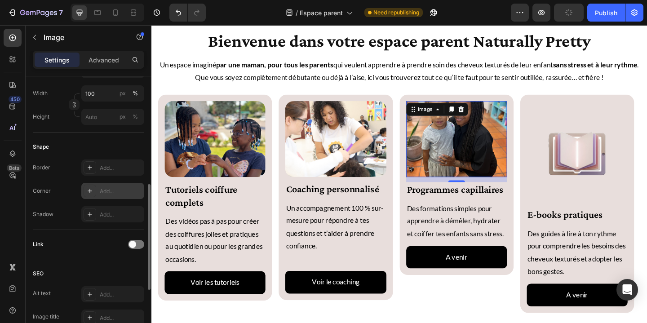
click at [98, 193] on div "Add..." at bounding box center [112, 191] width 63 height 16
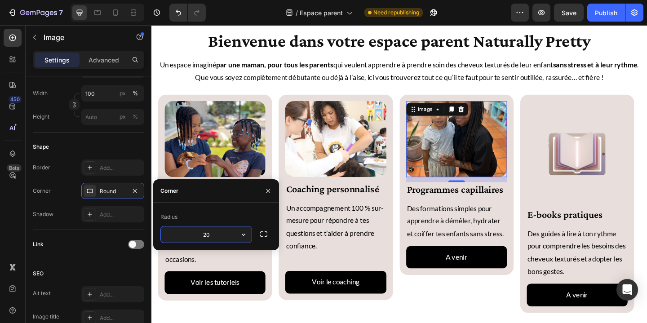
type input "20"
click at [519, 258] on p "Des formations simples pour apprendre à démêler, hydrater et coiffer tes enfant…" at bounding box center [483, 238] width 108 height 41
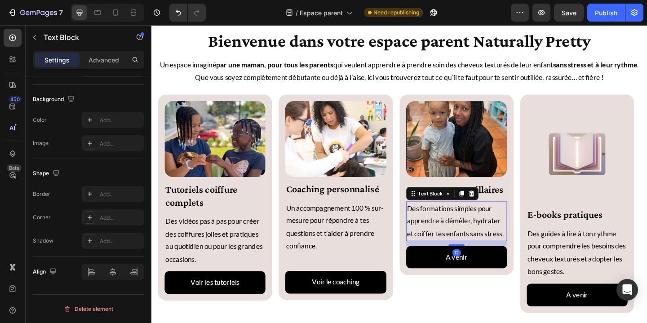
scroll to position [0, 0]
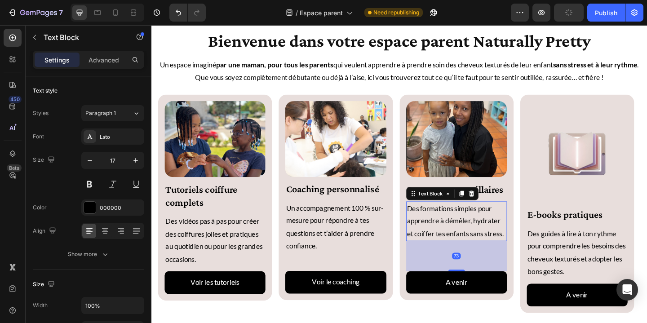
drag, startPoint x: 488, startPoint y: 278, endPoint x: 546, endPoint y: 286, distance: 58.4
click at [488, 293] on div at bounding box center [483, 292] width 18 height 2
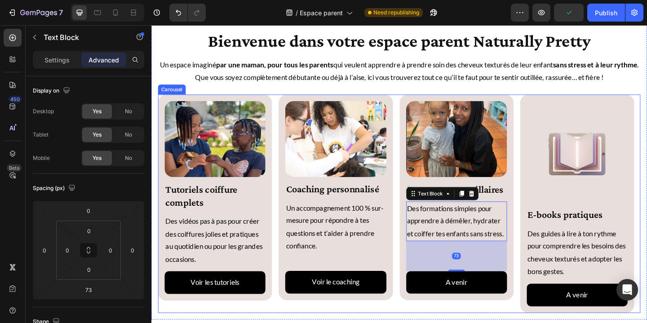
click at [546, 286] on div "Image Tutoriels coiffure complets Heading Des vidéos pas à pas pour créer des c…" at bounding box center [421, 219] width 525 height 237
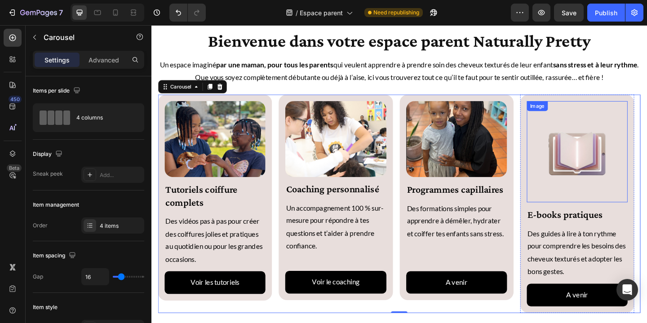
click at [615, 189] on img at bounding box center [615, 163] width 110 height 110
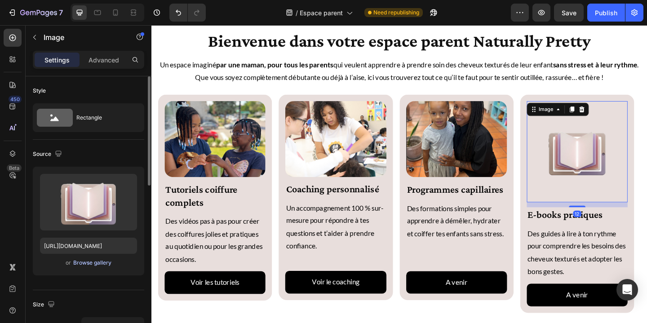
click at [96, 265] on div "Browse gallery" at bounding box center [92, 263] width 38 height 8
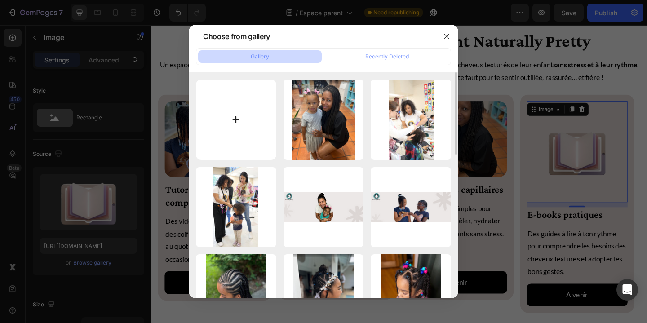
click at [242, 117] on input "file" at bounding box center [236, 119] width 80 height 80
type input "C:\fakepath\Mock up Bonus et guide.png"
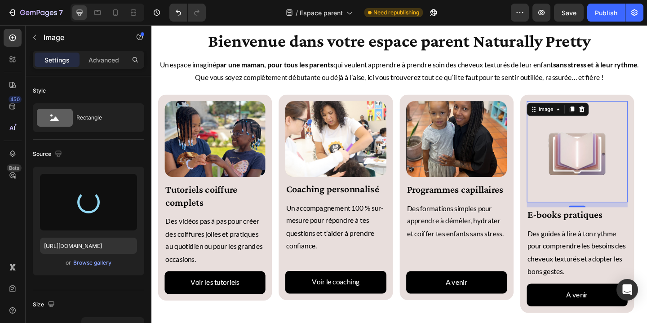
type input "https://cdn.shopify.com/s/files/1/0818/5200/6678/files/gempages_546969932928123…"
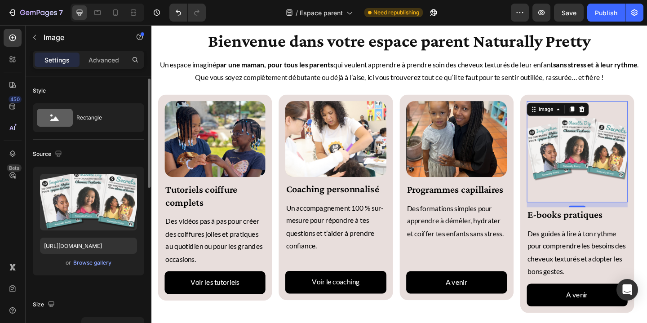
scroll to position [118, 0]
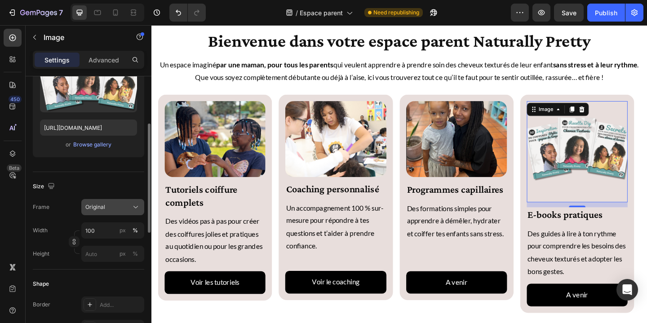
click at [121, 215] on button "Original" at bounding box center [112, 207] width 63 height 16
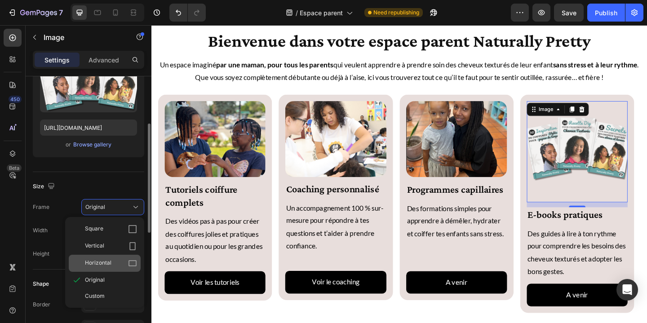
click at [115, 262] on div "Horizontal" at bounding box center [111, 263] width 52 height 9
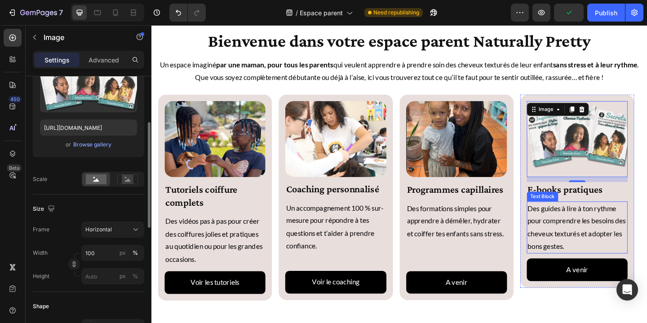
click at [646, 253] on p "Des guides à lire à ton rythme pour comprendre les besoins des cheveux texturés…" at bounding box center [614, 245] width 108 height 55
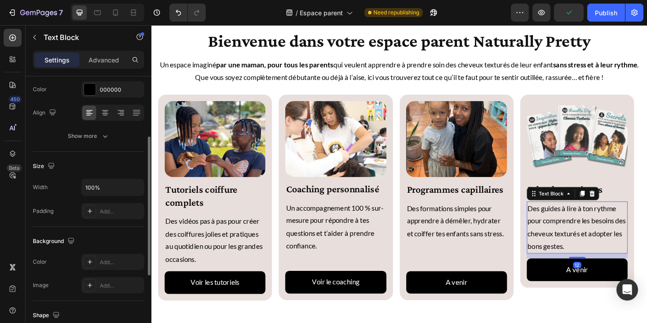
scroll to position [0, 0]
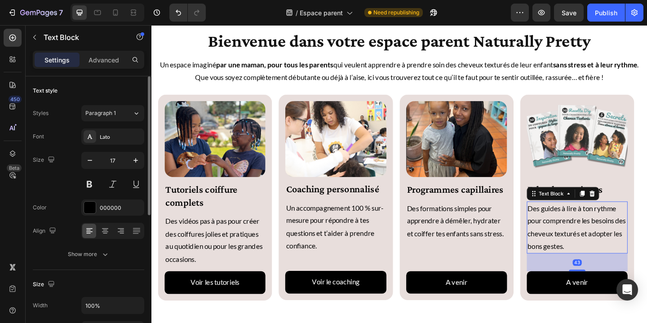
drag, startPoint x: 615, startPoint y: 291, endPoint x: 571, endPoint y: 292, distance: 44.5
click at [616, 293] on div at bounding box center [614, 292] width 18 height 2
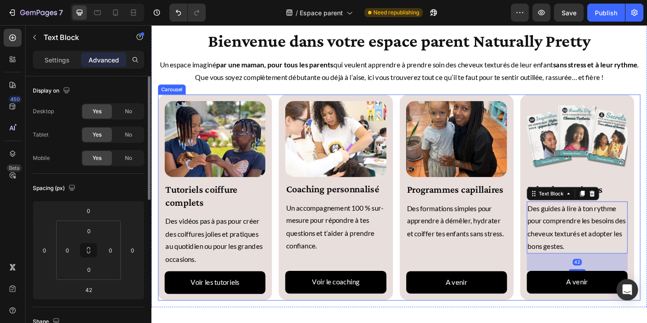
click at [531, 288] on div "Image Programmes capillaires Heading Des formations simples pour apprendre à dé…" at bounding box center [483, 212] width 110 height 209
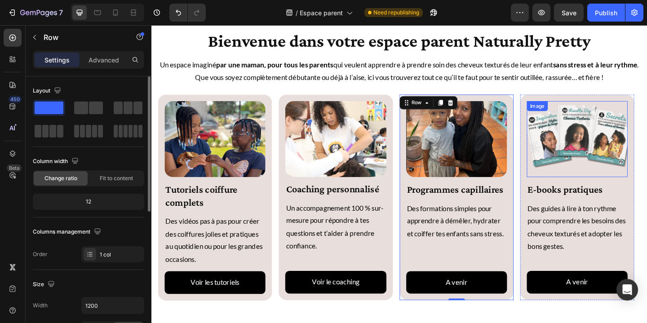
click at [612, 154] on img at bounding box center [615, 149] width 110 height 82
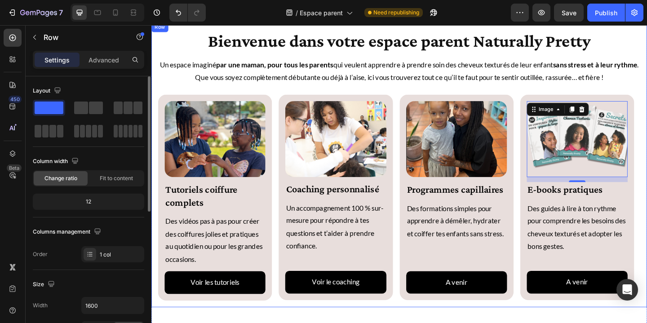
click at [525, 110] on div "Bienvenue dans votre espace parent Naturally Pretty Heading Un espace imaginé p…" at bounding box center [421, 177] width 525 height 296
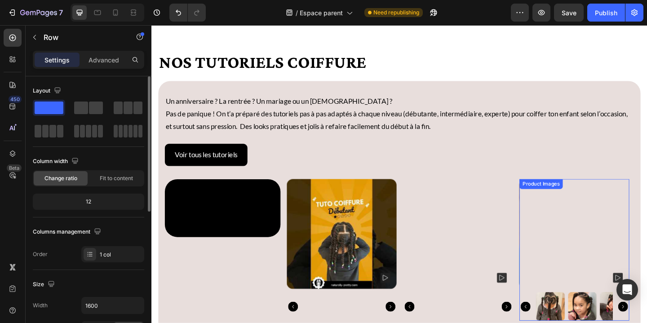
scroll to position [696, 0]
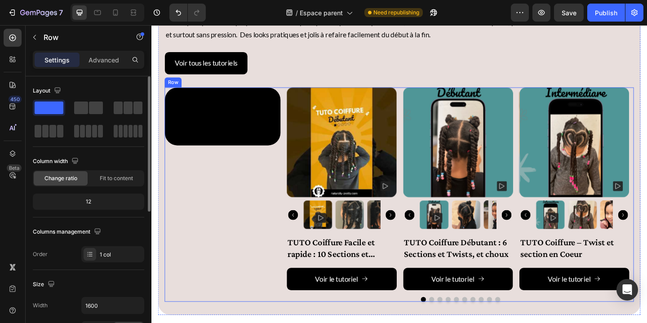
click at [293, 96] on div "Video Product Images TUTO Coiffure Facile et rapide : 10 Sections et Twists Pro…" at bounding box center [421, 209] width 510 height 233
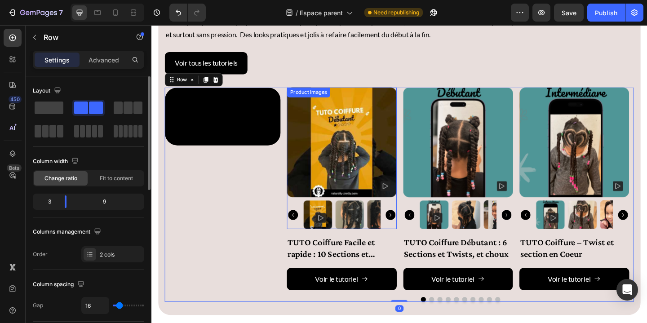
click at [300, 97] on div "Product Images" at bounding box center [322, 98] width 44 height 8
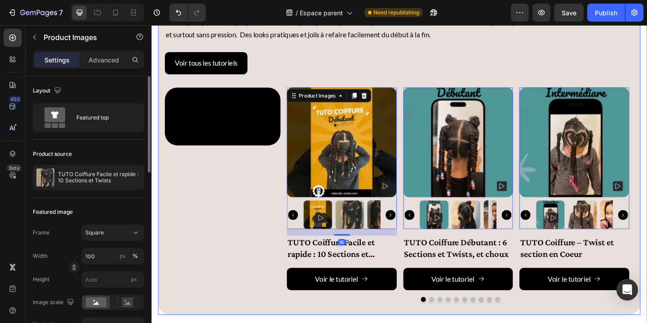
click at [304, 91] on div "Voir tous les tutoriels Button" at bounding box center [421, 73] width 510 height 39
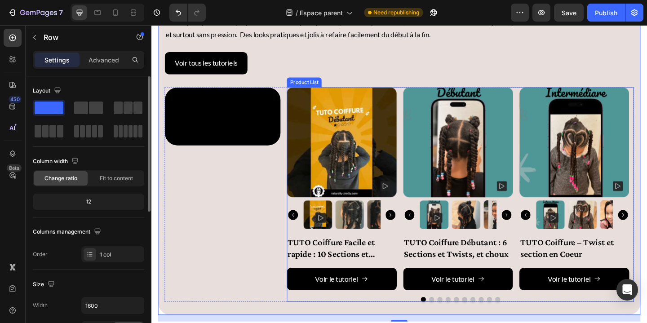
click at [421, 318] on div "Product Images TUTO Coiffure Facile et rapide : 10 Sections et Twists Product T…" at bounding box center [487, 209] width 377 height 233
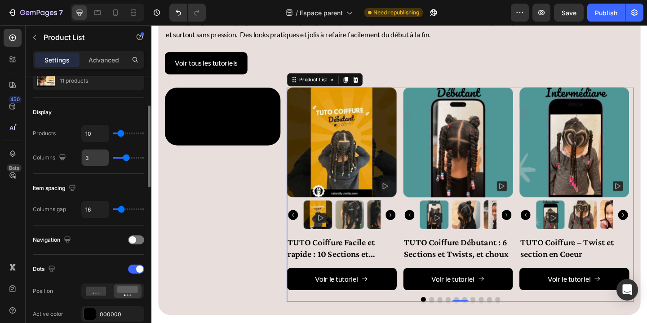
scroll to position [128, 0]
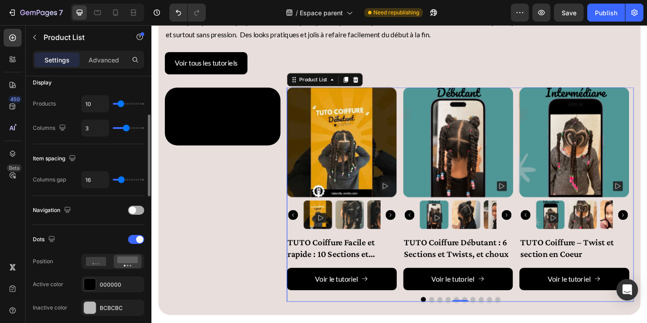
click at [139, 210] on div at bounding box center [136, 210] width 16 height 9
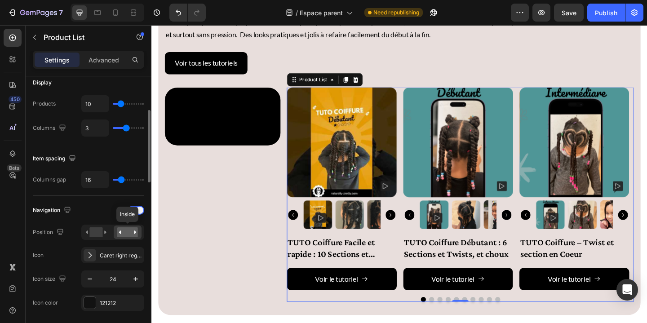
click at [129, 234] on rect at bounding box center [127, 232] width 21 height 10
click at [101, 234] on rect at bounding box center [95, 232] width 13 height 10
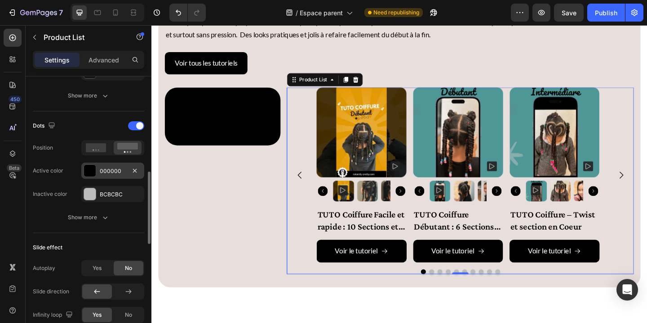
scroll to position [409, 0]
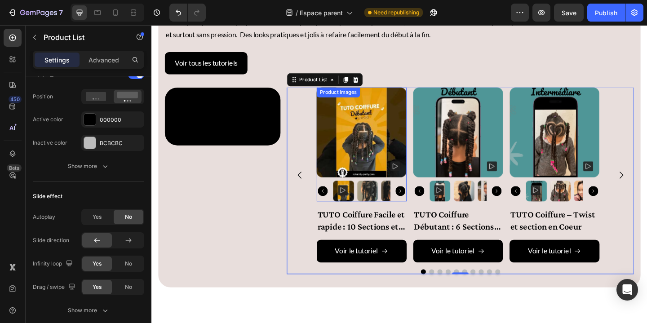
click at [384, 154] on img at bounding box center [380, 142] width 98 height 98
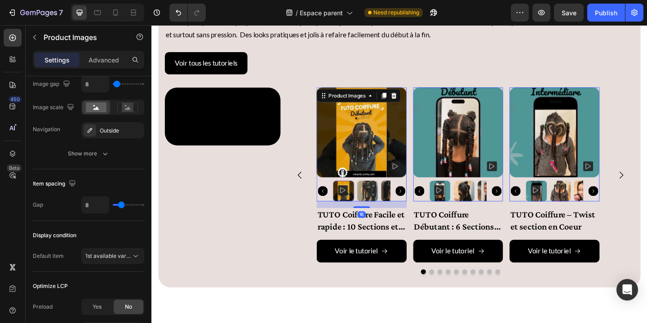
scroll to position [0, 0]
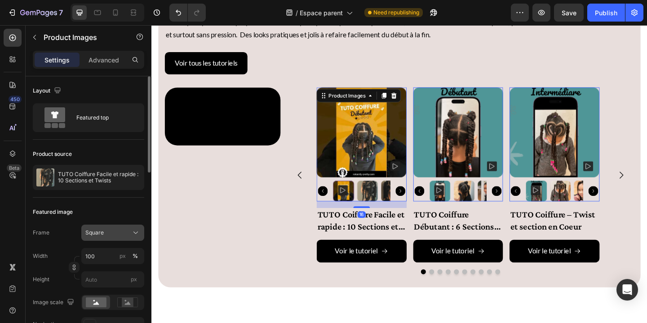
click at [134, 232] on icon at bounding box center [135, 232] width 9 height 9
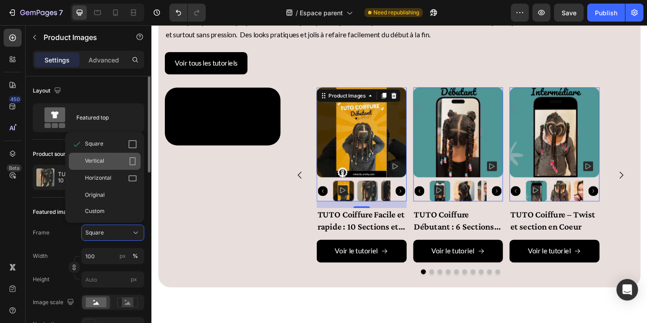
click at [131, 160] on icon at bounding box center [132, 161] width 9 height 9
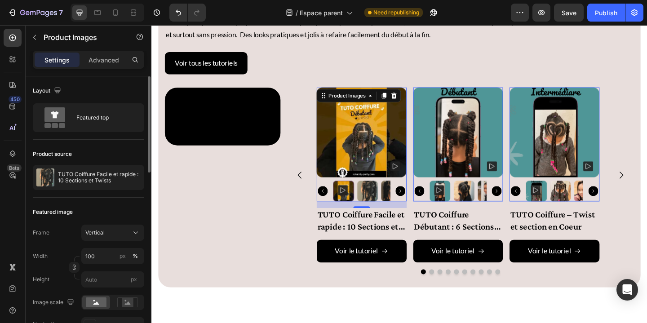
click at [108, 163] on div "Product source TUTO Coiffure Facile et rapide : 10 Sections et Twists" at bounding box center [88, 169] width 111 height 58
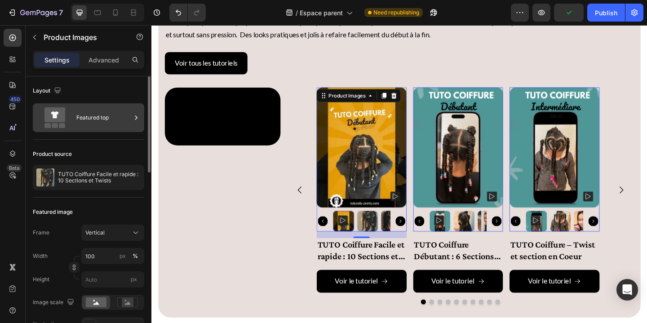
click at [89, 117] on div "Featured top" at bounding box center [103, 117] width 55 height 21
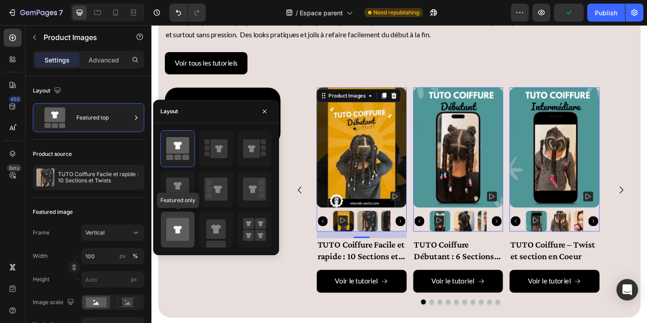
drag, startPoint x: 175, startPoint y: 234, endPoint x: 180, endPoint y: 229, distance: 7.9
click at [175, 234] on icon at bounding box center [177, 229] width 23 height 23
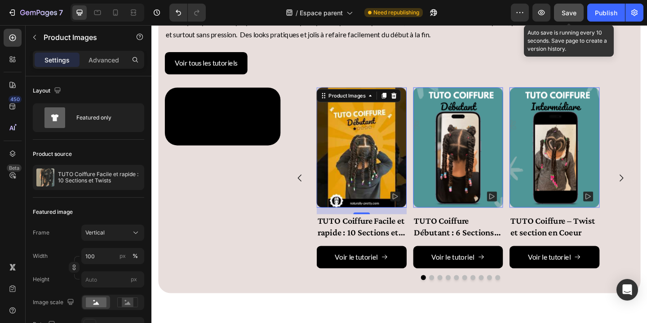
click at [569, 14] on span "Save" at bounding box center [568, 13] width 15 height 8
click at [569, 13] on span "Save" at bounding box center [568, 13] width 15 height 8
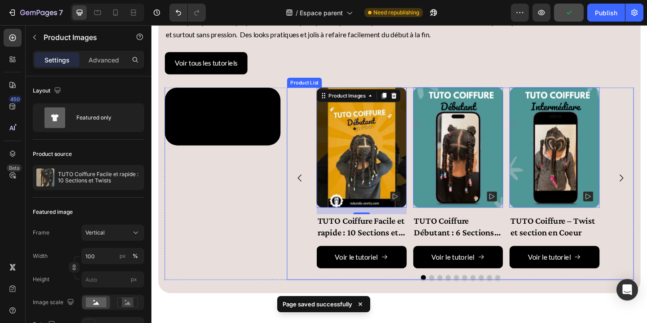
click at [646, 107] on div "Product Images 16 TUTO Coiffure Facile et rapide : 10 Sections et Twists Produc…" at bounding box center [487, 191] width 377 height 197
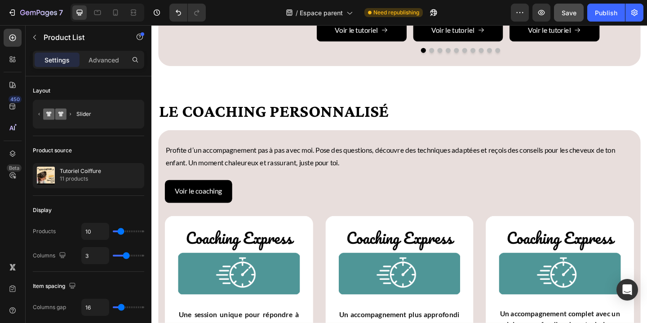
scroll to position [1104, 0]
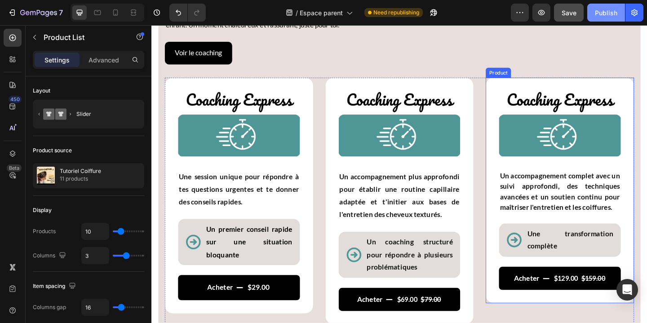
click at [608, 11] on div "Publish" at bounding box center [606, 12] width 22 height 9
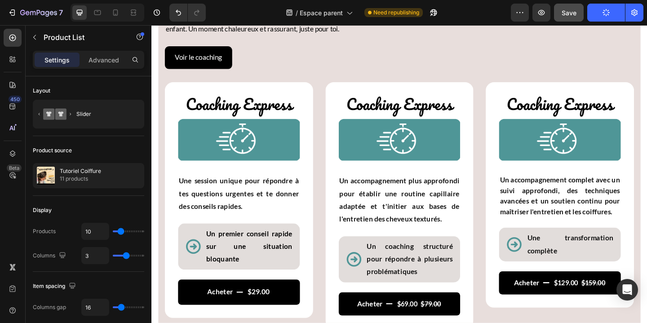
click at [606, 14] on icon "button" at bounding box center [606, 13] width 8 height 8
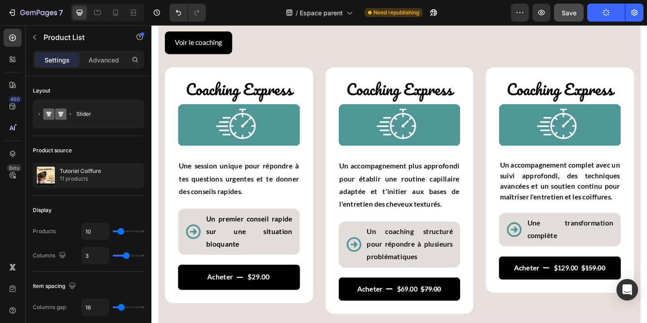
scroll to position [803, 0]
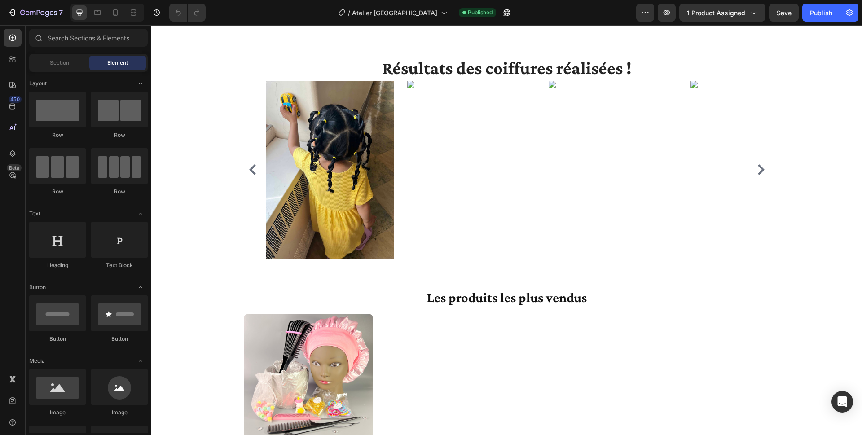
scroll to position [1792, 0]
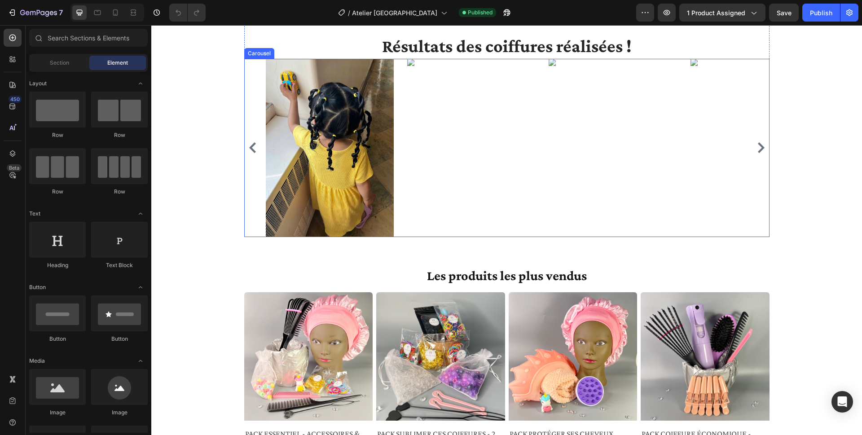
click at [426, 86] on div "Image" at bounding box center [471, 148] width 128 height 178
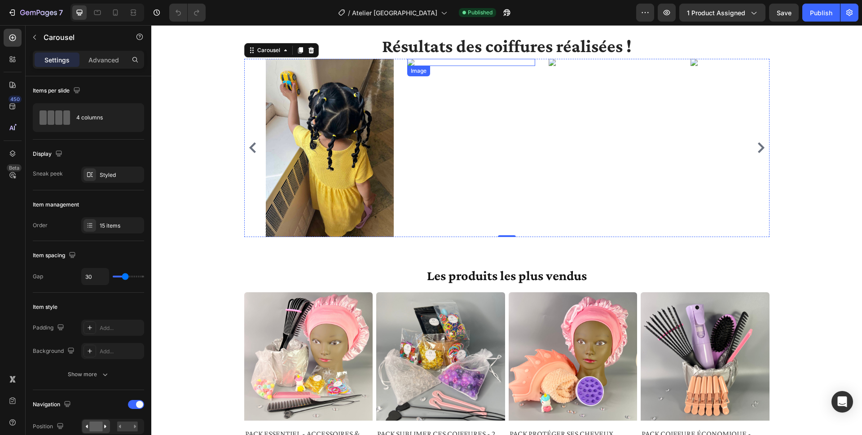
click at [409, 63] on img at bounding box center [471, 62] width 128 height 7
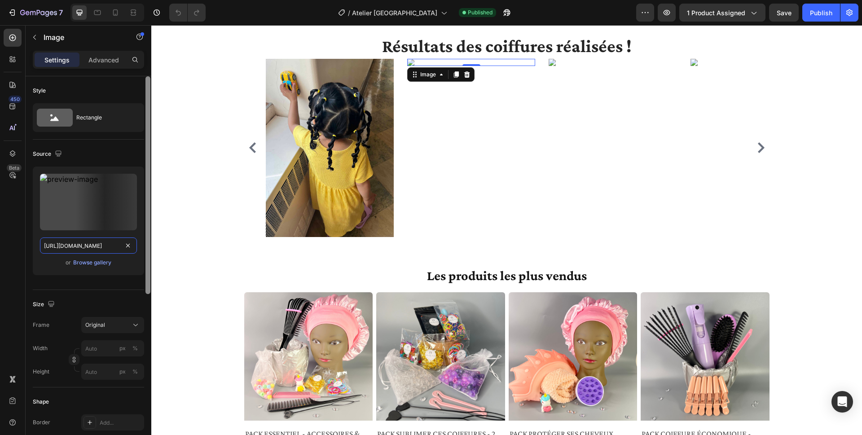
scroll to position [0, 273]
drag, startPoint x: 42, startPoint y: 246, endPoint x: 149, endPoint y: 247, distance: 106.9
click at [149, 247] on div "Style Rectangle Source Upload Image [URL][DOMAIN_NAME] or Browse gallery Size F…" at bounding box center [89, 268] width 126 height 384
click at [101, 265] on div "Browse gallery" at bounding box center [92, 263] width 38 height 8
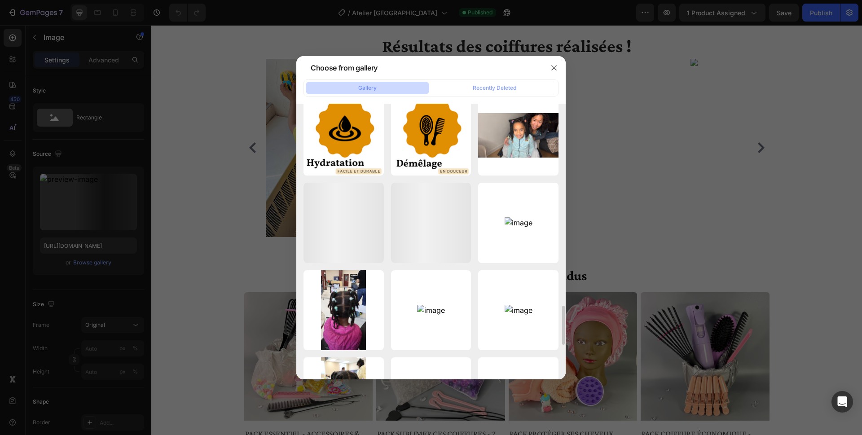
scroll to position [1416, 0]
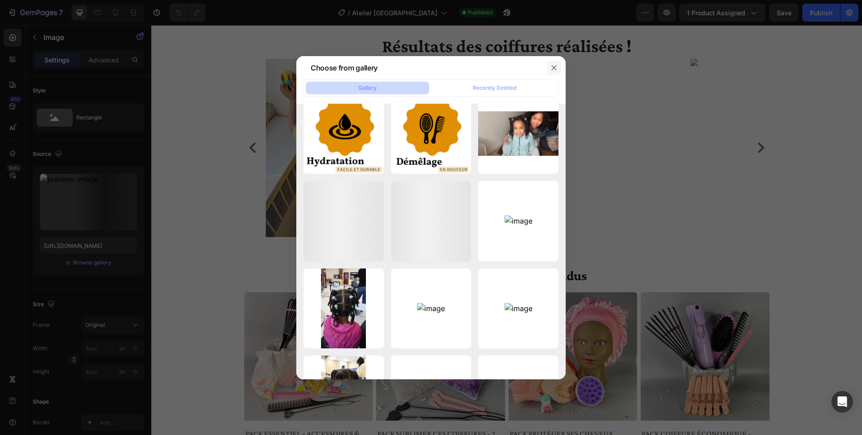
click at [559, 66] on button "button" at bounding box center [554, 68] width 14 height 14
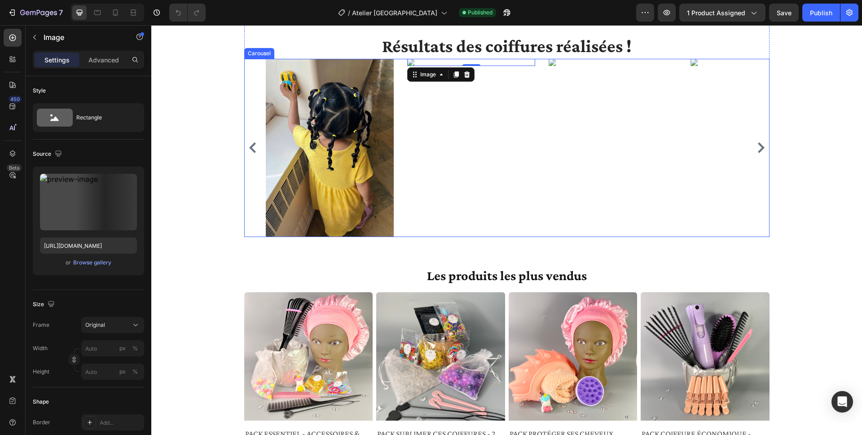
click at [646, 147] on icon "Carousel Next Arrow" at bounding box center [761, 147] width 11 height 11
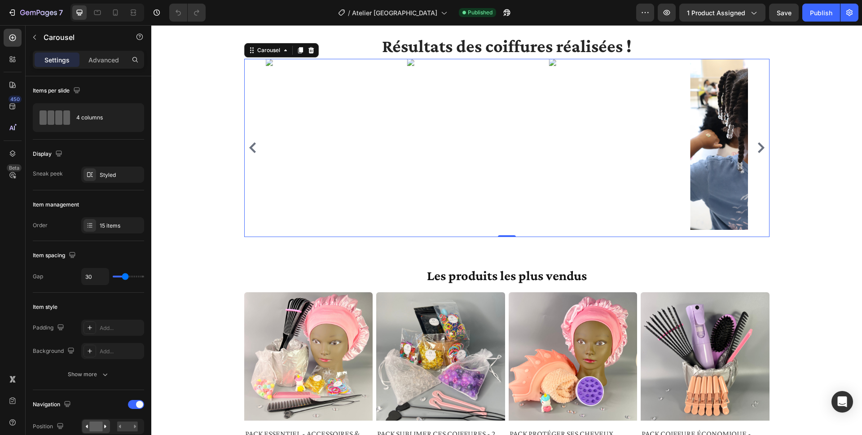
click at [646, 148] on icon "Carousel Next Arrow" at bounding box center [761, 147] width 11 height 11
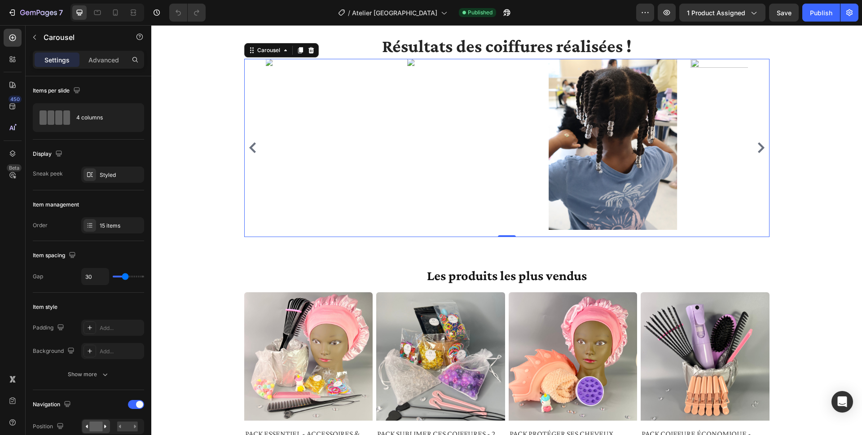
click at [646, 146] on icon "Carousel Next Arrow" at bounding box center [761, 147] width 7 height 11
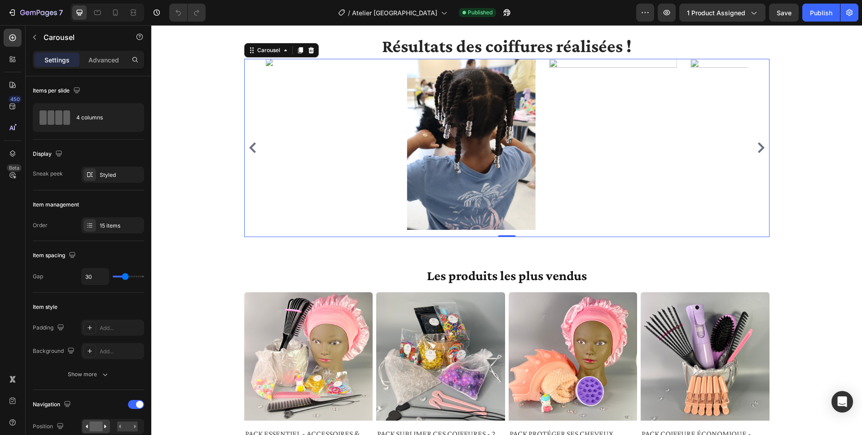
click at [646, 145] on icon "Carousel Next Arrow" at bounding box center [761, 147] width 7 height 11
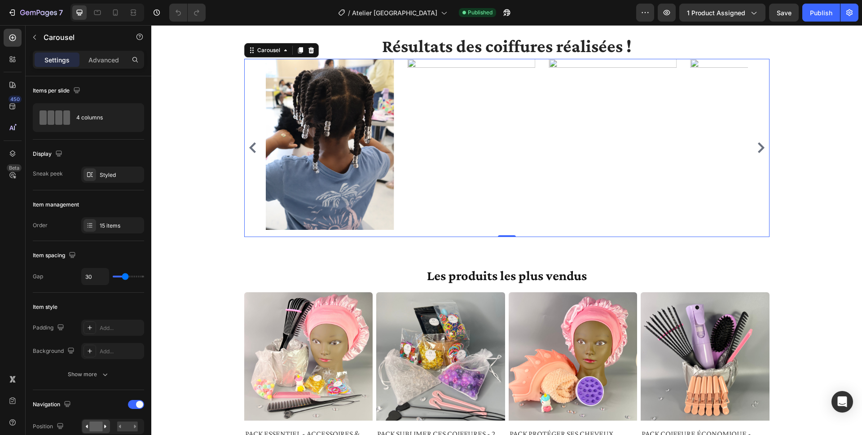
click at [646, 148] on icon "Carousel Next Arrow" at bounding box center [761, 147] width 7 height 11
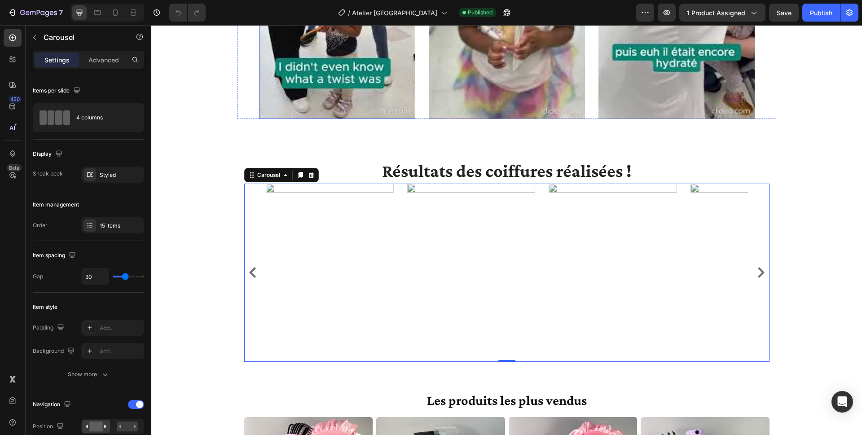
scroll to position [1782, 0]
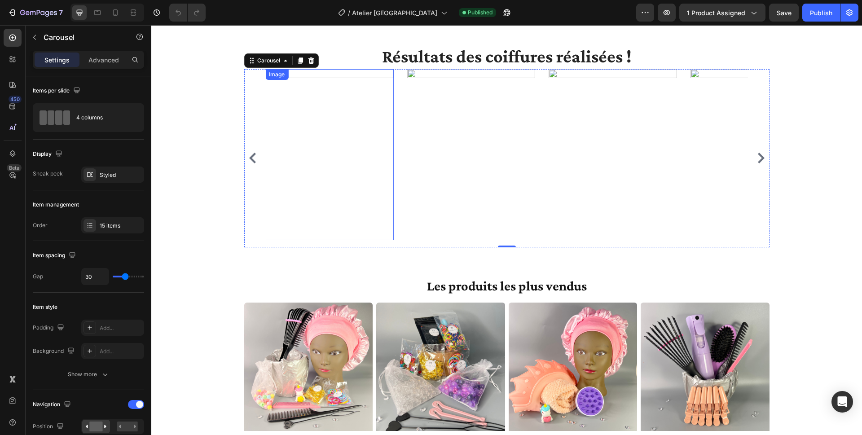
click at [307, 74] on img at bounding box center [329, 154] width 128 height 171
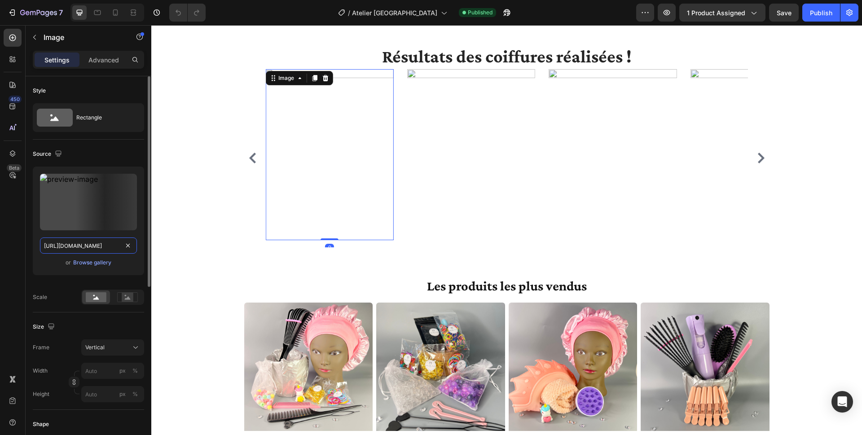
click at [95, 250] on input "[URL][DOMAIN_NAME]" at bounding box center [88, 246] width 97 height 16
paste input "atelier-coiffure-twists-parents-fiers.jpg?v=1755656176"
type input "[URL][DOMAIN_NAME]"
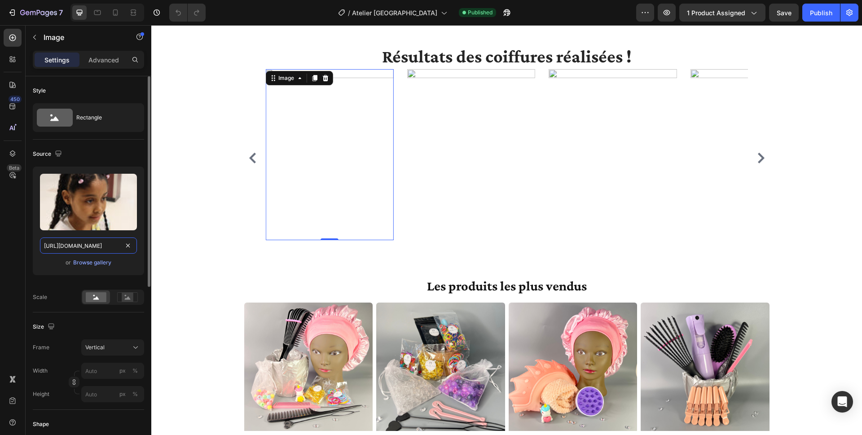
scroll to position [0, 205]
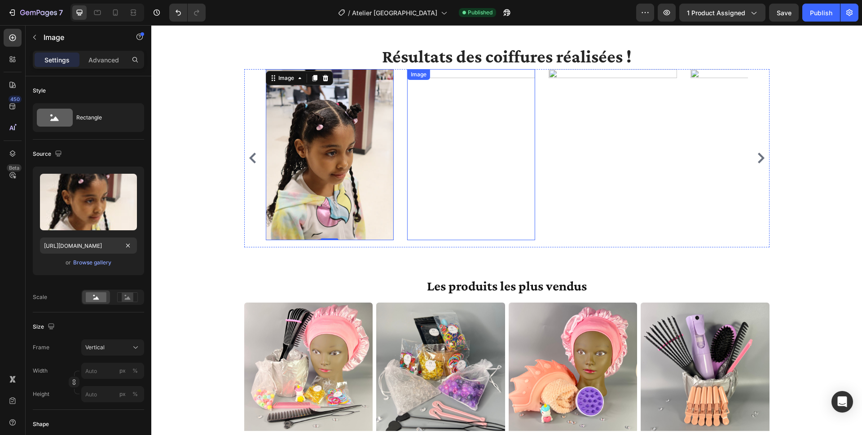
click at [430, 76] on div "Image" at bounding box center [471, 154] width 128 height 171
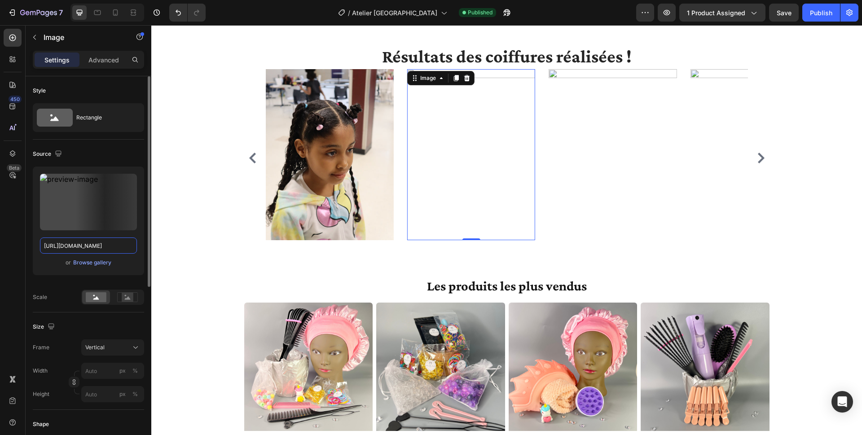
click at [61, 246] on input "[URL][DOMAIN_NAME]" at bounding box center [88, 246] width 97 height 16
paste input "coiffure-protectrice-facile-apres-atelier.jpg?v=1755656211"
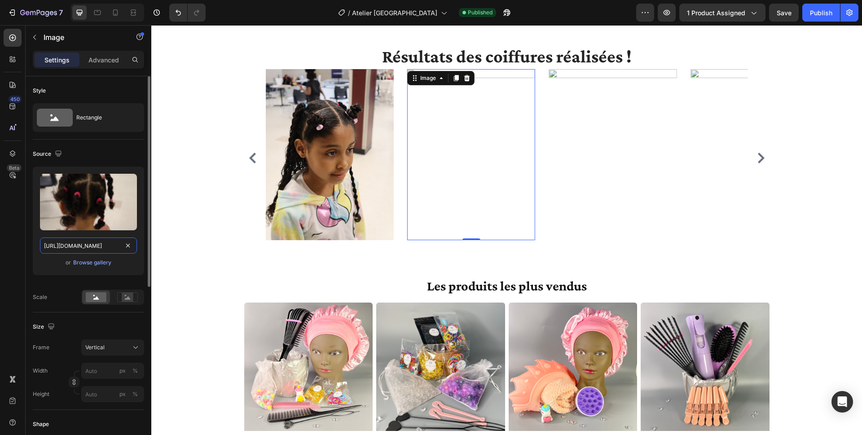
scroll to position [0, 215]
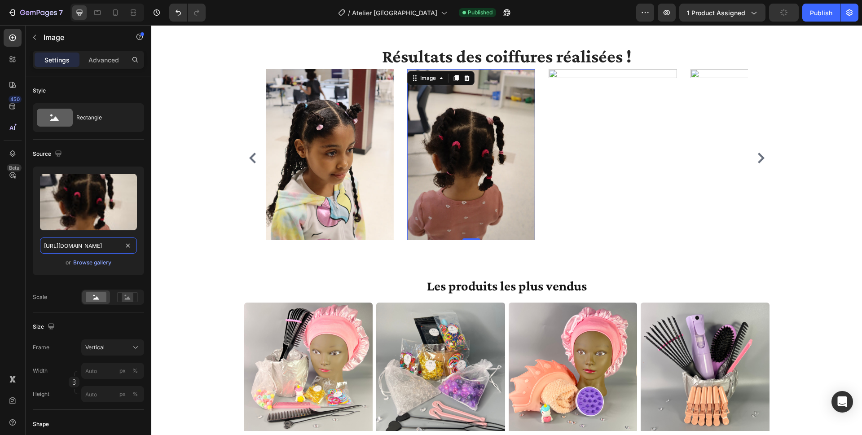
type input "[URL][DOMAIN_NAME]"
click at [572, 72] on div "Image" at bounding box center [613, 154] width 128 height 171
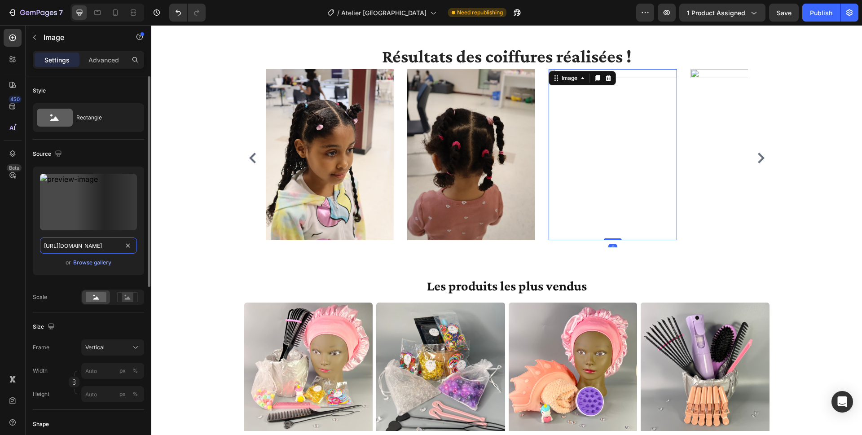
click at [55, 243] on input "[URL][DOMAIN_NAME]" at bounding box center [88, 246] width 97 height 16
paste input "resultat-coiffure-enfant.jpg?v=1755656258"
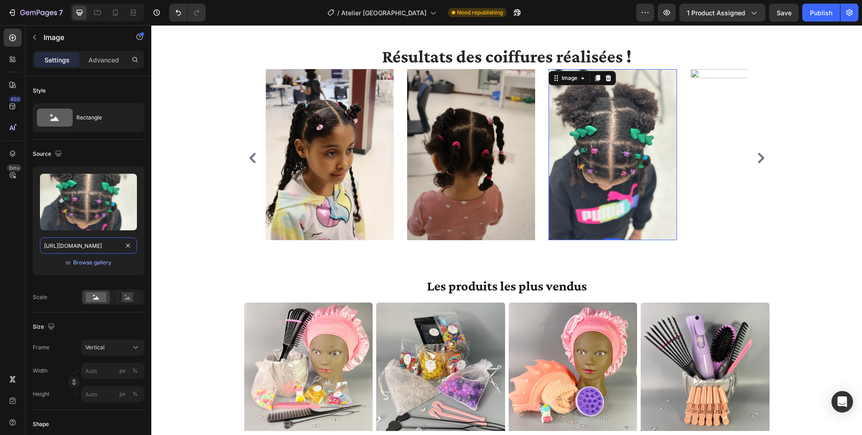
type input "[URL][DOMAIN_NAME]"
click at [646, 72] on div "Image" at bounding box center [701, 75] width 19 height 8
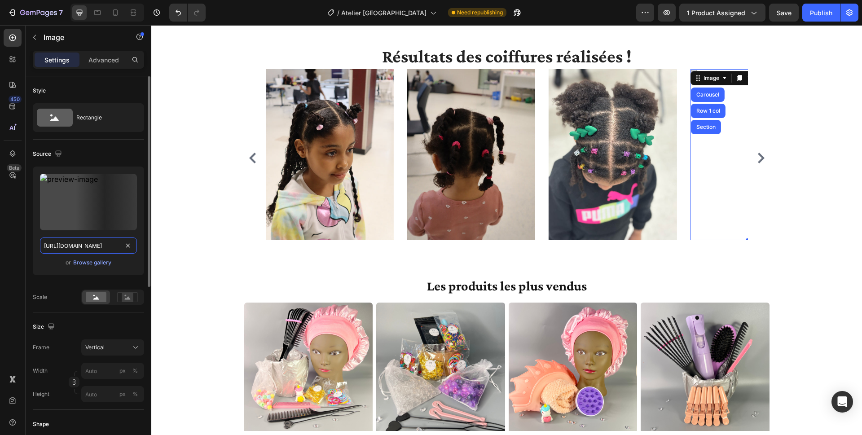
click at [46, 245] on input "[URL][DOMAIN_NAME]" at bounding box center [88, 246] width 97 height 16
click at [44, 244] on input "[URL][DOMAIN_NAME]" at bounding box center [88, 246] width 97 height 16
paste input "[URL][DOMAIN_NAME]"
type input "[URL][DOMAIN_NAME]"
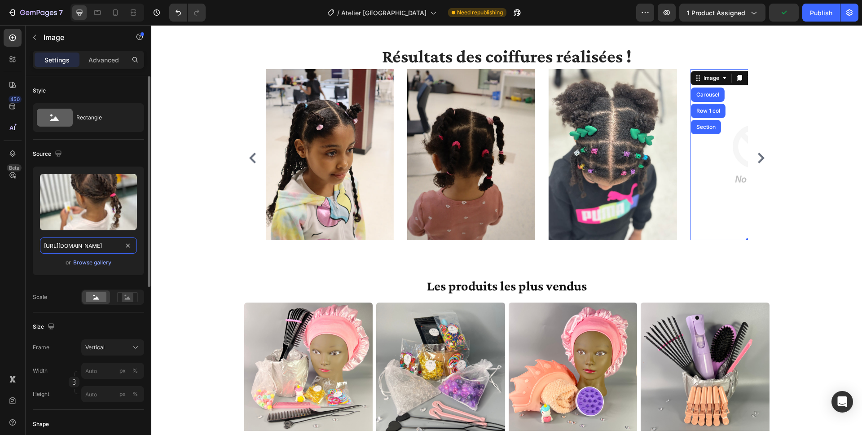
scroll to position [0, 234]
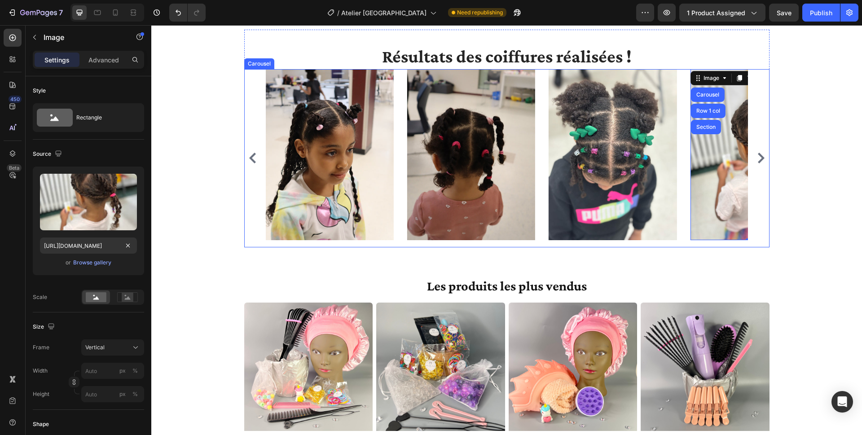
click at [646, 155] on icon "Carousel Next Arrow" at bounding box center [761, 158] width 11 height 11
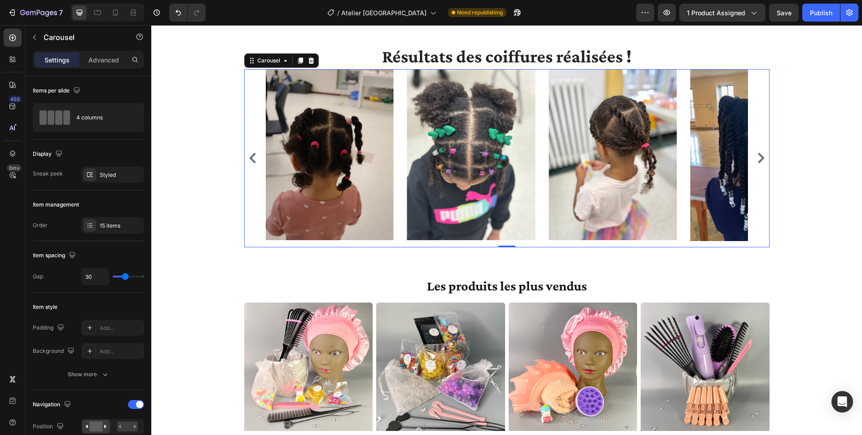
click at [646, 156] on icon "Carousel Next Arrow" at bounding box center [761, 158] width 7 height 11
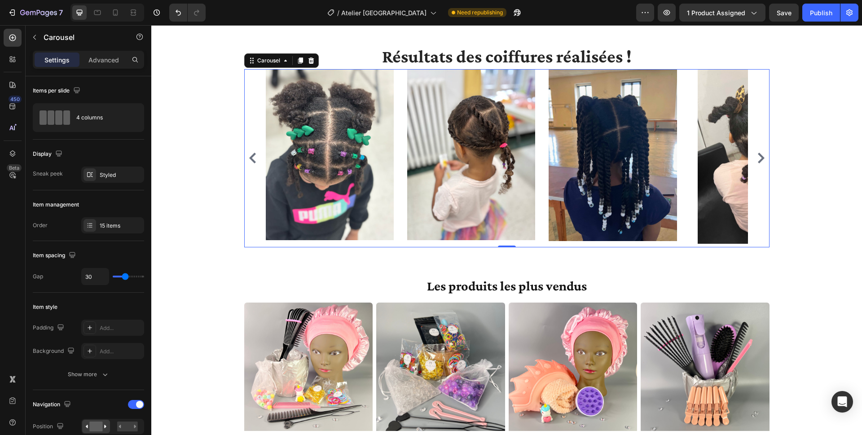
click at [646, 156] on icon "Carousel Next Arrow" at bounding box center [761, 158] width 7 height 11
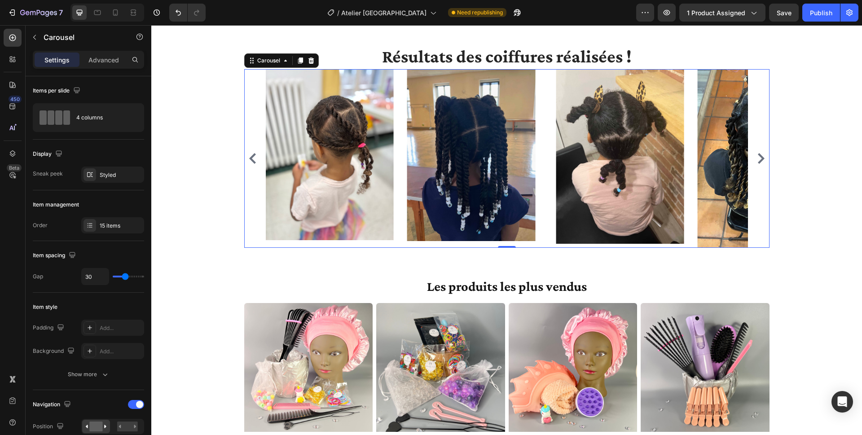
click at [646, 157] on icon "Carousel Next Arrow" at bounding box center [761, 158] width 7 height 11
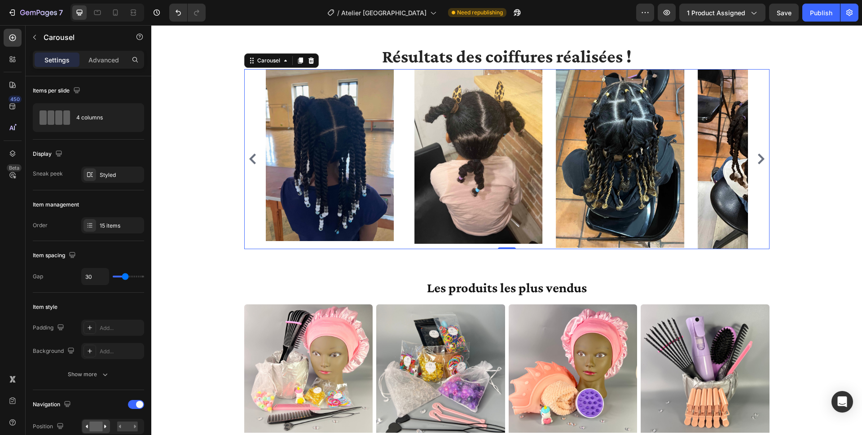
click at [646, 157] on icon "Carousel Next Arrow" at bounding box center [761, 159] width 7 height 11
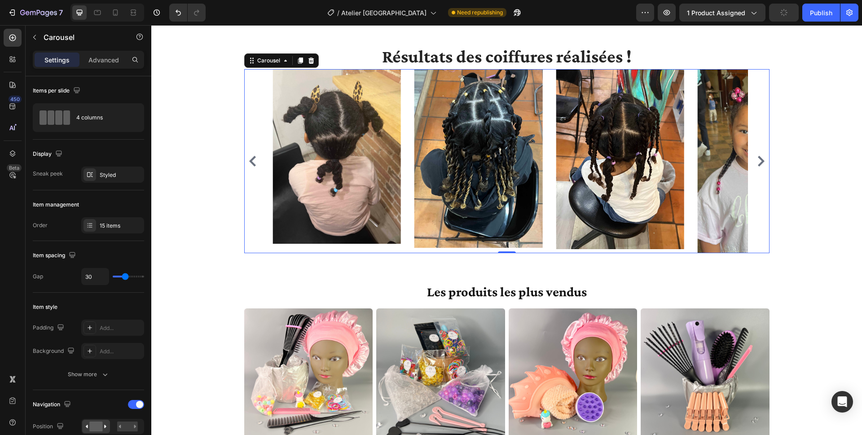
click at [646, 157] on icon "Carousel Next Arrow" at bounding box center [761, 161] width 11 height 11
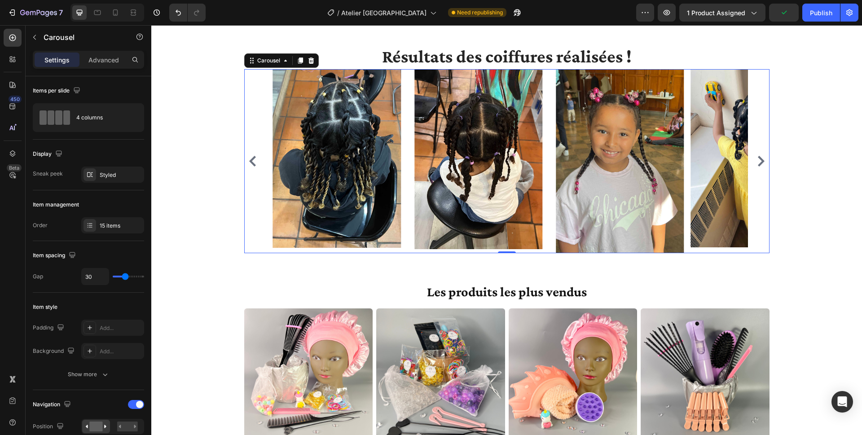
click at [646, 157] on icon "Carousel Next Arrow" at bounding box center [761, 161] width 11 height 11
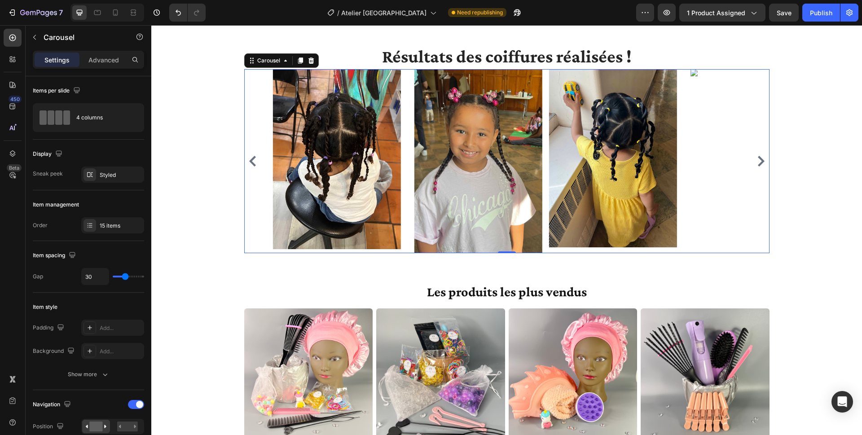
click at [646, 158] on icon "Carousel Next Arrow" at bounding box center [761, 161] width 11 height 11
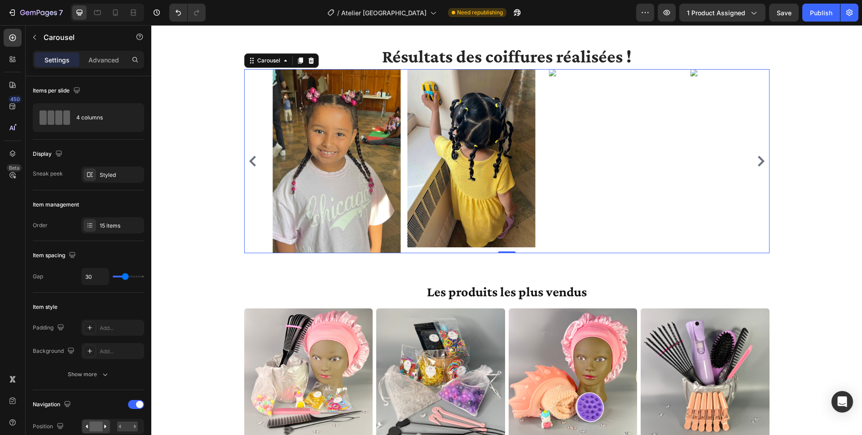
click at [646, 158] on icon "Carousel Next Arrow" at bounding box center [761, 161] width 11 height 11
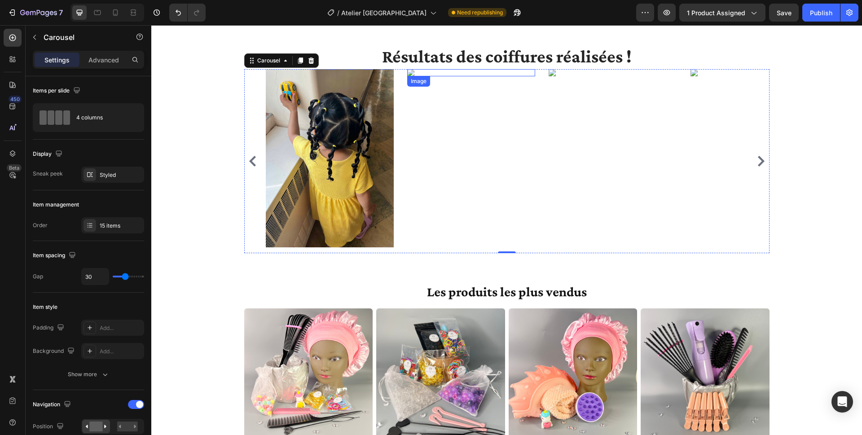
click at [407, 73] on img at bounding box center [471, 72] width 128 height 7
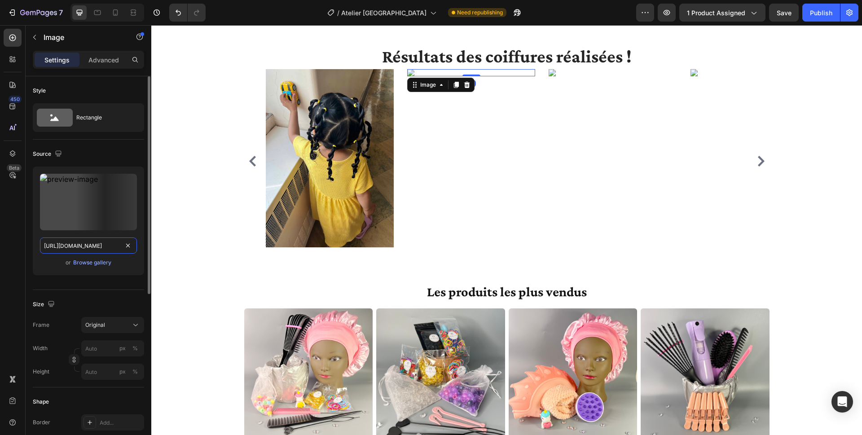
click at [76, 248] on input "[URL][DOMAIN_NAME]" at bounding box center [88, 246] width 97 height 16
paste input "coiffure-parent-afro-twist-realise.jpg?v=1755656342"
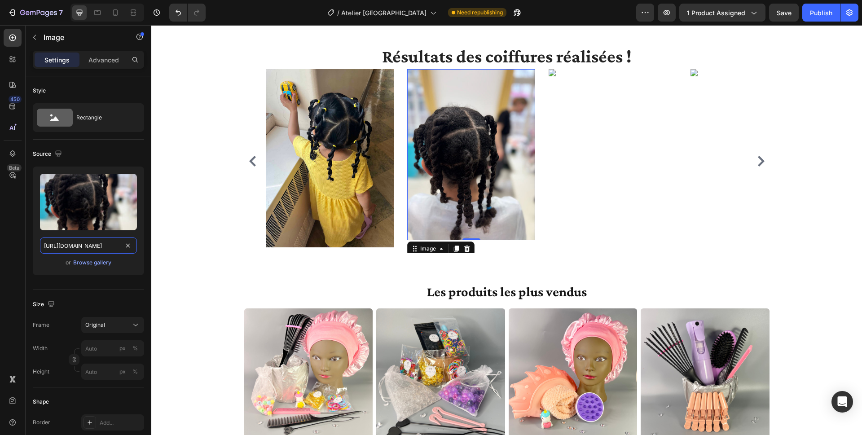
type input "[URL][DOMAIN_NAME]"
click at [554, 74] on img at bounding box center [613, 72] width 128 height 7
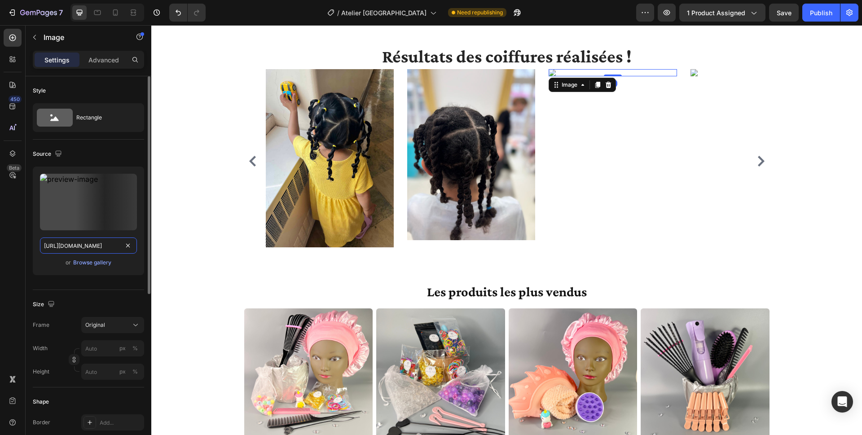
click at [71, 247] on input "[URL][DOMAIN_NAME]" at bounding box center [88, 246] width 97 height 16
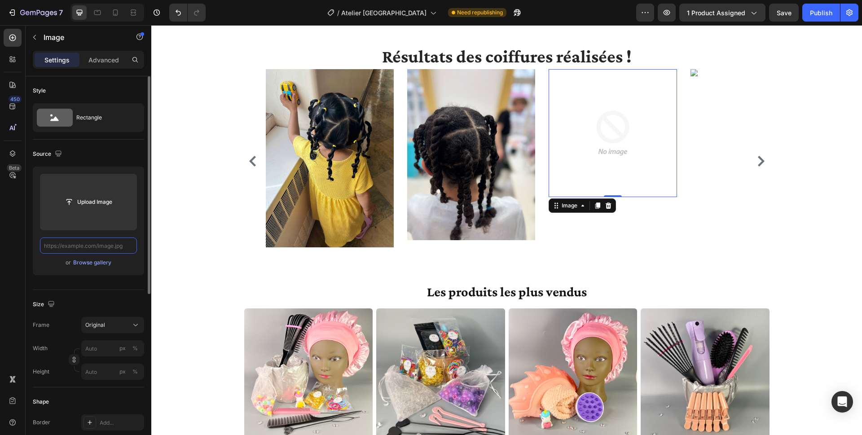
paste input "[URL][DOMAIN_NAME]"
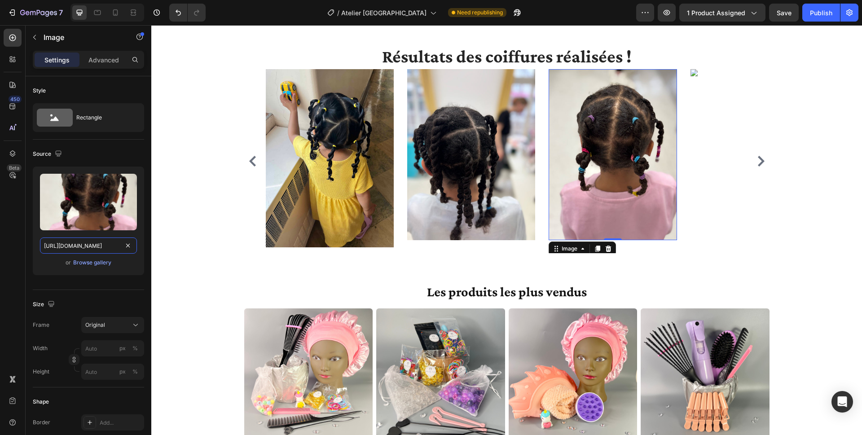
type input "[URL][DOMAIN_NAME]"
click at [646, 73] on img at bounding box center [755, 72] width 128 height 7
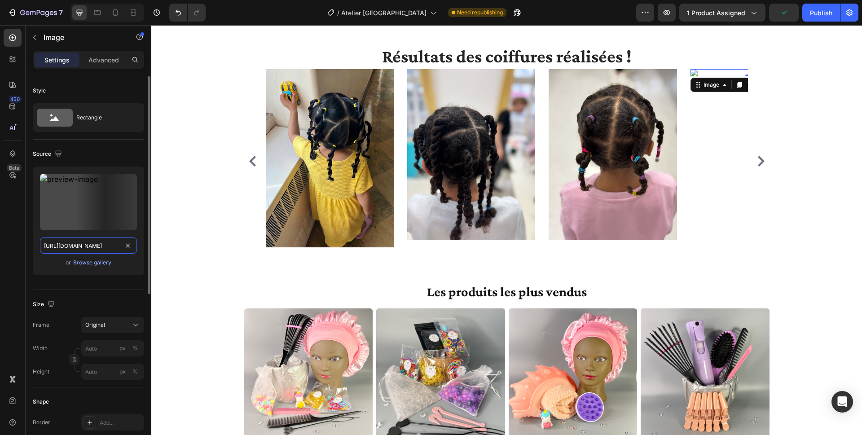
click at [105, 247] on input "[URL][DOMAIN_NAME]" at bounding box center [88, 246] width 97 height 16
paste input "zoom-resultat-coiffure-atelier-[GEOGRAPHIC_DATA]jpg?v=1755656504"
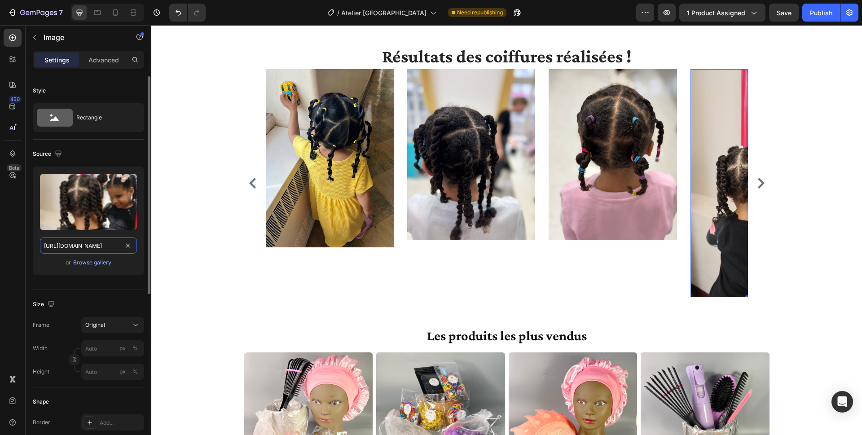
scroll to position [0, 217]
type input "[URL][DOMAIN_NAME]"
click at [137, 322] on icon at bounding box center [135, 325] width 9 height 9
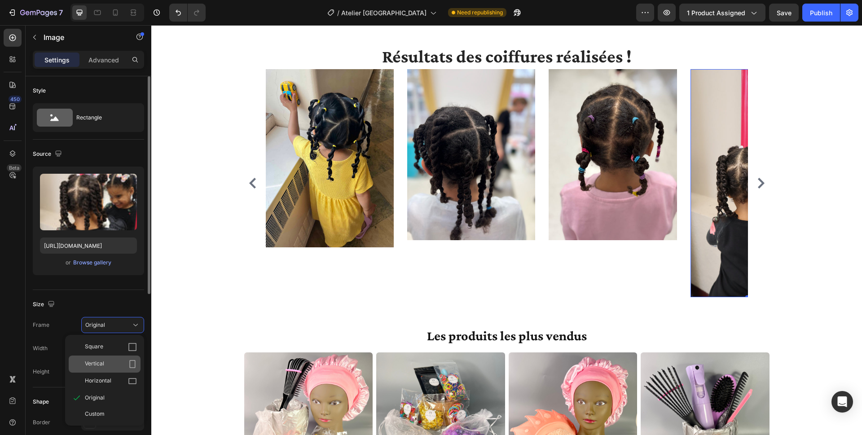
click at [132, 322] on icon at bounding box center [132, 364] width 9 height 9
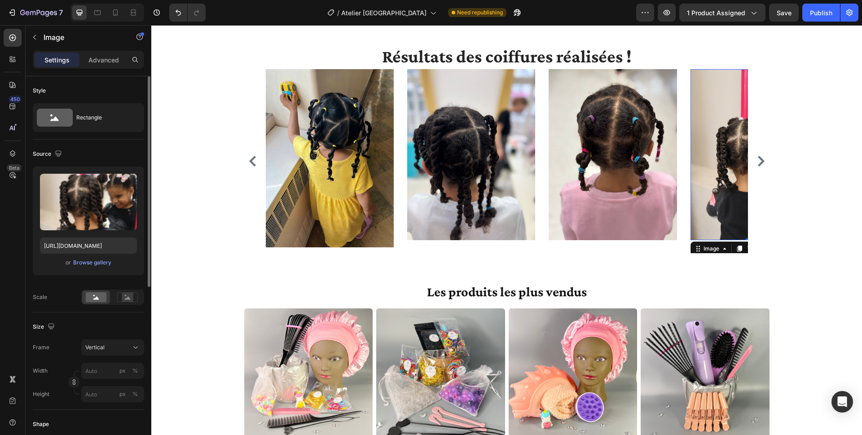
click at [646, 157] on icon "Carousel Next Arrow" at bounding box center [761, 161] width 11 height 11
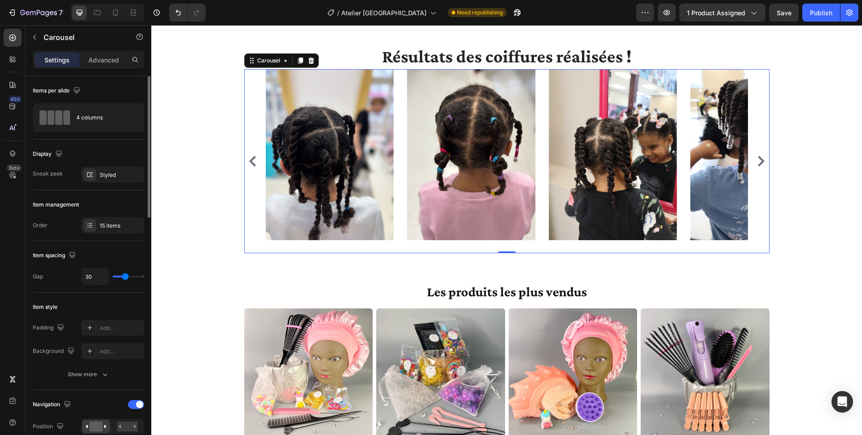
click at [646, 157] on icon "Carousel Next Arrow" at bounding box center [761, 161] width 11 height 11
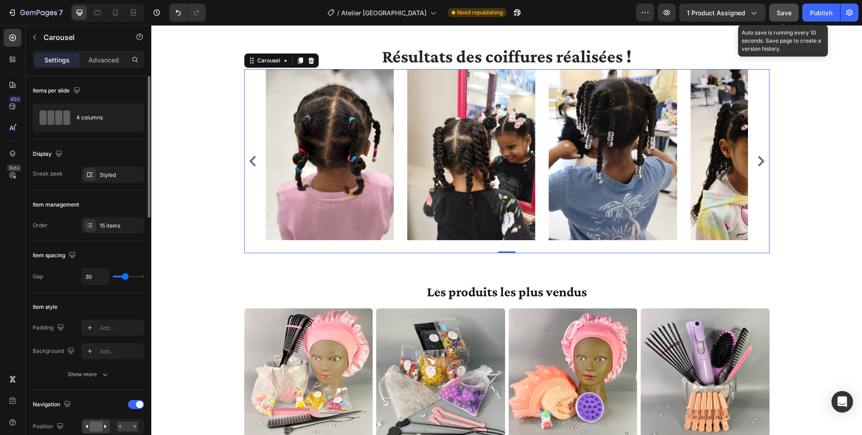
click at [646, 15] on span "Save" at bounding box center [784, 13] width 15 height 8
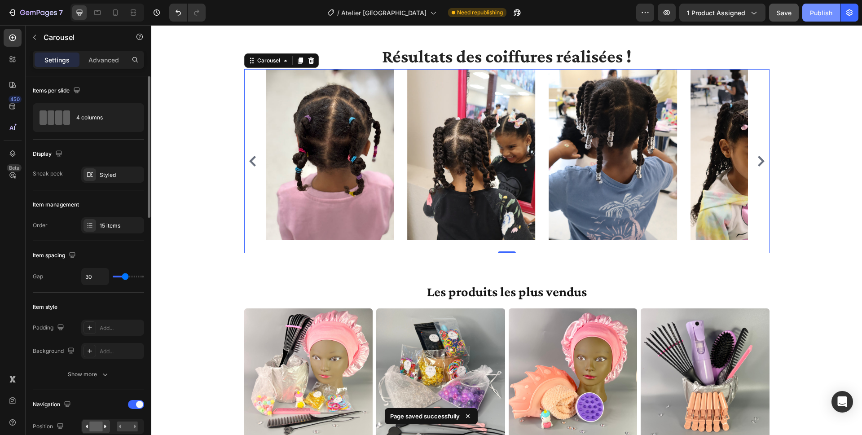
click at [646, 13] on div "Publish" at bounding box center [821, 12] width 22 height 9
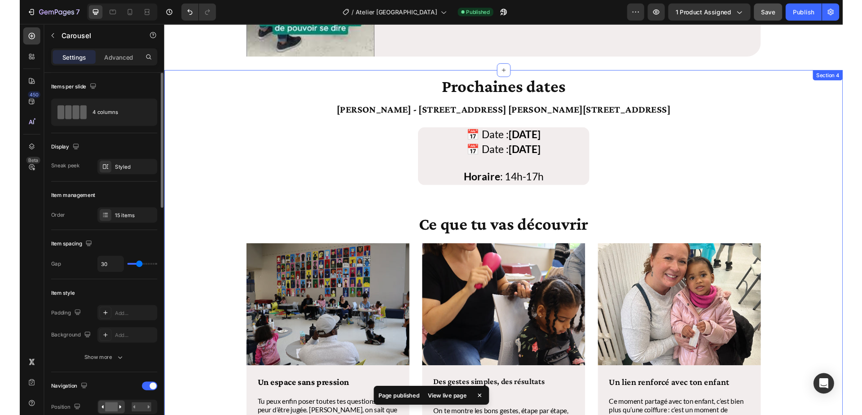
scroll to position [631, 0]
